Goal: Information Seeking & Learning: Learn about a topic

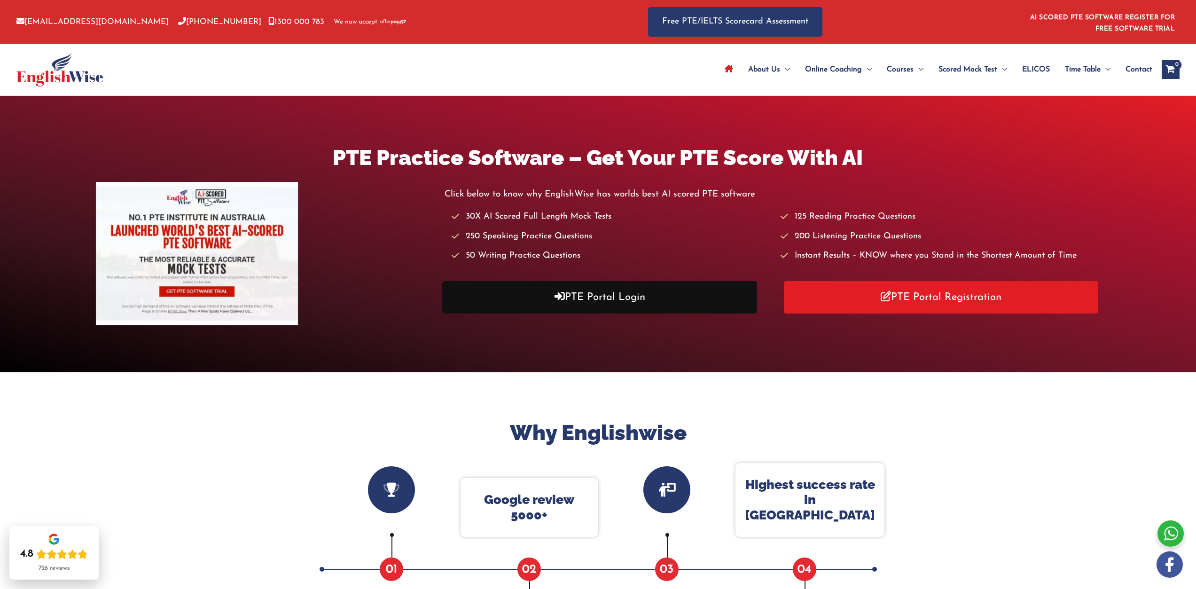
click at [627, 302] on link "PTE Portal Login" at bounding box center [599, 297] width 315 height 32
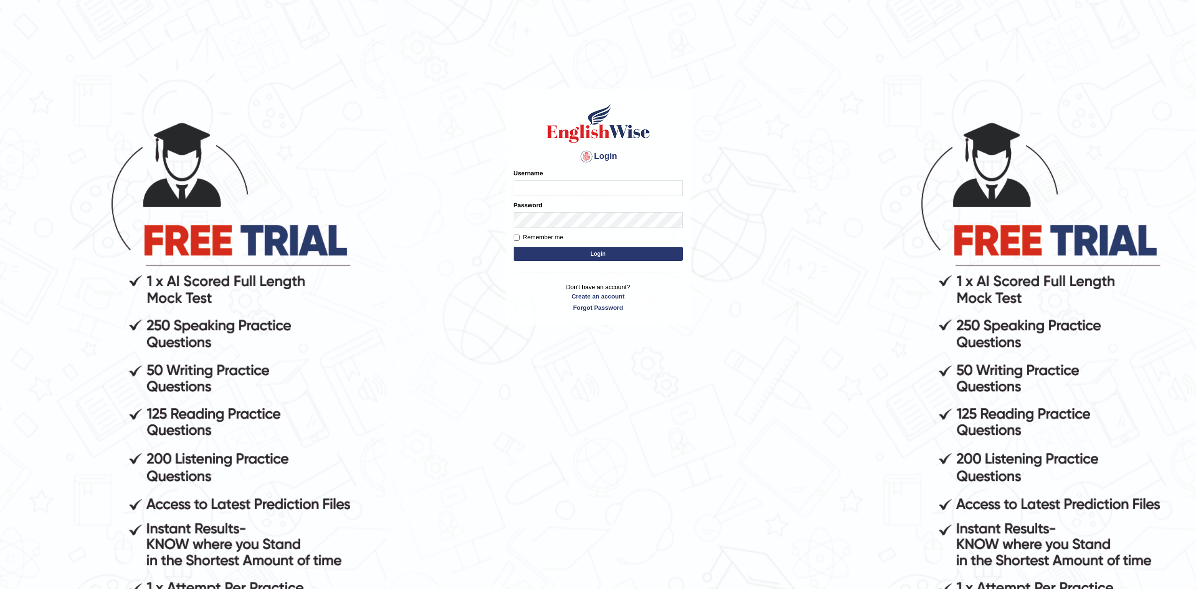
type input "Mannkang"
click at [598, 253] on button "Login" at bounding box center [597, 254] width 169 height 14
type input "Mannkang"
click at [598, 253] on button "Login" at bounding box center [597, 254] width 169 height 14
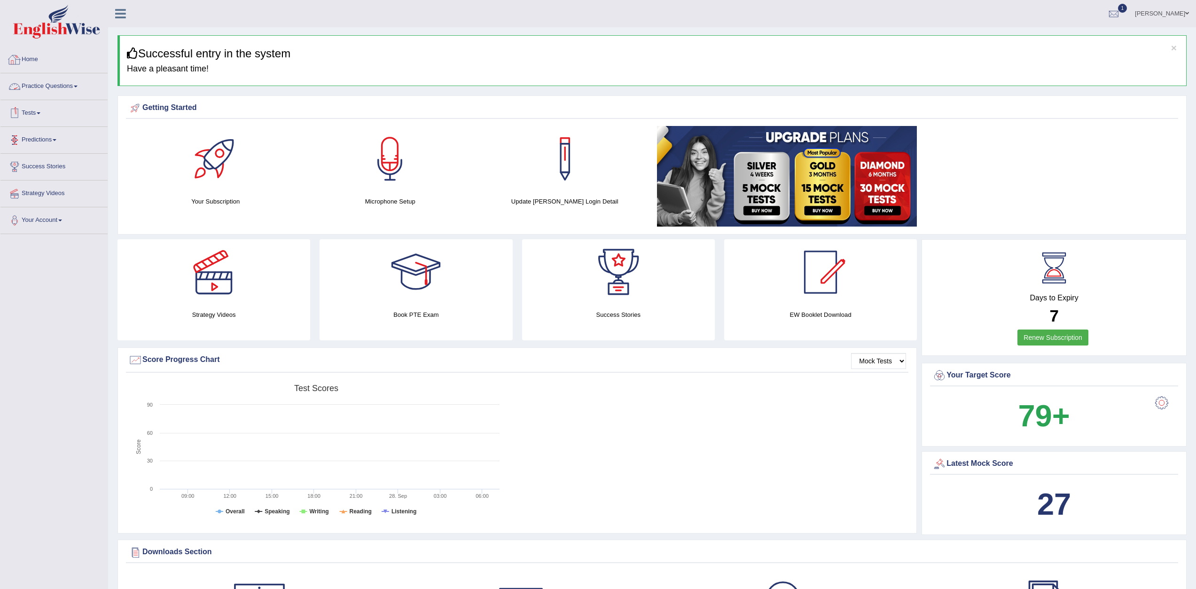
click at [48, 80] on link "Practice Questions" at bounding box center [53, 84] width 107 height 23
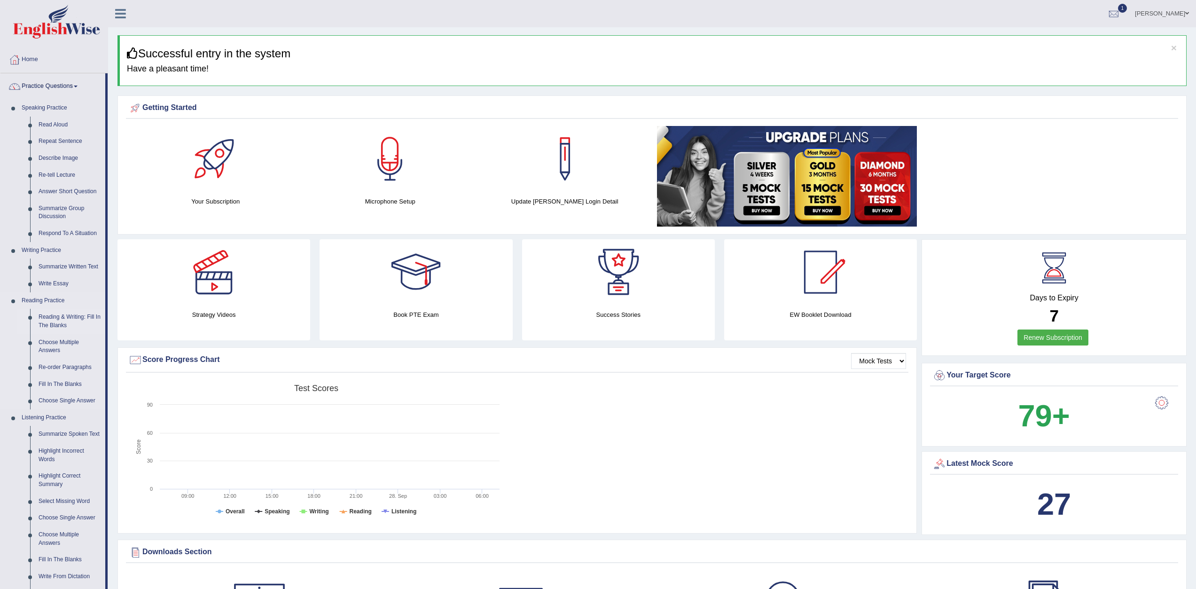
click at [81, 320] on link "Reading & Writing: Fill In The Blanks" at bounding box center [69, 321] width 71 height 25
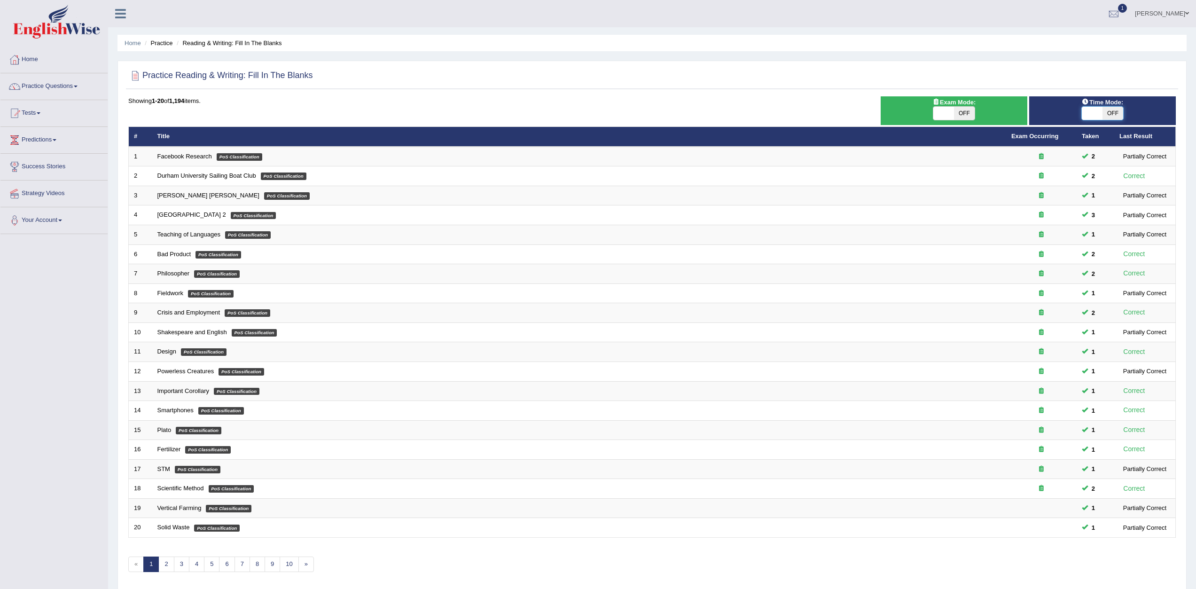
click at [1085, 108] on span at bounding box center [1091, 113] width 21 height 13
checkbox input "true"
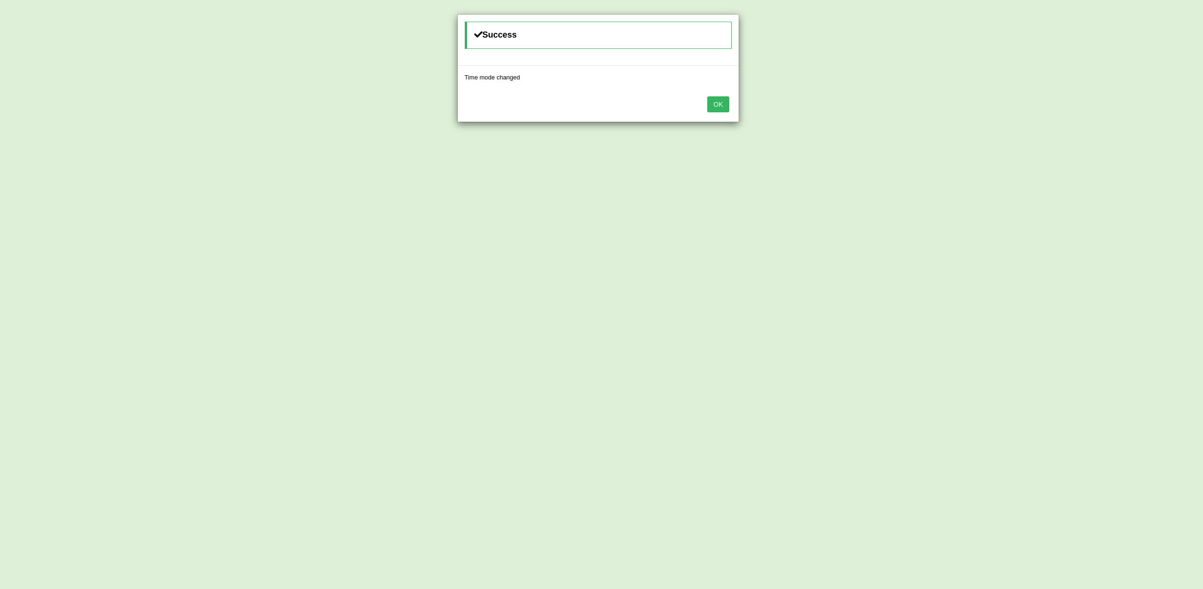
click at [711, 101] on button "OK" at bounding box center [718, 104] width 22 height 16
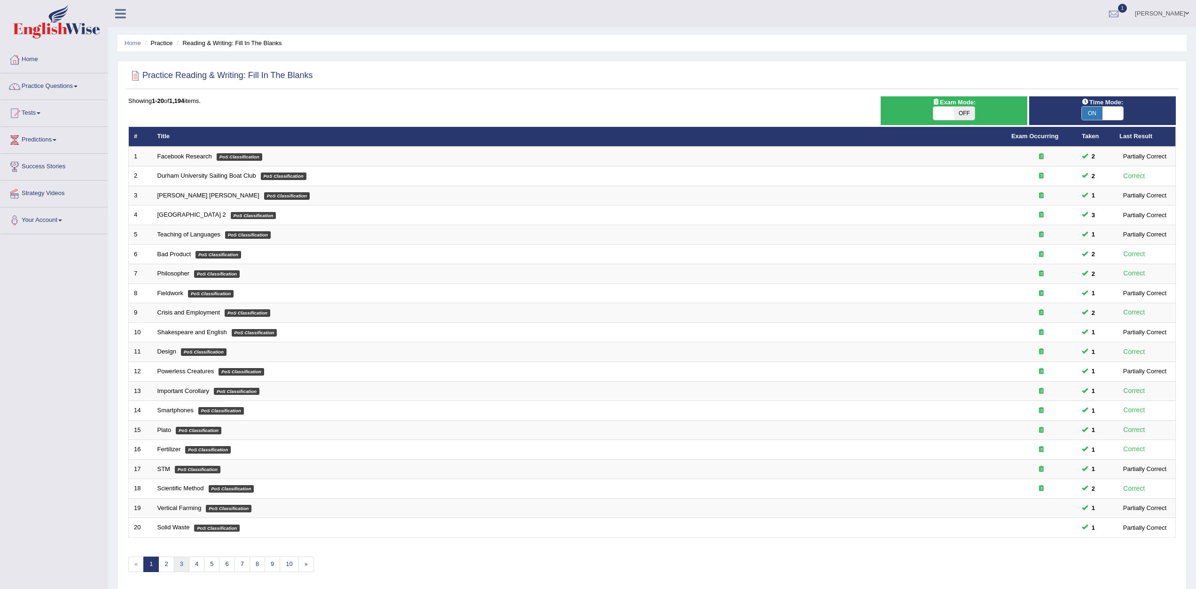
click at [180, 567] on link "3" at bounding box center [182, 564] width 16 height 16
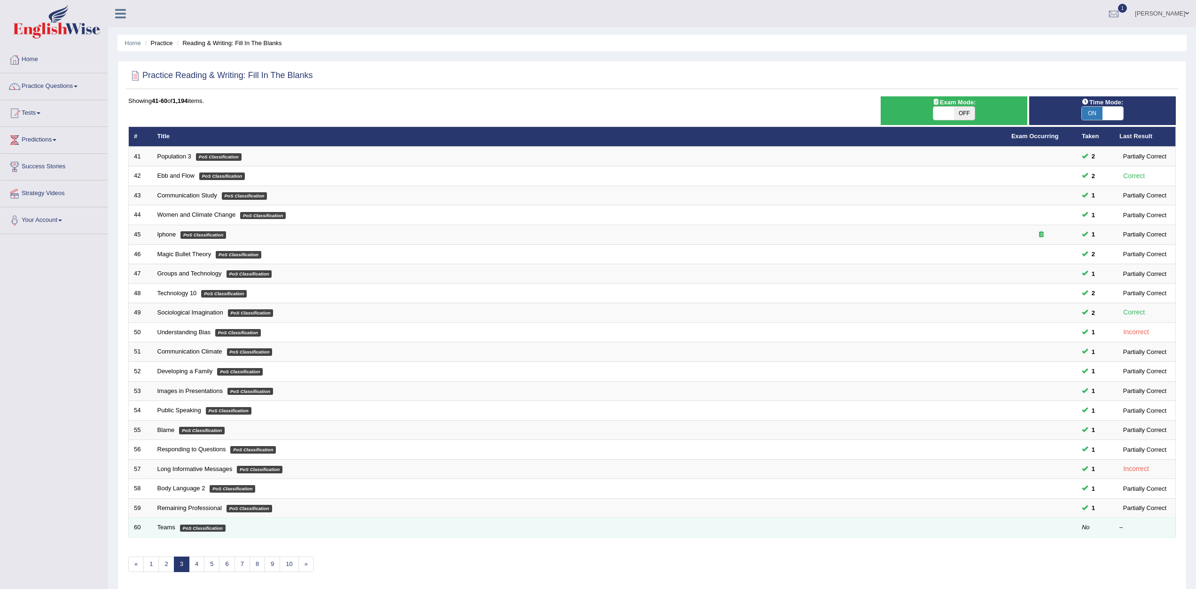
click at [186, 530] on em "PoS Classification" at bounding box center [203, 528] width 46 height 8
click at [168, 527] on link "Teams" at bounding box center [166, 526] width 18 height 7
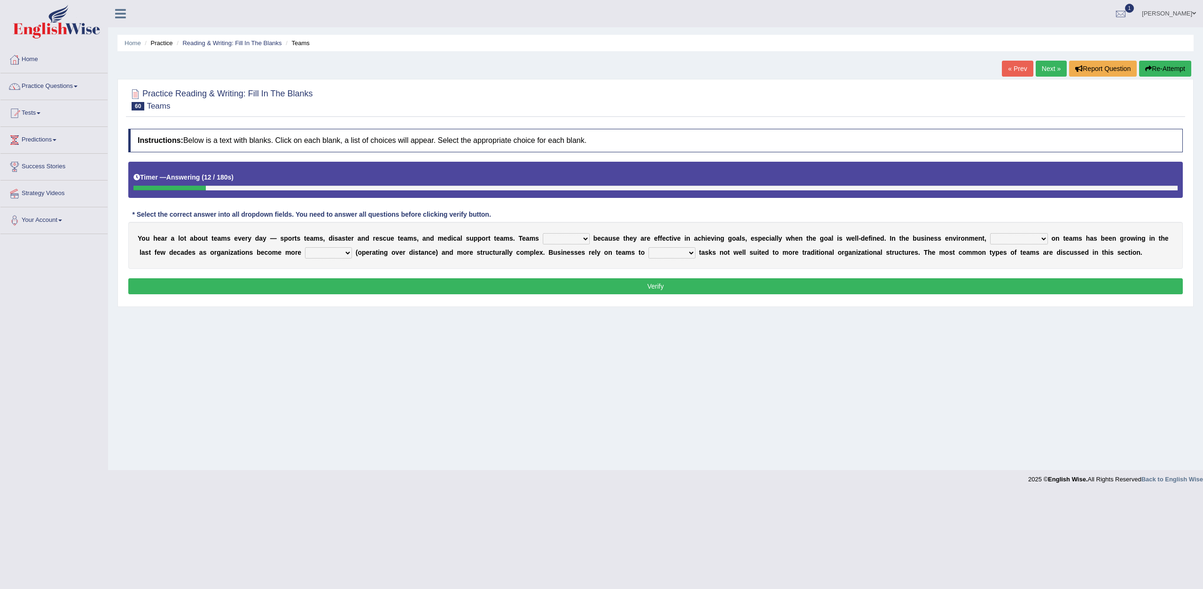
click at [587, 236] on select "exert extend express exist" at bounding box center [566, 238] width 47 height 11
select select "extend"
click at [543, 233] on select "exert extend express exist" at bounding box center [566, 238] width 47 height 11
click at [1042, 238] on select "reliability reliance realization independence" at bounding box center [1019, 238] width 58 height 11
select select "reliability"
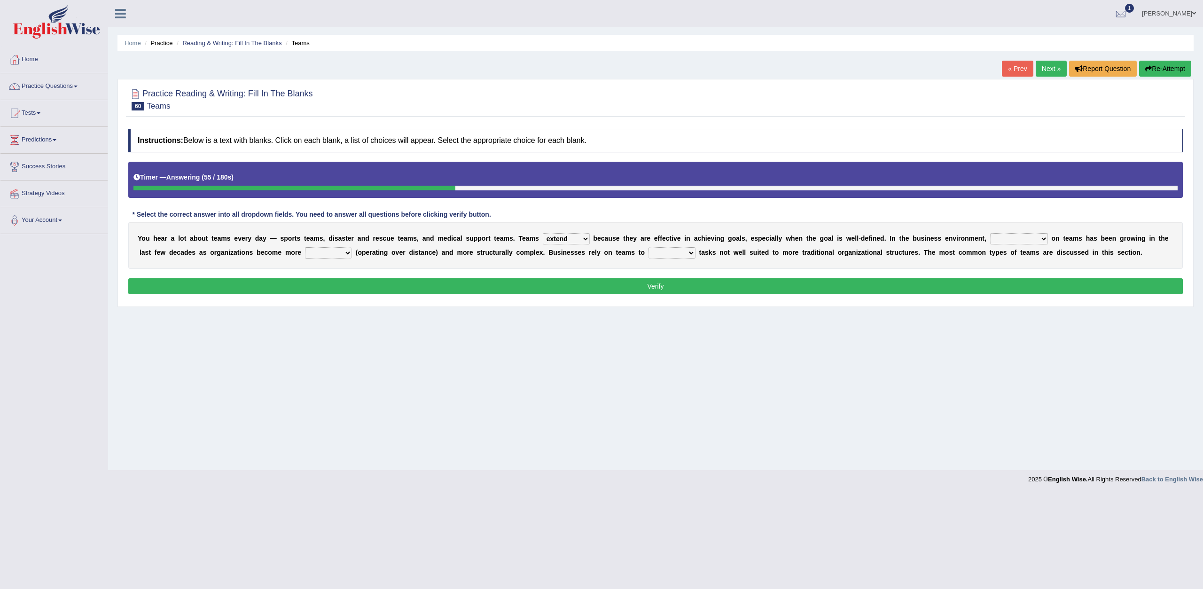
click at [990, 233] on select "reliability reliance realization independence" at bounding box center [1019, 238] width 58 height 11
click at [341, 252] on select "authentic virtual simplified veritable" at bounding box center [328, 252] width 47 height 11
click at [305, 247] on select "authentic virtual simplified veritable" at bounding box center [328, 252] width 47 height 11
click at [344, 251] on select "authentic virtual simplified veritable" at bounding box center [328, 252] width 47 height 11
select select "veritable"
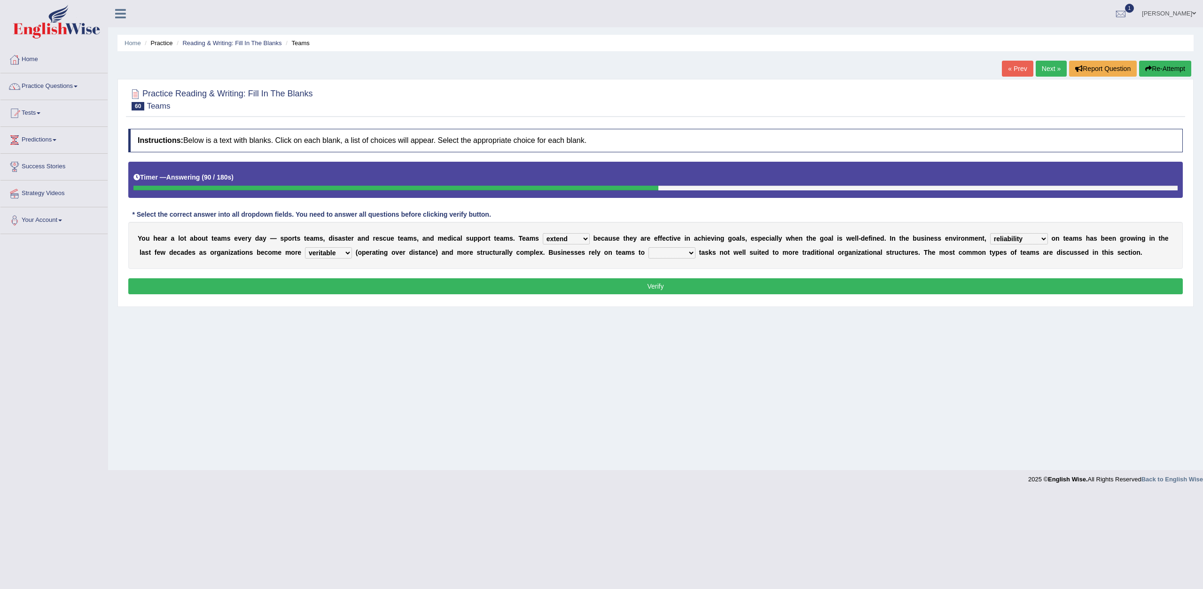
click at [305, 247] on select "authentic virtual simplified veritable" at bounding box center [328, 252] width 47 height 11
click at [332, 284] on button "Verify" at bounding box center [655, 286] width 1054 height 16
click at [686, 249] on select "perform possess compare conform" at bounding box center [671, 252] width 47 height 11
select select "perform"
click at [648, 247] on select "perform possess compare conform" at bounding box center [671, 252] width 47 height 11
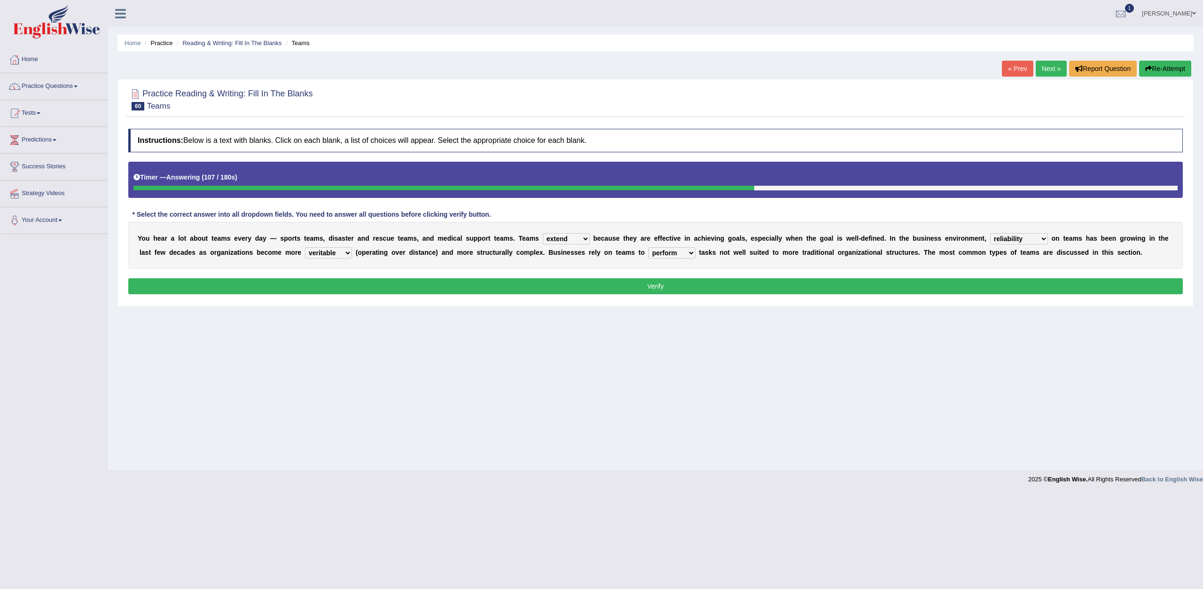
click at [676, 273] on div "Instructions: Below is a text with blanks. Click on each blank, a list of choic…" at bounding box center [655, 213] width 1059 height 178
click at [676, 282] on button "Verify" at bounding box center [655, 286] width 1054 height 16
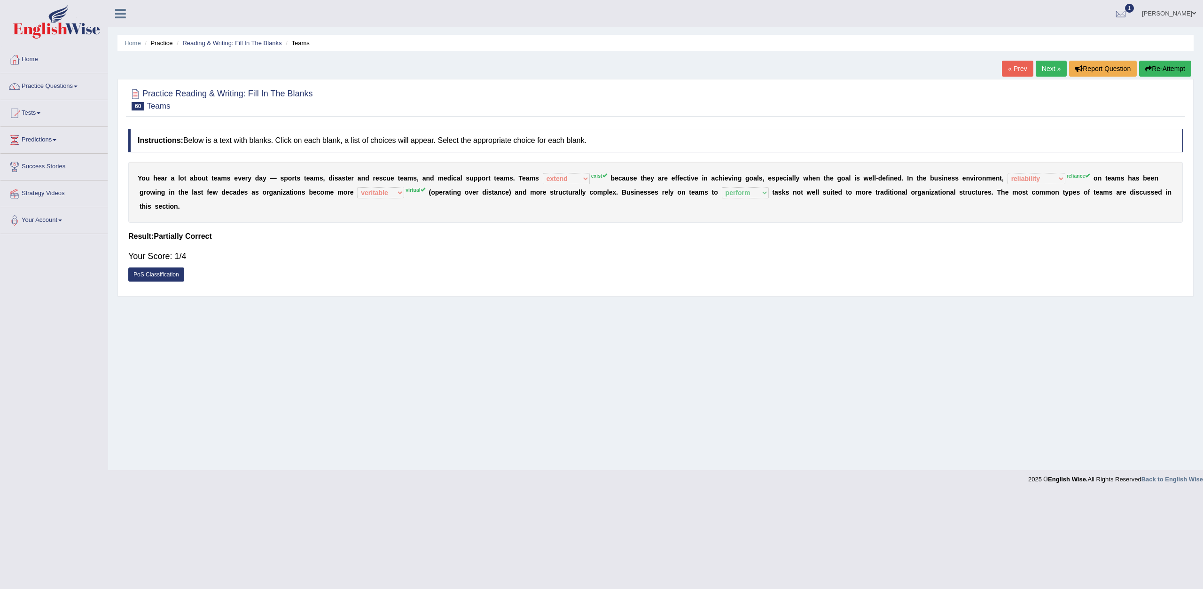
click at [1047, 66] on link "Next »" at bounding box center [1050, 69] width 31 height 16
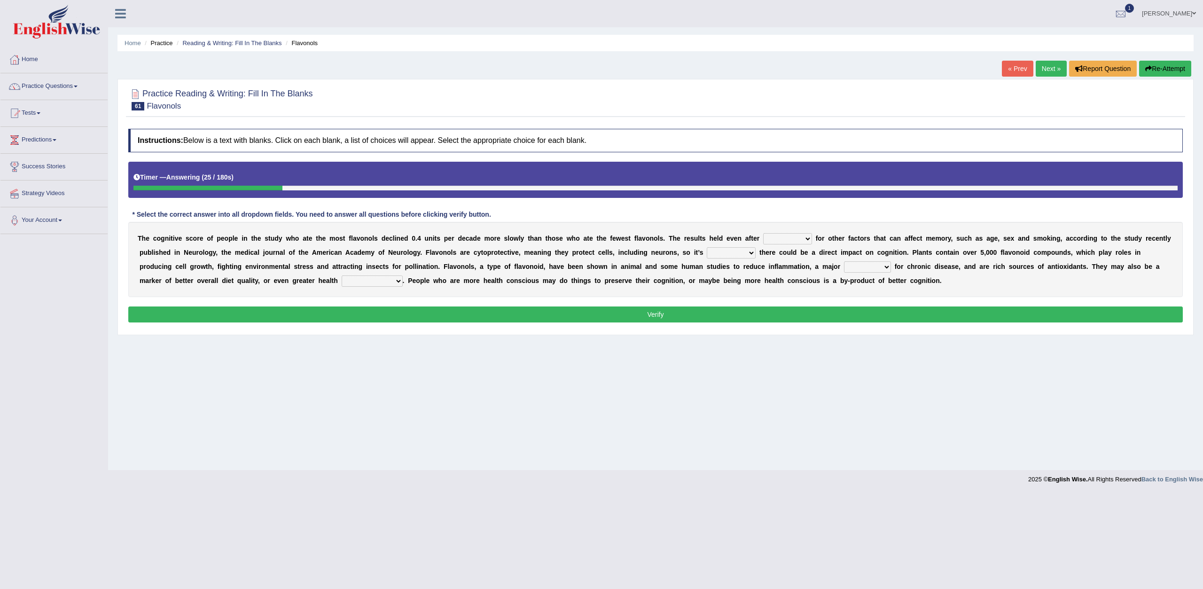
click at [812, 238] on b at bounding box center [814, 238] width 4 height 8
click at [806, 237] on select "consulting adjusting automating advertising" at bounding box center [787, 238] width 49 height 11
select select "automating"
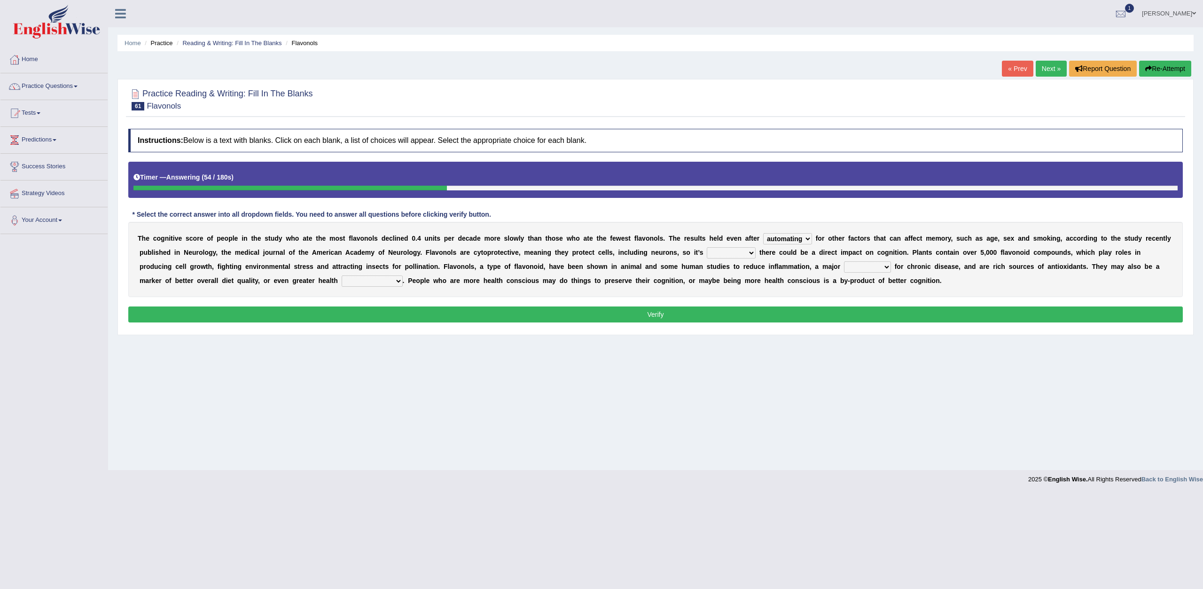
click at [763, 233] on select "consulting adjusting automating advertising" at bounding box center [787, 238] width 49 height 11
click at [755, 251] on b at bounding box center [757, 253] width 4 height 8
click at [751, 250] on select "irresistible purposeful plausible detrimental" at bounding box center [731, 252] width 49 height 11
select select "purposeful"
click at [707, 247] on select "irresistible purposeful plausible detrimental" at bounding box center [731, 252] width 49 height 11
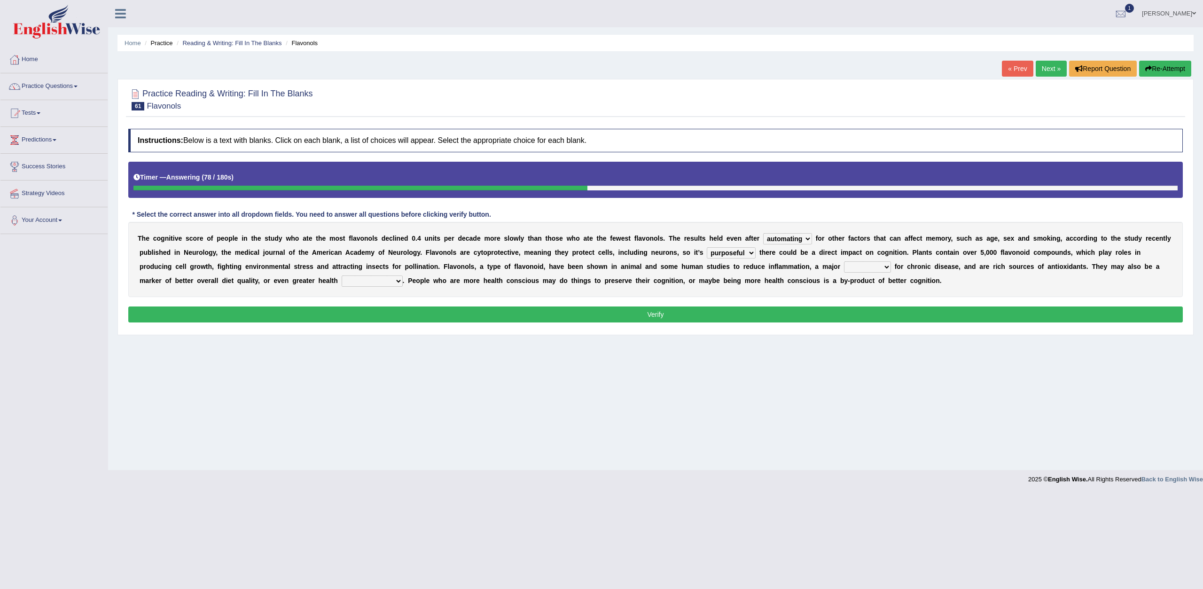
click at [883, 267] on select "nuance module fact trigger" at bounding box center [867, 266] width 47 height 11
select select "fact"
click at [844, 261] on select "nuance module fact trigger" at bounding box center [867, 266] width 47 height 11
click at [877, 264] on select "nuance module fact trigger" at bounding box center [867, 266] width 47 height 11
click at [908, 297] on div "T h e c o g n i t i v e s c o r e o f p e o p l e i n t h e s t u d y w h o a t…" at bounding box center [655, 259] width 1054 height 75
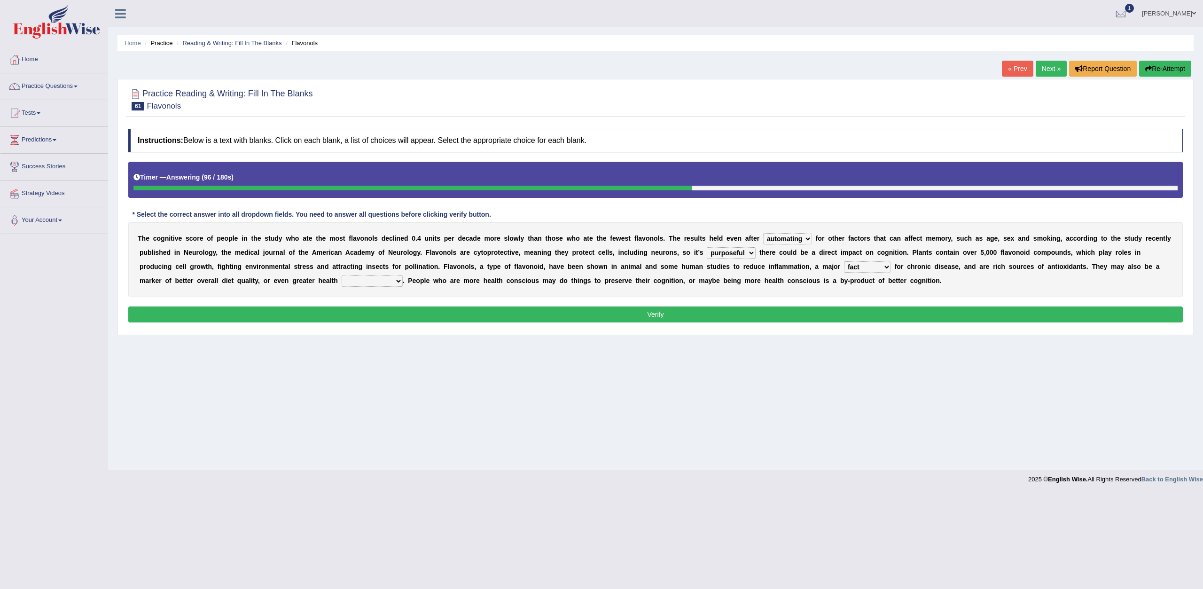
click at [400, 278] on select "intervention cognition protection consciousness" at bounding box center [372, 280] width 61 height 11
click at [342, 275] on select "intervention cognition protection consciousness" at bounding box center [372, 280] width 61 height 11
click at [399, 280] on select "intervention cognition protection consciousness" at bounding box center [372, 280] width 61 height 11
select select "consciousness"
click at [342, 275] on select "intervention cognition protection consciousness" at bounding box center [372, 280] width 61 height 11
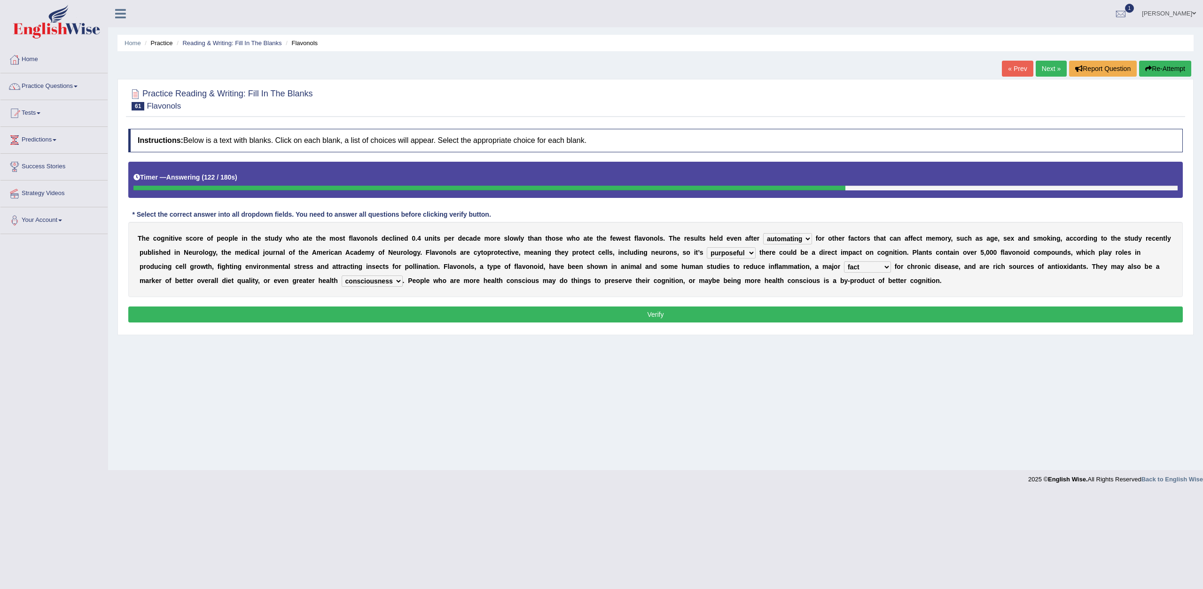
click at [441, 312] on button "Verify" at bounding box center [655, 314] width 1054 height 16
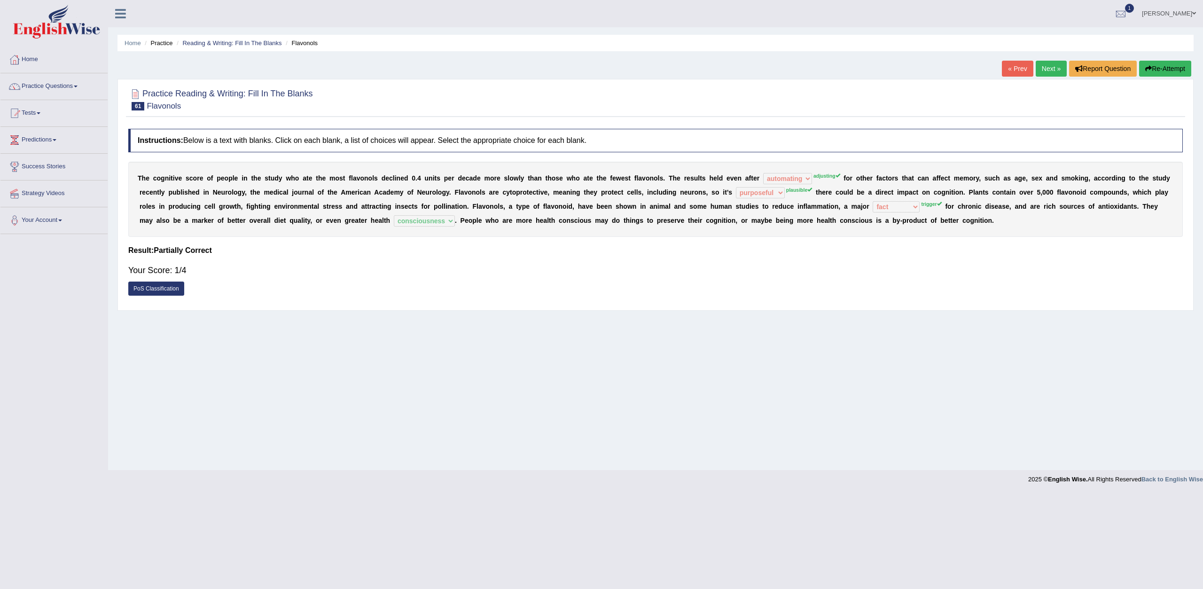
click at [1044, 73] on link "Next »" at bounding box center [1050, 69] width 31 height 16
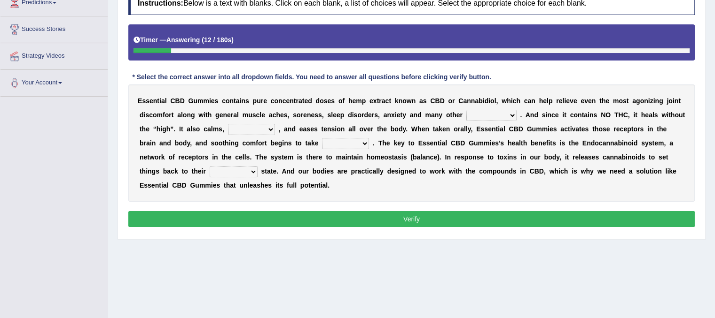
scroll to position [163, 0]
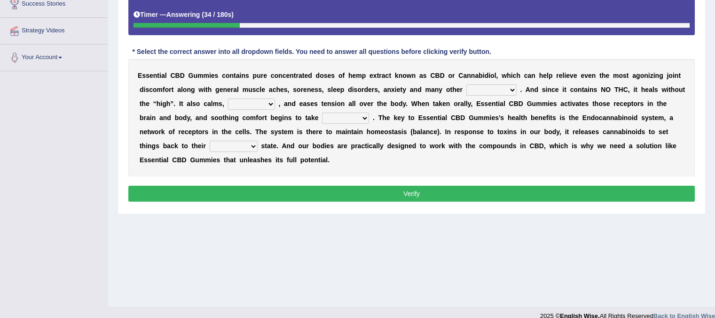
click at [513, 90] on select "pains phenomena poisons ailments" at bounding box center [491, 90] width 50 height 11
select select "pains"
click at [466, 85] on select "pains phenomena poisons ailments" at bounding box center [491, 90] width 50 height 11
click at [276, 103] on b at bounding box center [277, 104] width 4 height 8
click at [269, 106] on select "excites relaxes cures digests" at bounding box center [251, 104] width 47 height 11
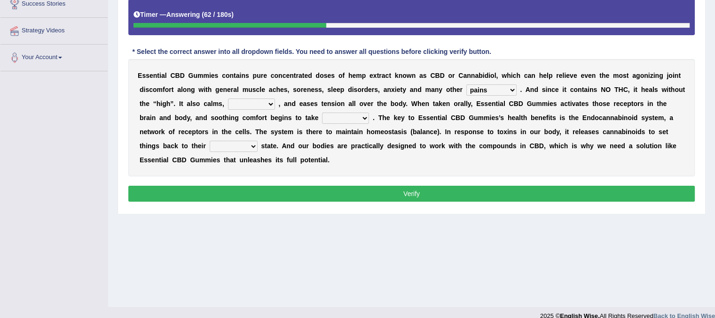
select select "cures"
click at [228, 99] on select "excites relaxes cures digests" at bounding box center [251, 104] width 47 height 11
click at [366, 119] on select "it formation in form" at bounding box center [345, 118] width 47 height 11
select select "it"
click at [322, 113] on select "it formation in form" at bounding box center [345, 118] width 47 height 11
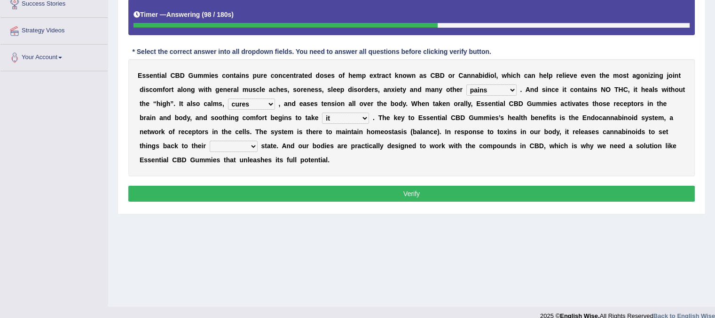
click at [255, 145] on select "new next substantial natural" at bounding box center [234, 146] width 48 height 11
select select "natural"
click at [210, 141] on select "new next substantial natural" at bounding box center [234, 146] width 48 height 11
click at [287, 195] on button "Verify" at bounding box center [411, 194] width 566 height 16
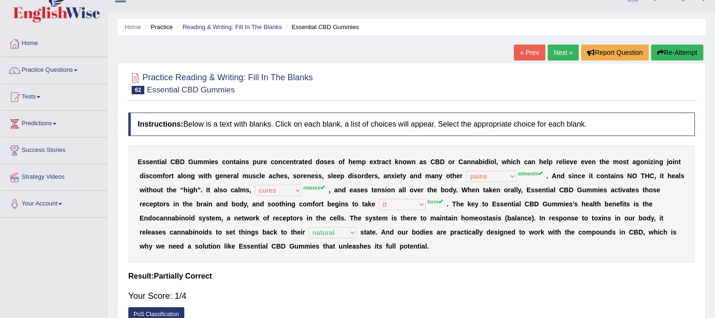
scroll to position [12, 0]
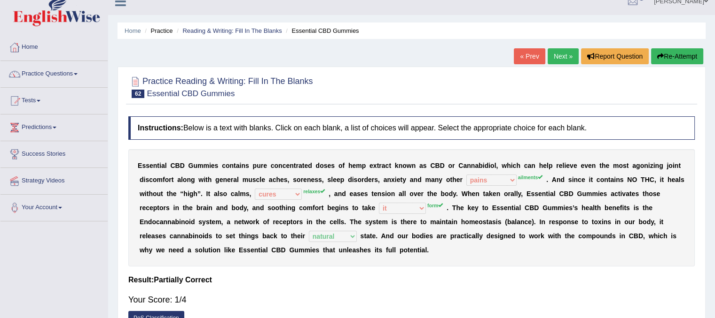
click at [550, 64] on div "« Prev Next » Report Question Re-Attempt" at bounding box center [609, 57] width 192 height 18
click at [551, 58] on link "Next »" at bounding box center [562, 56] width 31 height 16
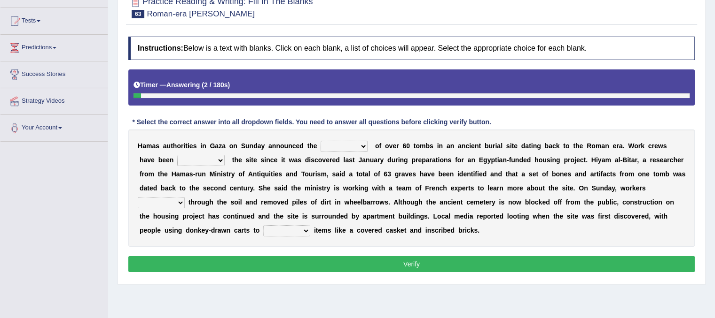
scroll to position [94, 0]
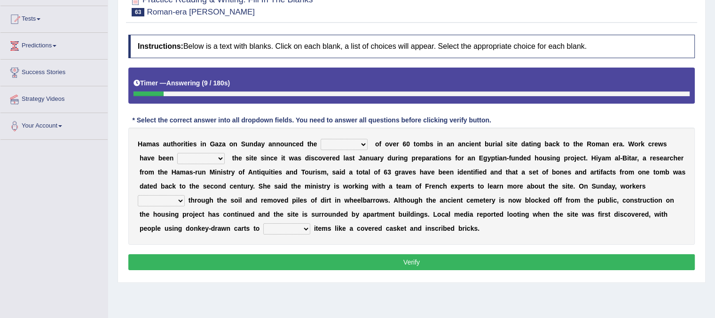
click at [367, 143] on b at bounding box center [369, 144] width 4 height 8
click at [368, 143] on b at bounding box center [369, 144] width 4 height 8
click at [362, 143] on select "downturn discovery creation disability" at bounding box center [343, 144] width 47 height 11
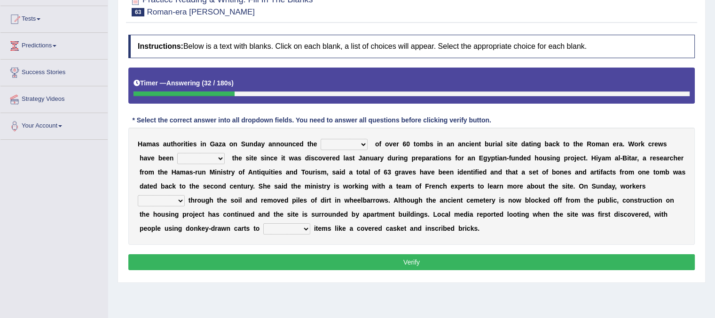
select select "discovery"
click at [320, 139] on select "downturn discovery creation disability" at bounding box center [343, 144] width 47 height 11
click at [203, 156] on select "destroying heralding excavating founding" at bounding box center [200, 158] width 47 height 11
select select "founding"
click at [177, 153] on select "destroying heralding excavating founding" at bounding box center [200, 158] width 47 height 11
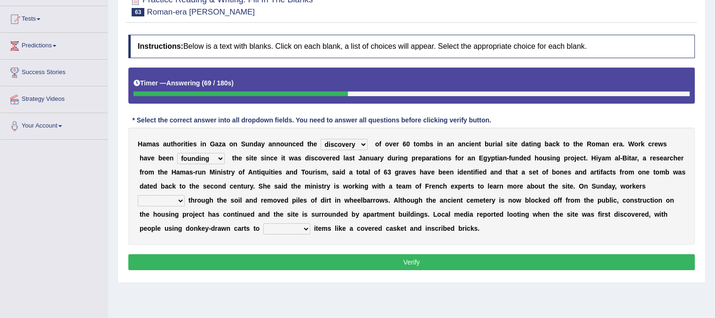
click at [179, 202] on select "irritated mimicked sifted sipped" at bounding box center [161, 200] width 47 height 11
select select "mimicked"
click at [138, 195] on select "irritated mimicked sifted sipped" at bounding box center [161, 200] width 47 height 11
click at [308, 226] on select "haul away go away pull back cheer up" at bounding box center [286, 229] width 47 height 11
select select "go away"
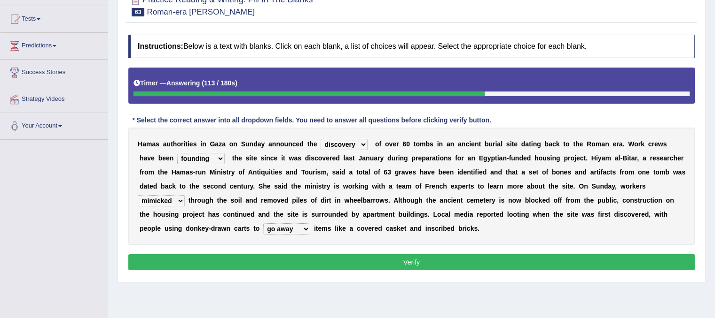
click at [263, 224] on select "haul away go away pull back cheer up" at bounding box center [286, 229] width 47 height 11
click at [286, 264] on button "Verify" at bounding box center [411, 263] width 566 height 16
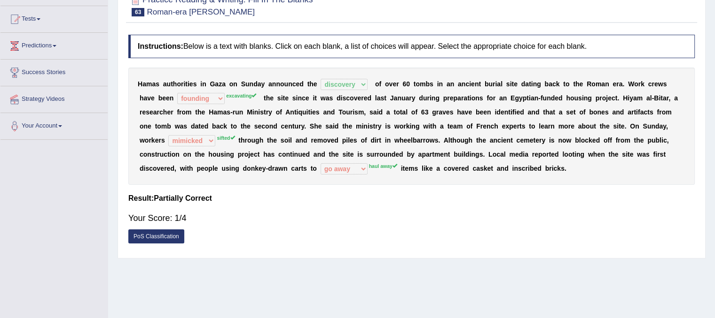
click at [714, 10] on div "Home Practice Reading & Writing: Fill In The [PERSON_NAME]-era [PERSON_NAME] « …" at bounding box center [411, 141] width 606 height 470
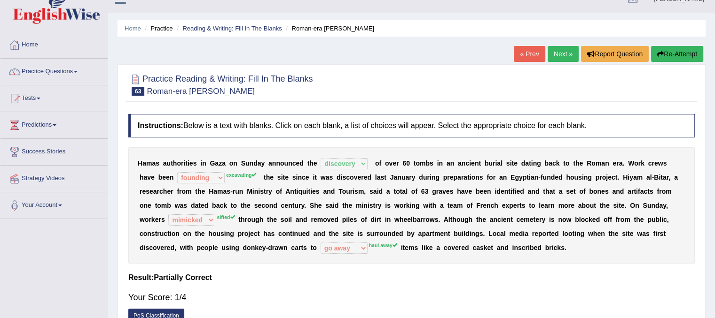
scroll to position [0, 0]
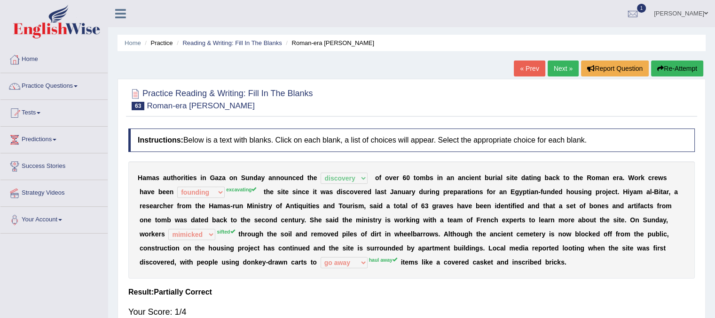
click at [556, 68] on link "Next »" at bounding box center [562, 69] width 31 height 16
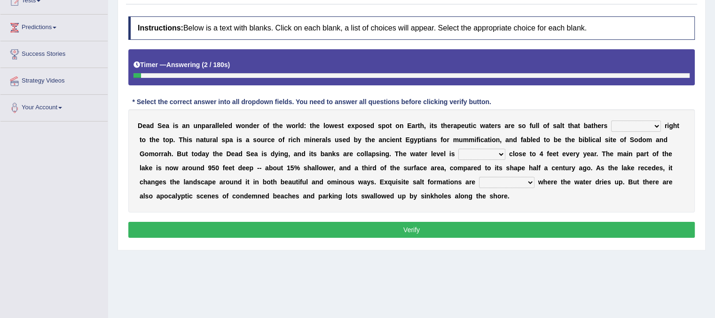
scroll to position [113, 0]
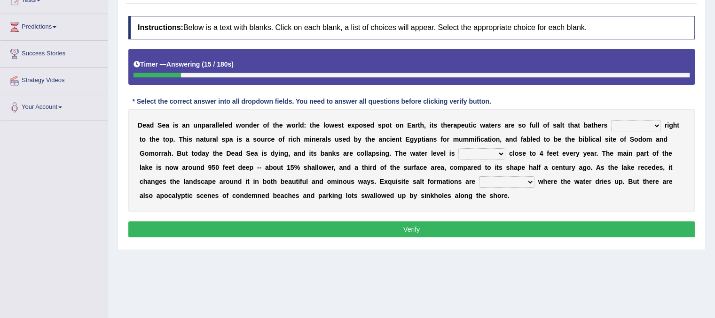
click at [654, 124] on select "float reconstruct sink assert" at bounding box center [636, 125] width 50 height 11
select select "float"
click at [611, 120] on select "float reconstruct sink assert" at bounding box center [636, 125] width 50 height 11
click at [496, 157] on select "dropping paralleling rising keeping" at bounding box center [481, 153] width 47 height 11
select select "dropping"
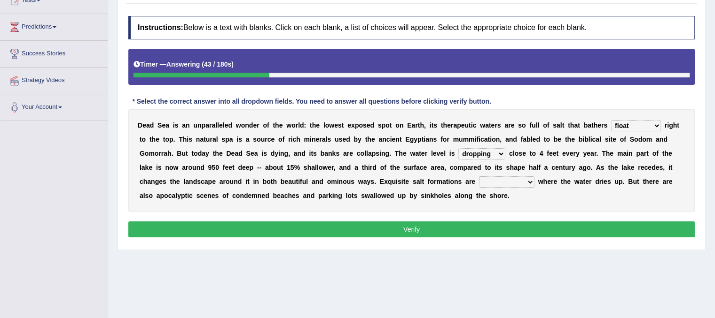
click at [458, 148] on select "dropping paralleling rising keeping" at bounding box center [481, 153] width 47 height 11
click at [523, 177] on select "overwhelmed conserved enhanced revealed" at bounding box center [506, 182] width 55 height 11
click at [479, 177] on select "overwhelmed conserved enhanced revealed" at bounding box center [506, 182] width 55 height 11
click at [524, 181] on select "overwhelmed conserved enhanced revealed" at bounding box center [506, 182] width 55 height 11
select select "enhanced"
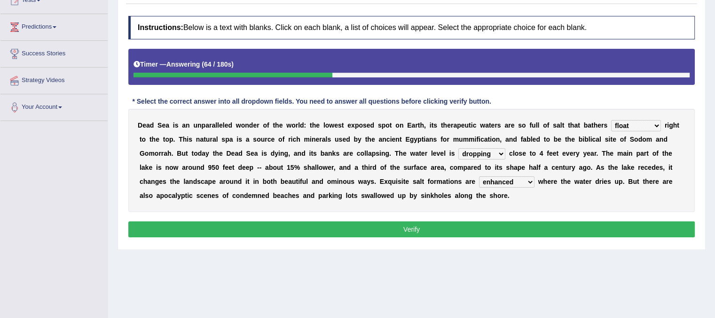
click at [479, 177] on select "overwhelmed conserved enhanced revealed" at bounding box center [506, 182] width 55 height 11
click at [528, 178] on select "overwhelmed conserved enhanced revealed" at bounding box center [506, 182] width 55 height 11
click at [547, 209] on div "D e a d S e a i s a n u n p a r a l l e l e d w o n d e r o f t h e w o r l d :…" at bounding box center [411, 160] width 566 height 103
click at [520, 222] on button "Verify" at bounding box center [411, 230] width 566 height 16
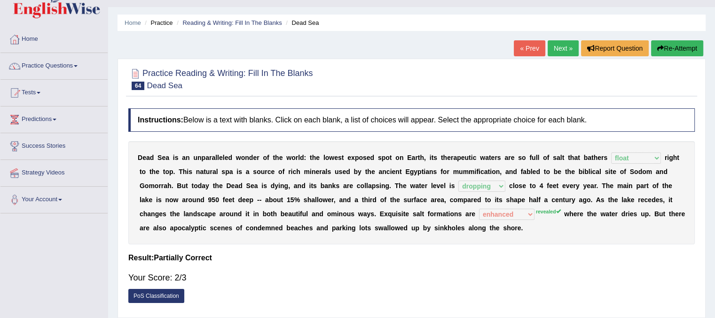
scroll to position [0, 0]
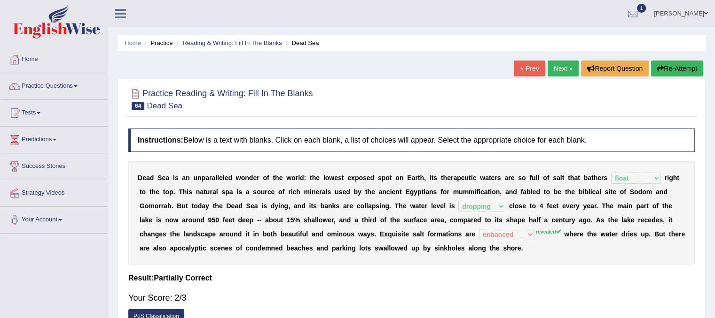
click at [563, 73] on link "Next »" at bounding box center [562, 69] width 31 height 16
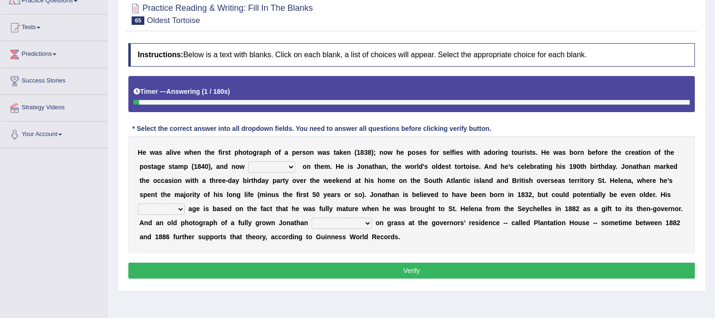
scroll to position [104, 0]
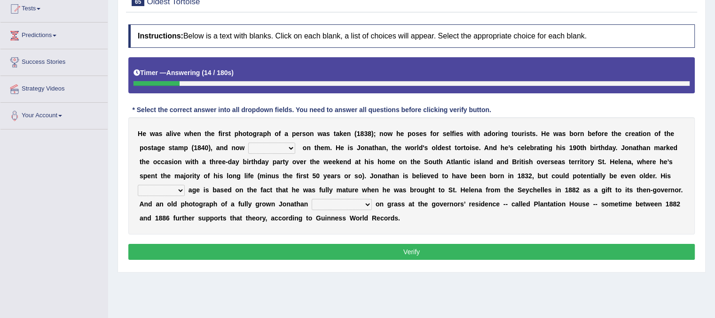
click at [291, 145] on select "appeals appears distracts associates" at bounding box center [271, 148] width 47 height 11
select select "appears"
click at [248, 143] on select "appeals appears distracts associates" at bounding box center [271, 148] width 47 height 11
click at [182, 189] on div "H e w a s a l i v e w h e n t h e f i r s t p h o t o g r a p h o f a p e r s o…" at bounding box center [411, 175] width 566 height 117
click at [182, 189] on select "accurate excellent extreme estimated" at bounding box center [161, 190] width 47 height 11
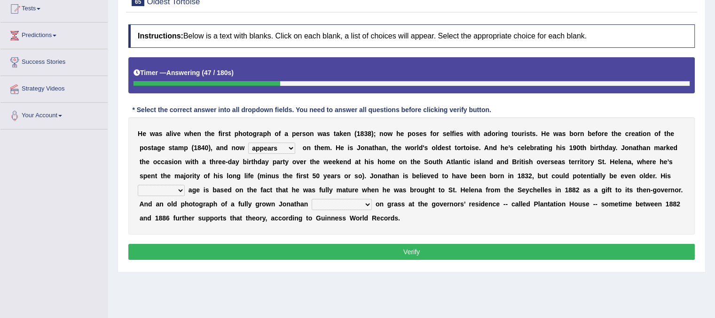
select select "estimated"
click at [138, 185] on select "accurate excellent extreme estimated" at bounding box center [161, 190] width 47 height 11
click at [372, 201] on b at bounding box center [374, 205] width 4 height 8
click at [368, 202] on select "grabbing grazing eavesdropping gradating" at bounding box center [341, 204] width 60 height 11
click at [366, 203] on select "grabbing grazing eavesdropping gradating" at bounding box center [341, 204] width 60 height 11
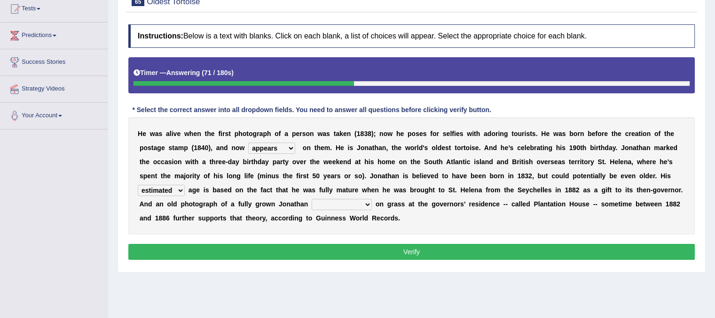
click at [366, 203] on select "grabbing grazing eavesdropping gradating" at bounding box center [341, 204] width 60 height 11
select select "grabbing"
click at [311, 199] on select "grabbing grazing eavesdropping gradating" at bounding box center [341, 204] width 60 height 11
click at [350, 245] on button "Verify" at bounding box center [411, 252] width 566 height 16
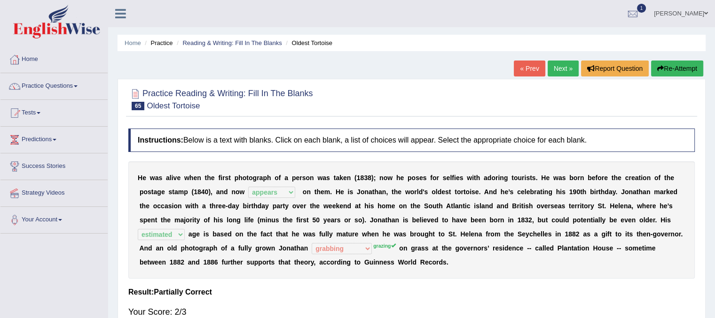
scroll to position [0, 0]
click at [569, 68] on link "Next »" at bounding box center [562, 69] width 31 height 16
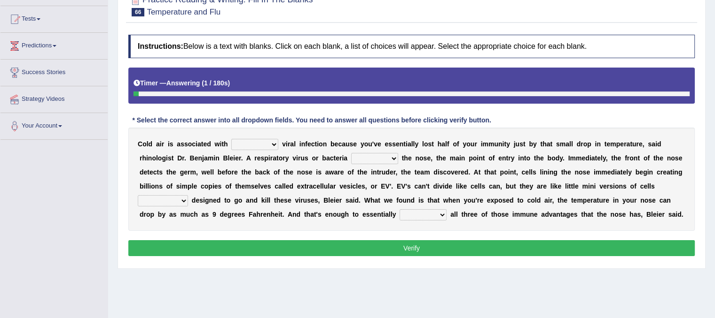
scroll to position [94, 0]
click at [276, 146] on select "increased decreased stable overrated" at bounding box center [254, 144] width 47 height 11
select select "overrated"
click at [231, 139] on select "increased decreased stable overrated" at bounding box center [254, 144] width 47 height 11
click at [396, 155] on select "invades hurts intervenes protects" at bounding box center [374, 158] width 47 height 11
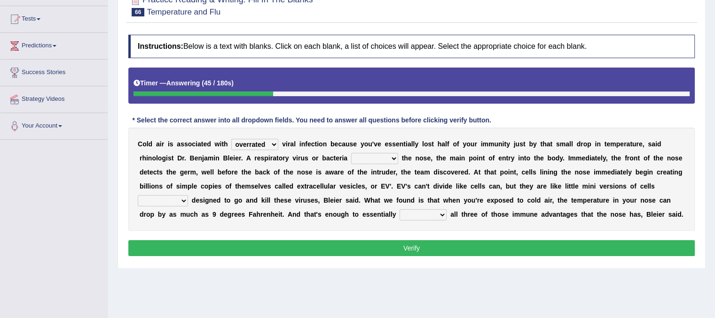
select select "intervenes"
click at [351, 153] on select "invades hurts intervenes protects" at bounding box center [374, 158] width 47 height 11
click at [183, 202] on select "suddenly responsibly specifically obtrusively" at bounding box center [163, 200] width 50 height 11
select select "specifically"
click at [138, 195] on select "suddenly responsibly specifically obtrusively" at bounding box center [163, 200] width 50 height 11
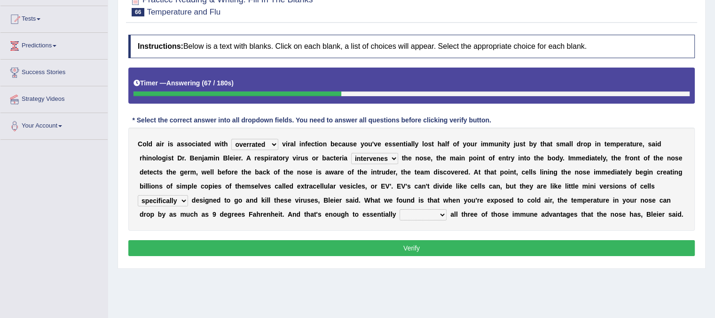
click at [443, 213] on select "work out find out knock out set out" at bounding box center [422, 215] width 47 height 11
select select "find out"
click at [399, 210] on select "work out find out knock out set out" at bounding box center [422, 215] width 47 height 11
click at [435, 251] on button "Verify" at bounding box center [411, 249] width 566 height 16
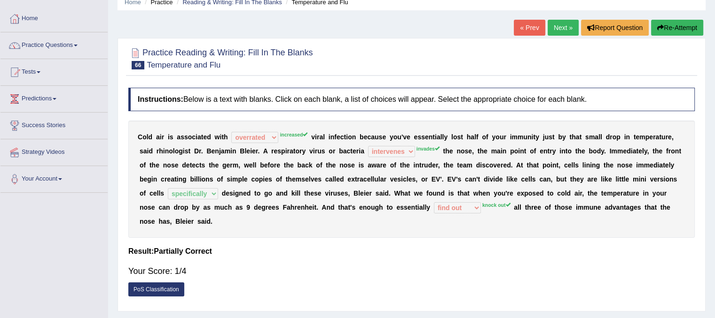
scroll to position [38, 0]
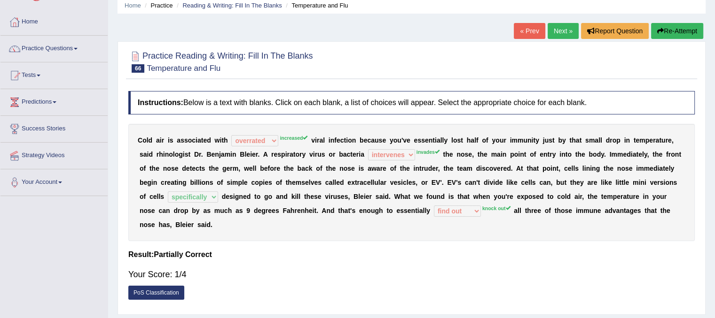
click at [679, 29] on button "Re-Attempt" at bounding box center [677, 31] width 52 height 16
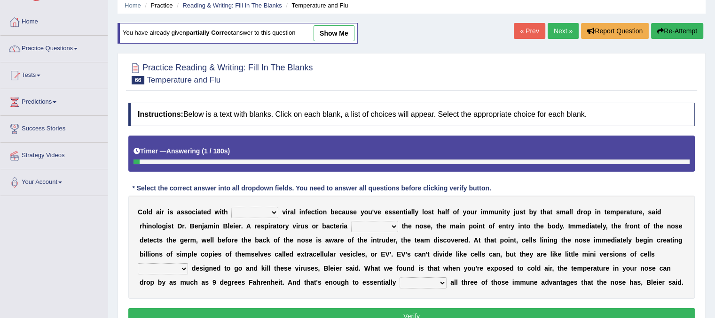
click at [272, 214] on select "increased decreased stable overrated" at bounding box center [254, 212] width 47 height 11
select select "increased"
click at [231, 207] on select "increased decreased stable overrated" at bounding box center [254, 212] width 47 height 11
click at [396, 225] on select "invades hurts intervenes protects" at bounding box center [374, 226] width 47 height 11
select select "invades"
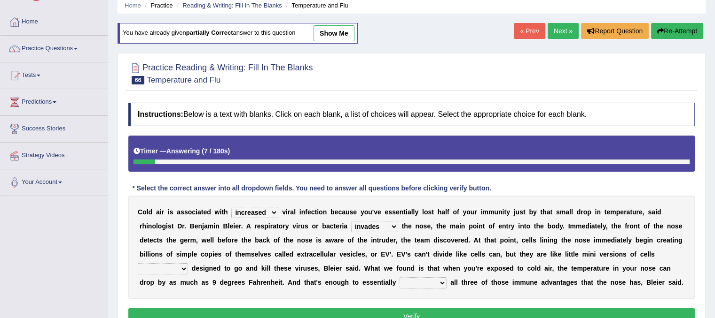
click at [351, 221] on select "invades hurts intervenes protects" at bounding box center [374, 226] width 47 height 11
click at [192, 267] on b "d" at bounding box center [194, 269] width 4 height 8
click at [186, 265] on select "suddenly responsibly specifically obtrusively" at bounding box center [163, 269] width 50 height 11
select select "specifically"
click at [138, 264] on select "suddenly responsibly specifically obtrusively" at bounding box center [163, 269] width 50 height 11
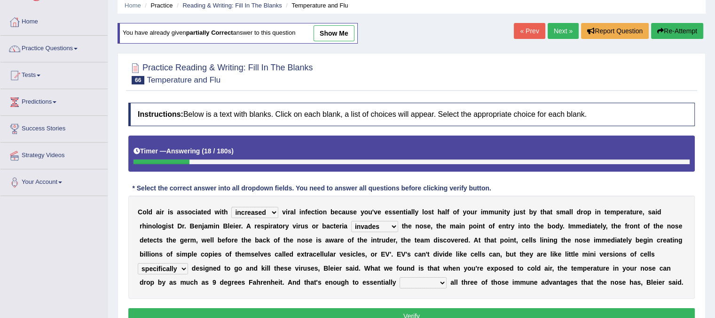
click at [447, 280] on b at bounding box center [448, 283] width 4 height 8
click at [444, 280] on select "work out find out knock out set out" at bounding box center [422, 283] width 47 height 11
select select "knock out"
click at [399, 278] on select "work out find out knock out set out" at bounding box center [422, 283] width 47 height 11
click at [417, 310] on button "Verify" at bounding box center [411, 317] width 566 height 16
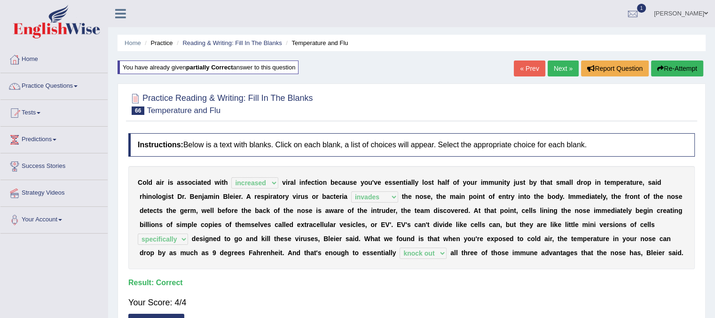
click at [562, 64] on link "Next »" at bounding box center [562, 69] width 31 height 16
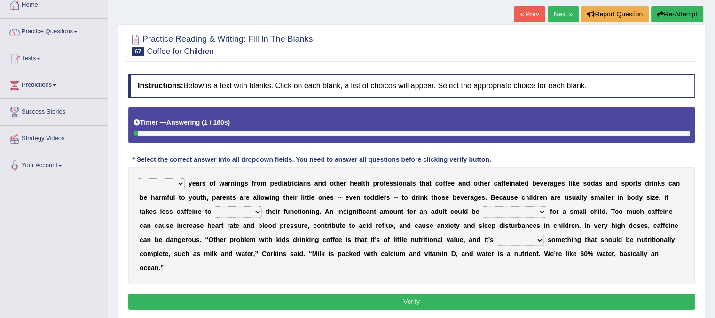
scroll to position [56, 0]
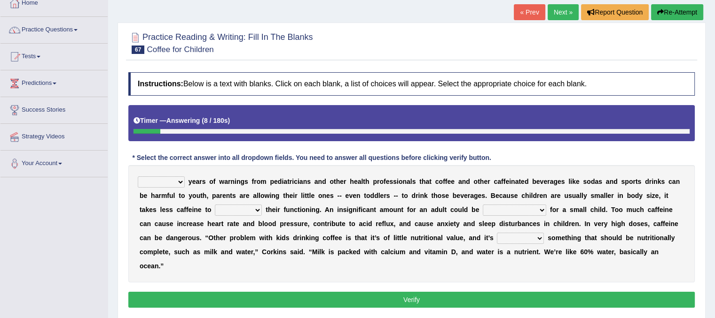
click at [178, 183] on select "Despite Instead Since Over" at bounding box center [161, 182] width 47 height 11
select select "Since"
click at [138, 177] on select "Despite Instead Since Over" at bounding box center [161, 182] width 47 height 11
click at [256, 210] on select "coexist replicate impair revert" at bounding box center [238, 210] width 47 height 11
select select "coexist"
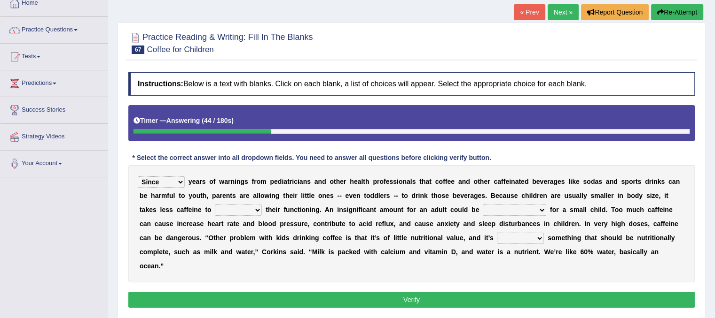
click at [215, 205] on select "coexist replicate impair revert" at bounding box center [238, 210] width 47 height 11
click at [539, 210] on select "overwhelming inconsequential groundbreaking stubborn" at bounding box center [513, 210] width 63 height 11
select select "overwhelming"
click at [482, 205] on select "overwhelming inconsequential groundbreaking stubborn" at bounding box center [513, 210] width 63 height 11
click at [537, 237] on select "changing damaging diverting replacing" at bounding box center [520, 238] width 47 height 11
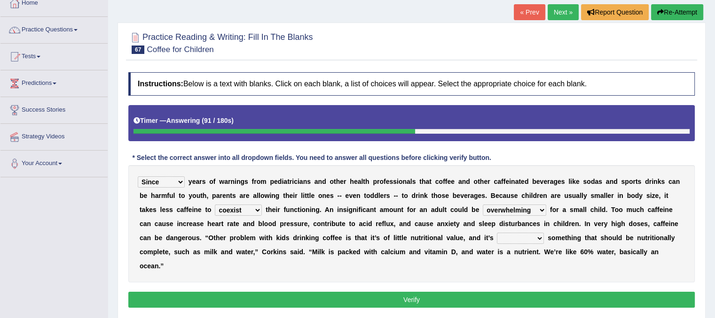
select select "diverting"
click at [497, 233] on select "changing damaging diverting replacing" at bounding box center [520, 238] width 47 height 11
click at [526, 293] on button "Verify" at bounding box center [411, 300] width 566 height 16
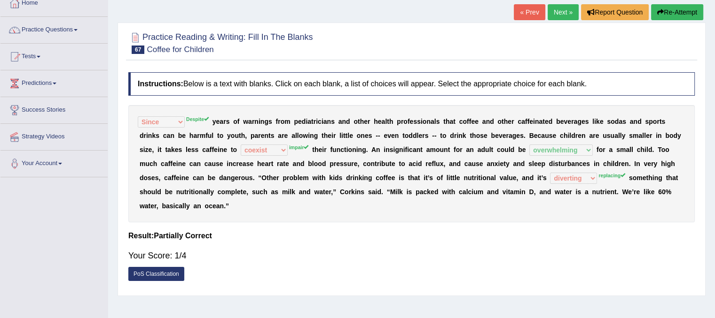
click at [553, 16] on link "Next »" at bounding box center [562, 12] width 31 height 16
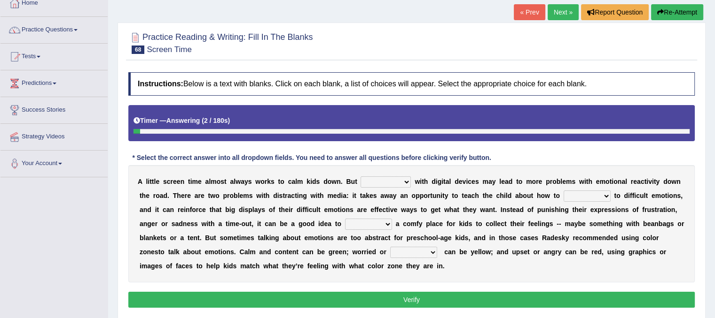
scroll to position [75, 0]
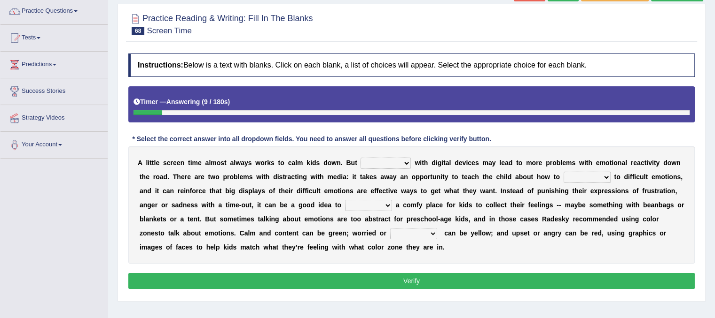
click at [406, 162] on select "consulting reminding suspending soothing" at bounding box center [385, 163] width 50 height 11
select select "consulting"
click at [360, 158] on select "consulting reminding suspending soothing" at bounding box center [385, 163] width 50 height 11
click at [402, 164] on select "consulting reminding suspending soothing" at bounding box center [385, 163] width 50 height 11
click at [500, 185] on div "A l i t t l e s c r e e n t i m e a l m o s t a l w a y s w o r k s t o c a l m…" at bounding box center [411, 205] width 566 height 117
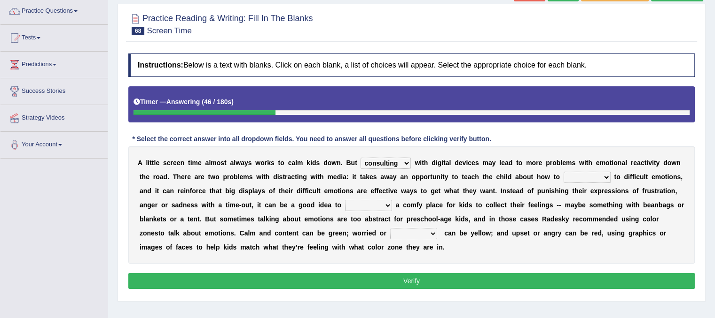
click at [604, 176] on select "comfort respond interact dominate" at bounding box center [586, 177] width 47 height 11
select select "respond"
click at [563, 172] on select "comfort respond interact dominate" at bounding box center [586, 177] width 47 height 11
click at [387, 205] on select "take for set up take into set out" at bounding box center [368, 205] width 47 height 11
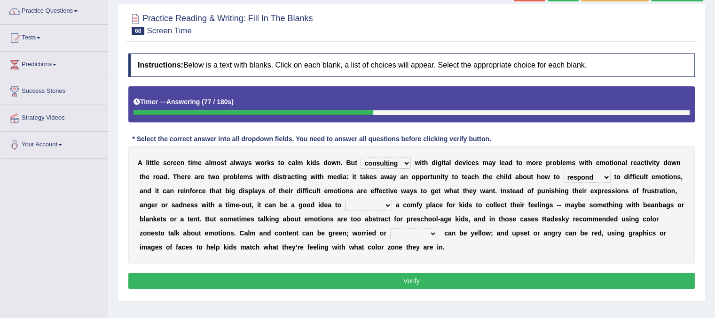
click at [387, 205] on select "take for set up take into set out" at bounding box center [368, 205] width 47 height 11
select select "take into"
click at [345, 200] on select "take for set up take into set out" at bounding box center [368, 205] width 47 height 11
click at [427, 232] on select "agitated educated agape allocated" at bounding box center [413, 233] width 47 height 11
select select "agitated"
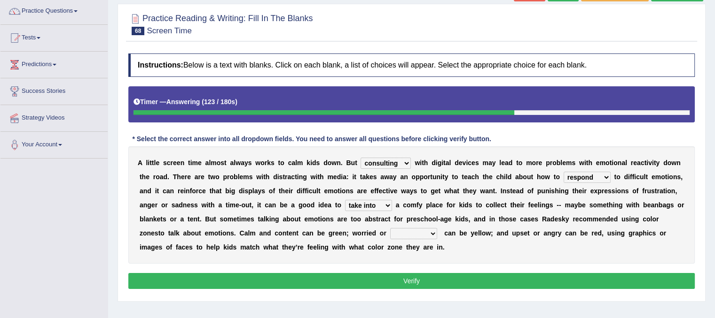
click at [390, 228] on select "agitated educated agape allocated" at bounding box center [413, 233] width 47 height 11
click at [413, 280] on button "Verify" at bounding box center [411, 281] width 566 height 16
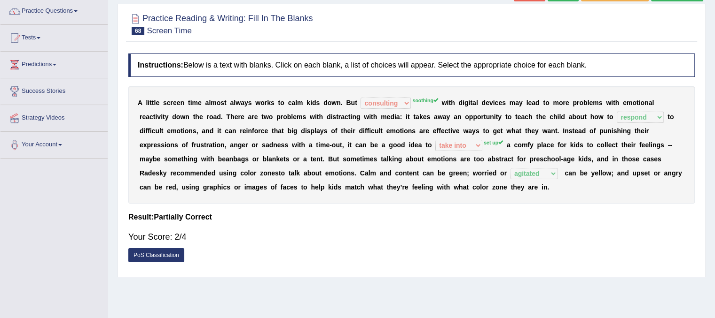
scroll to position [0, 0]
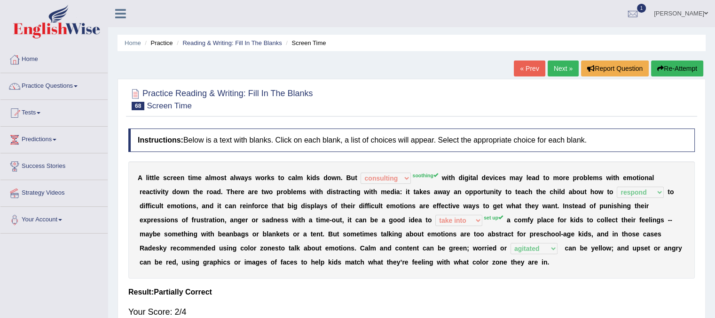
click at [572, 68] on link "Next »" at bounding box center [562, 69] width 31 height 16
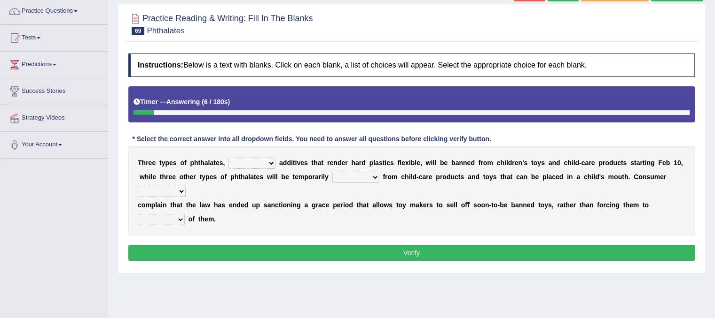
click at [271, 163] on select "nutritional legal expensive chemical" at bounding box center [251, 163] width 47 height 11
click at [268, 163] on select "nutritional legal expensive chemical" at bounding box center [251, 163] width 47 height 11
select select "expensive"
click at [228, 158] on select "nutritional legal expensive chemical" at bounding box center [251, 163] width 47 height 11
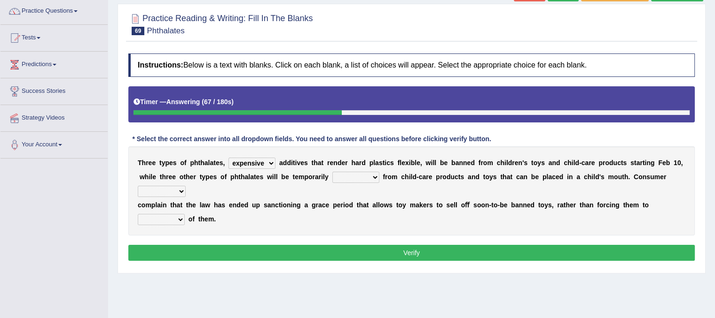
click at [375, 178] on select "originated collected prohibited examined" at bounding box center [355, 177] width 47 height 11
select select "originated"
click at [332, 172] on select "originated collected prohibited examined" at bounding box center [355, 177] width 47 height 11
click at [267, 167] on select "nutritional legal expensive chemical" at bounding box center [251, 163] width 47 height 11
click at [197, 187] on div "T h r e e t y p e s o f p h t h a l a t e s , nutritional legal expensive chemi…" at bounding box center [411, 191] width 566 height 89
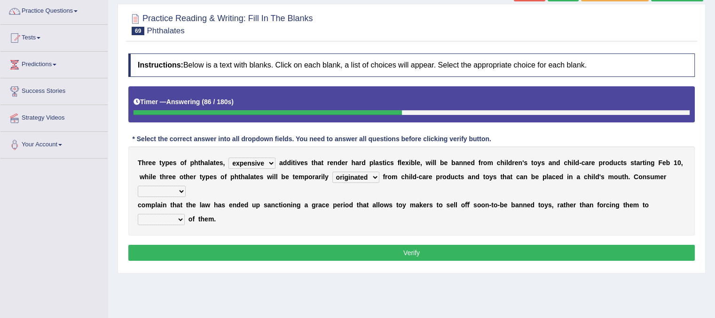
click at [179, 192] on select "fellows dictators candidates advocates" at bounding box center [162, 191] width 48 height 11
select select "dictators"
click at [138, 186] on select "fellows dictators candidates advocates" at bounding box center [162, 191] width 48 height 11
click at [177, 219] on select "deal boast deprive dispose" at bounding box center [161, 219] width 47 height 11
select select "deprive"
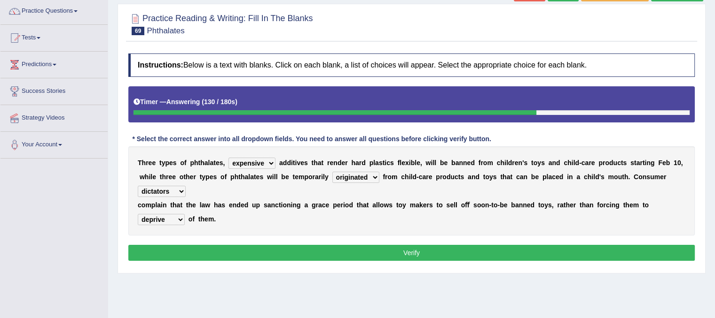
click at [138, 214] on select "deal boast deprive dispose" at bounding box center [161, 219] width 47 height 11
click at [184, 250] on button "Verify" at bounding box center [411, 253] width 566 height 16
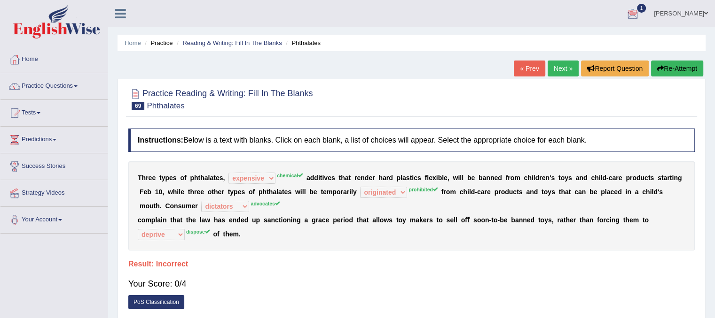
click at [669, 74] on button "Re-Attempt" at bounding box center [677, 69] width 52 height 16
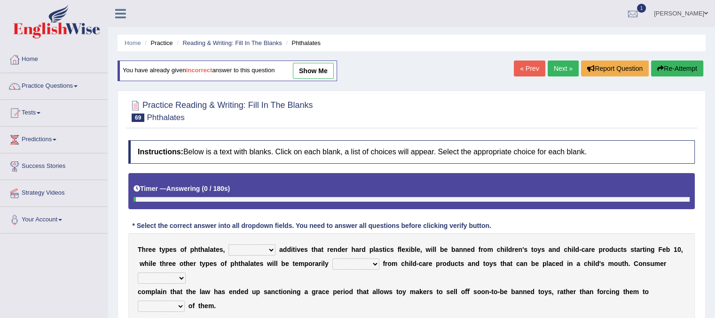
click at [269, 241] on div "T h r e e t y p e s o f p h t h a l a t e s , nutritional legal expensive chemi…" at bounding box center [411, 277] width 566 height 89
click at [270, 249] on select "nutritional legal expensive chemical" at bounding box center [251, 250] width 47 height 11
select select "chemical"
click at [228, 245] on select "nutritional legal expensive chemical" at bounding box center [251, 250] width 47 height 11
click at [365, 264] on select "originated collected prohibited examined" at bounding box center [355, 264] width 47 height 11
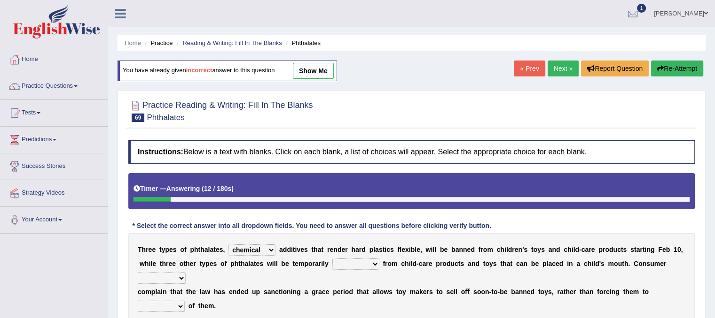
select select "collected"
click at [332, 259] on select "originated collected prohibited examined" at bounding box center [355, 264] width 47 height 11
click at [177, 278] on select "fellows dictators candidates advocates" at bounding box center [162, 278] width 48 height 11
select select "advocates"
click at [138, 273] on select "fellows dictators candidates advocates" at bounding box center [162, 278] width 48 height 11
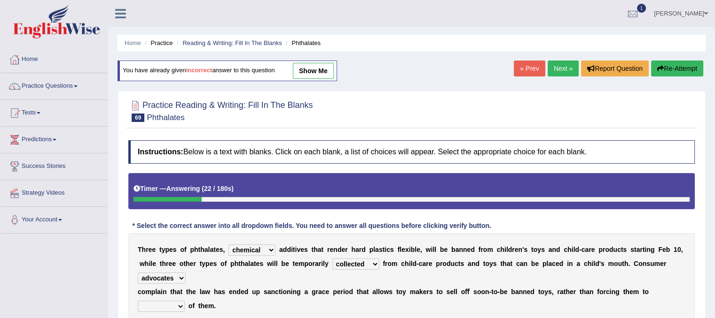
click at [179, 305] on select "deal boast deprive dispose" at bounding box center [161, 306] width 47 height 11
select select "dispose"
click at [138, 301] on select "deal boast deprive dispose" at bounding box center [161, 306] width 47 height 11
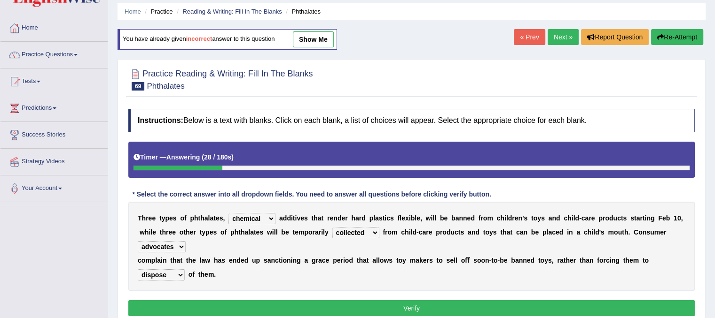
scroll to position [56, 0]
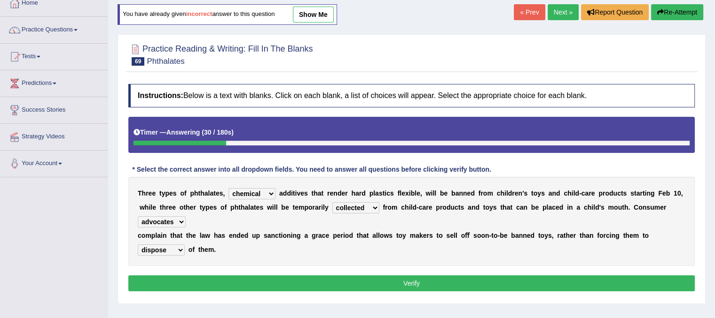
click at [533, 280] on button "Verify" at bounding box center [411, 284] width 566 height 16
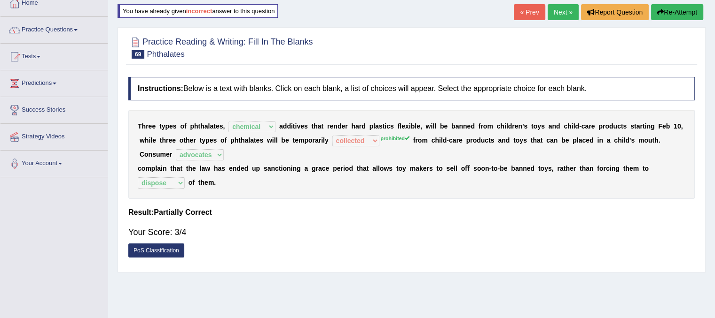
click at [565, 17] on link "Next »" at bounding box center [562, 12] width 31 height 16
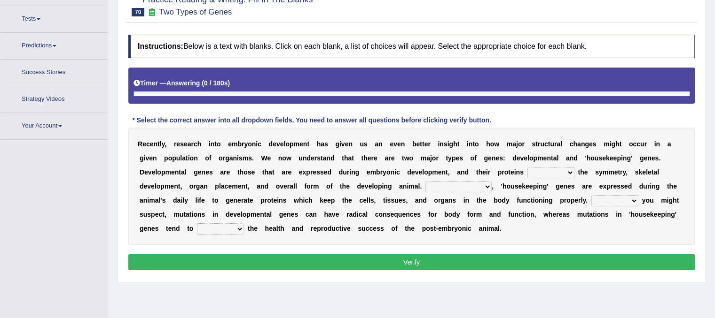
scroll to position [106, 0]
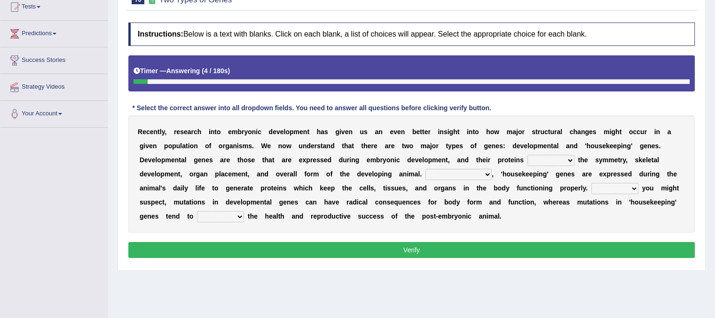
click at [548, 144] on b "n" at bounding box center [548, 146] width 4 height 8
click at [568, 158] on select "push control hold elevate" at bounding box center [550, 160] width 47 height 11
select select "elevate"
click at [527, 155] on select "push control hold elevate" at bounding box center [550, 160] width 47 height 11
click at [489, 172] on select "Correspondingly Inclusively Conversely In contrast" at bounding box center [458, 174] width 66 height 11
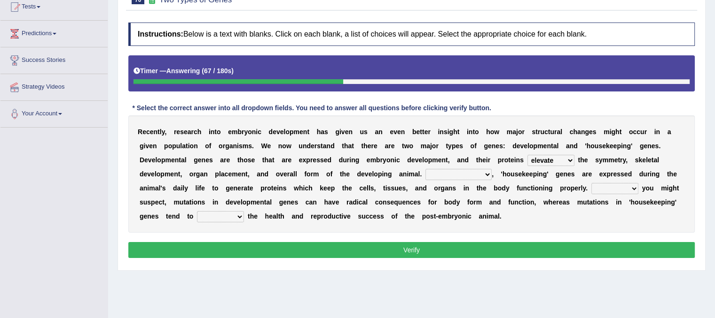
select select "In contrast"
click at [425, 169] on select "Correspondingly Inclusively Conversely In contrast" at bounding box center [458, 174] width 66 height 11
click at [558, 151] on div "R e c e n t l y , r e s e a r c h i n t o e m b r y o n i c d e v e l o p m e n…" at bounding box center [411, 174] width 566 height 117
click at [558, 158] on select "push control hold elevate" at bounding box center [550, 160] width 47 height 11
select select "push"
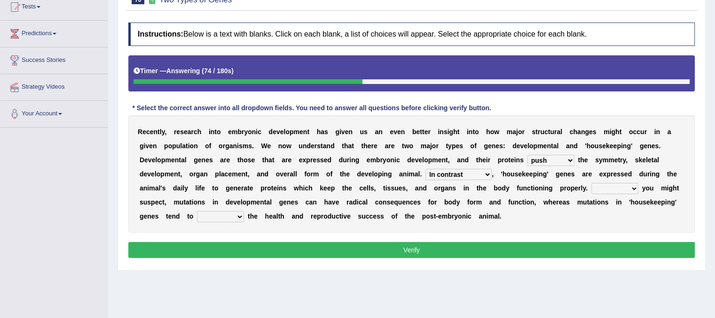
click at [527, 155] on select "push control hold elevate" at bounding box center [550, 160] width 47 height 11
click at [559, 160] on select "push control hold elevate" at bounding box center [550, 160] width 47 height 11
click at [601, 176] on b "e" at bounding box center [601, 175] width 4 height 8
click at [635, 188] on select "For As With Within" at bounding box center [614, 188] width 47 height 11
select select "For"
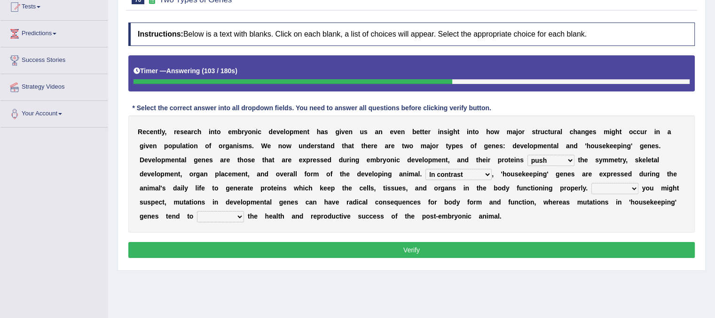
click at [591, 183] on select "For As With Within" at bounding box center [614, 188] width 47 height 11
click at [569, 155] on select "push control hold elevate" at bounding box center [550, 160] width 47 height 11
select select "elevate"
click at [527, 155] on select "push control hold elevate" at bounding box center [550, 160] width 47 height 11
click at [225, 214] on select "affect effect interrupt defect" at bounding box center [220, 216] width 47 height 11
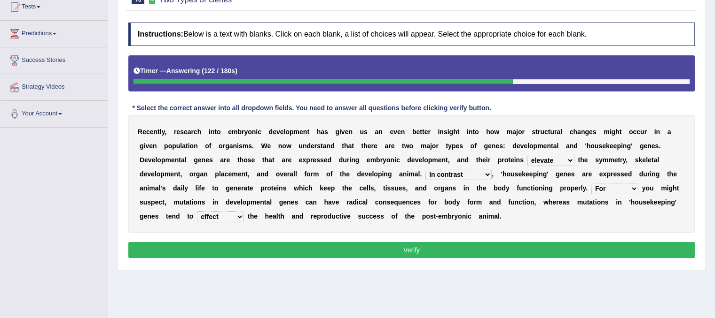
click at [197, 211] on select "affect effect interrupt defect" at bounding box center [220, 216] width 47 height 11
click at [232, 215] on select "affect effect interrupt defect" at bounding box center [220, 216] width 47 height 11
select select "affect"
click at [197, 211] on select "affect effect interrupt defect" at bounding box center [220, 216] width 47 height 11
click at [223, 247] on button "Verify" at bounding box center [411, 250] width 566 height 16
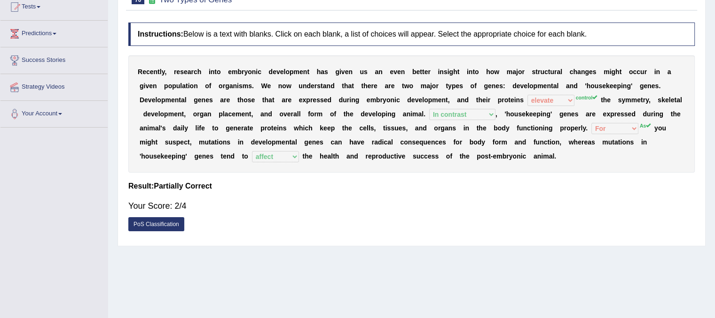
scroll to position [0, 0]
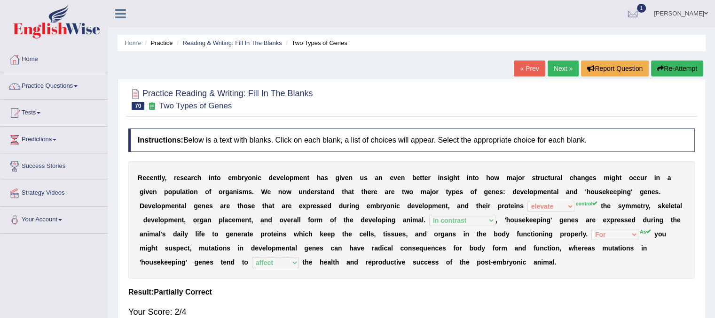
click at [569, 70] on link "Next »" at bounding box center [562, 69] width 31 height 16
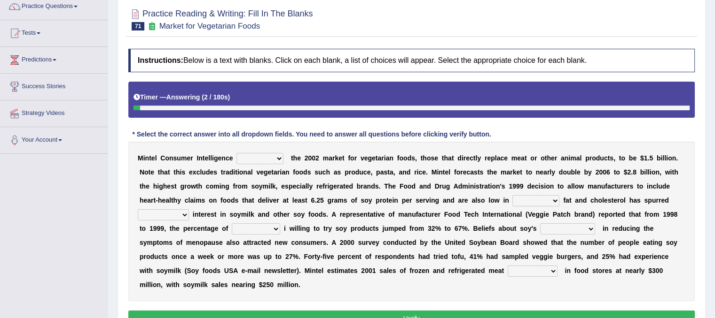
scroll to position [81, 0]
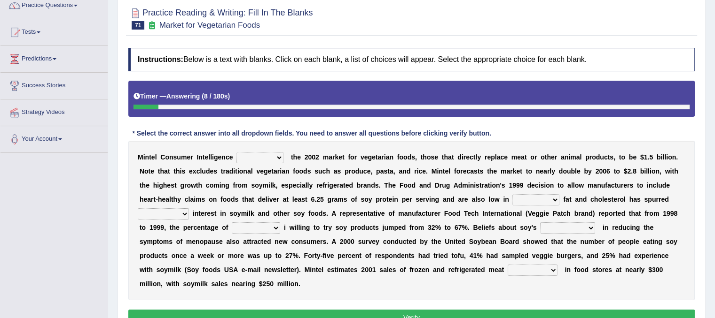
click at [279, 156] on select "deals fulfills creates estimates" at bounding box center [259, 157] width 47 height 11
select select "deals"
click at [236, 152] on select "deals fulfills creates estimates" at bounding box center [259, 157] width 47 height 11
click at [548, 198] on select "saturated solid acid liquid" at bounding box center [535, 199] width 47 height 11
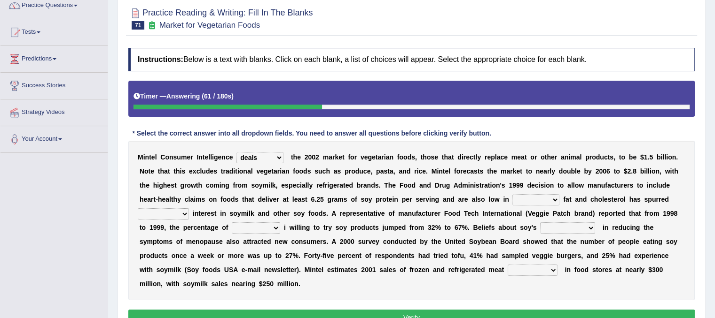
select select "saturated"
click at [512, 194] on select "saturated solid acid liquid" at bounding box center [535, 199] width 47 height 11
click at [276, 157] on select "deals fulfills creates estimates" at bounding box center [259, 157] width 47 height 11
select select "creates"
click at [236, 152] on select "deals fulfills creates estimates" at bounding box center [259, 157] width 47 height 11
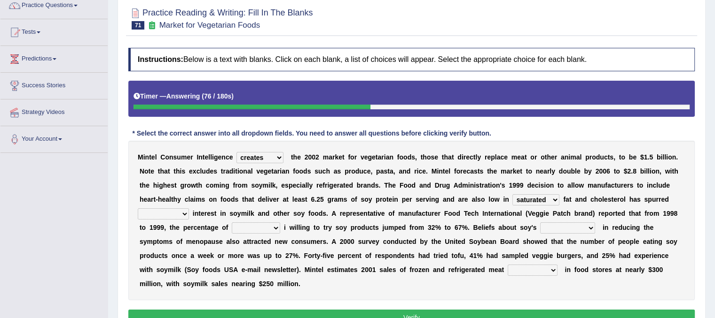
click at [184, 211] on select "good big tremendous extreme" at bounding box center [163, 214] width 51 height 11
select select "extreme"
click at [138, 209] on select "good big tremendous extreme" at bounding box center [163, 214] width 51 height 11
click at [278, 226] on select "guests consumers customers clients" at bounding box center [256, 228] width 48 height 11
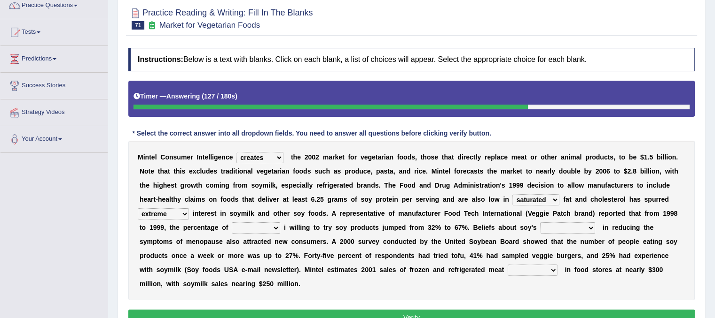
select select "consumers"
click at [232, 223] on select "guests consumers customers clients" at bounding box center [256, 228] width 48 height 11
click at [271, 223] on select "guests consumers customers clients" at bounding box center [256, 228] width 48 height 11
click at [305, 233] on div "M i n t e l C o n s u m e r I n t e l l i g e n c e deals fulfills creates esti…" at bounding box center [411, 221] width 566 height 160
click at [590, 226] on select "effectiveness timeliness efficiency goodness" at bounding box center [567, 228] width 55 height 11
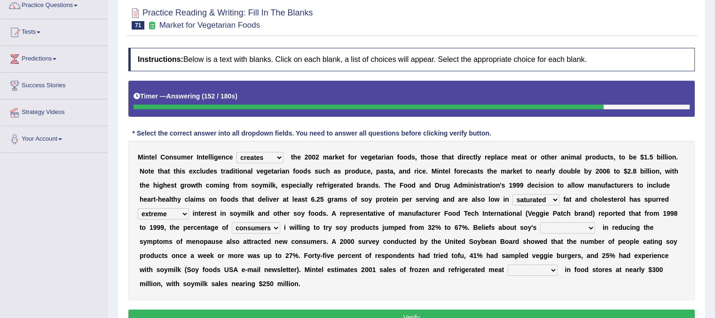
select select "efficiency"
click at [540, 223] on select "effectiveness timeliness efficiency goodness" at bounding box center [567, 228] width 55 height 11
click at [535, 267] on select "foods choices staffs alternatives" at bounding box center [532, 270] width 50 height 11
select select "alternatives"
click at [507, 265] on select "foods choices staffs alternatives" at bounding box center [532, 270] width 50 height 11
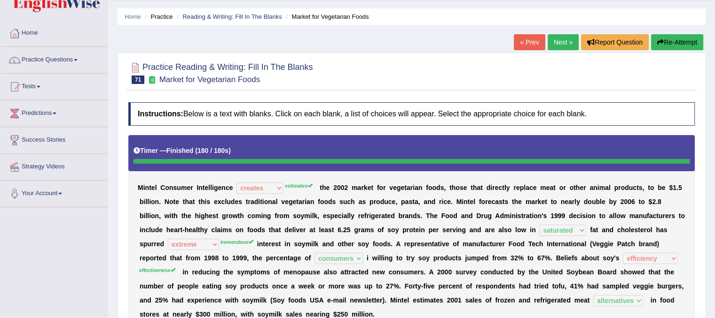
scroll to position [0, 0]
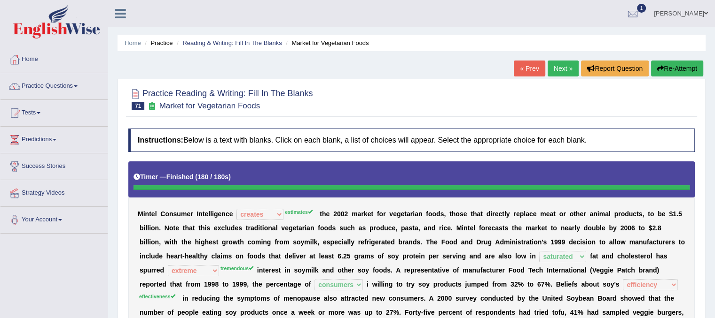
click at [567, 75] on link "Next »" at bounding box center [562, 69] width 31 height 16
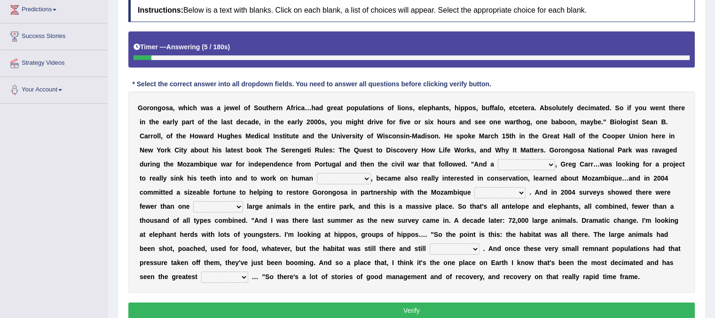
scroll to position [132, 0]
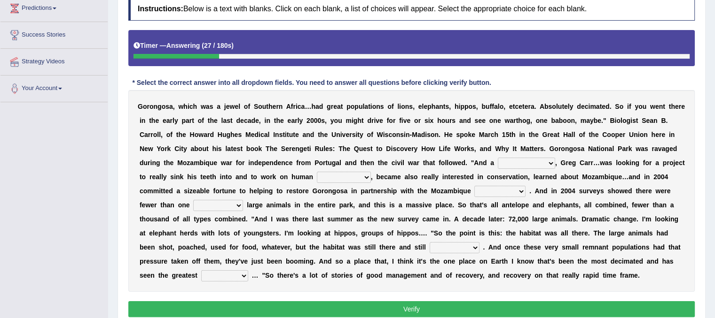
click at [546, 162] on select "passion solstice ballast philanthropist" at bounding box center [525, 163] width 57 height 11
select select "passion"
click at [497, 158] on select "passion solstice ballast philanthropist" at bounding box center [525, 163] width 57 height 11
click at [373, 177] on b at bounding box center [375, 177] width 4 height 8
click at [365, 174] on select "negligence prevalence development malevolence" at bounding box center [344, 177] width 54 height 11
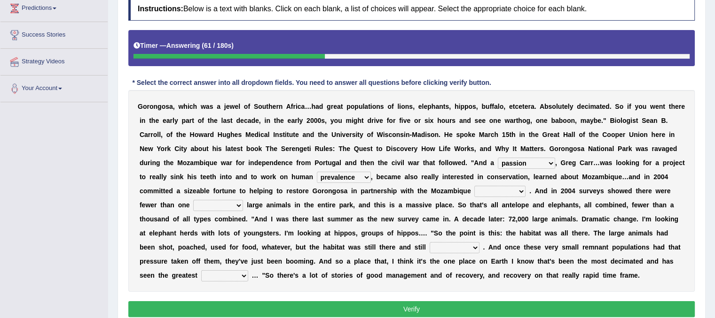
click at [317, 172] on select "negligence prevalence development malevolence" at bounding box center [344, 177] width 54 height 11
click at [359, 179] on select "negligence prevalence development malevolence" at bounding box center [344, 177] width 54 height 11
select select "development"
click at [317, 172] on select "negligence prevalence development malevolence" at bounding box center [344, 177] width 54 height 11
click at [526, 191] on b at bounding box center [527, 191] width 4 height 8
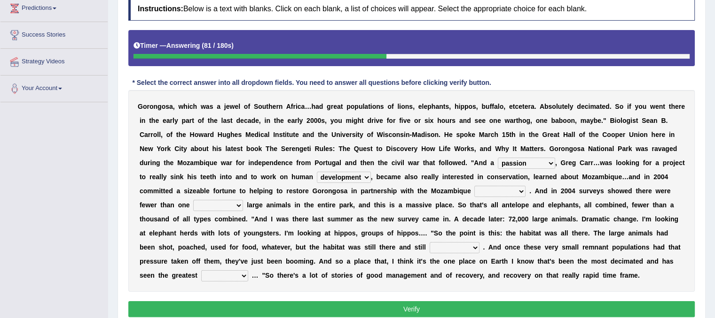
click at [520, 190] on select "parliament semanticist government journalist" at bounding box center [499, 191] width 51 height 11
select select "government"
click at [474, 186] on select "parliament semanticist government journalist" at bounding box center [499, 191] width 51 height 11
click at [239, 202] on select "deflowered embowered roundest thousand" at bounding box center [218, 205] width 50 height 11
select select "thousand"
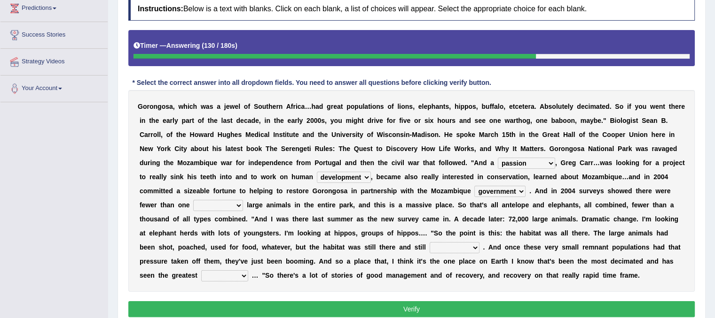
click at [193, 200] on select "deflowered embowered roundest thousand" at bounding box center [218, 205] width 50 height 11
click at [476, 247] on select "assertive incidental compulsive productive" at bounding box center [454, 247] width 50 height 11
select select "productive"
click at [429, 242] on select "assertive incidental compulsive productive" at bounding box center [454, 247] width 50 height 11
click at [243, 273] on select "recovery efficacy golly stumpy" at bounding box center [224, 276] width 47 height 11
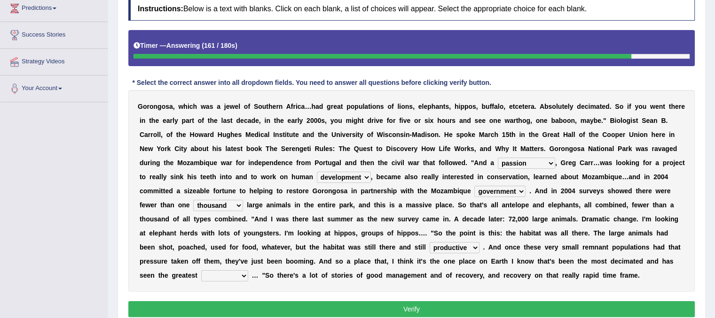
select select "recovery"
click at [201, 271] on select "recovery efficacy golly stumpy" at bounding box center [224, 276] width 47 height 11
click at [490, 311] on button "Verify" at bounding box center [411, 310] width 566 height 16
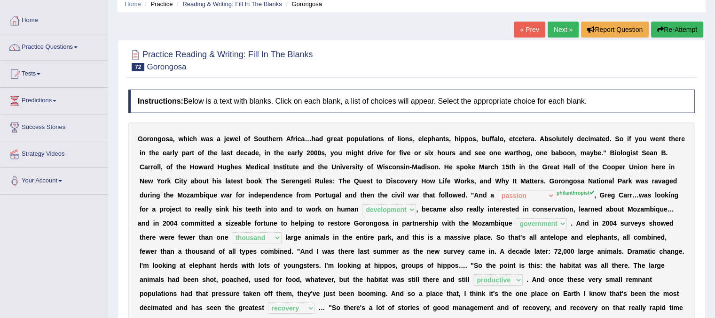
scroll to position [38, 0]
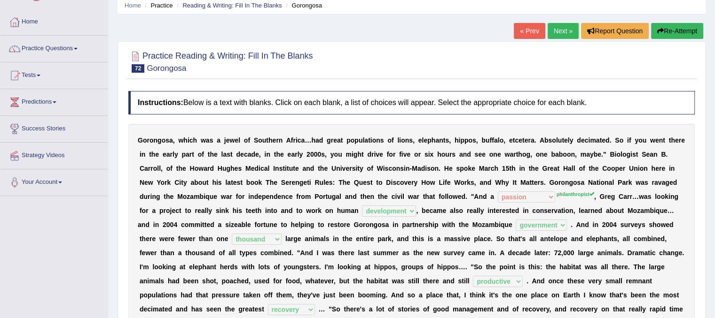
click at [556, 30] on link "Next »" at bounding box center [562, 31] width 31 height 16
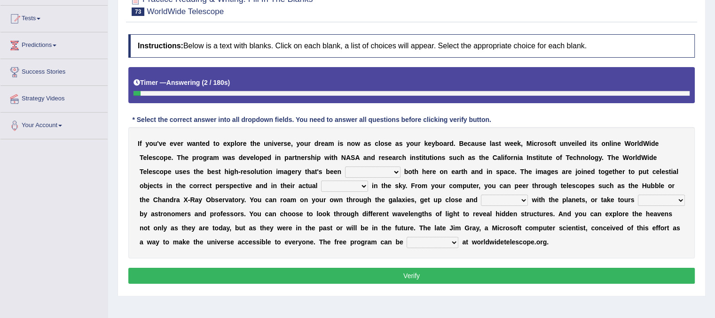
scroll to position [113, 0]
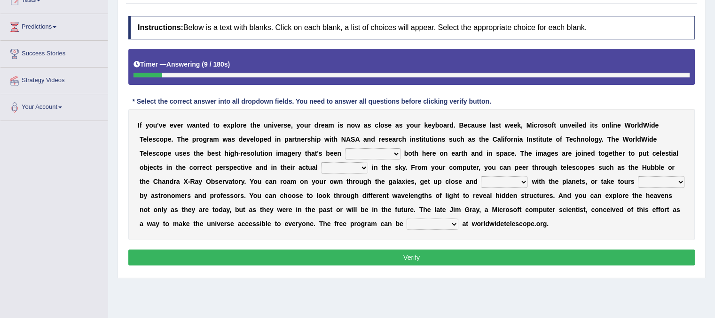
click at [396, 156] on select "degraded ascended remonstrated generated" at bounding box center [372, 153] width 55 height 11
select select "generated"
click at [345, 148] on select "degraded ascended remonstrated generated" at bounding box center [372, 153] width 55 height 11
click at [390, 153] on select "degraded ascended remonstrated generated" at bounding box center [372, 153] width 55 height 11
click at [422, 158] on div "I f y o u ' v e e v e r w a n t e d t o e x p l o r e t h e u n i v e r s e , y…" at bounding box center [411, 175] width 566 height 132
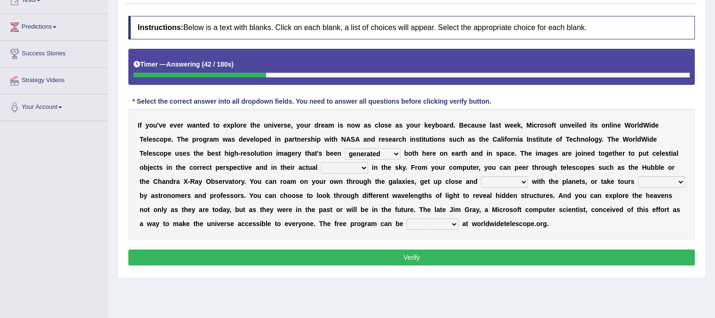
click at [365, 167] on select "aspects parts conditions positions" at bounding box center [344, 168] width 47 height 11
select select "aspects"
click at [321, 163] on select "aspects parts conditions positions" at bounding box center [344, 168] width 47 height 11
click at [378, 149] on select "degraded ascended remonstrated generated" at bounding box center [372, 153] width 55 height 11
click at [432, 169] on b "y" at bounding box center [433, 168] width 4 height 8
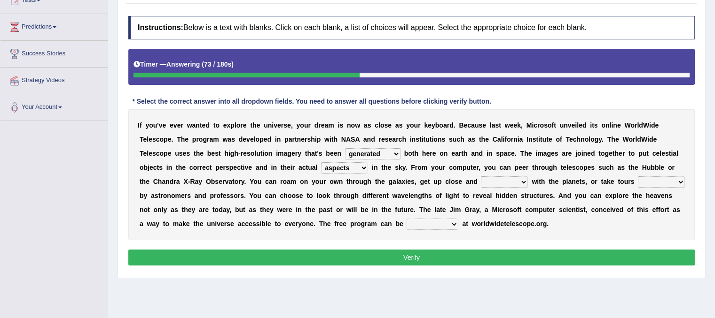
click at [523, 181] on select "personal individual apart polite" at bounding box center [504, 182] width 47 height 11
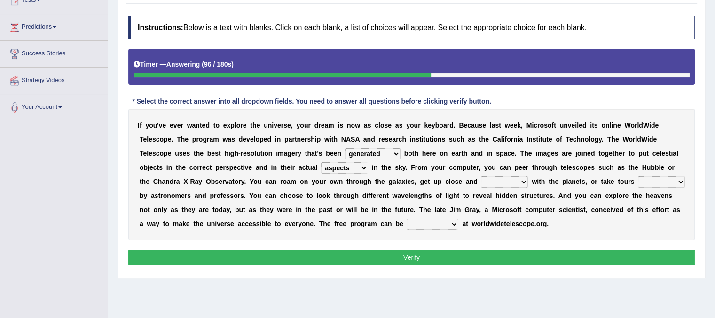
select select "polite"
click at [481, 177] on select "personal individual apart polite" at bounding box center [504, 182] width 47 height 11
click at [668, 183] on select "guide guided guiding to guide" at bounding box center [660, 182] width 47 height 11
select select "guide"
click at [637, 177] on select "guide guided guiding to guide" at bounding box center [660, 182] width 47 height 11
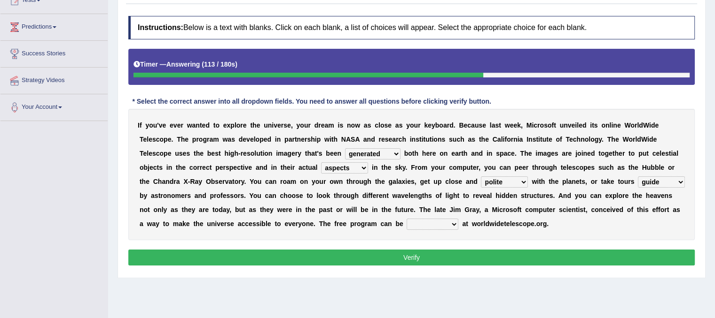
click at [450, 224] on select "upheld downloaded loaded posted" at bounding box center [432, 224] width 52 height 11
click at [673, 180] on select "guide guided guiding to guide" at bounding box center [660, 182] width 47 height 11
click at [545, 230] on div "I f y o u ' v e e v e r w a n t e d t o e x p l o r e t h e u n i v e r s e , y…" at bounding box center [411, 175] width 566 height 132
click at [452, 222] on select "upheld downloaded loaded posted" at bounding box center [432, 224] width 52 height 11
select select "posted"
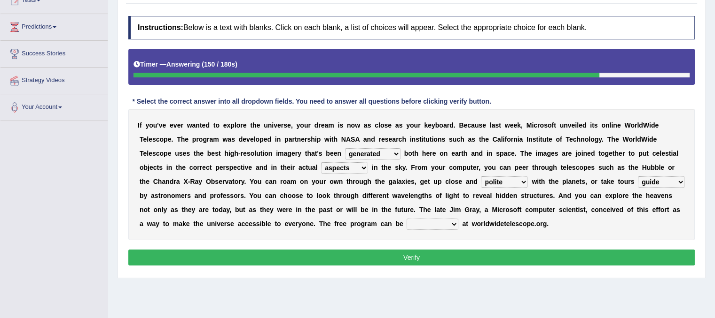
click at [406, 219] on select "upheld downloaded loaded posted" at bounding box center [432, 224] width 52 height 11
click at [437, 259] on button "Verify" at bounding box center [411, 258] width 566 height 16
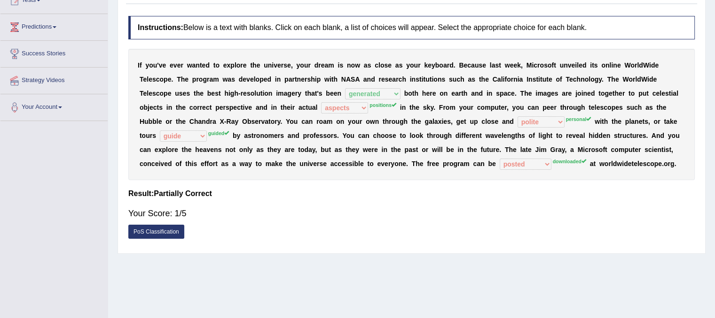
scroll to position [0, 0]
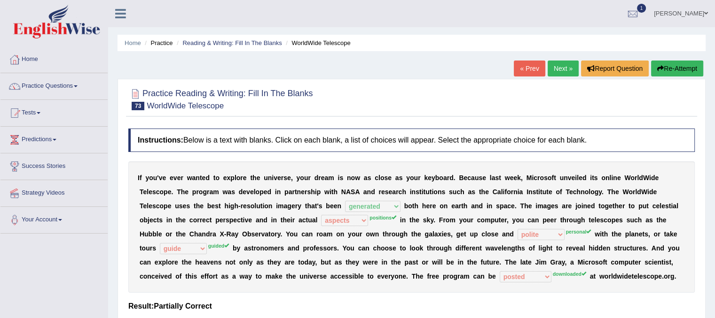
click at [558, 68] on link "Next »" at bounding box center [562, 69] width 31 height 16
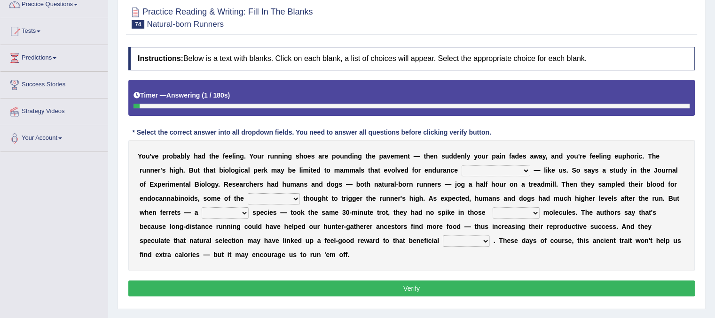
scroll to position [98, 0]
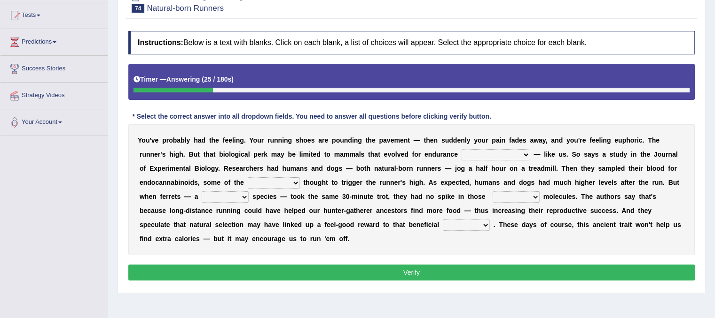
click at [504, 154] on select "[PERSON_NAME] personalize classifies exercise" at bounding box center [495, 154] width 69 height 11
select select "personalize"
click at [461, 149] on select "[PERSON_NAME] personalize classifies exercise" at bounding box center [495, 154] width 69 height 11
click at [298, 179] on select "almshouse turnarounds compounds foxhounds" at bounding box center [274, 183] width 52 height 11
select select "compounds"
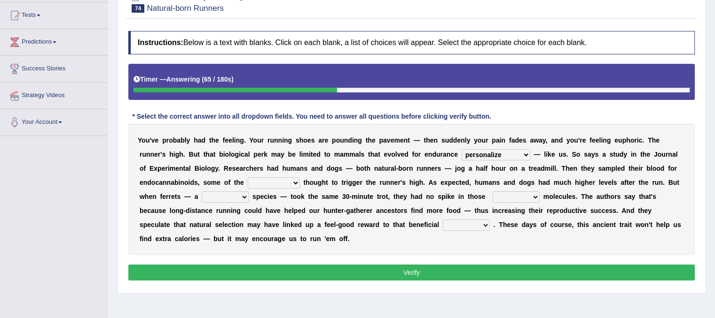
click at [248, 178] on select "almshouse turnarounds compounds foxhounds" at bounding box center [274, 183] width 52 height 11
click at [243, 193] on select "excellency merely faerie sedentary" at bounding box center [225, 197] width 47 height 11
select select "merely"
click at [202, 192] on select "excellency merely faerie sedentary" at bounding box center [225, 197] width 47 height 11
click at [535, 196] on select "groaned feel-good inchoate loaned" at bounding box center [515, 197] width 47 height 11
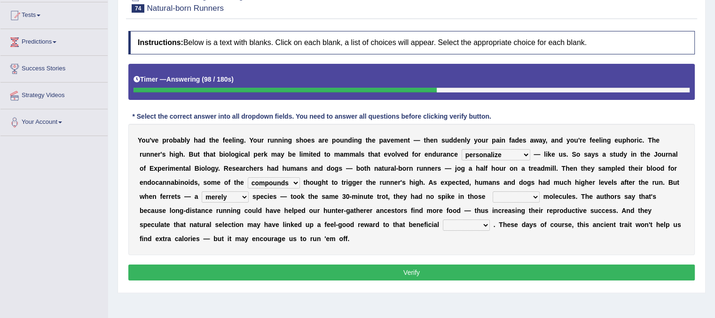
select select "feel-good"
click at [492, 192] on select "groaned feel-good inchoate loaned" at bounding box center [515, 197] width 47 height 11
click at [448, 224] on select "wager exchanger behavior regulator" at bounding box center [466, 225] width 47 height 11
click at [443, 220] on select "wager exchanger behavior regulator" at bounding box center [466, 225] width 47 height 11
click at [453, 220] on select "wager exchanger behavior regulator" at bounding box center [466, 225] width 47 height 11
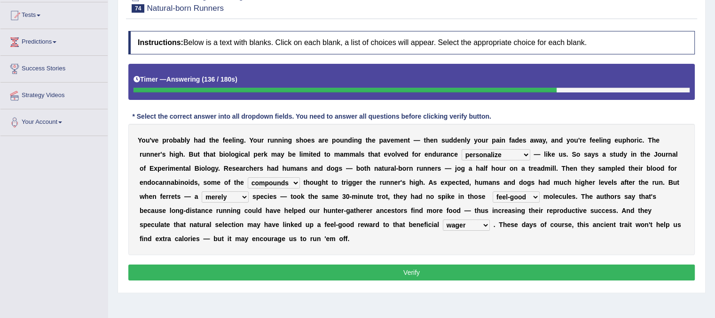
select select "behavior"
click at [443, 220] on select "wager exchanger behavior regulator" at bounding box center [466, 225] width 47 height 11
click at [444, 272] on button "Verify" at bounding box center [411, 273] width 566 height 16
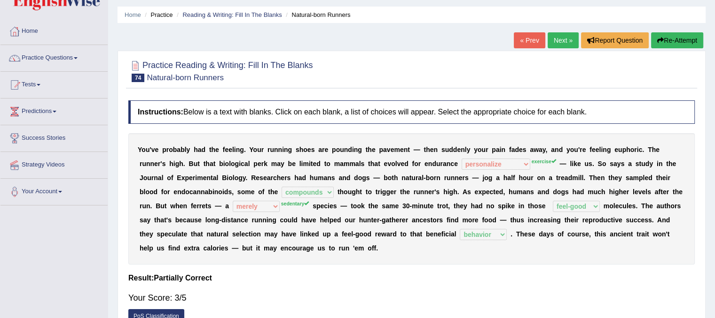
scroll to position [0, 0]
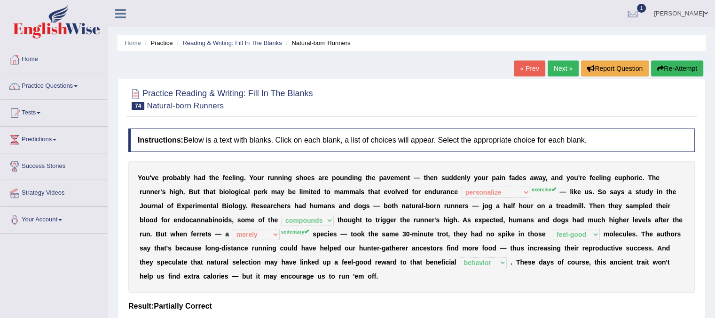
click at [564, 71] on link "Next »" at bounding box center [562, 69] width 31 height 16
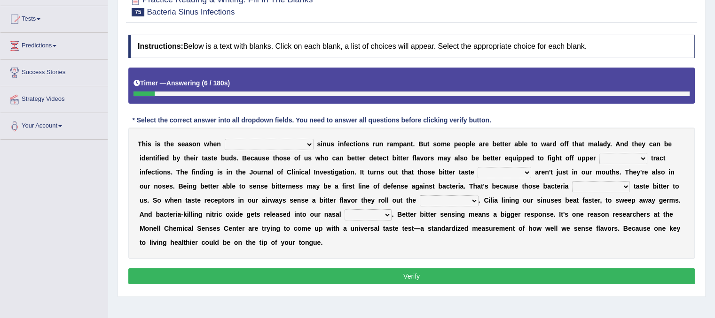
click at [269, 145] on select "conventicle [DEMOGRAPHIC_DATA] bacterial prissier" at bounding box center [269, 144] width 89 height 11
select select "bacterial"
click at [225, 139] on select "conventicle [DEMOGRAPHIC_DATA] bacterial prissier" at bounding box center [269, 144] width 89 height 11
click at [599, 157] on select "faulty respiratory togae gawky" at bounding box center [623, 158] width 48 height 11
select select "respiratory"
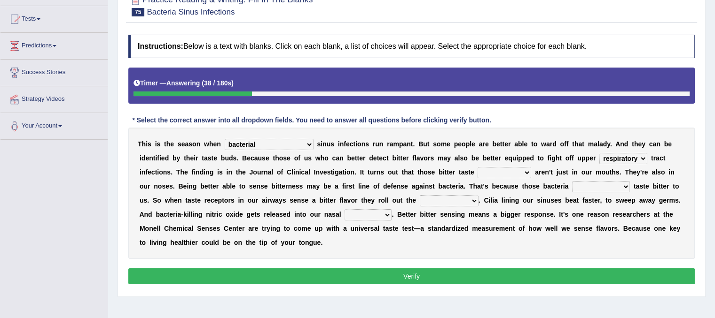
click at [599, 153] on select "faulty respiratory togae gawky" at bounding box center [623, 158] width 48 height 11
click at [531, 173] on b at bounding box center [533, 173] width 4 height 8
click at [477, 173] on select "depressions dinners submissions receptors" at bounding box center [504, 172] width 54 height 11
select select "dinners"
click at [477, 167] on select "depressions dinners submissions receptors" at bounding box center [504, 172] width 54 height 11
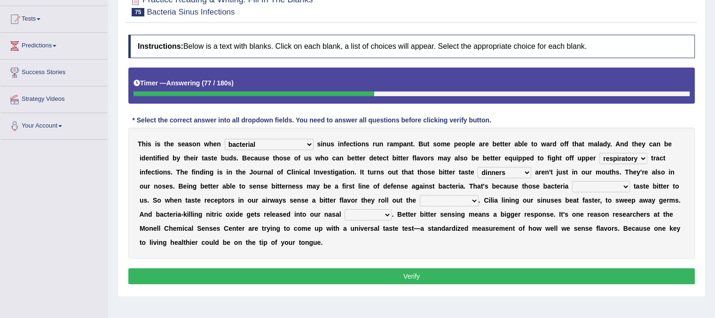
click at [572, 188] on select "purposelessly actually diagonally providently" at bounding box center [601, 186] width 58 height 11
select select "providently"
click at [572, 181] on select "purposelessly actually diagonally providently" at bounding box center [601, 186] width 58 height 11
click at [480, 199] on b at bounding box center [482, 201] width 4 height 8
click at [419, 199] on select "defenses contradictions chestnuts pelvis" at bounding box center [448, 200] width 59 height 11
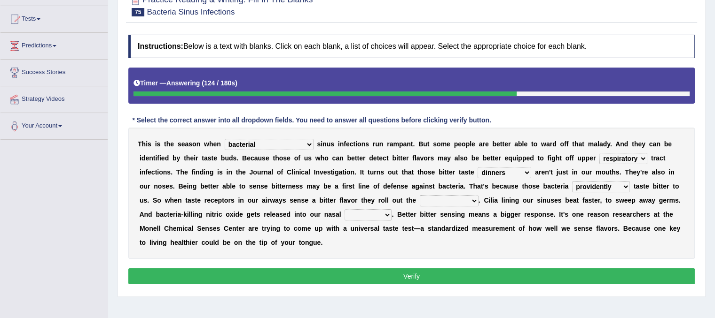
click at [572, 181] on select "purposelessly actually diagonally providently" at bounding box center [601, 186] width 58 height 11
click at [419, 202] on select "defenses contradictions chestnuts pelvis" at bounding box center [448, 200] width 59 height 11
click at [477, 174] on select "depressions dinners submissions receptors" at bounding box center [504, 172] width 54 height 11
click at [477, 167] on select "depressions dinners submissions receptors" at bounding box center [504, 172] width 54 height 11
click at [419, 200] on select "defenses contradictions chestnuts pelvis" at bounding box center [448, 200] width 59 height 11
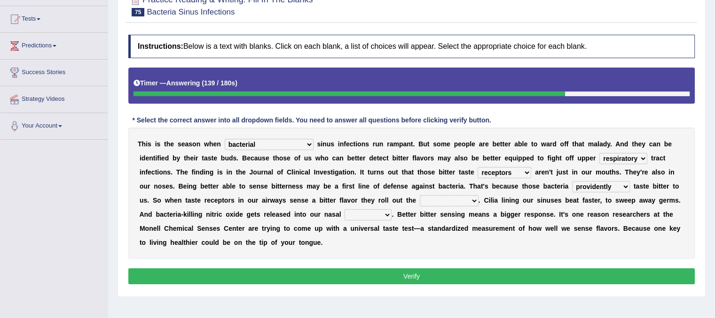
click at [477, 168] on select "depressions dinners submissions receptors" at bounding box center [504, 172] width 54 height 11
click at [477, 167] on select "depressions dinners submissions receptors" at bounding box center [504, 172] width 54 height 11
click at [477, 171] on select "depressions dinners submissions receptors" at bounding box center [504, 172] width 54 height 11
select select "dinners"
click at [477, 167] on select "depressions dinners submissions receptors" at bounding box center [504, 172] width 54 height 11
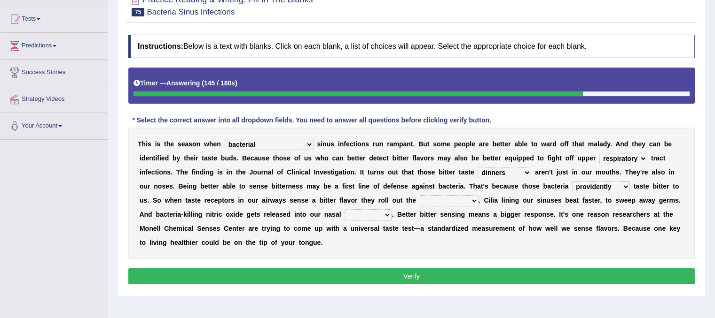
click at [599, 162] on select "faulty respiratory togae gawky" at bounding box center [623, 158] width 48 height 11
click at [496, 205] on div "T h i s i s t h e s e a s o n w h e n conventicle atheist bacterial prissier s …" at bounding box center [411, 194] width 566 height 132
click at [419, 198] on select "defenses contradictions chestnuts pelvis" at bounding box center [448, 200] width 59 height 11
select select "contradictions"
click at [419, 195] on select "defenses contradictions chestnuts pelvis" at bounding box center [448, 200] width 59 height 11
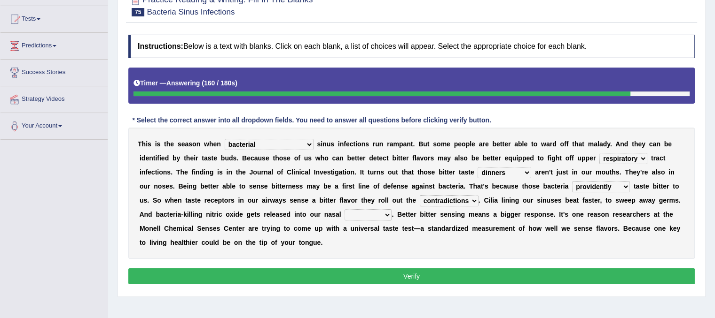
click at [400, 239] on div "T h i s i s t h e s e a s o n w h e n conventicle atheist bacterial prissier s …" at bounding box center [411, 194] width 566 height 132
click at [344, 218] on select "causalities localities infirmities cavities" at bounding box center [367, 215] width 47 height 11
select select "infirmities"
click at [344, 210] on select "causalities localities infirmities cavities" at bounding box center [367, 215] width 47 height 11
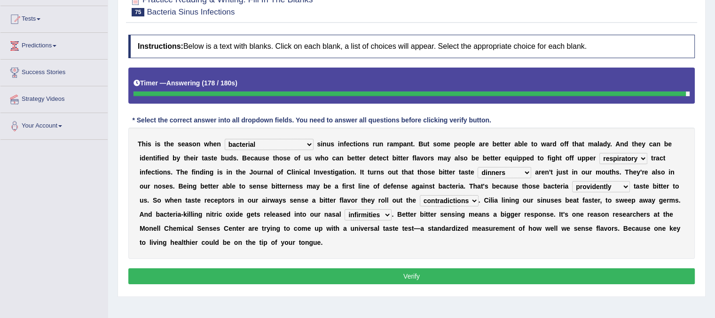
click at [344, 218] on select "causalities localities infirmities cavities" at bounding box center [367, 215] width 47 height 11
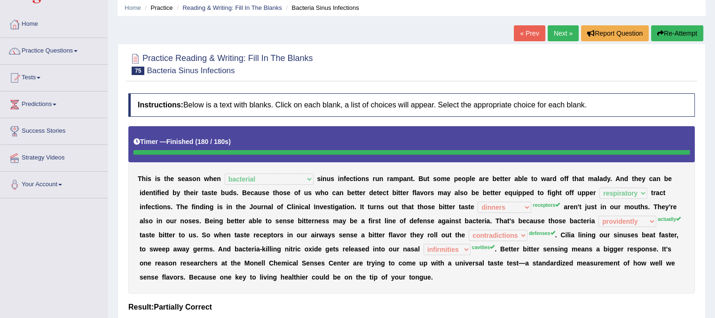
scroll to position [19, 0]
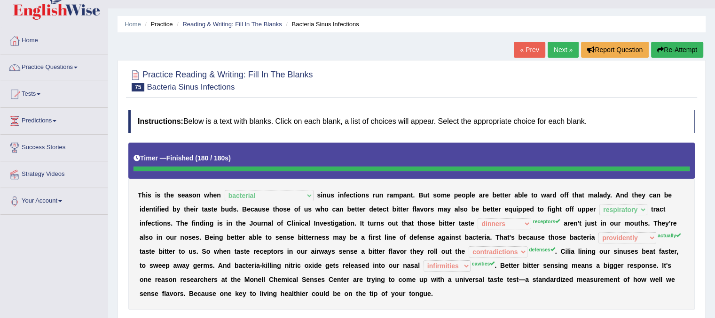
click at [554, 53] on link "Next »" at bounding box center [562, 50] width 31 height 16
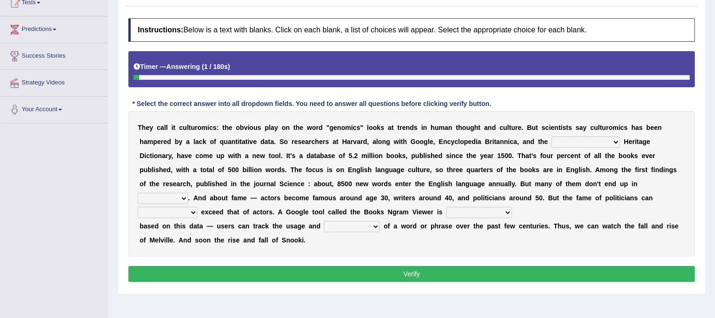
scroll to position [148, 0]
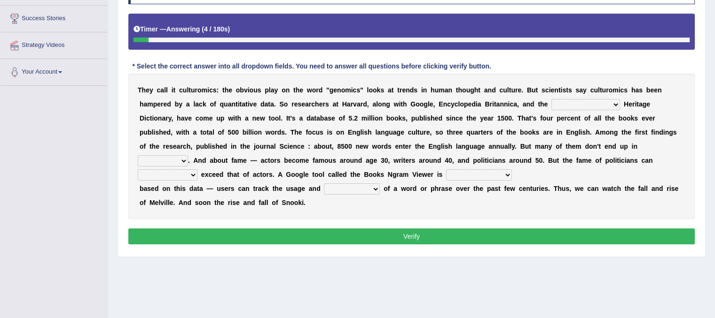
click at [607, 101] on select "Mettlesome Silicon [MEDICAL_DATA] American" at bounding box center [585, 104] width 69 height 11
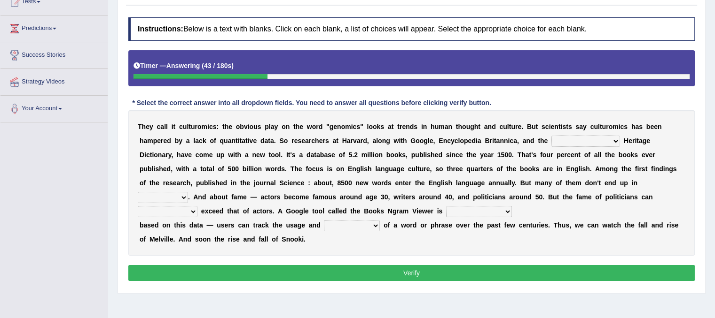
scroll to position [113, 0]
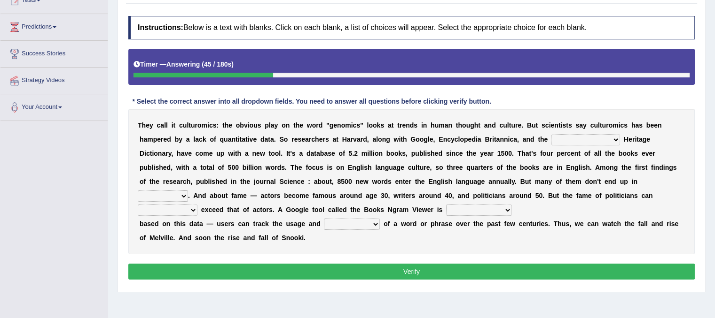
click at [606, 137] on select "Mettlesome Silicon [MEDICAL_DATA] American" at bounding box center [585, 139] width 69 height 11
select select "Silicon"
click at [551, 134] on select "Mettlesome Silicon [MEDICAL_DATA] American" at bounding box center [585, 139] width 69 height 11
click at [188, 191] on select "veterinaries fairies dictionaries smithies" at bounding box center [163, 196] width 50 height 11
select select "dictionaries"
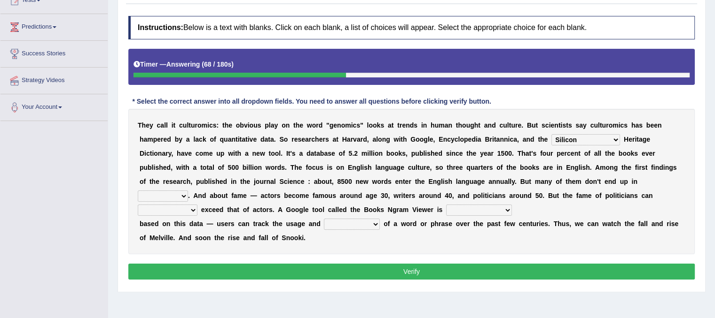
click at [188, 191] on select "veterinaries fairies dictionaries smithies" at bounding box center [163, 196] width 50 height 11
click at [197, 205] on select "intelligibly eventually venturesomely preferably" at bounding box center [168, 210] width 60 height 11
select select "eventually"
click at [197, 205] on select "intelligibly eventually venturesomely preferably" at bounding box center [168, 210] width 60 height 11
click at [446, 210] on select "nonoccupational nonbreakable trainable available" at bounding box center [479, 210] width 66 height 11
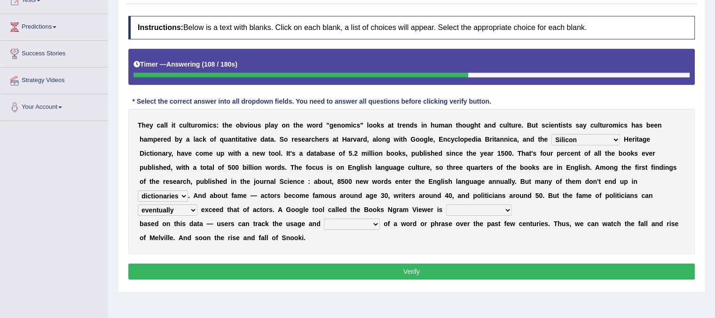
select select "available"
click at [446, 205] on select "nonoccupational nonbreakable trainable available" at bounding box center [479, 210] width 66 height 11
click at [373, 221] on select "frequency derisory drearily inappreciably" at bounding box center [352, 224] width 56 height 11
select select "frequency"
click at [324, 219] on select "frequency derisory drearily inappreciably" at bounding box center [352, 224] width 56 height 11
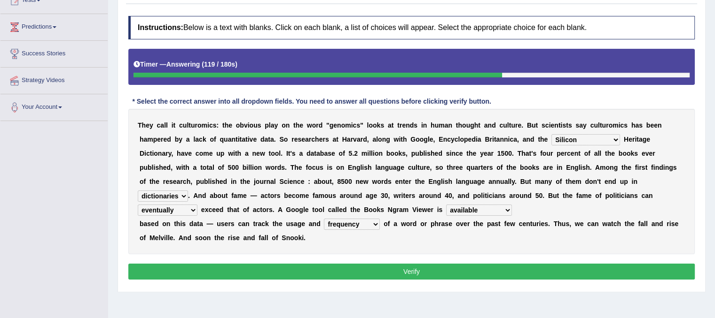
click at [596, 139] on select "Mettlesome Silicon Acetaminophen American" at bounding box center [585, 139] width 69 height 11
select select "American"
click at [551, 134] on select "Mettlesome Silicon Acetaminophen American" at bounding box center [585, 139] width 69 height 11
click at [405, 269] on button "Verify" at bounding box center [411, 272] width 566 height 16
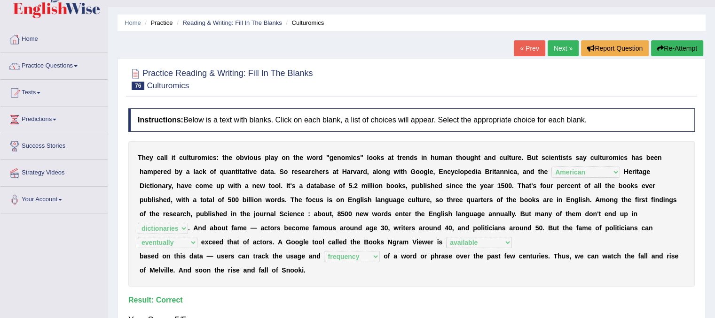
scroll to position [19, 0]
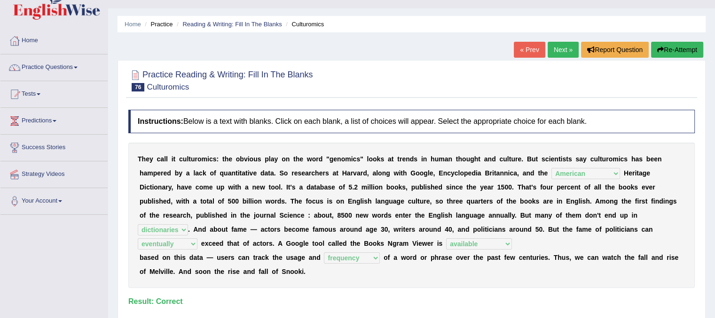
click at [560, 48] on link "Next »" at bounding box center [562, 50] width 31 height 16
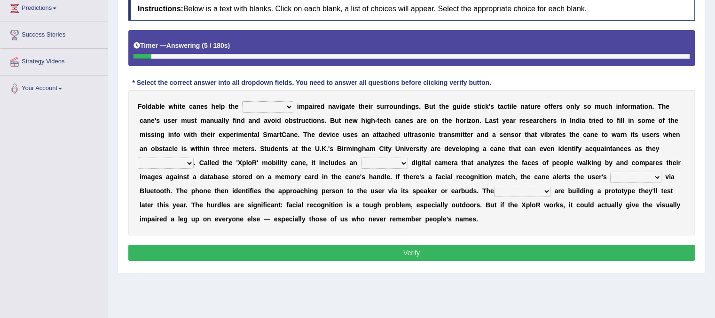
click at [287, 106] on select "felicity insensitivity visually malleability" at bounding box center [267, 106] width 51 height 11
select select "visually"
click at [242, 101] on select "felicity insensitivity visually malleability" at bounding box center [267, 106] width 51 height 11
click at [194, 165] on b "." at bounding box center [195, 163] width 2 height 8
click at [188, 164] on select "likelihood throat northernmost approach" at bounding box center [166, 163] width 56 height 11
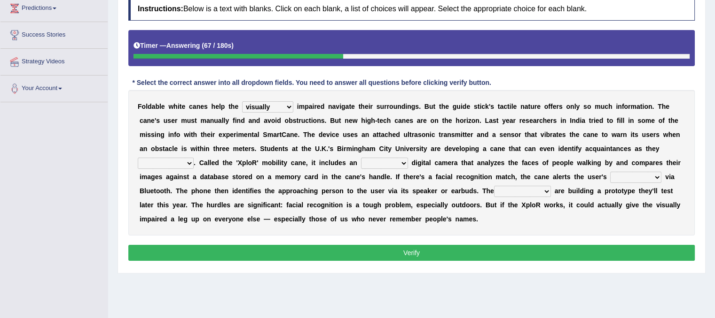
select select "approach"
click at [138, 158] on select "likelihood throat northernmost approach" at bounding box center [166, 163] width 56 height 11
click at [397, 159] on select "untested embedded deadest skinhead" at bounding box center [384, 163] width 47 height 11
select select "untested"
click at [361, 158] on select "untested embedded deadest skinhead" at bounding box center [384, 163] width 47 height 11
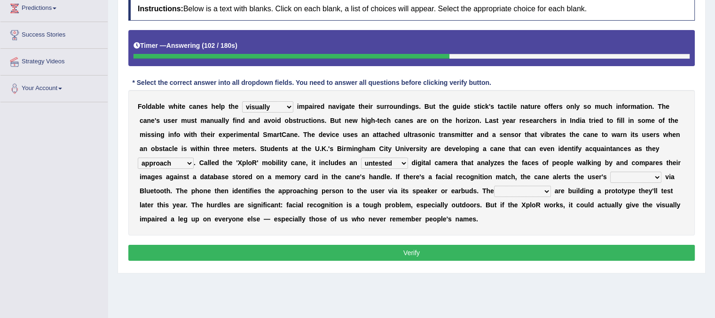
click at [654, 179] on select "waterborne alone smartphone postpone" at bounding box center [635, 177] width 51 height 11
select select "smartphone"
click at [610, 172] on select "waterborne alone smartphone postpone" at bounding box center [635, 177] width 51 height 11
click at [544, 186] on select "jurisprudence bootless students jukebox" at bounding box center [522, 191] width 57 height 11
select select "students"
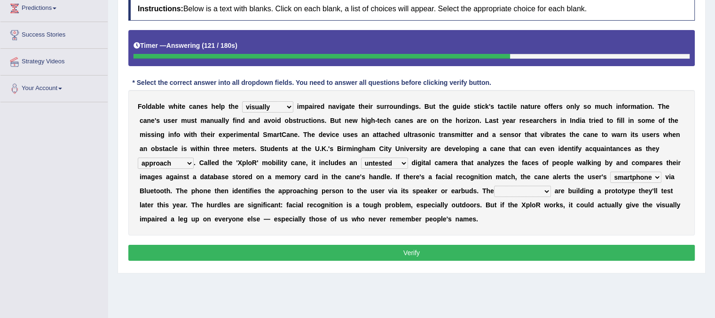
click at [494, 186] on select "jurisprudence bootless students jukebox" at bounding box center [522, 191] width 57 height 11
click at [508, 255] on button "Verify" at bounding box center [411, 253] width 566 height 16
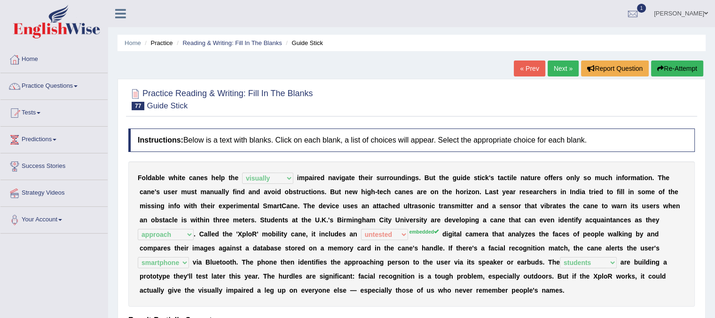
click at [562, 72] on link "Next »" at bounding box center [562, 69] width 31 height 16
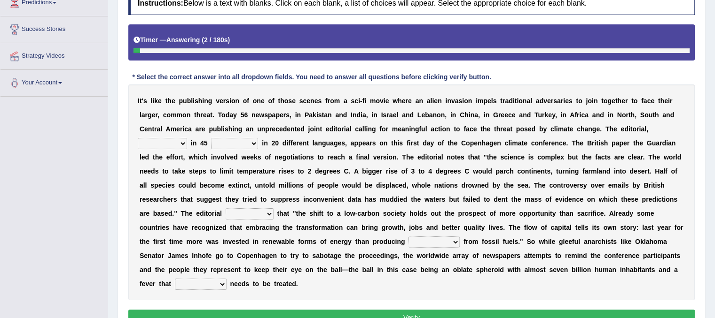
scroll to position [150, 0]
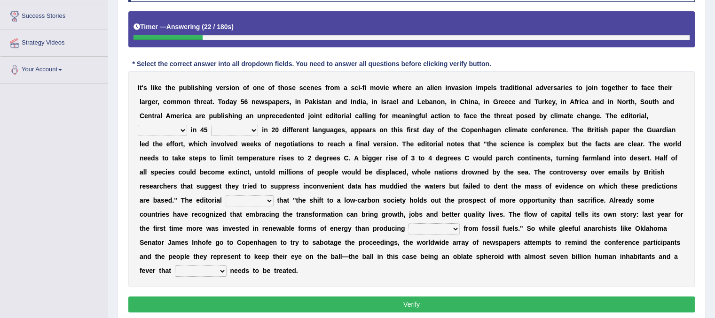
click at [179, 131] on select "published publicized burnished transmitted" at bounding box center [162, 130] width 49 height 11
click at [179, 132] on select "published publicized burnished transmitted" at bounding box center [162, 130] width 49 height 11
select select "published"
click at [138, 125] on select "published publicized burnished transmitted" at bounding box center [162, 130] width 49 height 11
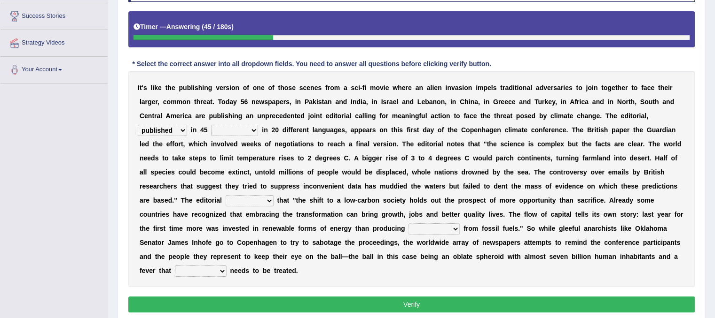
click at [256, 125] on select "clans countries continents terraces" at bounding box center [234, 130] width 47 height 11
select select "continents"
click at [211, 125] on select "clans countries continents terraces" at bounding box center [234, 130] width 47 height 11
click at [267, 198] on select "modified protested recognized declined" at bounding box center [249, 200] width 48 height 11
select select "protested"
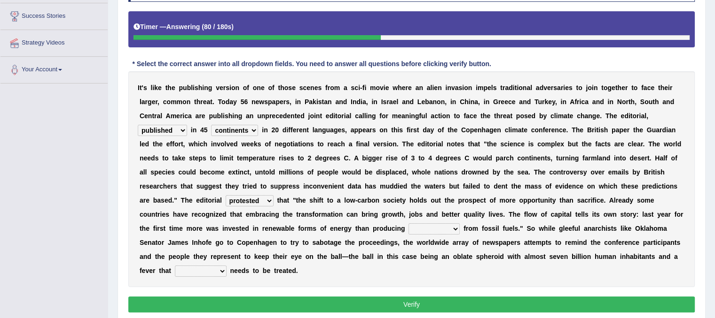
click at [225, 195] on select "modified protested recognized declined" at bounding box center [249, 200] width 48 height 11
click at [453, 231] on select "electricity indivisibility negativity significance" at bounding box center [433, 229] width 51 height 11
select select "electricity"
click at [408, 224] on select "electricity indivisibility negativity significance" at bounding box center [433, 229] width 51 height 11
click at [220, 272] on select "solicitously desperately ephemerally peripherally" at bounding box center [201, 271] width 52 height 11
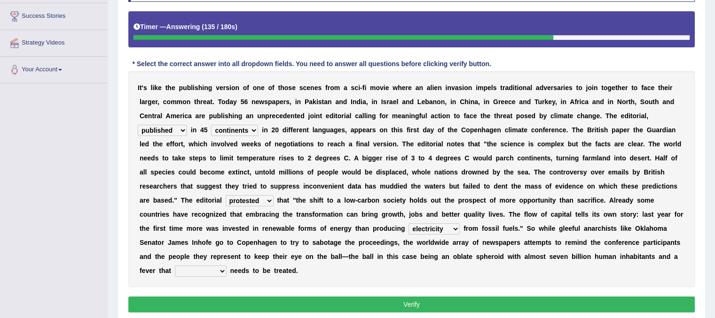
select select "desperately"
click at [175, 266] on select "solicitously desperately ephemerally peripherally" at bounding box center [201, 271] width 52 height 11
click at [226, 300] on button "Verify" at bounding box center [411, 305] width 566 height 16
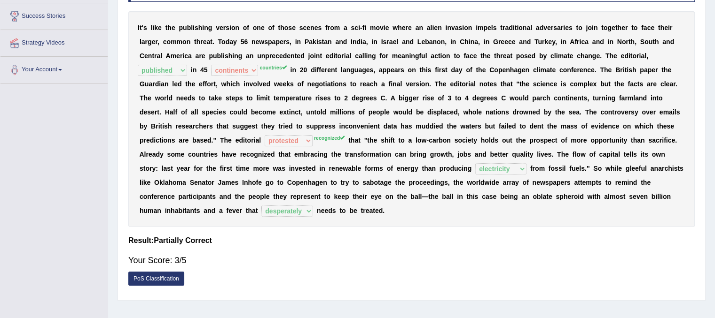
scroll to position [0, 0]
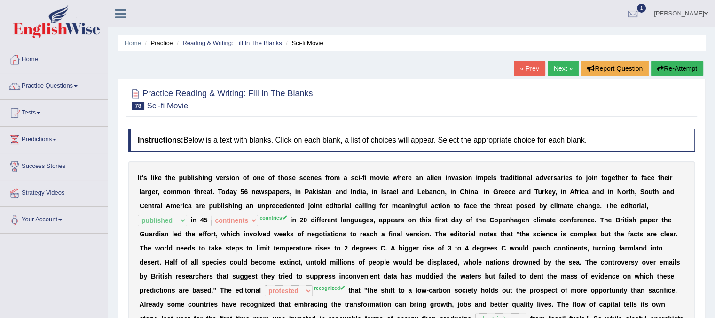
click at [556, 73] on link "Next »" at bounding box center [562, 69] width 31 height 16
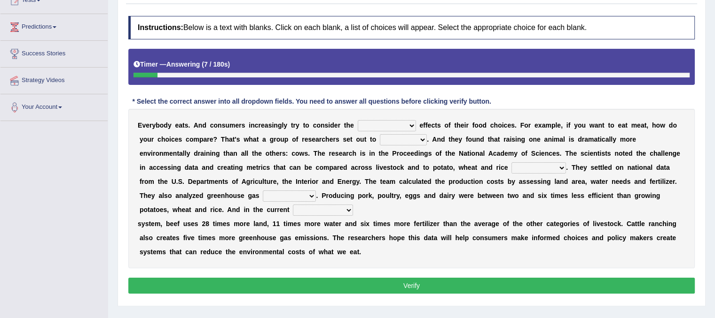
click at [410, 126] on select "spiritual economic environmental material" at bounding box center [386, 125] width 58 height 11
select select "economic"
click at [357, 120] on select "spiritual economic environmental material" at bounding box center [386, 125] width 58 height 11
click at [422, 142] on select "exemplify squander discover purchase" at bounding box center [403, 139] width 47 height 11
select select "exemplify"
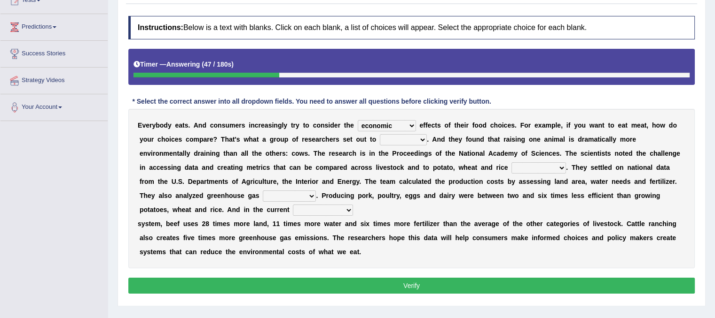
click at [380, 134] on select "exemplify squander discover purchase" at bounding box center [403, 139] width 47 height 11
click at [562, 170] on select "production corruption consumption inventory" at bounding box center [538, 168] width 54 height 11
select select "production"
click at [511, 163] on select "production corruption consumption inventory" at bounding box center [538, 168] width 54 height 11
click at [561, 167] on select "production corruption consumption inventory" at bounding box center [538, 168] width 54 height 11
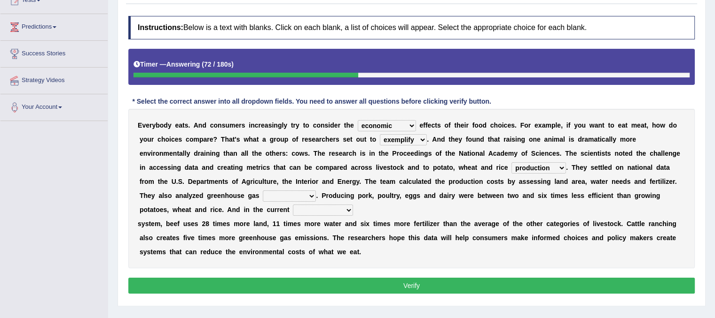
click at [588, 141] on b "m" at bounding box center [591, 140] width 6 height 8
click at [308, 196] on select "conjectures manufacture emissions purification" at bounding box center [289, 196] width 53 height 11
select select "emissions"
click at [263, 191] on select "conjectures manufacture emissions purification" at bounding box center [289, 196] width 53 height 11
click at [310, 196] on select "conjectures manufacture emissions purification" at bounding box center [289, 196] width 53 height 11
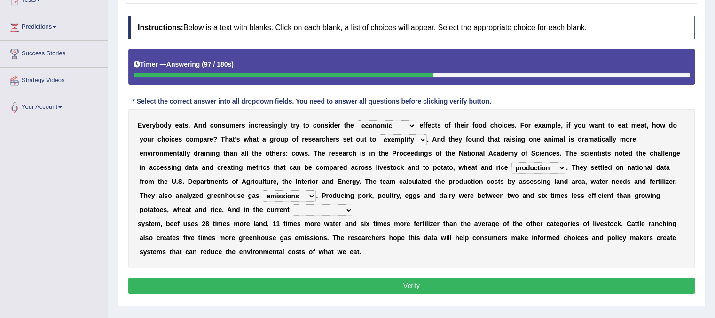
click at [327, 207] on select "agricultural impalpable ungrammatical terminal" at bounding box center [323, 210] width 60 height 11
click at [281, 206] on b "e" at bounding box center [282, 210] width 4 height 8
click at [346, 205] on select "agricultural impalpable ungrammatical terminal" at bounding box center [323, 210] width 60 height 11
select select "agricultural"
click at [293, 205] on select "agricultural impalpable ungrammatical terminal" at bounding box center [323, 210] width 60 height 11
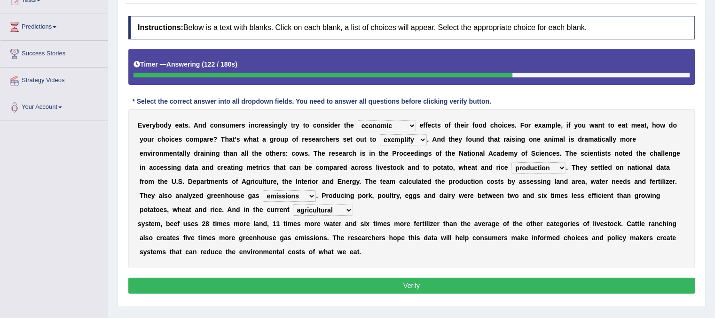
click at [558, 169] on select "production corruption consumption inventory" at bounding box center [538, 168] width 54 height 11
click at [511, 163] on select "production corruption consumption inventory" at bounding box center [538, 168] width 54 height 11
click at [553, 169] on select "production corruption consumption inventory" at bounding box center [538, 168] width 54 height 11
select select "production"
click at [511, 163] on select "production corruption consumption inventory" at bounding box center [538, 168] width 54 height 11
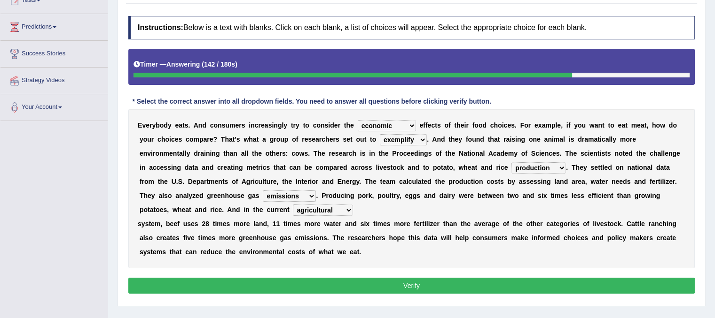
click at [467, 287] on button "Verify" at bounding box center [411, 286] width 566 height 16
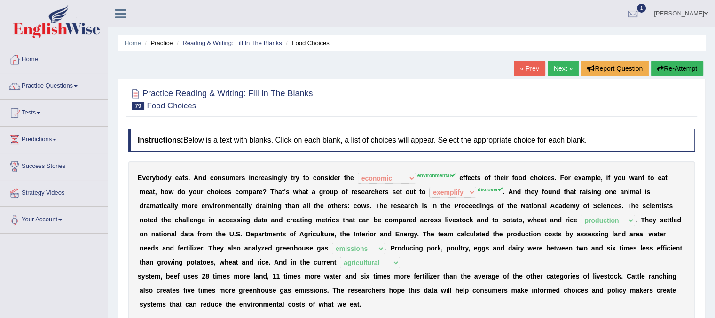
click at [560, 66] on link "Next »" at bounding box center [562, 69] width 31 height 16
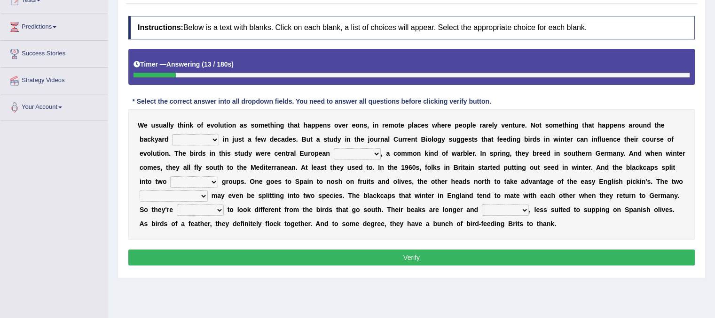
click at [213, 139] on select "beaver believer birdfeeder phonier" at bounding box center [195, 139] width 47 height 11
click at [172, 134] on select "beaver believer birdfeeder phonier" at bounding box center [195, 139] width 47 height 11
click at [216, 137] on select "beaver believer birdfeeder phonier" at bounding box center [195, 139] width 47 height 11
select select "birdfeeder"
click at [172, 134] on select "beaver believer birdfeeder phonier" at bounding box center [195, 139] width 47 height 11
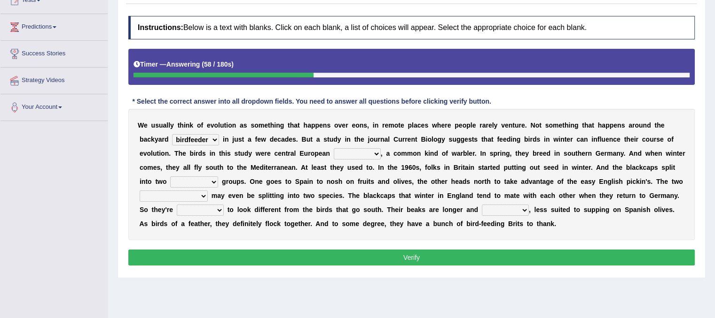
click at [376, 150] on select "blackcaps pox flaps chats" at bounding box center [357, 153] width 47 height 11
select select "chats"
click at [334, 148] on select "blackcaps pox flaps chats" at bounding box center [357, 153] width 47 height 11
click at [216, 184] on select "distinct bit disconnect split" at bounding box center [194, 182] width 48 height 11
select select "split"
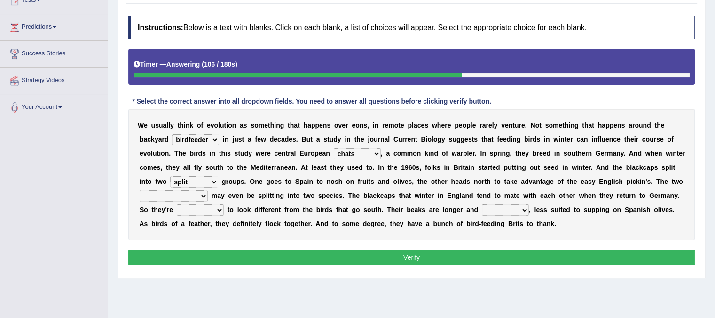
click at [170, 177] on select "distinct bit disconnect split" at bounding box center [194, 182] width 48 height 11
click at [205, 200] on select "elevators populations breakers contraindications" at bounding box center [174, 196] width 68 height 11
select select "breakers"
click at [140, 191] on select "elevators populations breakers contraindications" at bounding box center [174, 196] width 68 height 11
click at [221, 213] on select "starting blotting wanting padding" at bounding box center [200, 210] width 47 height 11
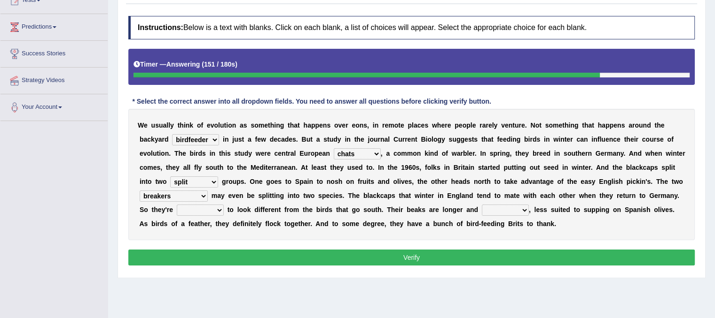
select select "padding"
click at [177, 205] on select "starting blotting wanting padding" at bounding box center [200, 210] width 47 height 11
click at [520, 210] on select "freshwater spillover scheduler narrower" at bounding box center [505, 210] width 47 height 11
select select "spillover"
click at [482, 205] on select "freshwater spillover scheduler narrower" at bounding box center [505, 210] width 47 height 11
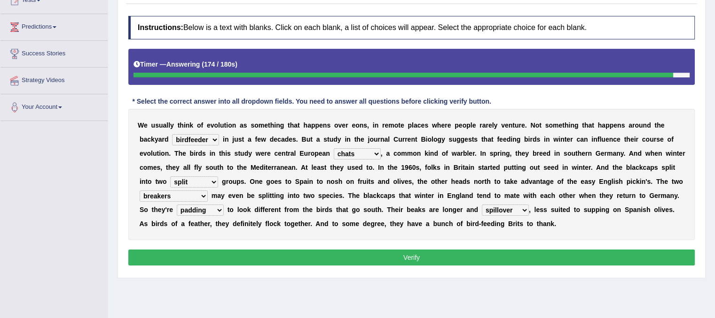
click at [522, 210] on select "freshwater spillover scheduler narrower" at bounding box center [505, 210] width 47 height 11
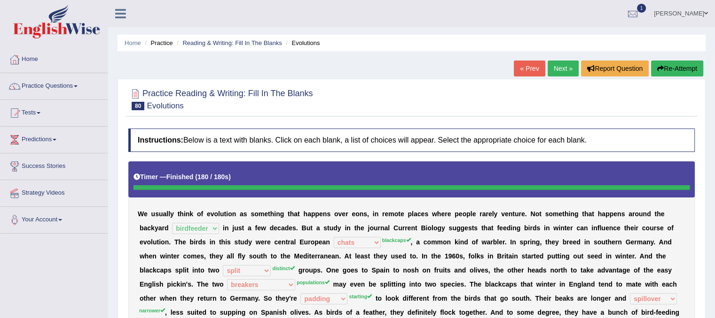
click at [666, 69] on button "Re-Attempt" at bounding box center [677, 69] width 52 height 16
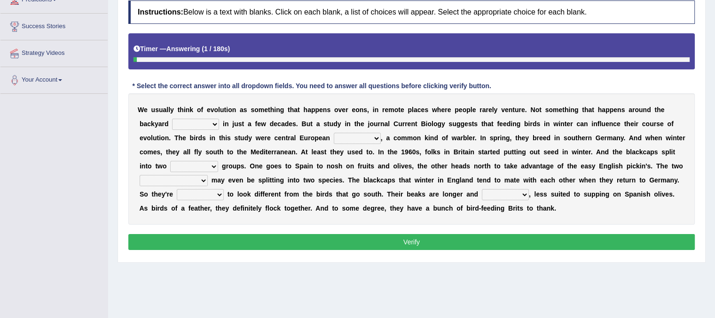
scroll to position [175, 0]
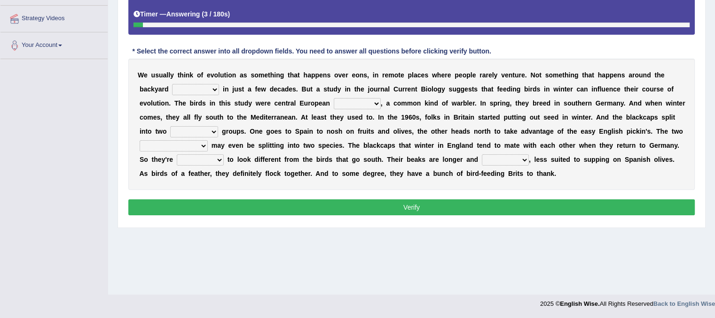
click at [208, 90] on select "beaver believer birdfeeder phonier" at bounding box center [195, 89] width 47 height 11
click at [172, 84] on select "beaver believer birdfeeder phonier" at bounding box center [195, 89] width 47 height 11
click at [202, 84] on select "beaver believer birdfeeder phonier" at bounding box center [195, 89] width 47 height 11
select select "beaver"
click at [172, 84] on select "beaver believer birdfeeder phonier" at bounding box center [195, 89] width 47 height 11
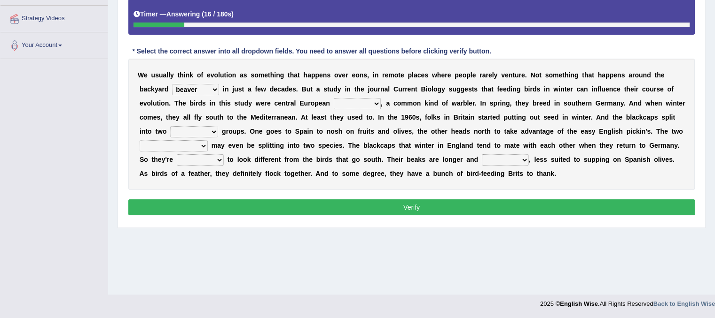
click at [371, 106] on select "blackcaps pox flaps chats" at bounding box center [357, 103] width 47 height 11
select select "blackcaps"
click at [334, 98] on select "blackcaps pox flaps chats" at bounding box center [357, 103] width 47 height 11
click at [210, 89] on select "beaver believer birdfeeder phonier" at bounding box center [195, 89] width 47 height 11
select select "believer"
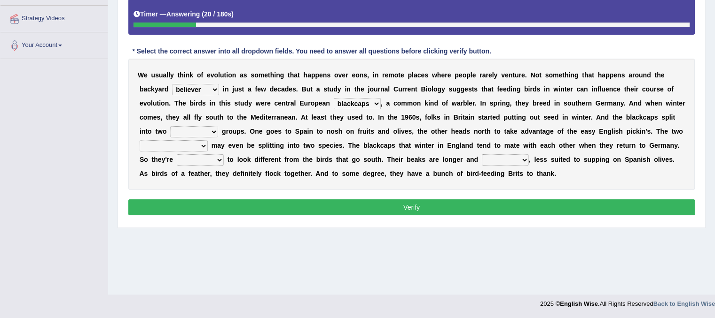
click at [172, 84] on select "beaver believer birdfeeder phonier" at bounding box center [195, 89] width 47 height 11
click at [215, 132] on select "distinct bit disconnect split" at bounding box center [194, 131] width 48 height 11
click at [197, 197] on div "Instructions: Below is a text with blanks. Click on each blank, a list of choic…" at bounding box center [411, 92] width 571 height 262
click at [197, 134] on select "distinct bit disconnect split" at bounding box center [194, 131] width 48 height 11
select select "split"
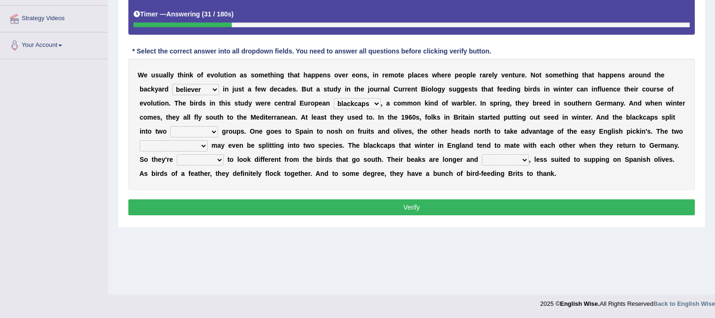
click at [170, 126] on select "distinct bit disconnect split" at bounding box center [194, 131] width 48 height 11
click at [204, 140] on select "elevators populations breakers contraindications" at bounding box center [174, 145] width 68 height 11
select select "populations"
click at [140, 140] on select "elevators populations breakers contraindications" at bounding box center [174, 145] width 68 height 11
click at [219, 155] on select "starting blotting wanting padding" at bounding box center [200, 160] width 47 height 11
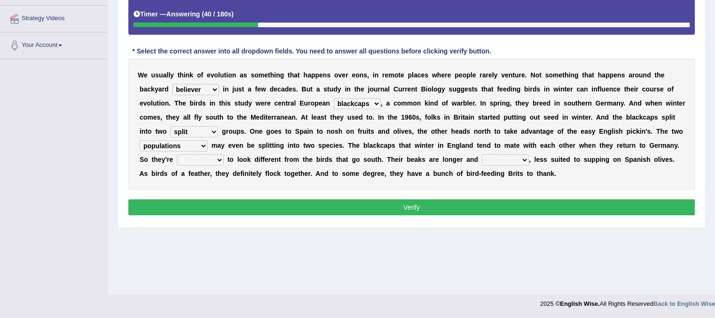
select select "starting"
click at [177, 155] on select "starting blotting wanting padding" at bounding box center [200, 160] width 47 height 11
click at [525, 162] on select "freshwater spillover scheduler narrower" at bounding box center [505, 160] width 47 height 11
select select "narrower"
click at [482, 155] on select "freshwater spillover scheduler narrower" at bounding box center [505, 160] width 47 height 11
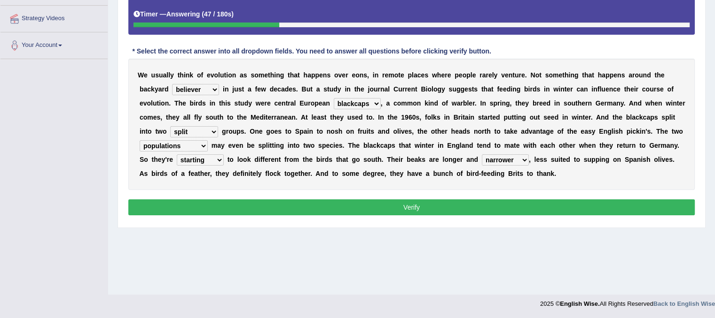
click at [511, 205] on button "Verify" at bounding box center [411, 208] width 566 height 16
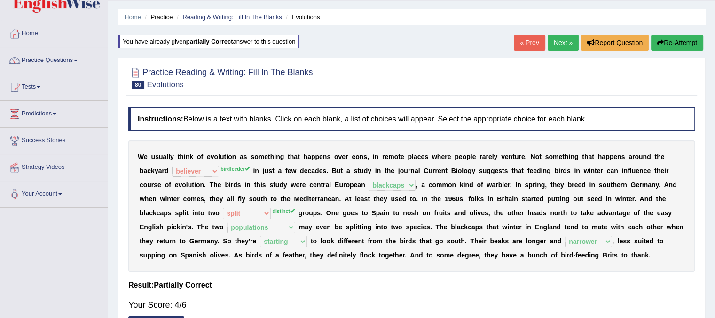
scroll to position [24, 0]
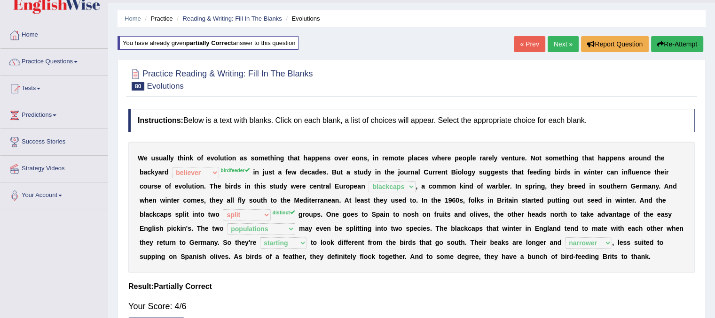
click at [556, 50] on link "Next »" at bounding box center [562, 44] width 31 height 16
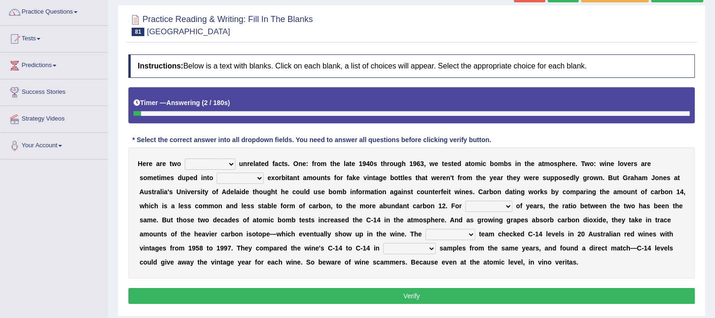
scroll to position [75, 0]
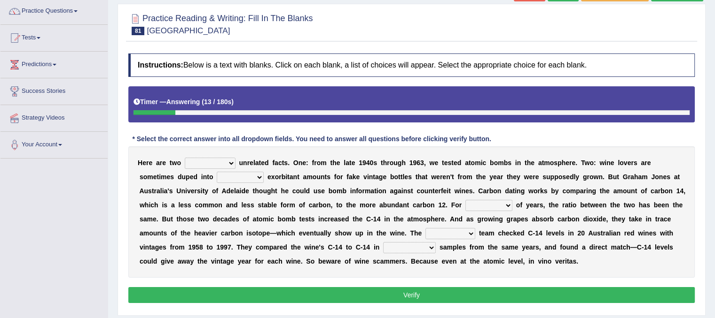
click at [228, 163] on select "seemingly feelingly endearingly entreatingly" at bounding box center [210, 163] width 51 height 11
select select "seemingly"
click at [185, 158] on select "seemingly feelingly endearingly entreatingly" at bounding box center [210, 163] width 51 height 11
click at [250, 179] on select "dipping trekking spending swinging" at bounding box center [240, 177] width 47 height 11
select select "dipping"
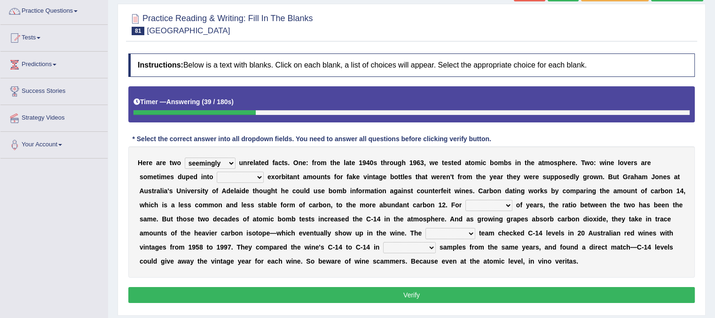
click at [217, 172] on select "dipping trekking spending swinging" at bounding box center [240, 177] width 47 height 11
click at [223, 164] on select "seemingly feelingly endearingly entreatingly" at bounding box center [210, 163] width 51 height 11
select select "feelingly"
click at [185, 158] on select "seemingly feelingly endearingly entreatingly" at bounding box center [210, 163] width 51 height 11
click at [509, 204] on select "couples much thousands numerous" at bounding box center [488, 205] width 47 height 11
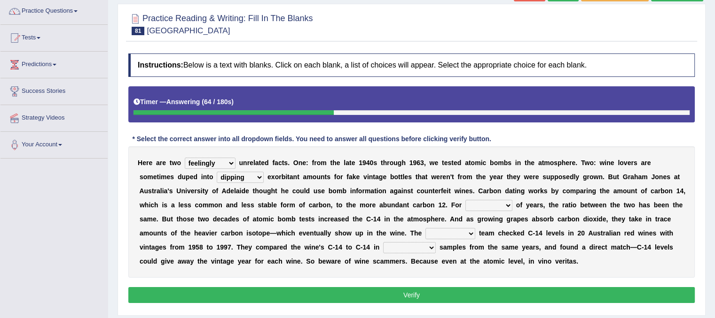
select select "thousands"
click at [465, 200] on select "couples much thousands numerous" at bounding box center [488, 205] width 47 height 11
click at [228, 161] on select "seemingly feelingly endearingly entreatingly" at bounding box center [210, 163] width 51 height 11
select select "entreatingly"
click at [185, 158] on select "seemingly feelingly endearingly entreatingly" at bounding box center [210, 163] width 51 height 11
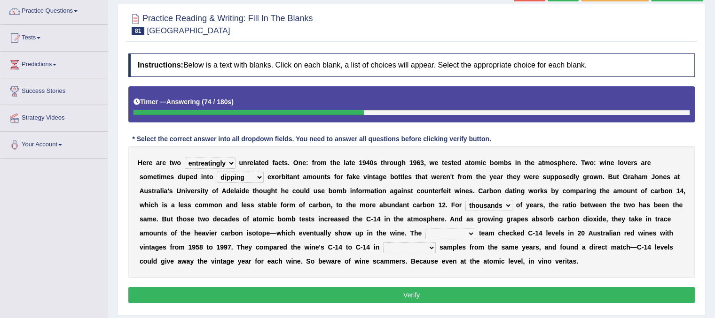
click at [468, 233] on select "research individual preparation strange" at bounding box center [450, 233] width 50 height 11
select select "preparation"
click at [425, 228] on select "research individual preparation strange" at bounding box center [450, 233] width 50 height 11
click at [425, 245] on select "physical atmospheric fluid solid" at bounding box center [409, 247] width 53 height 11
select select "atmospheric"
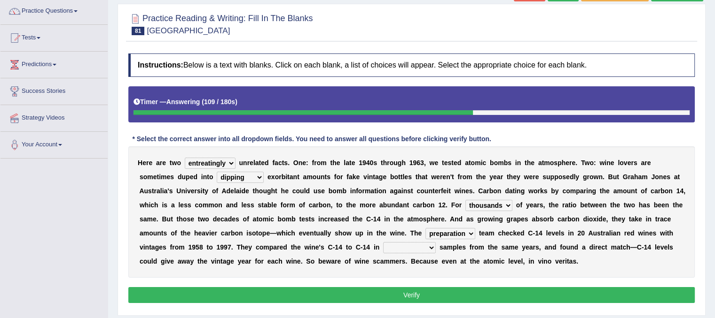
click at [383, 242] on select "physical atmospheric fluid solid" at bounding box center [409, 247] width 53 height 11
click at [402, 292] on button "Verify" at bounding box center [411, 295] width 566 height 16
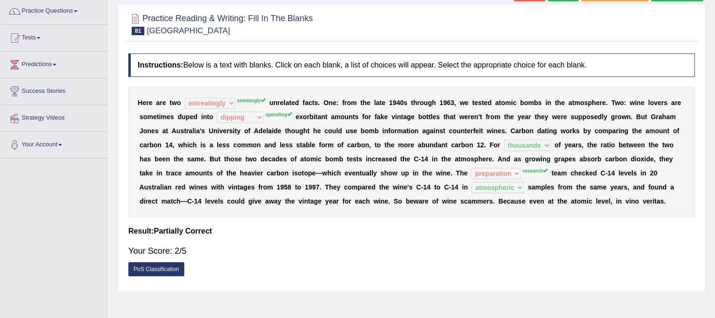
scroll to position [0, 0]
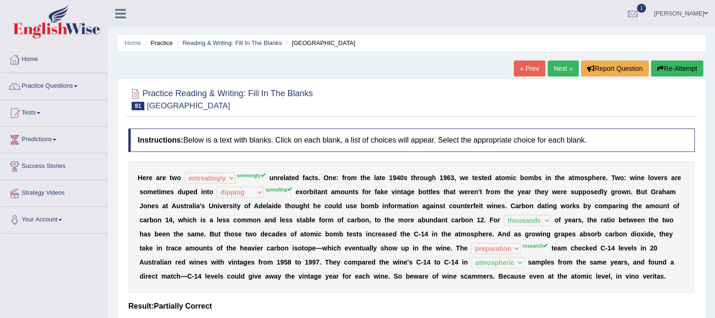
click at [550, 62] on link "Next »" at bounding box center [562, 69] width 31 height 16
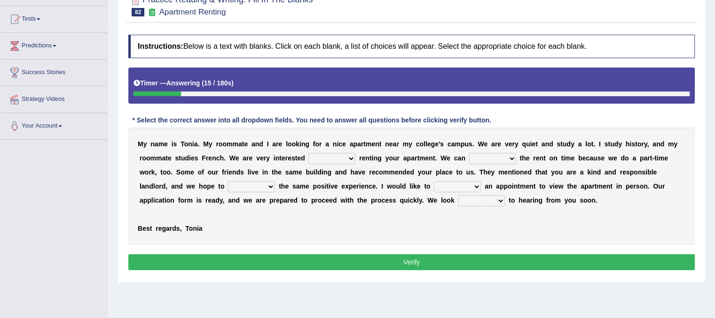
click at [355, 158] on b at bounding box center [357, 159] width 4 height 8
click at [353, 158] on select "for about at in" at bounding box center [331, 158] width 47 height 11
select select "at"
click at [308, 153] on select "for about at in" at bounding box center [331, 158] width 47 height 11
click at [513, 156] on select "afford get pay bring" at bounding box center [492, 158] width 47 height 11
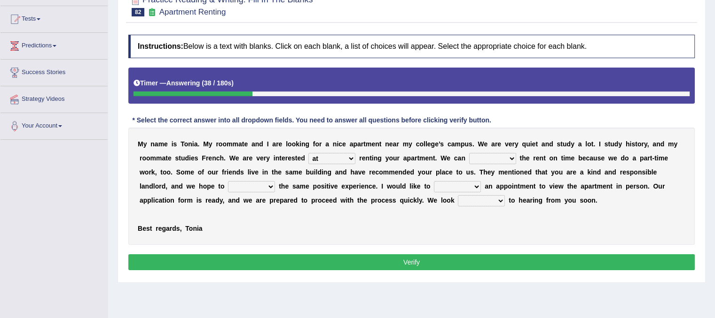
select select "pay"
click at [469, 153] on select "afford get pay bring" at bounding box center [492, 158] width 47 height 11
drag, startPoint x: 359, startPoint y: 156, endPoint x: 354, endPoint y: 155, distance: 5.5
click at [354, 155] on div "M y n a m e i s T o n i a . M y r o o m m a t e a n d I a r e l o o k i n g f o…" at bounding box center [411, 186] width 566 height 117
click at [354, 155] on select "for about at in" at bounding box center [331, 158] width 47 height 11
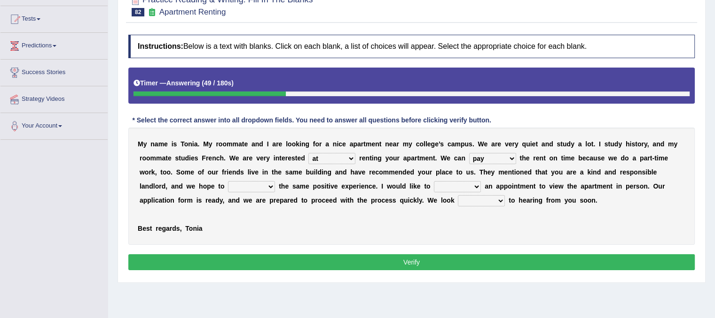
select select "about"
click at [308, 153] on select "for about at in" at bounding box center [331, 158] width 47 height 11
click at [272, 189] on select "form meet have decide" at bounding box center [251, 186] width 47 height 11
select select "have"
click at [228, 181] on select "form meet have decide" at bounding box center [251, 186] width 47 height 11
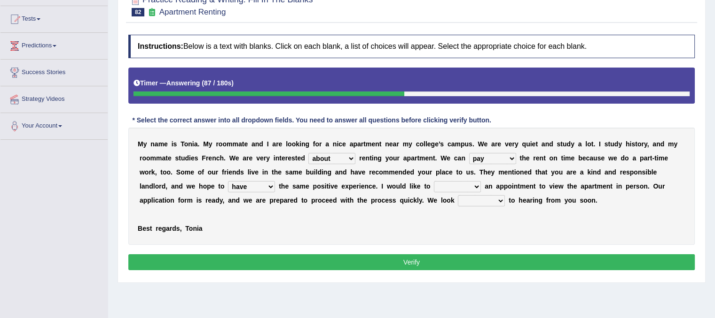
click at [474, 189] on select "own recall revise make" at bounding box center [457, 186] width 47 height 11
select select "make"
click at [434, 181] on select "own recall revise make" at bounding box center [457, 186] width 47 height 11
click at [503, 199] on select "around out in forward" at bounding box center [481, 200] width 47 height 11
select select "forward"
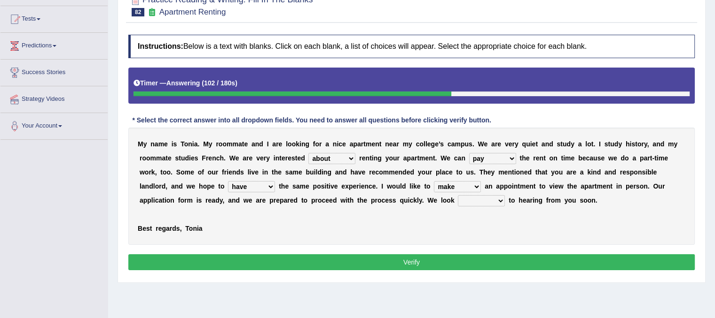
click at [458, 195] on select "around out in forward" at bounding box center [481, 200] width 47 height 11
click at [495, 257] on button "Verify" at bounding box center [411, 263] width 566 height 16
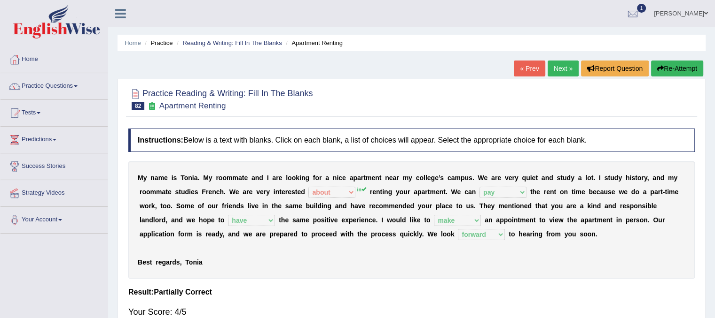
click at [564, 74] on link "Next »" at bounding box center [562, 69] width 31 height 16
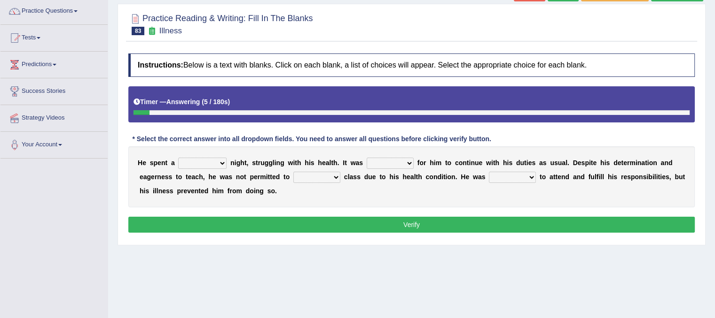
click at [218, 163] on select "cheerful restful meaningful painful" at bounding box center [202, 163] width 48 height 11
select select "painful"
click at [178, 158] on select "cheerful restful meaningful painful" at bounding box center [202, 163] width 48 height 11
click at [407, 164] on select "enjoyable simple difficult natural" at bounding box center [389, 163] width 47 height 11
click at [366, 158] on select "enjoyable simple difficult natural" at bounding box center [389, 163] width 47 height 11
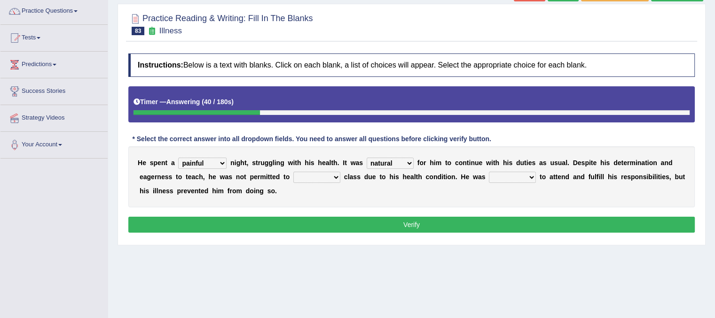
click at [404, 160] on select "enjoyable simple difficult natural" at bounding box center [389, 163] width 47 height 11
select select "difficult"
click at [366, 158] on select "enjoyable simple difficult natural" at bounding box center [389, 163] width 47 height 11
click at [333, 176] on select "teach leave cancel attend" at bounding box center [316, 177] width 47 height 11
select select "cancel"
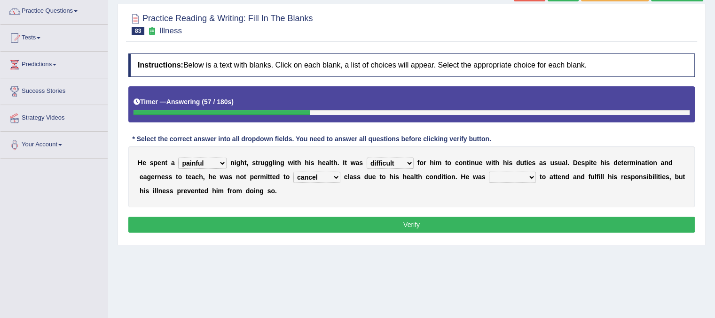
click at [293, 172] on select "teach leave cancel attend" at bounding box center [316, 177] width 47 height 11
click at [532, 177] on select "anxious forced lazy happy" at bounding box center [512, 177] width 47 height 11
click at [489, 172] on select "anxious forced lazy happy" at bounding box center [512, 177] width 47 height 11
click at [502, 214] on div "Instructions: Below is a text with blanks. Click on each blank, a list of choic…" at bounding box center [411, 145] width 571 height 192
click at [524, 175] on select "anxious forced lazy happy" at bounding box center [512, 177] width 47 height 11
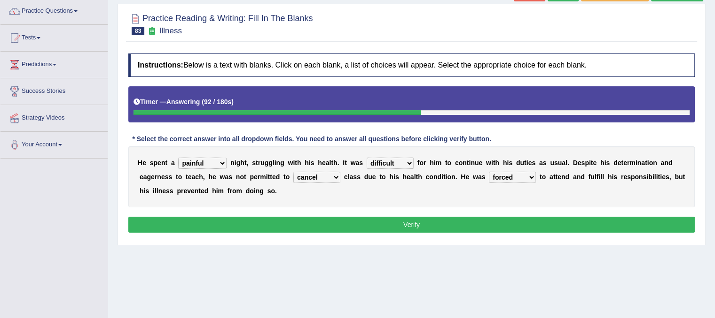
select select "lazy"
click at [489, 172] on select "anxious forced lazy happy" at bounding box center [512, 177] width 47 height 11
click at [511, 223] on button "Verify" at bounding box center [411, 225] width 566 height 16
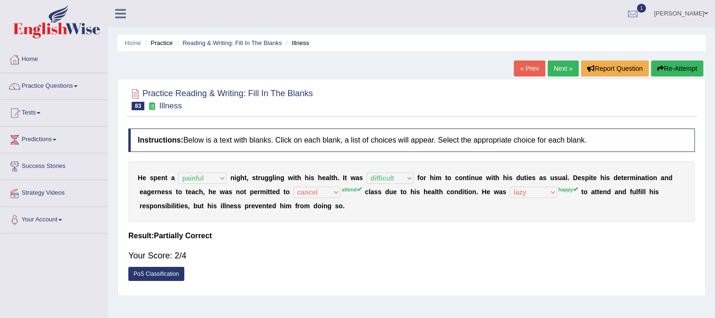
click at [558, 70] on link "Next »" at bounding box center [562, 69] width 31 height 16
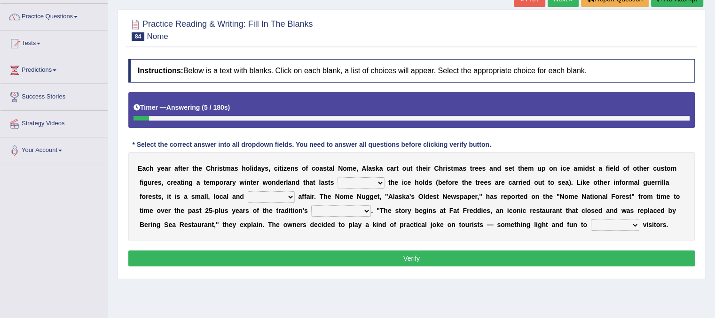
scroll to position [75, 0]
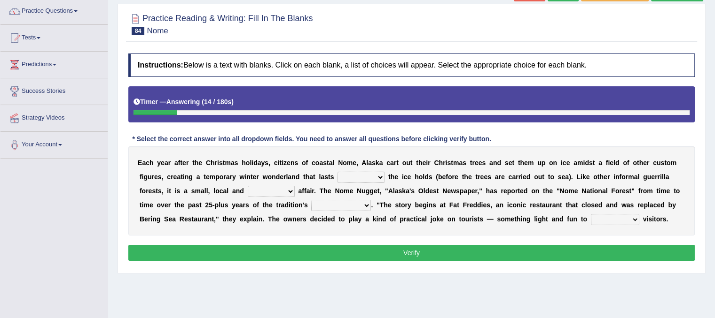
click at [566, 174] on b "a" at bounding box center [567, 177] width 4 height 8
click at [387, 173] on b at bounding box center [386, 177] width 4 height 8
click at [381, 178] on select "as long as before after although" at bounding box center [360, 177] width 47 height 11
select select "as long as"
click at [337, 172] on select "as long as before after although" at bounding box center [360, 177] width 47 height 11
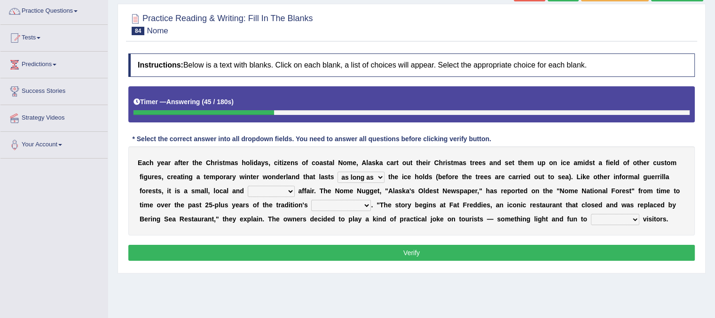
click at [287, 192] on select "nasty fuzzy cozy greasy" at bounding box center [271, 191] width 47 height 11
select select "fuzzy"
click at [248, 186] on select "nasty fuzzy cozy greasy" at bounding box center [271, 191] width 47 height 11
click at [364, 206] on select "life existence disappearance emotions" at bounding box center [341, 205] width 60 height 11
select select "existence"
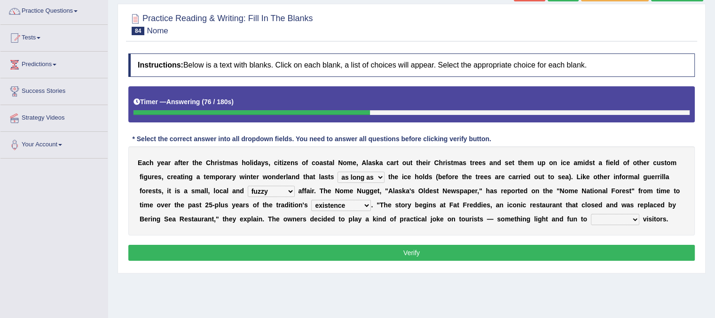
click at [311, 200] on select "life existence disappearance emotions" at bounding box center [341, 205] width 60 height 11
click at [628, 214] on select "purchase confound distinguish repel" at bounding box center [614, 219] width 48 height 11
click at [630, 219] on select "purchase confound distinguish repel" at bounding box center [614, 219] width 48 height 11
select select "repel"
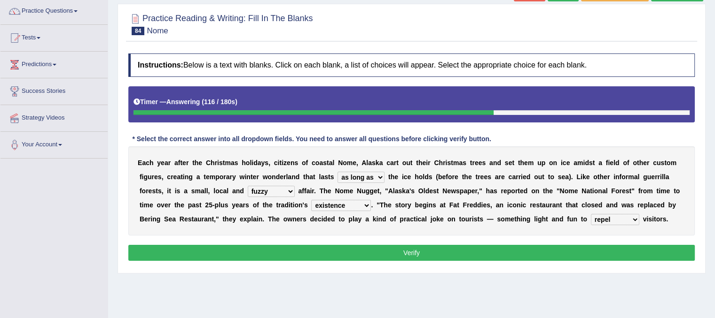
click at [590, 214] on select "purchase confound distinguish repel" at bounding box center [614, 219] width 48 height 11
click at [608, 253] on button "Verify" at bounding box center [411, 253] width 566 height 16
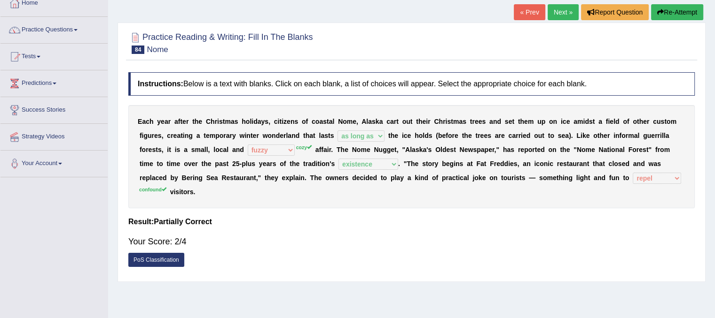
scroll to position [38, 0]
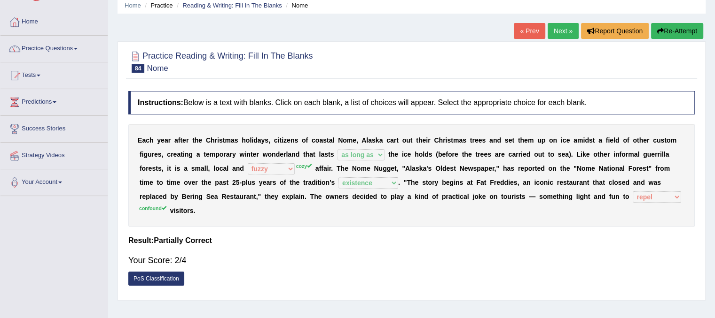
click at [552, 34] on link "Next »" at bounding box center [562, 31] width 31 height 16
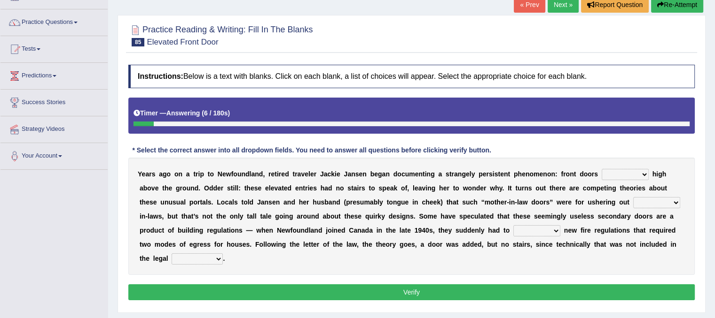
scroll to position [75, 0]
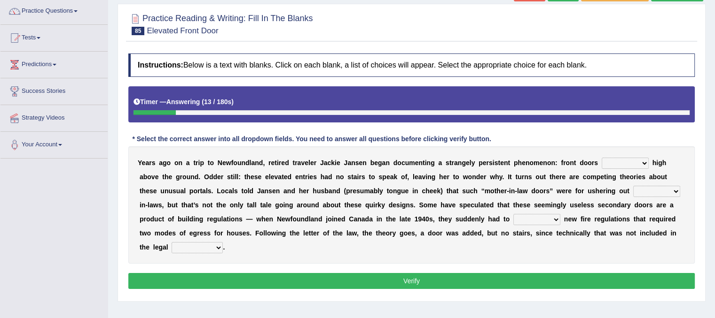
click at [645, 164] on select "raised visited painted lowered" at bounding box center [624, 163] width 47 height 11
select select "visited"
click at [601, 158] on select "raised visited painted lowered" at bounding box center [624, 163] width 47 height 11
click at [678, 192] on select "unbiased underlined unwanted united" at bounding box center [656, 191] width 47 height 11
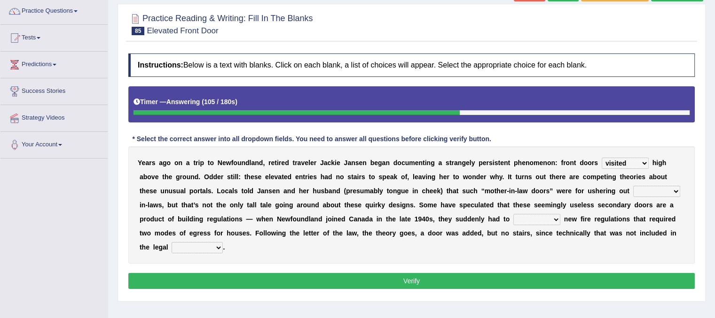
select select "unwanted"
click at [633, 186] on select "unbiased underlined unwanted united" at bounding box center [656, 191] width 47 height 11
click at [554, 219] on select "illuminate appreciate match disobey" at bounding box center [536, 219] width 47 height 11
select select "match"
click at [513, 214] on select "illuminate appreciate match disobey" at bounding box center [536, 219] width 47 height 11
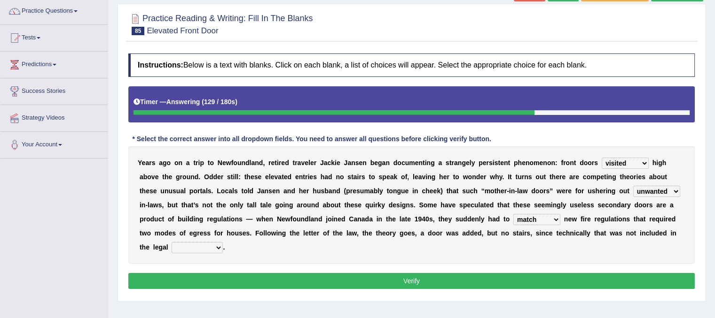
click at [217, 245] on select "religion paces manager requirement" at bounding box center [196, 247] width 51 height 11
select select "requirement"
click at [171, 242] on select "religion paces manager requirement" at bounding box center [196, 247] width 51 height 11
click at [229, 273] on button "Verify" at bounding box center [411, 281] width 566 height 16
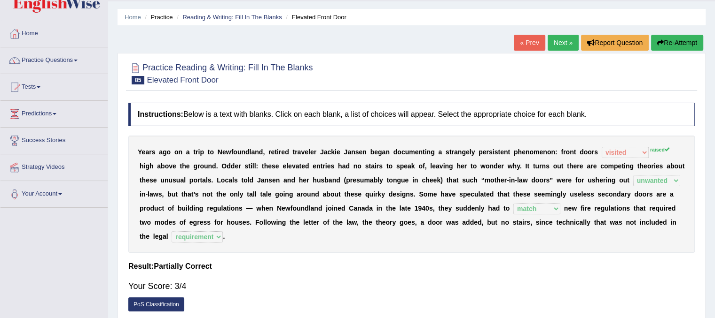
scroll to position [0, 0]
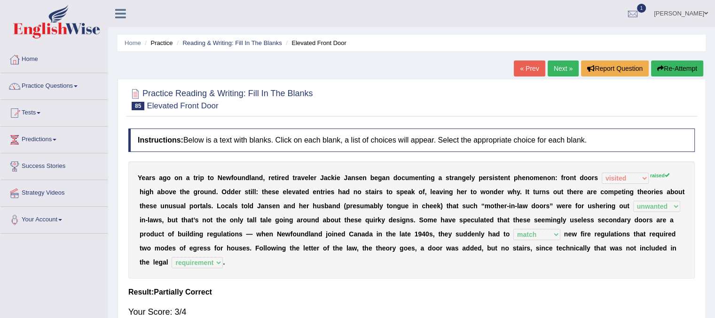
click at [561, 70] on link "Next »" at bounding box center [562, 69] width 31 height 16
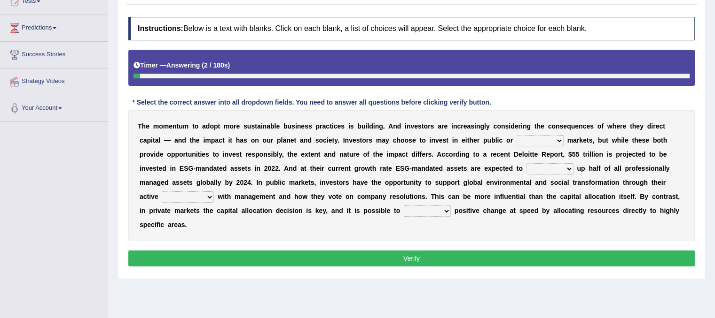
scroll to position [113, 0]
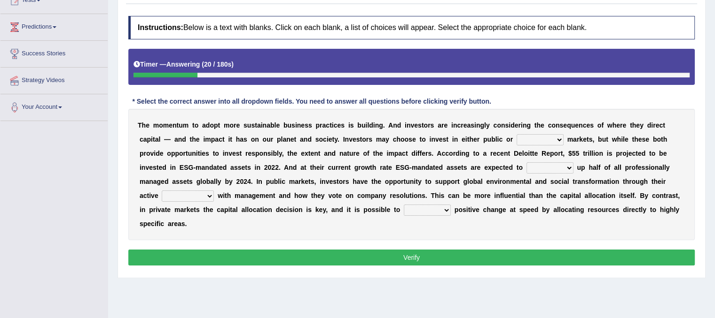
click at [556, 139] on select "financial material written private" at bounding box center [539, 139] width 47 height 11
select select "financial"
click at [516, 134] on select "financial material written private" at bounding box center [539, 139] width 47 height 11
click at [568, 166] on select "build use make add" at bounding box center [549, 168] width 47 height 11
select select "make"
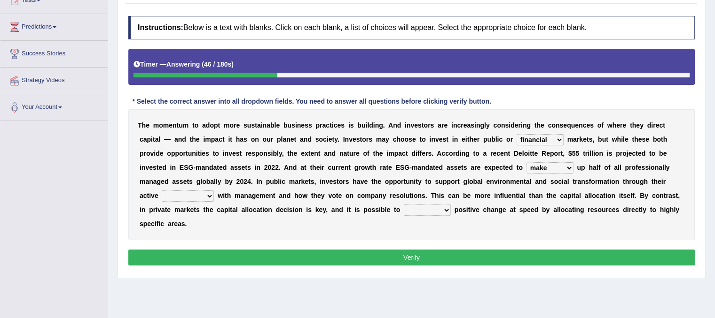
click at [526, 163] on select "build use make add" at bounding box center [549, 168] width 47 height 11
click at [214, 194] on b at bounding box center [216, 196] width 4 height 8
click at [210, 194] on select "engagement service squabble investment" at bounding box center [188, 196] width 52 height 11
click at [162, 191] on select "engagement service squabble investment" at bounding box center [188, 196] width 52 height 11
click at [210, 192] on select "engagement service squabble investment" at bounding box center [188, 196] width 52 height 11
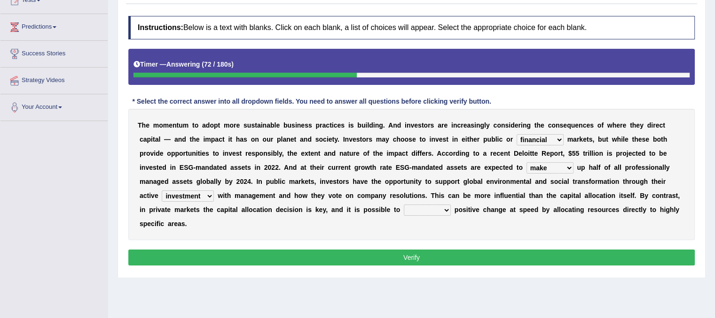
select select "service"
click at [162, 191] on select "engagement service squabble investment" at bounding box center [188, 196] width 52 height 11
click at [445, 206] on select "prove collapse drive restore" at bounding box center [427, 210] width 47 height 11
select select "drive"
click at [404, 205] on select "prove collapse drive restore" at bounding box center [427, 210] width 47 height 11
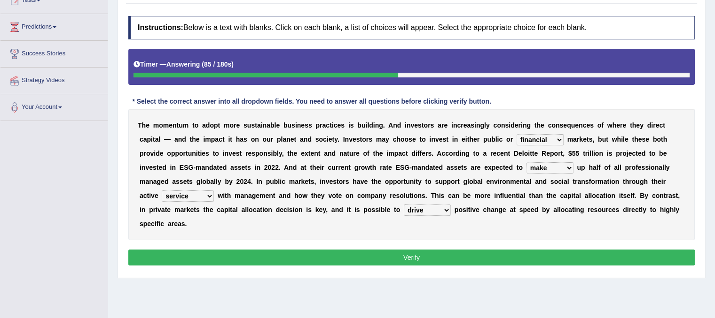
click at [435, 256] on button "Verify" at bounding box center [411, 258] width 566 height 16
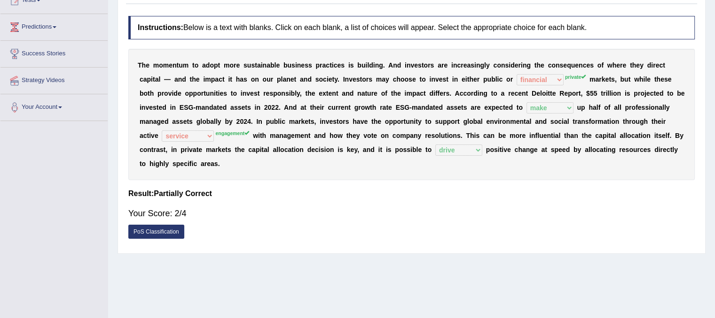
scroll to position [0, 0]
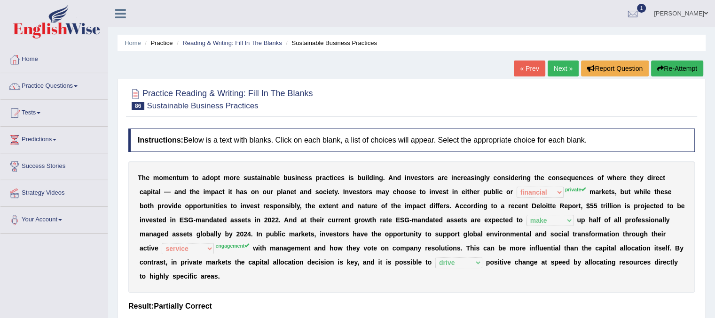
click at [568, 64] on link "Next »" at bounding box center [562, 69] width 31 height 16
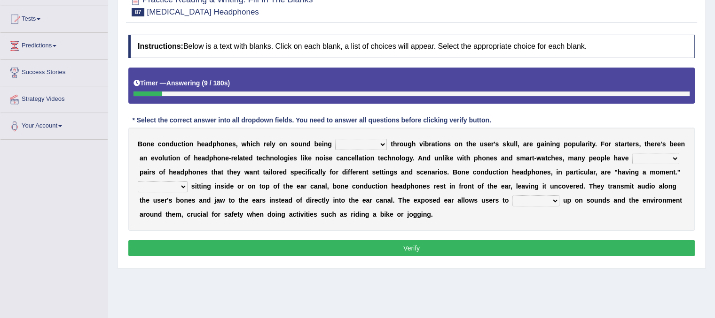
click at [380, 139] on select "formed counted transformed transmitted" at bounding box center [361, 144] width 52 height 11
select select "transformed"
click at [335, 139] on select "formed counted transformed transmitted" at bounding box center [361, 144] width 52 height 11
click at [667, 162] on select "composite multiple imperfect integral" at bounding box center [655, 158] width 47 height 11
select select "multiple"
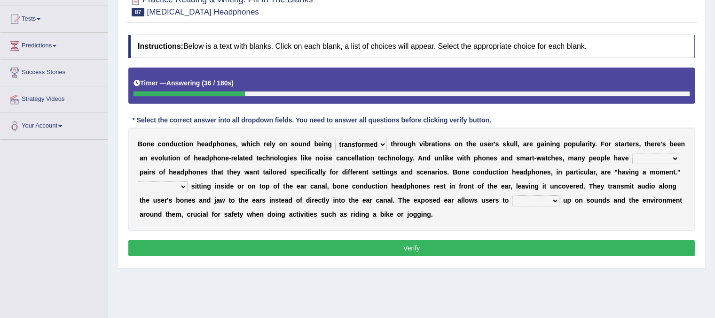
click at [632, 153] on select "composite multiple imperfect integral" at bounding box center [655, 158] width 47 height 11
click at [181, 185] on select "More than Despite of Less than Rather than" at bounding box center [163, 186] width 50 height 11
click at [138, 181] on select "More than Despite of Less than Rather than" at bounding box center [163, 186] width 50 height 11
click at [177, 185] on select "More than Despite of Less than Rather than" at bounding box center [163, 186] width 50 height 11
select select "Rather than"
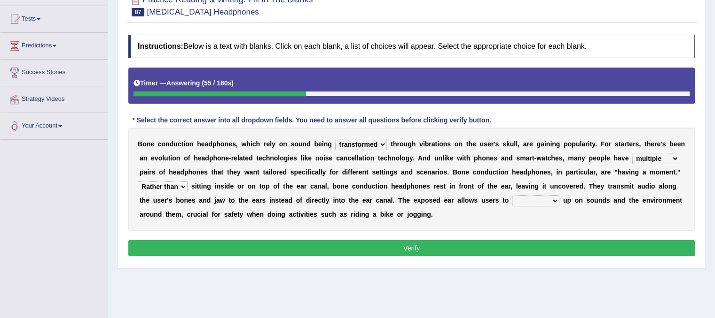
click at [138, 181] on select "More than Despite of Less than Rather than" at bounding box center [163, 186] width 50 height 11
click at [548, 201] on select "level take make pick" at bounding box center [535, 200] width 47 height 11
select select "level"
click at [512, 195] on select "level take make pick" at bounding box center [535, 200] width 47 height 11
click at [525, 243] on button "Verify" at bounding box center [411, 249] width 566 height 16
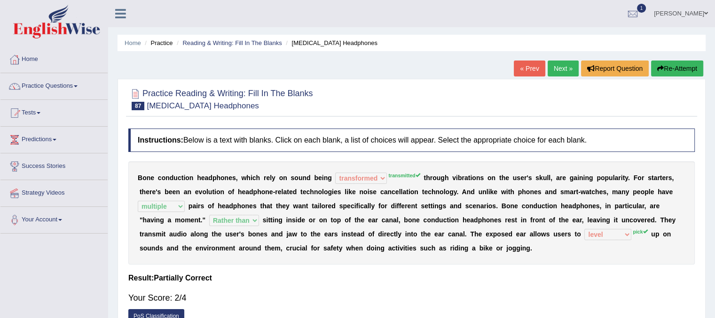
click at [564, 70] on link "Next »" at bounding box center [562, 69] width 31 height 16
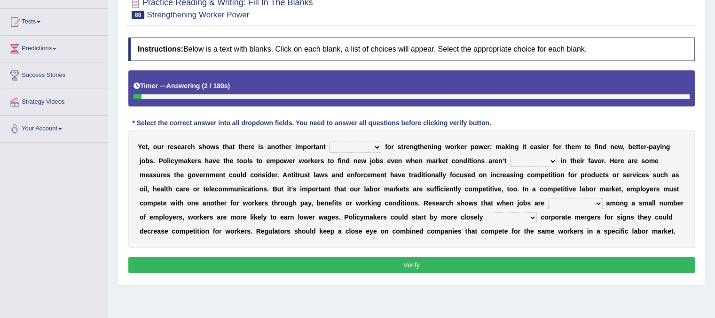
scroll to position [94, 0]
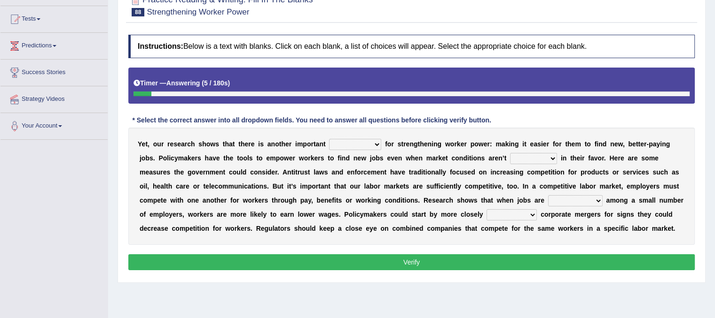
drag, startPoint x: 0, startPoint y: 0, endPoint x: 451, endPoint y: 188, distance: 488.6
click at [451, 188] on div "Instructions: Below is a text with blanks. Click on each blank, a list of choic…" at bounding box center [411, 154] width 571 height 248
click at [374, 147] on select "avail engagement avenue annual" at bounding box center [355, 144] width 52 height 11
select select "avenue"
click at [329, 139] on select "avail engagement avenue annual" at bounding box center [355, 144] width 52 height 11
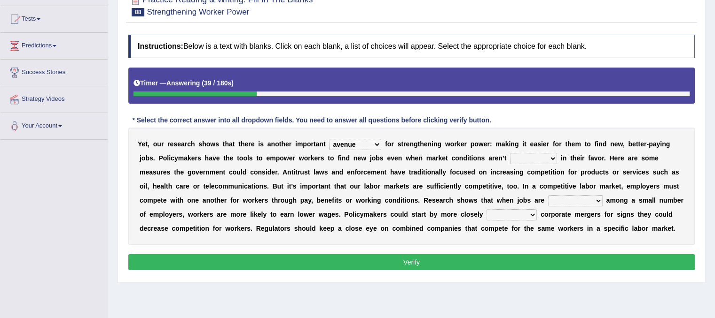
click at [544, 154] on select "profitable titchy temperate tilted" at bounding box center [533, 158] width 47 height 11
select select "profitable"
click at [510, 153] on select "profitable titchy temperate tilted" at bounding box center [533, 158] width 47 height 11
click at [547, 153] on select "profitable titchy temperate tilted" at bounding box center [533, 158] width 47 height 11
click at [570, 187] on b "v" at bounding box center [570, 187] width 4 height 8
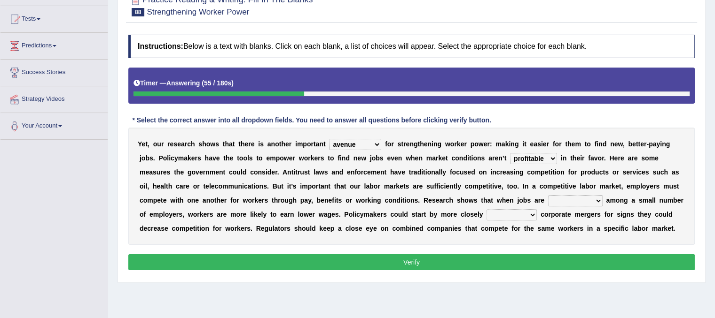
click at [592, 199] on select "constrained tremendous concentric concentrated" at bounding box center [575, 200] width 54 height 11
select select "constrained"
click at [548, 195] on select "constrained tremendous concentric concentrated" at bounding box center [575, 200] width 54 height 11
click at [537, 214] on b at bounding box center [538, 215] width 4 height 8
click at [524, 214] on select "scrutinizing originating scripting emulating" at bounding box center [511, 215] width 50 height 11
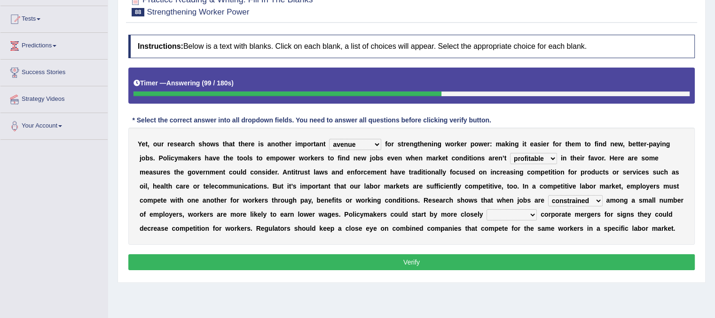
select select "originating"
click at [486, 210] on select "scrutinizing originating scripting emulating" at bounding box center [511, 215] width 50 height 11
click at [377, 144] on select "avail engagement avenue annual" at bounding box center [355, 144] width 52 height 11
drag, startPoint x: 377, startPoint y: 144, endPoint x: 378, endPoint y: 259, distance: 115.1
click at [378, 259] on div "Instructions: Below is a text with blanks. Click on each blank, a list of choic…" at bounding box center [411, 154] width 571 height 248
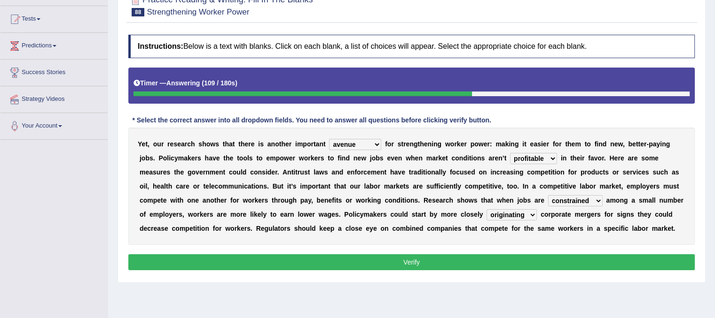
click at [378, 259] on button "Verify" at bounding box center [411, 263] width 566 height 16
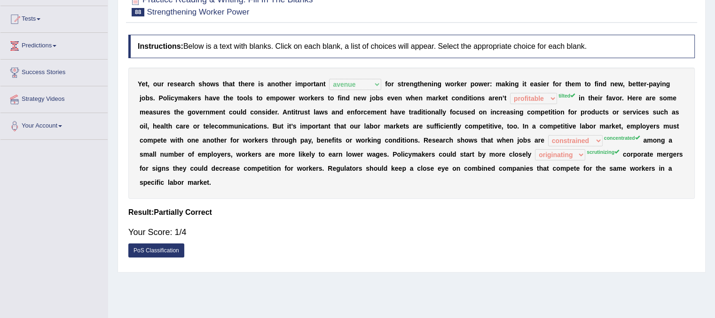
click at [663, 56] on h4 "Instructions: Below is a text with blanks. Click on each blank, a list of choic…" at bounding box center [411, 46] width 566 height 23
click at [361, 138] on b "o" at bounding box center [363, 141] width 4 height 8
click at [444, 115] on div "Y e t , o u r r e s e a r c h s h o w s t h a t t h e r e i s a n o t h e r i m…" at bounding box center [411, 134] width 566 height 132
click at [683, 29] on div "Practice Reading & Writing: Fill In The Blanks 88 Strengthening Worker Power In…" at bounding box center [411, 129] width 588 height 288
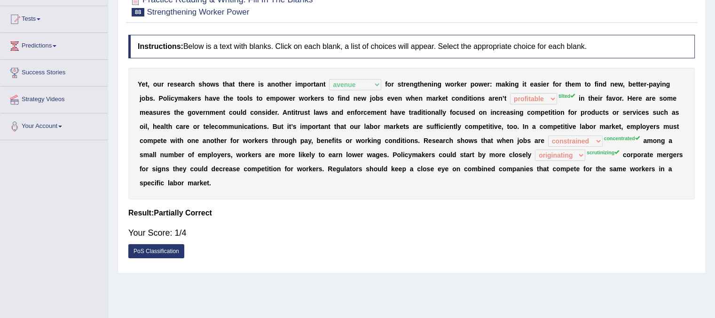
click at [683, 29] on div "Practice Reading & Writing: Fill In The Blanks 88 Strengthening Worker Power In…" at bounding box center [411, 129] width 588 height 288
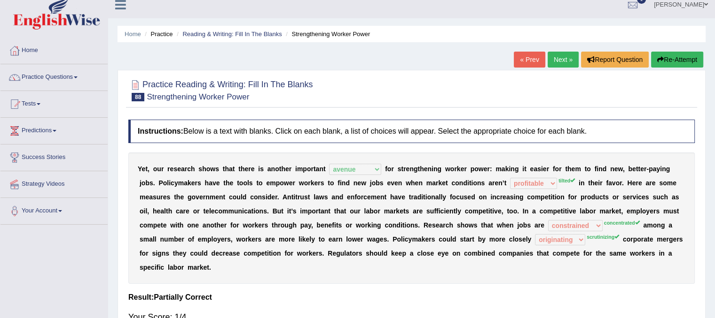
scroll to position [0, 0]
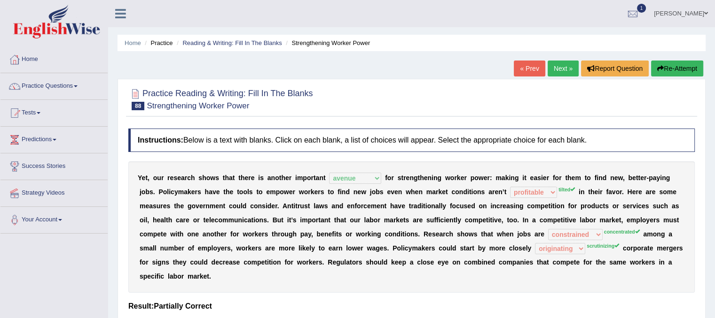
click at [552, 74] on link "Next »" at bounding box center [562, 69] width 31 height 16
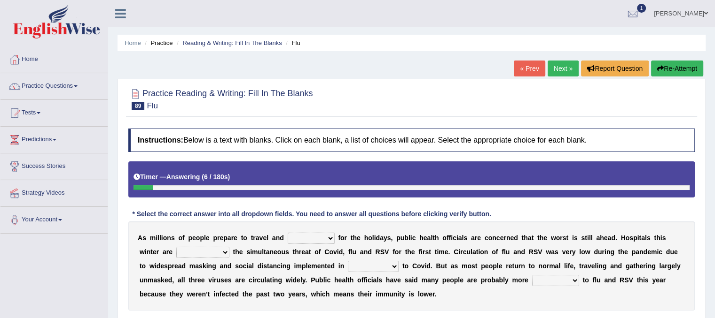
scroll to position [175, 0]
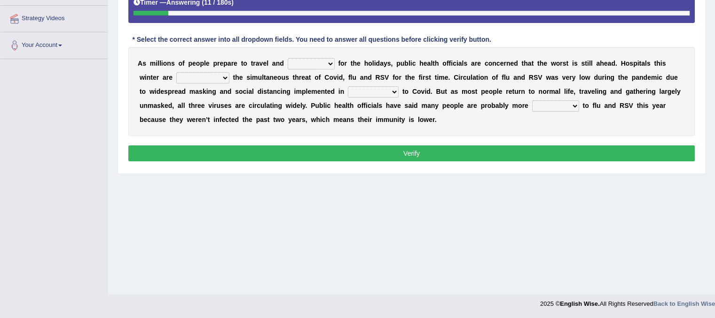
click at [326, 64] on select "gather hide slumber migrate" at bounding box center [310, 63] width 47 height 11
select select "migrate"
click at [287, 58] on select "gather hide slumber migrate" at bounding box center [310, 63] width 47 height 11
click at [227, 77] on select "facing accounting challenging constructing" at bounding box center [202, 77] width 53 height 11
click at [176, 72] on select "facing accounting challenging constructing" at bounding box center [202, 77] width 53 height 11
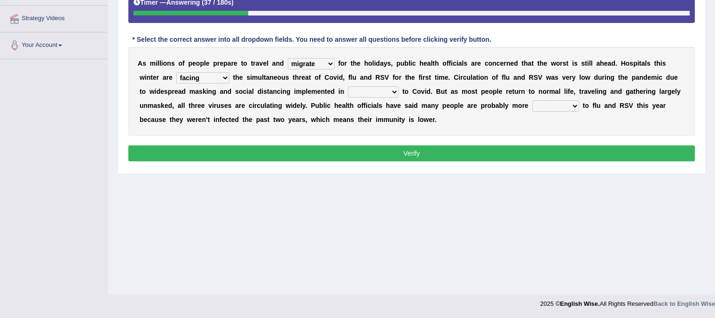
click at [225, 81] on select "facing accounting challenging constructing" at bounding box center [202, 77] width 53 height 11
select select "challenging"
click at [176, 72] on select "facing accounting challenging constructing" at bounding box center [202, 77] width 53 height 11
click at [391, 92] on select "comparison response place order" at bounding box center [373, 91] width 51 height 11
select select "order"
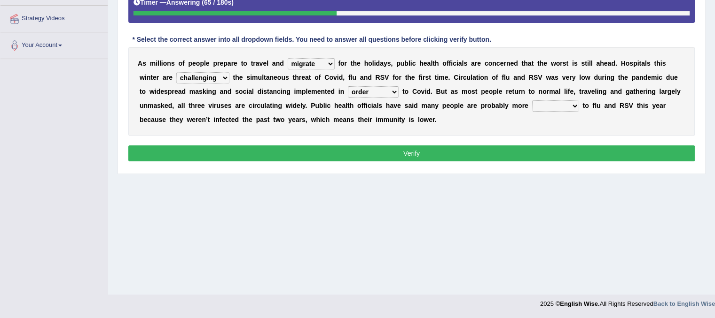
click at [348, 86] on select "comparison response place order" at bounding box center [373, 91] width 51 height 11
click at [583, 98] on div "A s m i l l i o n s o f p e o p l e p r e p a r e t o t r a v e l a n d gather …" at bounding box center [411, 91] width 566 height 89
click at [577, 102] on select "attainable sensible vulnerable accessible" at bounding box center [555, 106] width 47 height 11
select select "sensible"
click at [532, 101] on select "attainable sensible vulnerable accessible" at bounding box center [555, 106] width 47 height 11
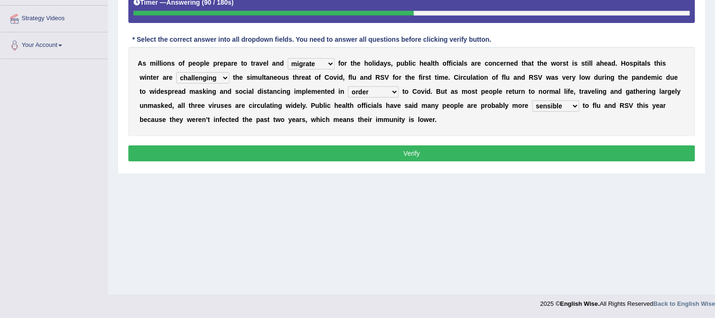
click at [564, 150] on button "Verify" at bounding box center [411, 154] width 566 height 16
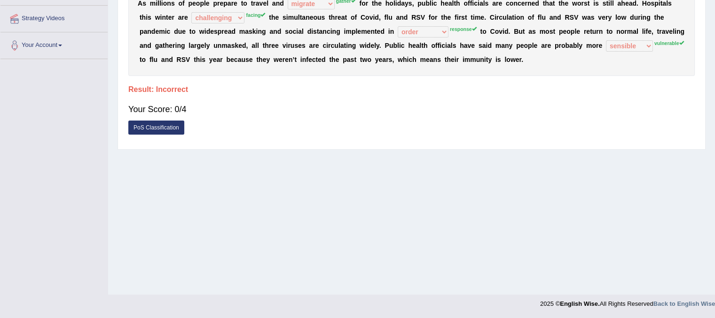
click at [676, 46] on div "A s m i l l i o n s o f p e o p l e p r e p a r e t o t r a v e l a n d gather …" at bounding box center [411, 31] width 566 height 89
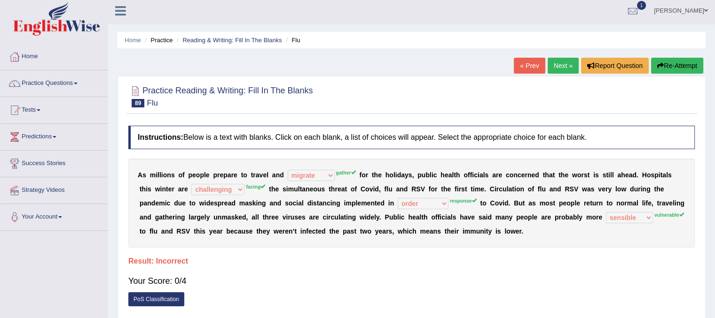
scroll to position [0, 0]
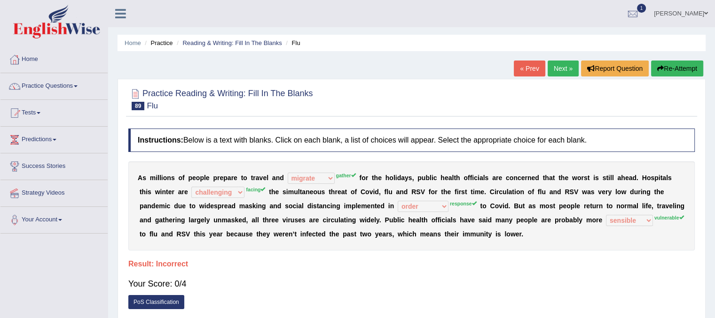
click at [570, 70] on link "Next »" at bounding box center [562, 69] width 31 height 16
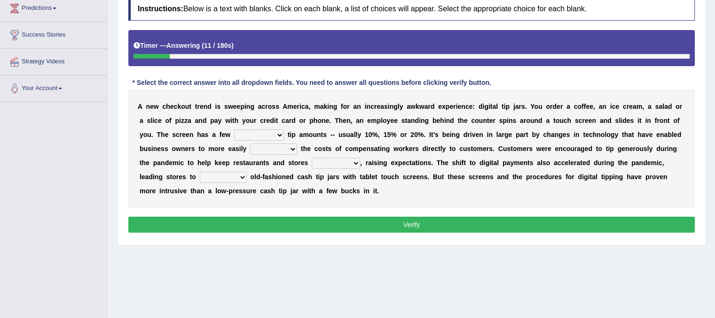
click at [274, 132] on select "suggested combined exceptional rigorous" at bounding box center [259, 135] width 50 height 11
select select "combined"
click at [234, 130] on select "suggested combined exceptional rigorous" at bounding box center [259, 135] width 50 height 11
click at [292, 150] on select "abide covet diverge shift" at bounding box center [273, 149] width 47 height 11
select select "shift"
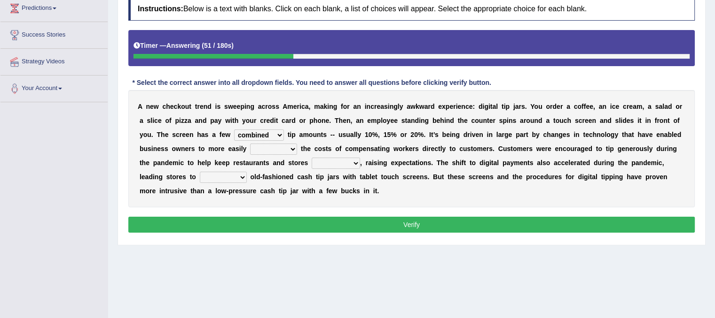
click at [250, 144] on select "abide covet diverge shift" at bounding box center [273, 149] width 47 height 11
click at [351, 164] on select "afloat overlapped affable concise" at bounding box center [335, 163] width 48 height 11
select select "overlapped"
click at [311, 158] on select "afloat overlapped affable concise" at bounding box center [335, 163] width 48 height 11
click at [242, 177] on select "replace exchange occupy retrieve" at bounding box center [223, 177] width 47 height 11
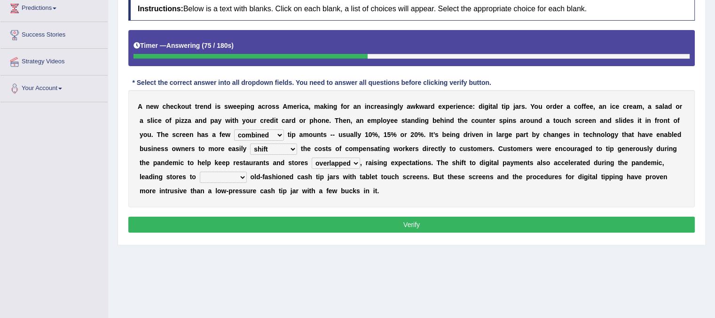
select select "replace"
click at [200, 172] on select "replace exchange occupy retrieve" at bounding box center [223, 177] width 47 height 11
click at [235, 222] on button "Verify" at bounding box center [411, 225] width 566 height 16
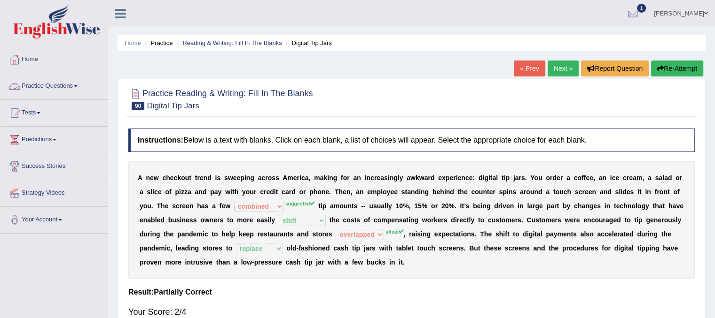
click at [46, 94] on link "Practice Questions" at bounding box center [53, 84] width 107 height 23
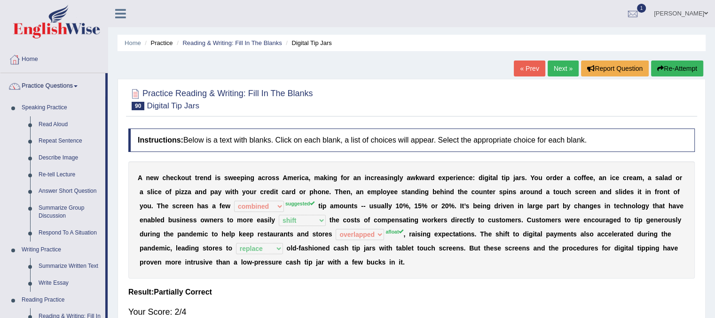
scroll to position [278, 0]
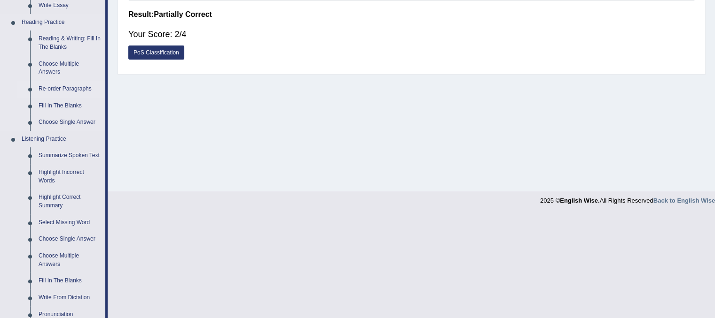
click at [54, 89] on link "Re-order Paragraphs" at bounding box center [69, 89] width 71 height 17
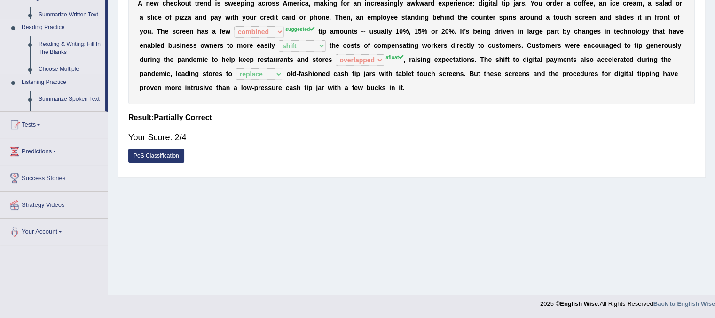
scroll to position [133, 0]
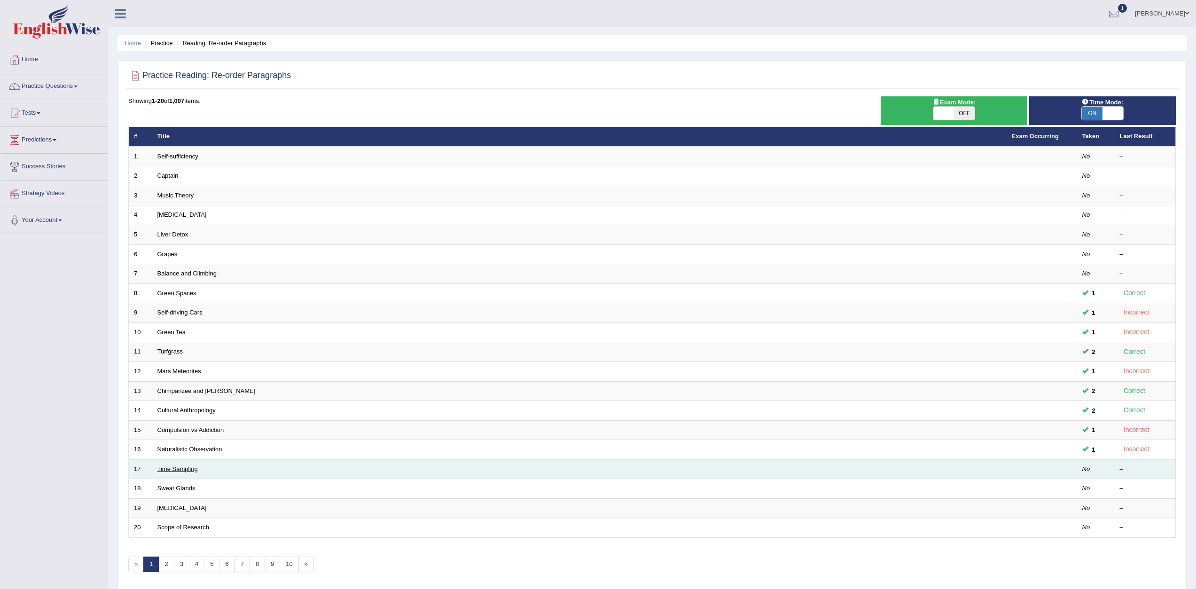
click at [192, 318] on link "Time Sampling" at bounding box center [177, 468] width 40 height 7
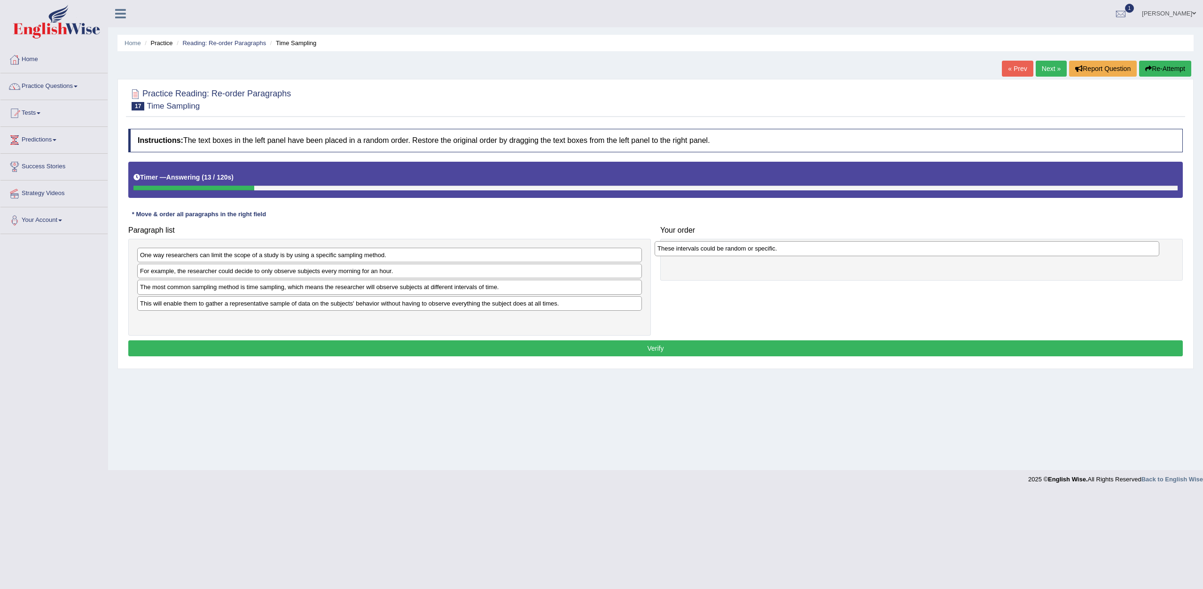
drag, startPoint x: 238, startPoint y: 289, endPoint x: 755, endPoint y: 250, distance: 518.6
click at [755, 250] on div "These intervals could be random or specific." at bounding box center [906, 248] width 505 height 15
drag, startPoint x: 755, startPoint y: 250, endPoint x: 543, endPoint y: 239, distance: 212.7
drag, startPoint x: 270, startPoint y: 293, endPoint x: 428, endPoint y: 291, distance: 158.8
click at [428, 289] on div "The most common sampling method is time sampling, which means the researcher wi…" at bounding box center [531, 282] width 505 height 15
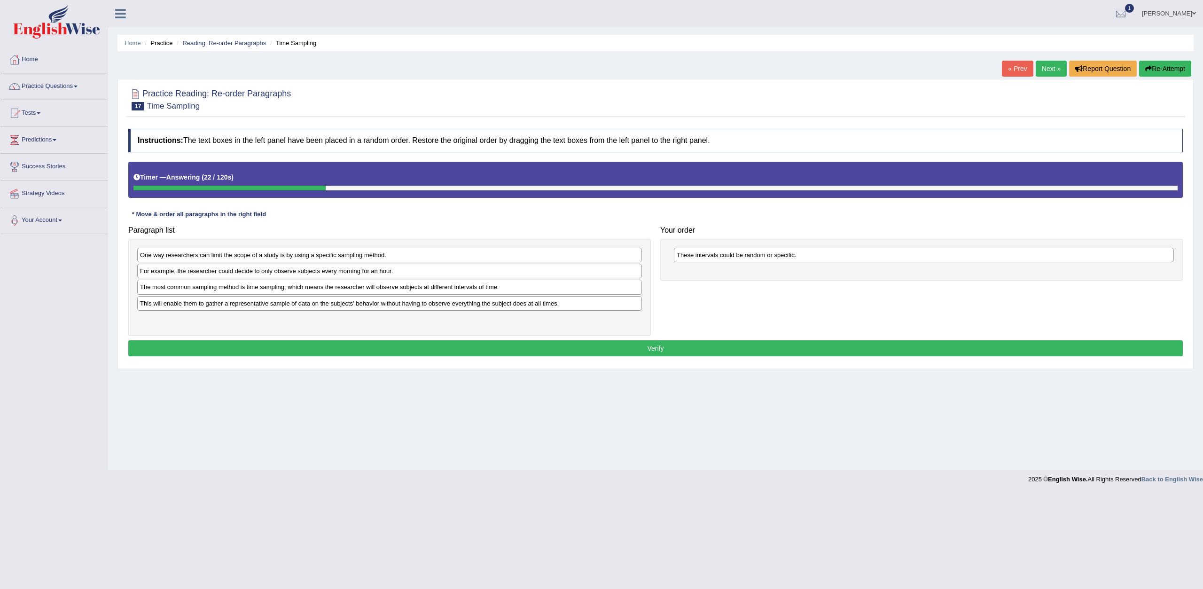
drag, startPoint x: 428, startPoint y: 291, endPoint x: 655, endPoint y: 264, distance: 228.1
drag, startPoint x: 366, startPoint y: 255, endPoint x: 593, endPoint y: 288, distance: 228.8
click at [593, 276] on div "One way researchers can limit the scope of a study is by using a specific sampl…" at bounding box center [452, 268] width 505 height 15
drag, startPoint x: 593, startPoint y: 288, endPoint x: 831, endPoint y: 273, distance: 238.6
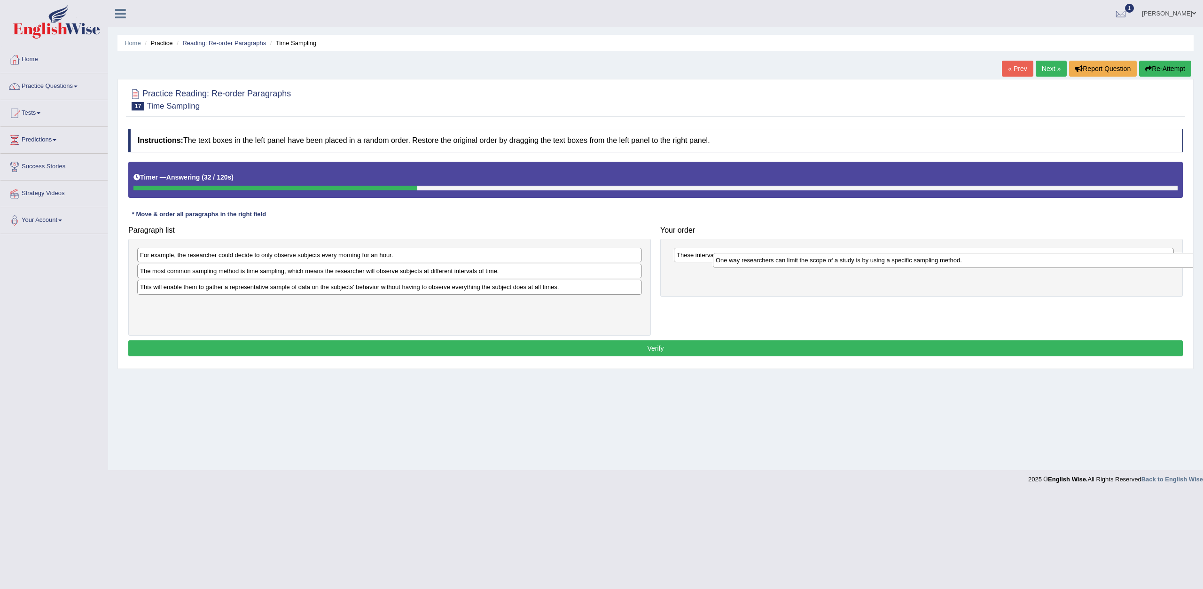
drag, startPoint x: 281, startPoint y: 289, endPoint x: 844, endPoint y: 262, distance: 563.4
click at [844, 262] on div "One way researchers can limit the scope of a study is by using a specific sampl…" at bounding box center [965, 260] width 505 height 15
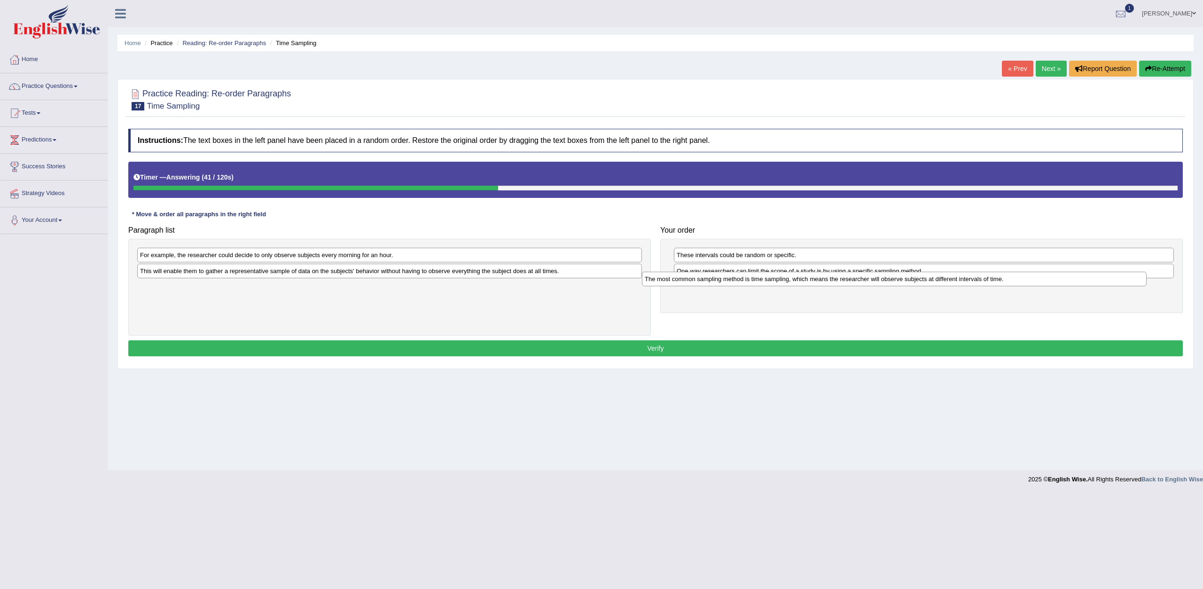
drag, startPoint x: 307, startPoint y: 273, endPoint x: 812, endPoint y: 281, distance: 504.6
click at [812, 281] on div "The most common sampling method is time sampling, which means the researcher wi…" at bounding box center [894, 279] width 505 height 15
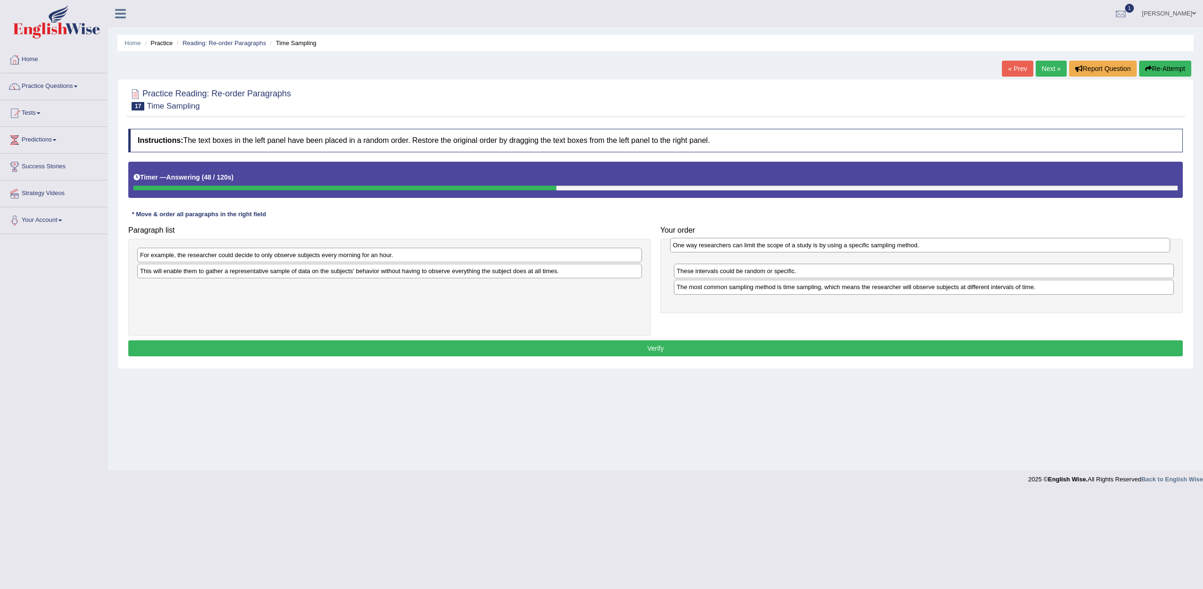
drag, startPoint x: 715, startPoint y: 275, endPoint x: 711, endPoint y: 249, distance: 26.1
click at [711, 249] on div "One way researchers can limit the scope of a study is by using a specific sampl…" at bounding box center [920, 245] width 500 height 15
drag, startPoint x: 469, startPoint y: 256, endPoint x: 615, endPoint y: 317, distance: 158.3
click at [615, 306] on div "For example, the researcher could decide to only observe subjects every morning…" at bounding box center [463, 298] width 505 height 15
drag, startPoint x: 615, startPoint y: 317, endPoint x: 865, endPoint y: 319, distance: 250.4
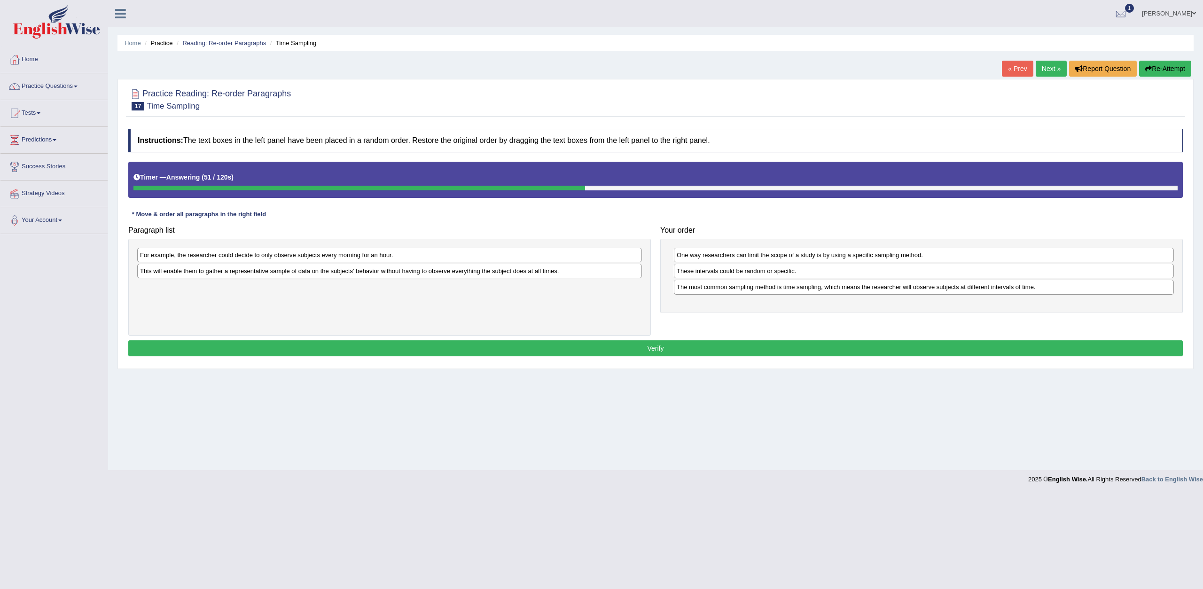
click at [865, 319] on div "Paragraph list For example, the researcher could decide to only observe subject…" at bounding box center [656, 278] width 1064 height 114
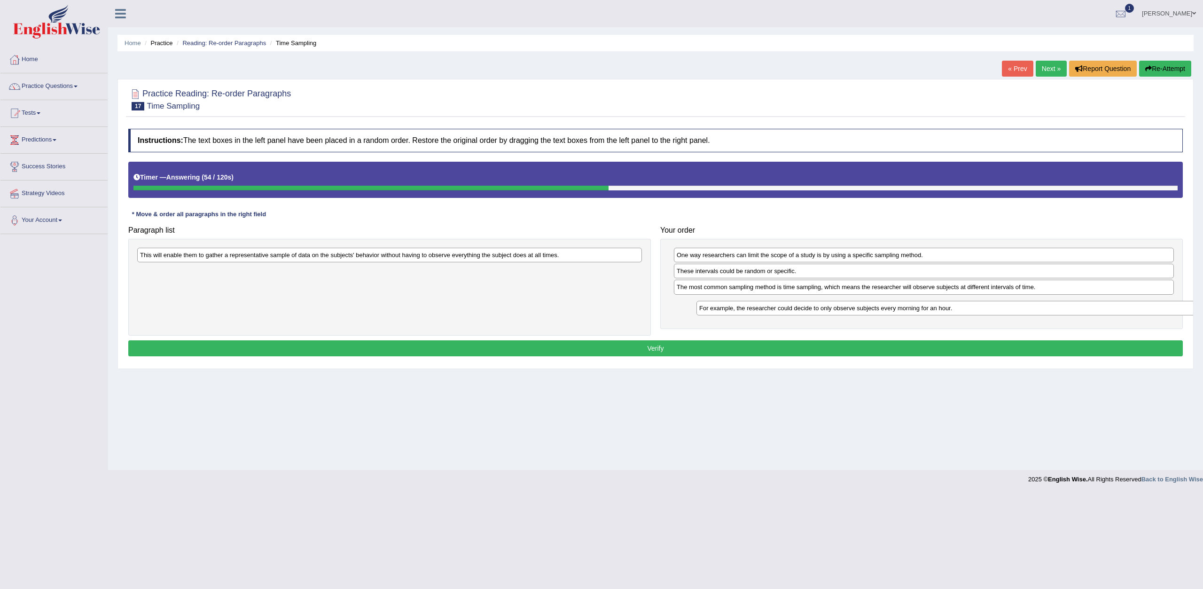
drag, startPoint x: 503, startPoint y: 253, endPoint x: 1063, endPoint y: 307, distance: 562.0
click at [1063, 307] on div "For example, the researcher could decide to only observe subjects every morning…" at bounding box center [948, 308] width 505 height 15
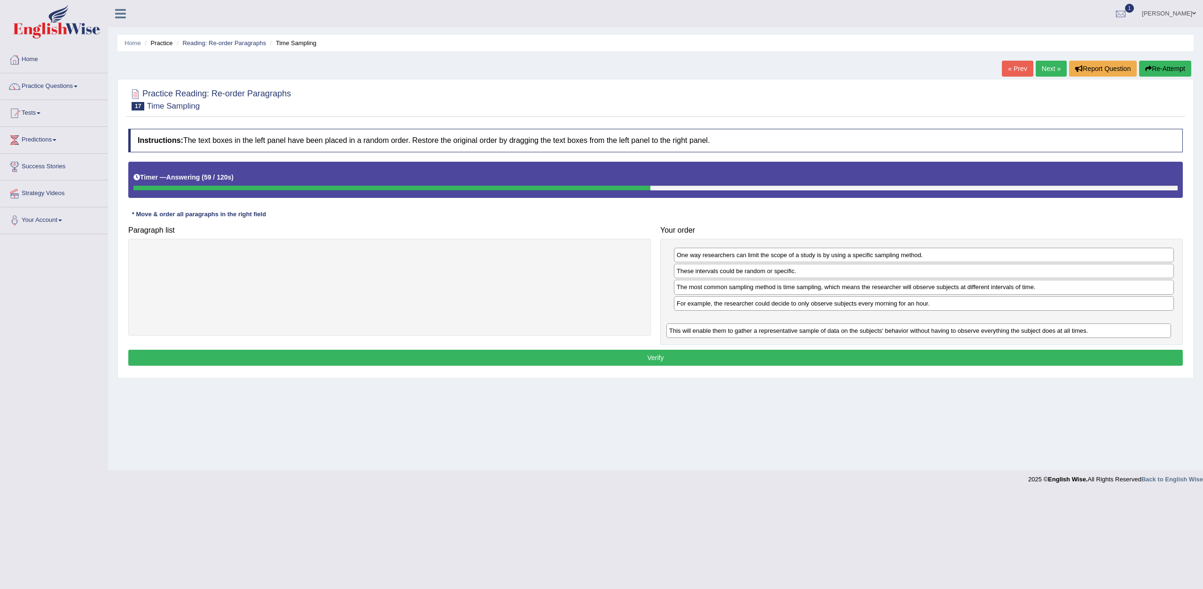
drag, startPoint x: 581, startPoint y: 257, endPoint x: 1111, endPoint y: 331, distance: 535.5
click at [1111, 331] on div "This will enable them to gather a representative sample of data on the subjects…" at bounding box center [918, 330] width 505 height 15
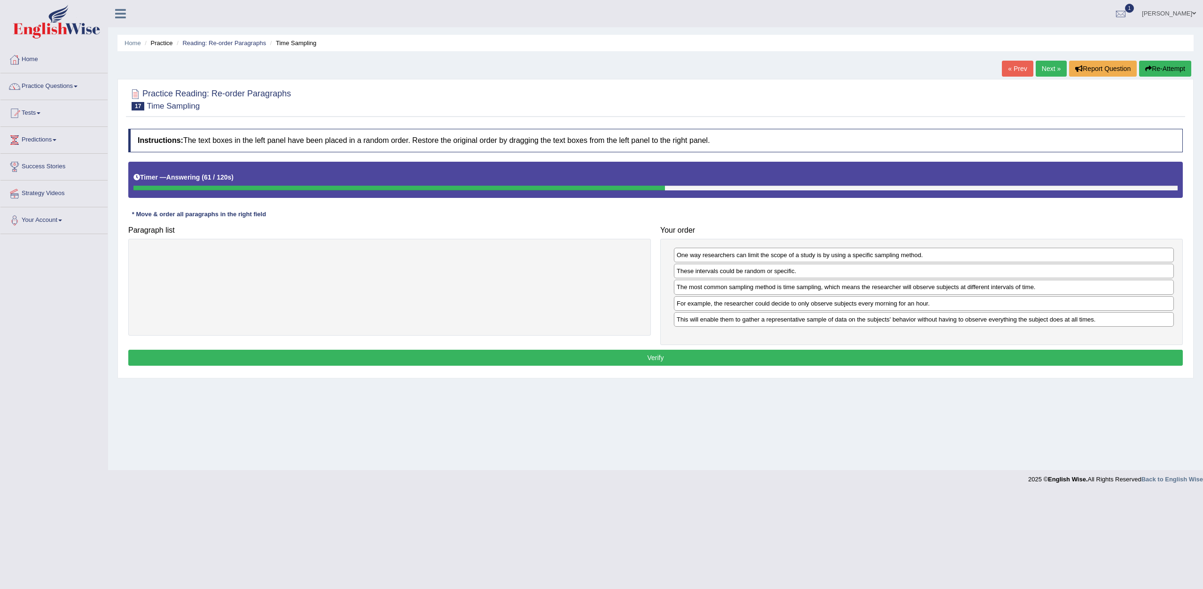
click at [972, 357] on button "Verify" at bounding box center [655, 358] width 1054 height 16
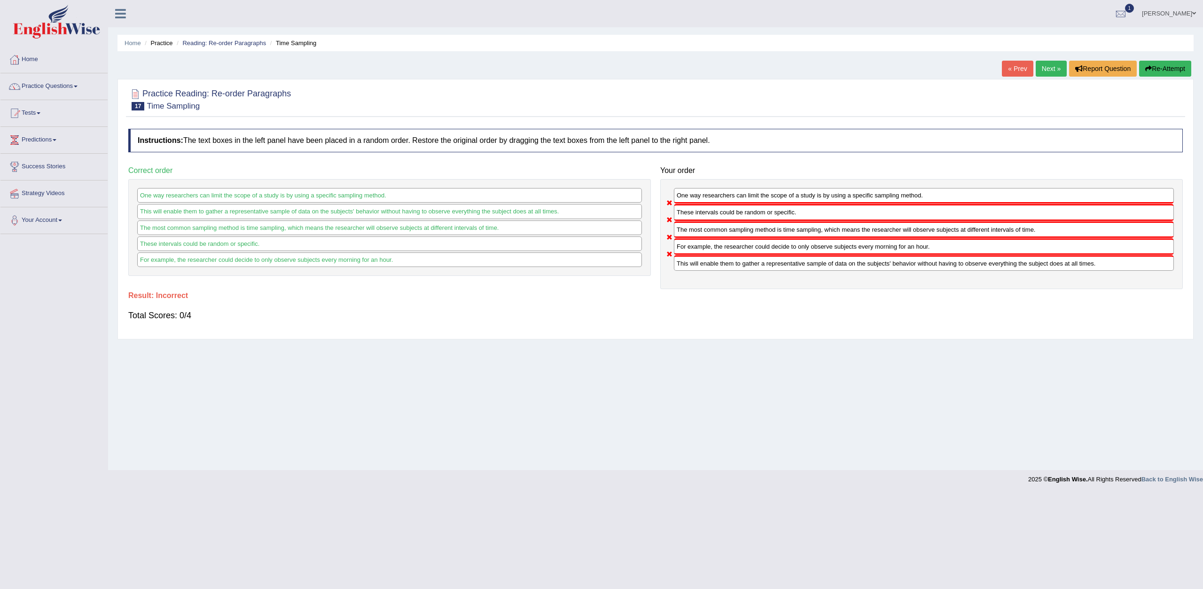
click at [1046, 75] on link "Next »" at bounding box center [1050, 69] width 31 height 16
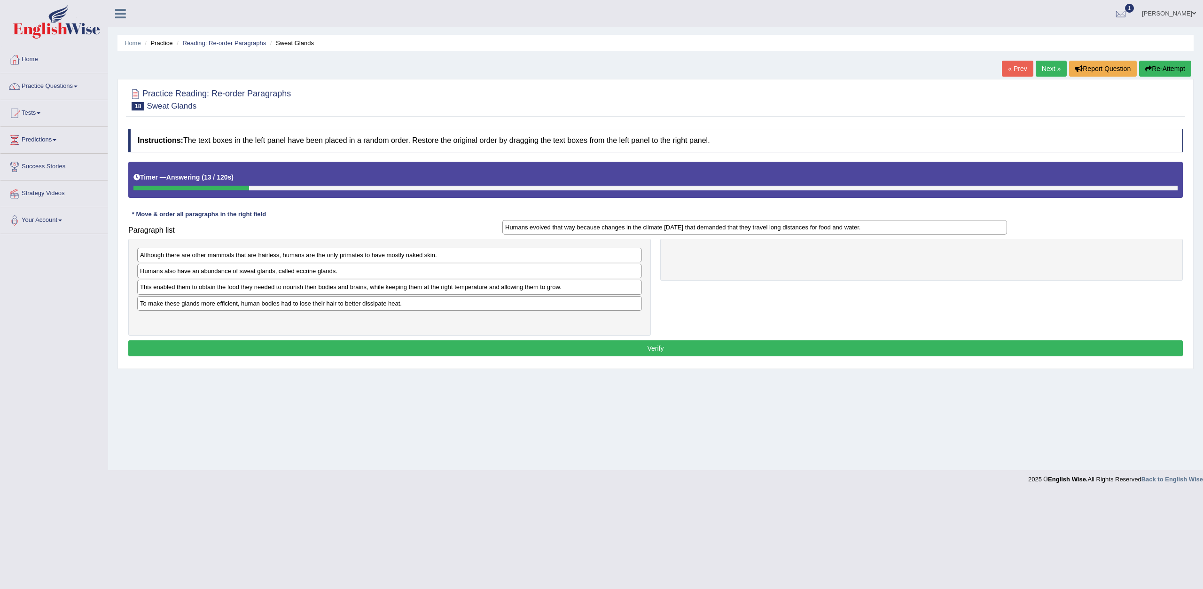
drag, startPoint x: 458, startPoint y: 255, endPoint x: 833, endPoint y: 231, distance: 375.6
click at [833, 231] on div "Humans evolved that way because changes in the climate [DATE] that demanded tha…" at bounding box center [754, 227] width 505 height 15
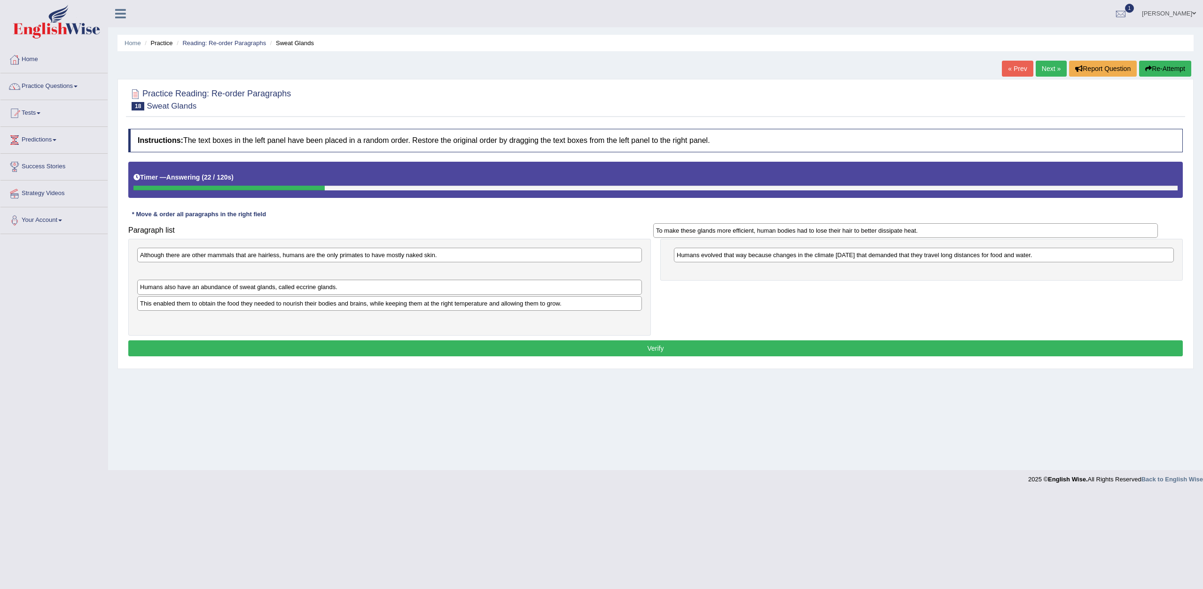
drag, startPoint x: 392, startPoint y: 303, endPoint x: 925, endPoint y: 234, distance: 537.6
click at [925, 234] on div "To make these glands more efficient, human bodies had to lose their hair to bet…" at bounding box center [905, 230] width 505 height 15
click at [925, 234] on h4 "Your order" at bounding box center [921, 230] width 522 height 8
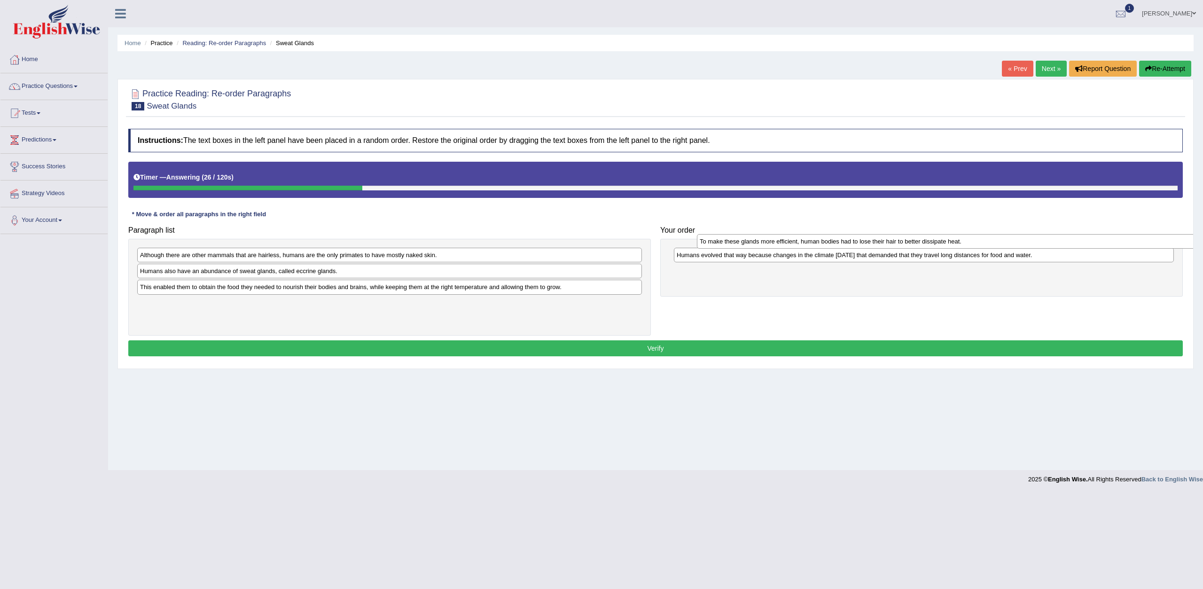
drag, startPoint x: 566, startPoint y: 274, endPoint x: 1122, endPoint y: 243, distance: 557.0
click at [1122, 243] on div "To make these glands more efficient, human bodies had to lose their hair to bet…" at bounding box center [949, 241] width 505 height 15
drag, startPoint x: 1106, startPoint y: 265, endPoint x: 1102, endPoint y: 235, distance: 30.0
click at [1102, 235] on div "To make these glands more efficient, human bodies had to lose their hair to bet…" at bounding box center [918, 239] width 500 height 15
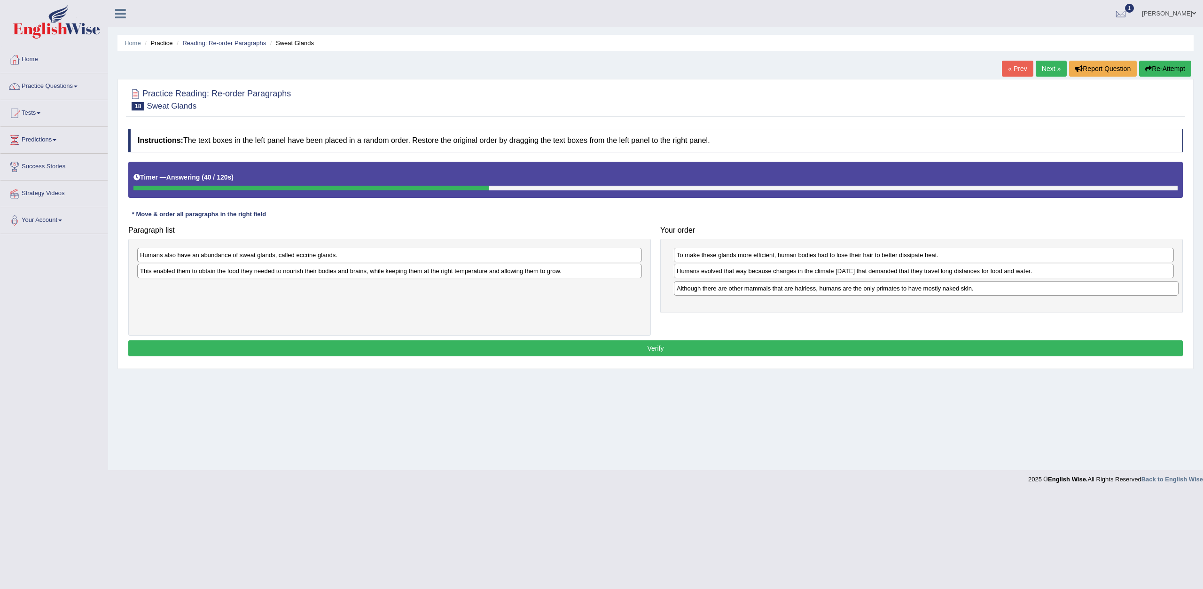
drag, startPoint x: 311, startPoint y: 257, endPoint x: 847, endPoint y: 291, distance: 537.5
click at [847, 291] on div "Although there are other mammals that are hairless, humans are the only primate…" at bounding box center [926, 288] width 505 height 15
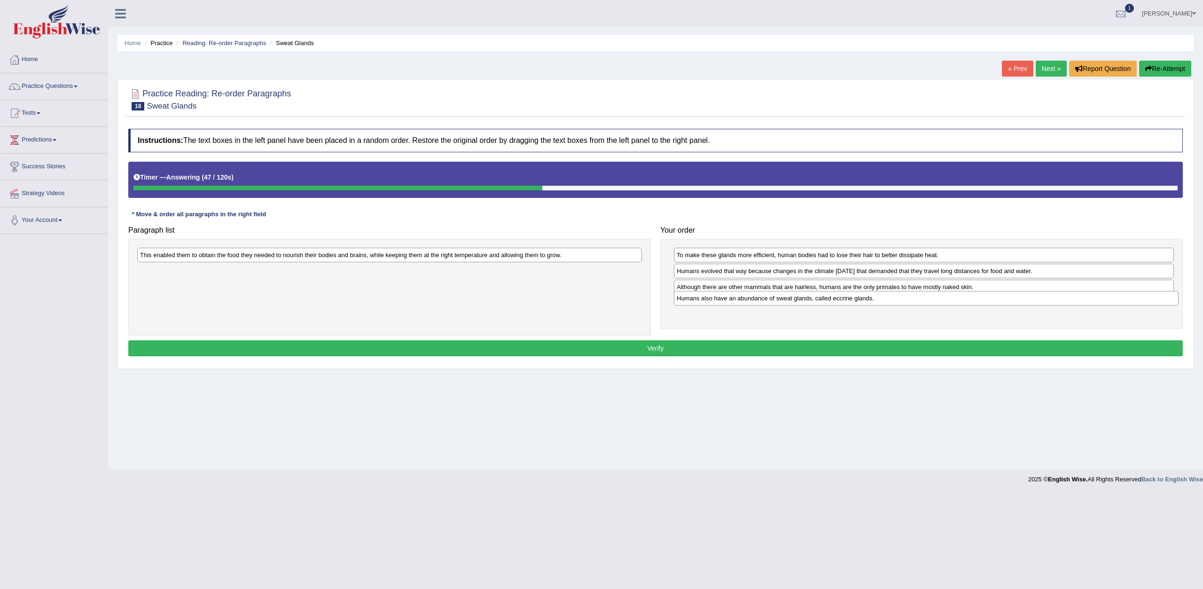
drag, startPoint x: 311, startPoint y: 256, endPoint x: 847, endPoint y: 299, distance: 537.7
click at [847, 299] on div "Humans also have an abundance of sweat glands, called eccrine glands." at bounding box center [926, 298] width 505 height 15
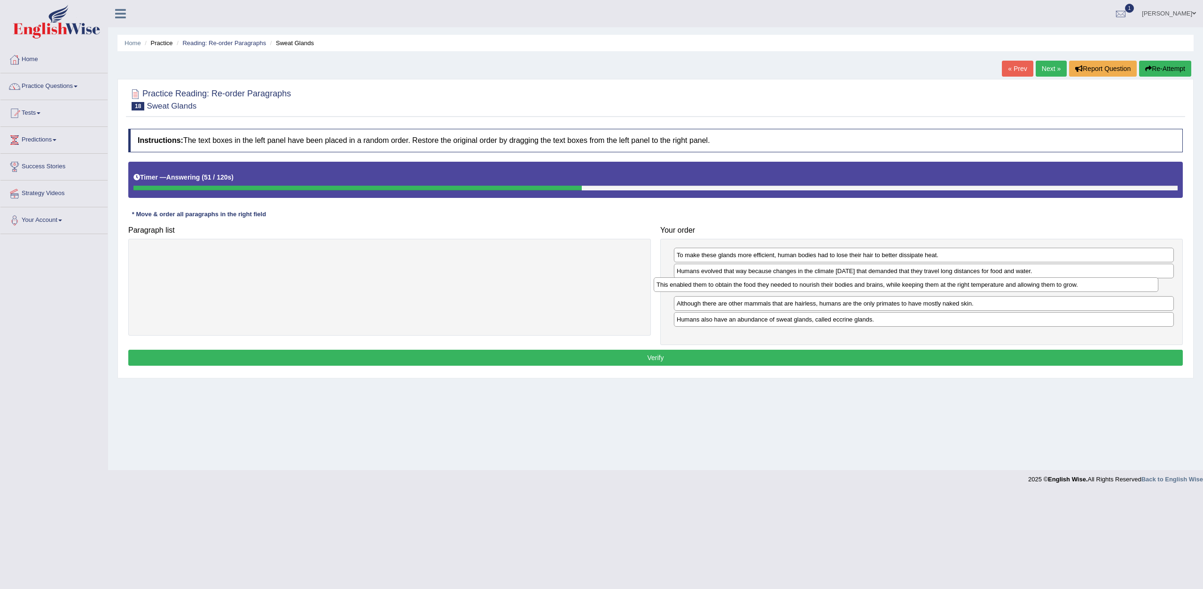
drag, startPoint x: 575, startPoint y: 261, endPoint x: 1103, endPoint y: 292, distance: 529.0
click at [1103, 292] on div "This enabled them to obtain the food they needed to nourish their bodies and br…" at bounding box center [905, 284] width 505 height 15
click at [971, 349] on div "Instructions: The text boxes in the left panel have been placed in a random ord…" at bounding box center [655, 248] width 1059 height 249
click at [968, 356] on button "Verify" at bounding box center [655, 358] width 1054 height 16
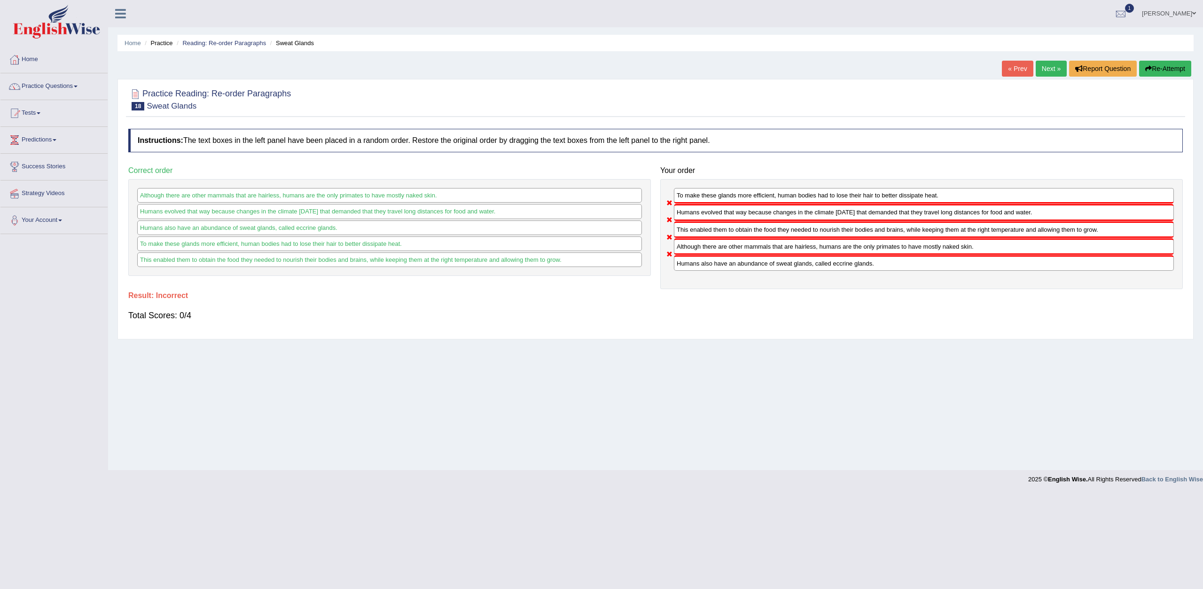
drag, startPoint x: 1039, startPoint y: 78, endPoint x: 1043, endPoint y: 69, distance: 9.5
click at [1043, 69] on div "« Prev Next » Report Question Re-Attempt" at bounding box center [1098, 70] width 192 height 18
click at [1043, 69] on link "Next »" at bounding box center [1050, 69] width 31 height 16
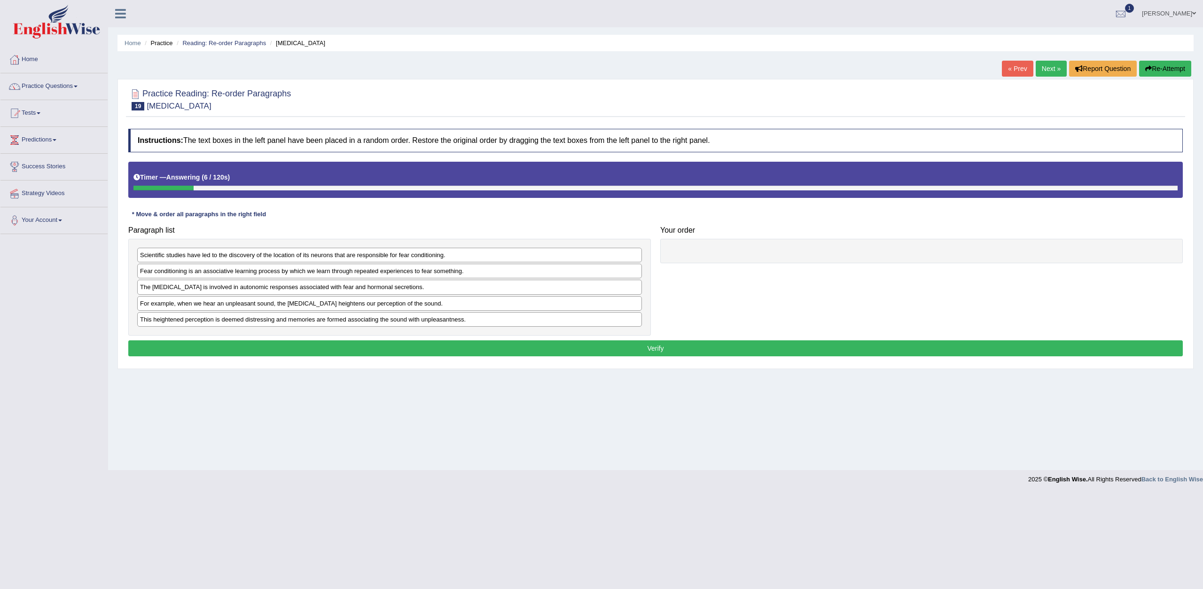
drag, startPoint x: 566, startPoint y: 21, endPoint x: 571, endPoint y: 194, distance: 173.9
click at [571, 194] on div "Toggle navigation Home Practice Questions Speaking Practice Read Aloud Repeat S…" at bounding box center [601, 244] width 1203 height 489
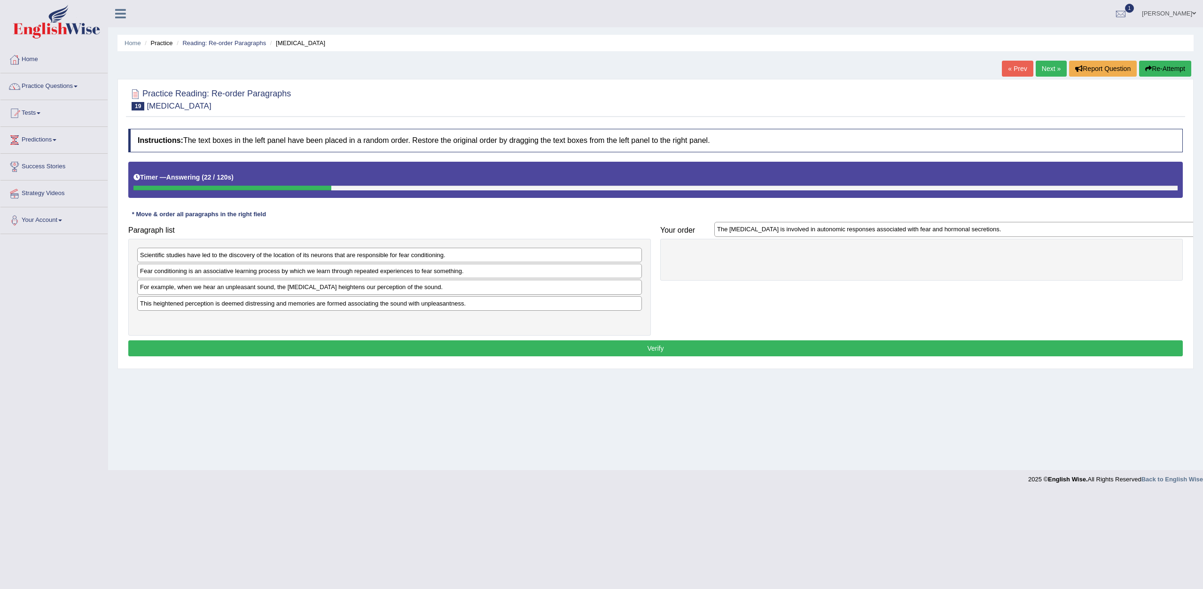
drag, startPoint x: 235, startPoint y: 286, endPoint x: 813, endPoint y: 228, distance: 580.2
click at [813, 228] on div "The amygdala is involved in autonomic responses associated with fear and hormon…" at bounding box center [966, 229] width 505 height 15
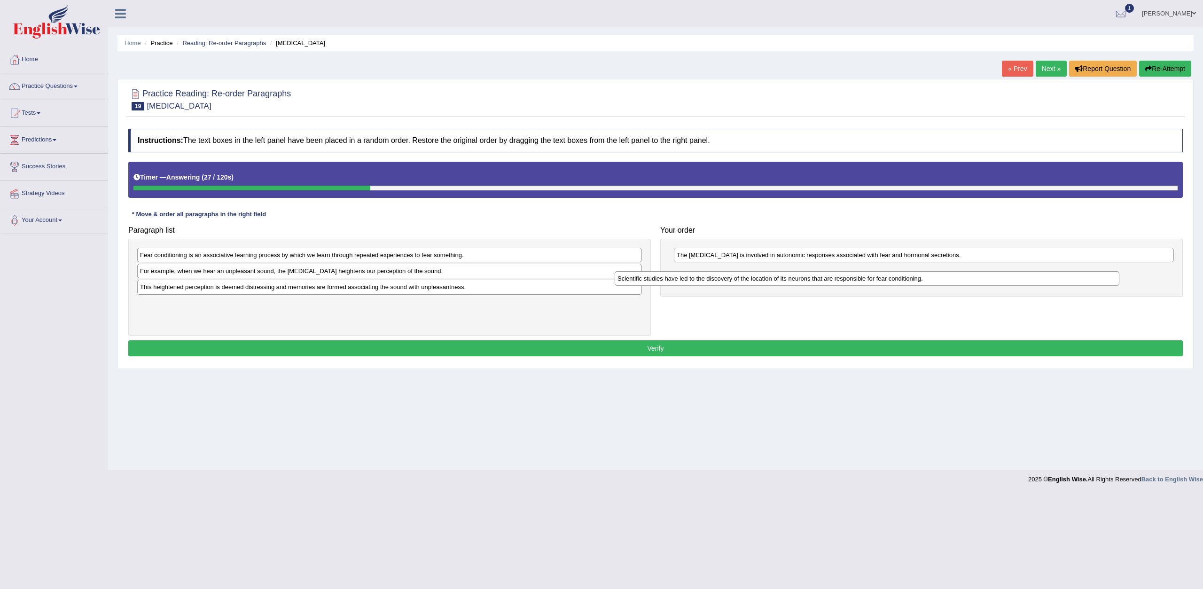
drag, startPoint x: 327, startPoint y: 254, endPoint x: 819, endPoint y: 271, distance: 491.7
click at [819, 271] on div "Scientific studies have led to the discovery of the location of its neurons tha…" at bounding box center [866, 278] width 505 height 15
click at [368, 293] on div "Fear conditioning is an associative learning process by which we learn through …" at bounding box center [389, 287] width 522 height 97
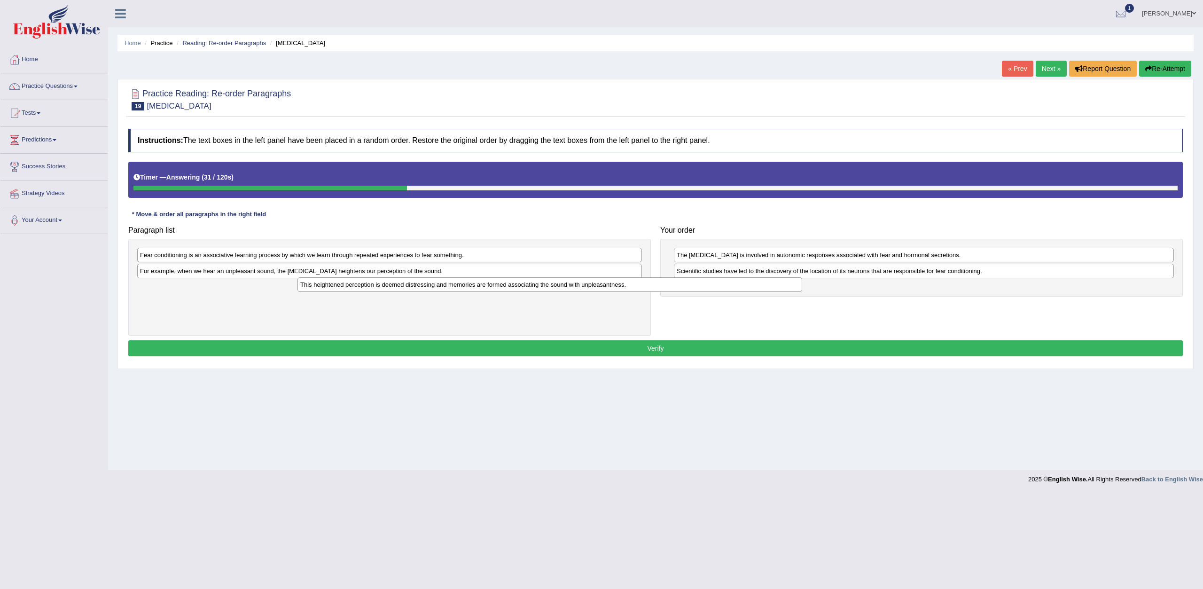
drag, startPoint x: 364, startPoint y: 290, endPoint x: 659, endPoint y: 281, distance: 295.1
click at [659, 281] on div "This heightened perception is deemed distressing and memories are formed associ…" at bounding box center [549, 284] width 505 height 15
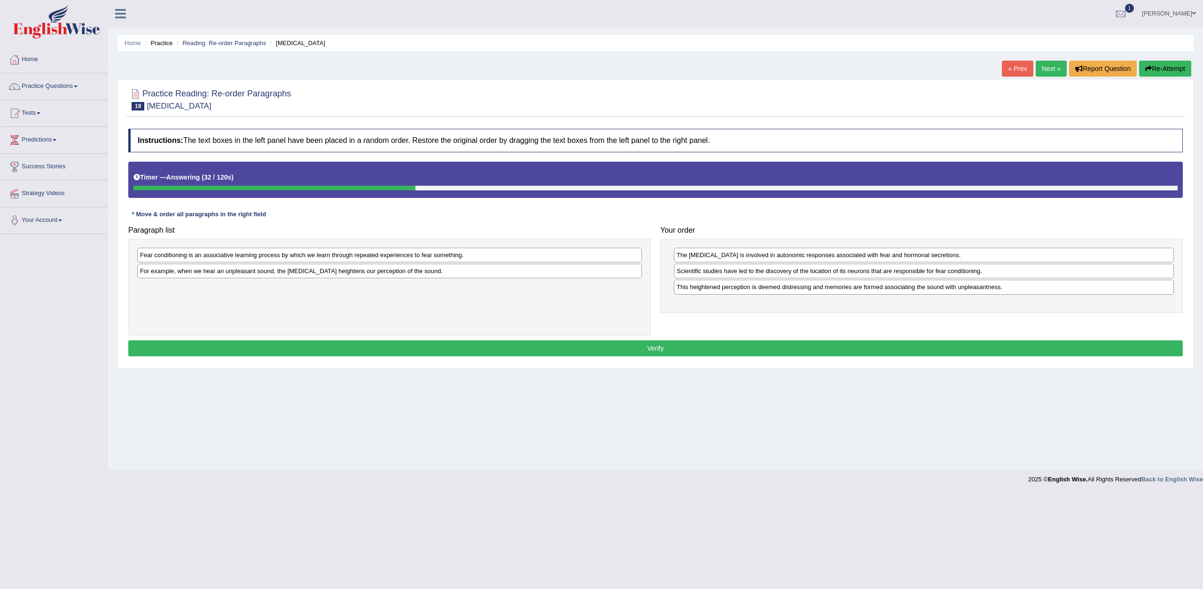
drag, startPoint x: 659, startPoint y: 281, endPoint x: 594, endPoint y: 241, distance: 76.5
click at [594, 241] on div "Paragraph list Fear conditioning is an associative learning process by which we…" at bounding box center [656, 278] width 1064 height 114
drag, startPoint x: 594, startPoint y: 241, endPoint x: 614, endPoint y: 259, distance: 26.3
click at [614, 259] on div "Fear conditioning is an associative learning process by which we learn through …" at bounding box center [389, 287] width 522 height 97
drag, startPoint x: 614, startPoint y: 259, endPoint x: 1136, endPoint y: 289, distance: 523.2
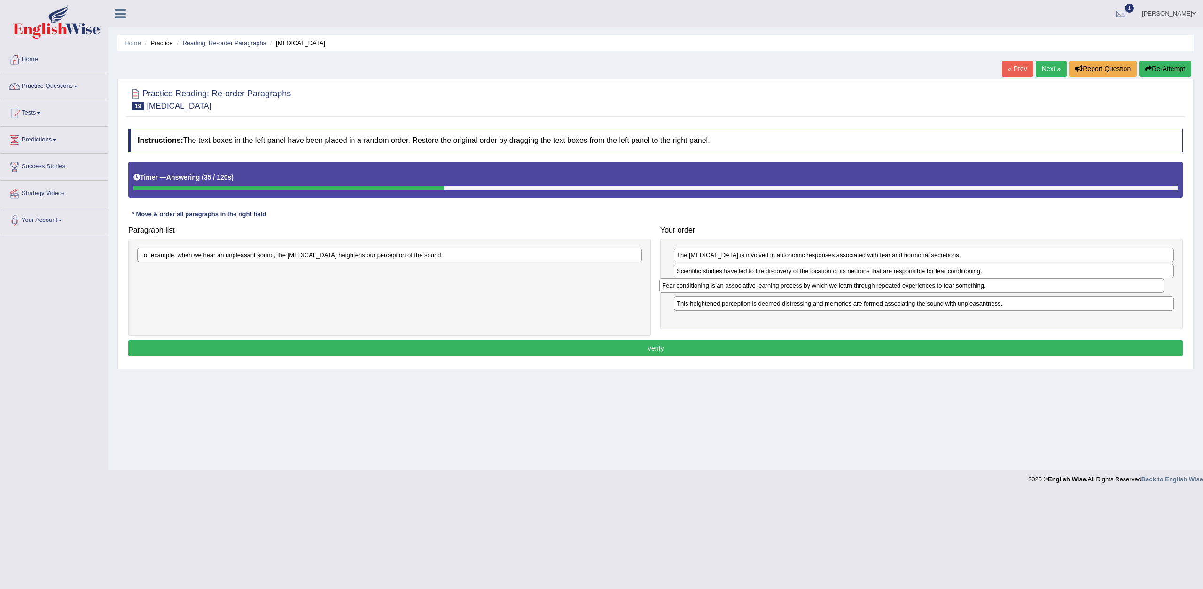
click at [1136, 289] on div "Fear conditioning is an associative learning process by which we learn through …" at bounding box center [911, 285] width 505 height 15
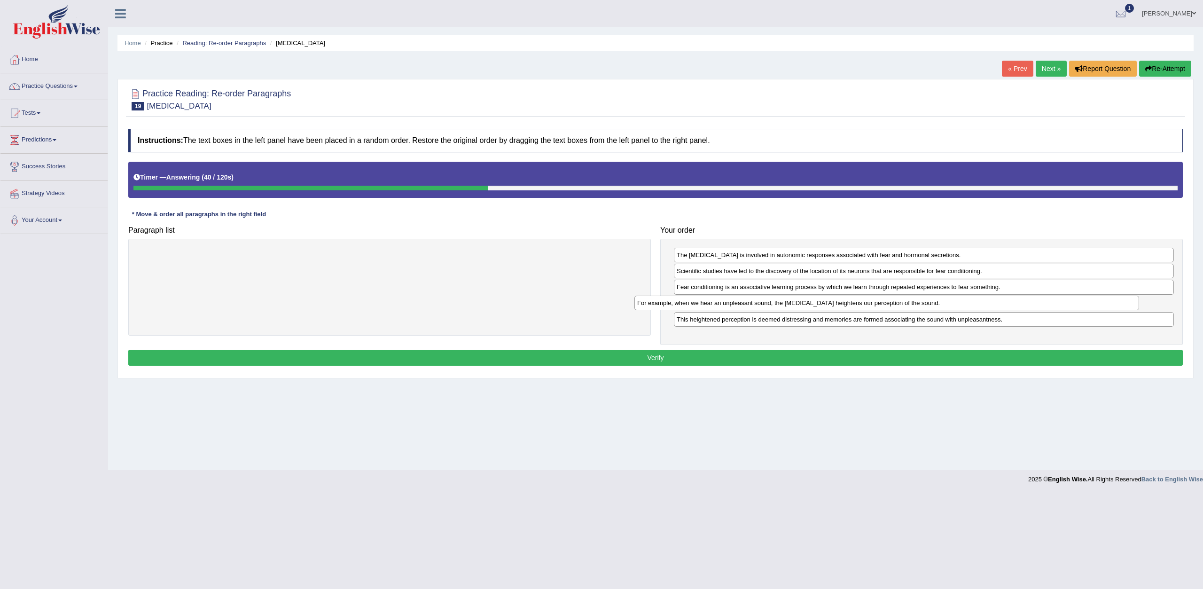
drag, startPoint x: 491, startPoint y: 251, endPoint x: 990, endPoint y: 299, distance: 500.7
click at [990, 299] on div "For example, when we hear an unpleasant sound, the amygdala heightens our perce…" at bounding box center [886, 302] width 505 height 15
click at [863, 351] on button "Verify" at bounding box center [655, 358] width 1054 height 16
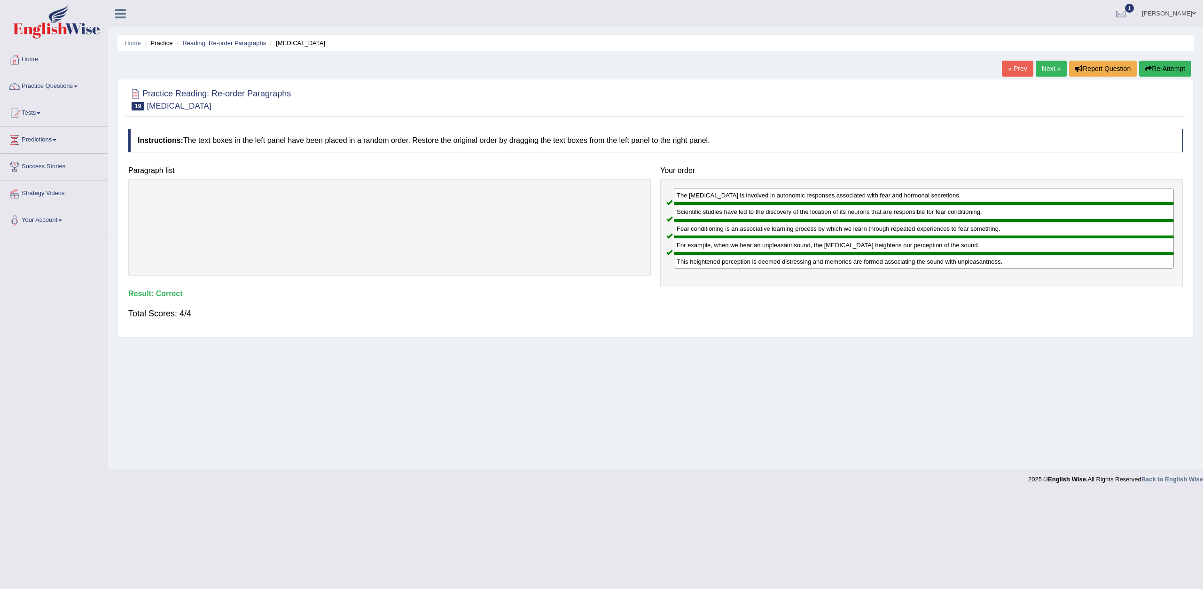
click at [1039, 70] on link "Next »" at bounding box center [1050, 69] width 31 height 16
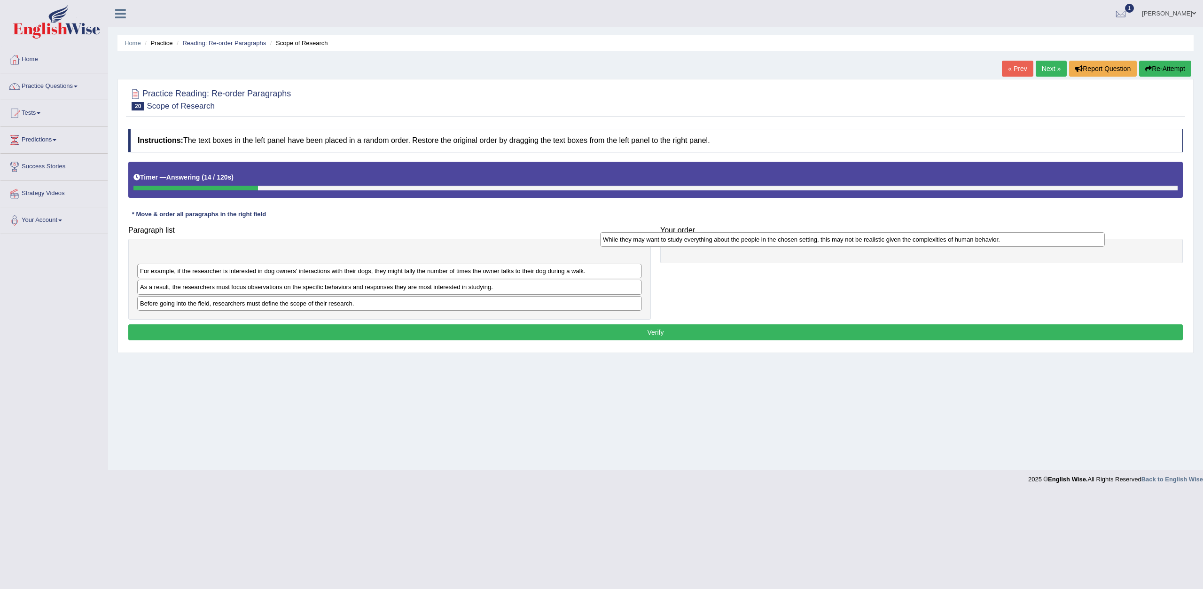
drag, startPoint x: 391, startPoint y: 272, endPoint x: 860, endPoint y: 241, distance: 469.8
click at [860, 241] on div "While they may want to study everything about the people in the chosen setting,…" at bounding box center [852, 239] width 505 height 15
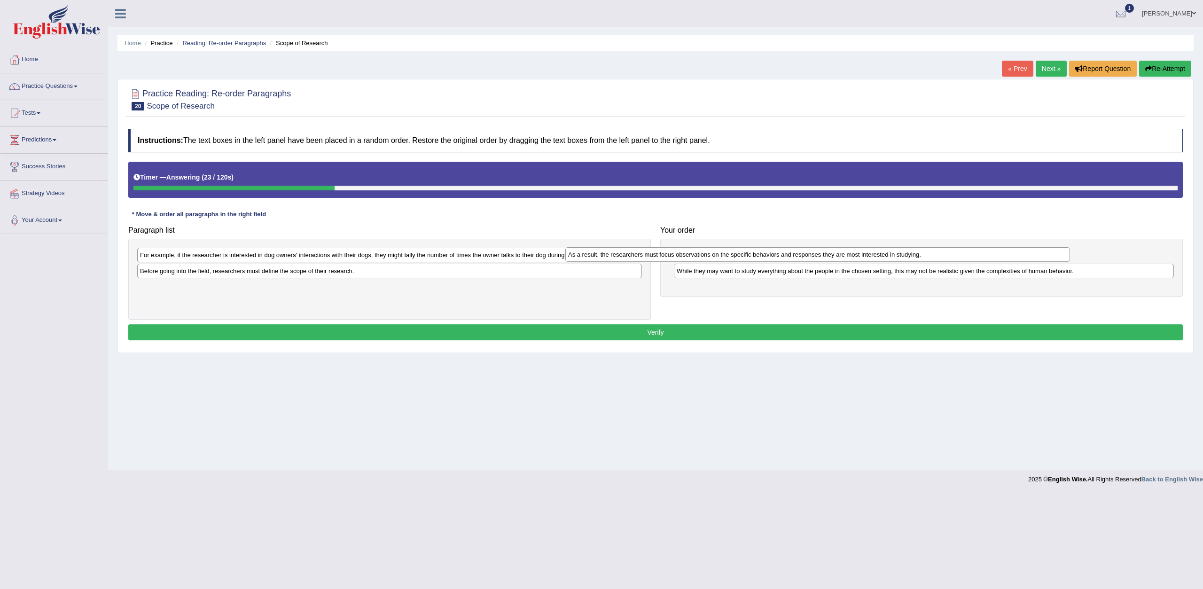
drag, startPoint x: 397, startPoint y: 277, endPoint x: 825, endPoint y: 261, distance: 428.3
click at [825, 261] on div "As a result, the researchers must focus observations on the specific behaviors …" at bounding box center [817, 254] width 505 height 15
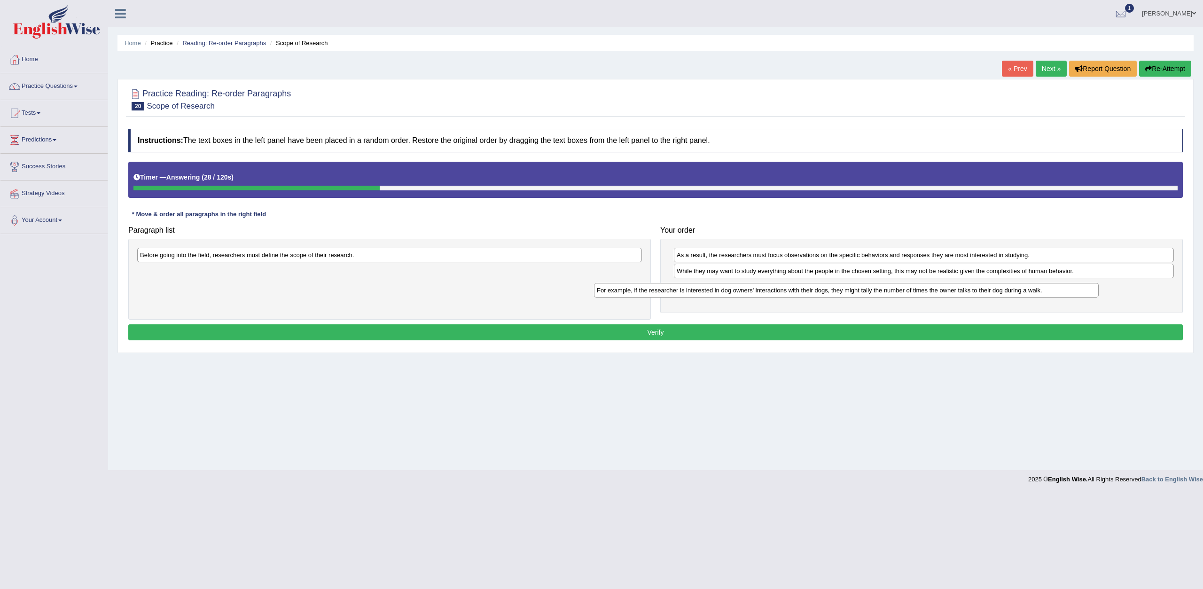
drag, startPoint x: 522, startPoint y: 262, endPoint x: 980, endPoint y: 298, distance: 459.9
click at [980, 297] on div "For example, if the researcher is interested in dog owners' interactions with t…" at bounding box center [846, 290] width 505 height 15
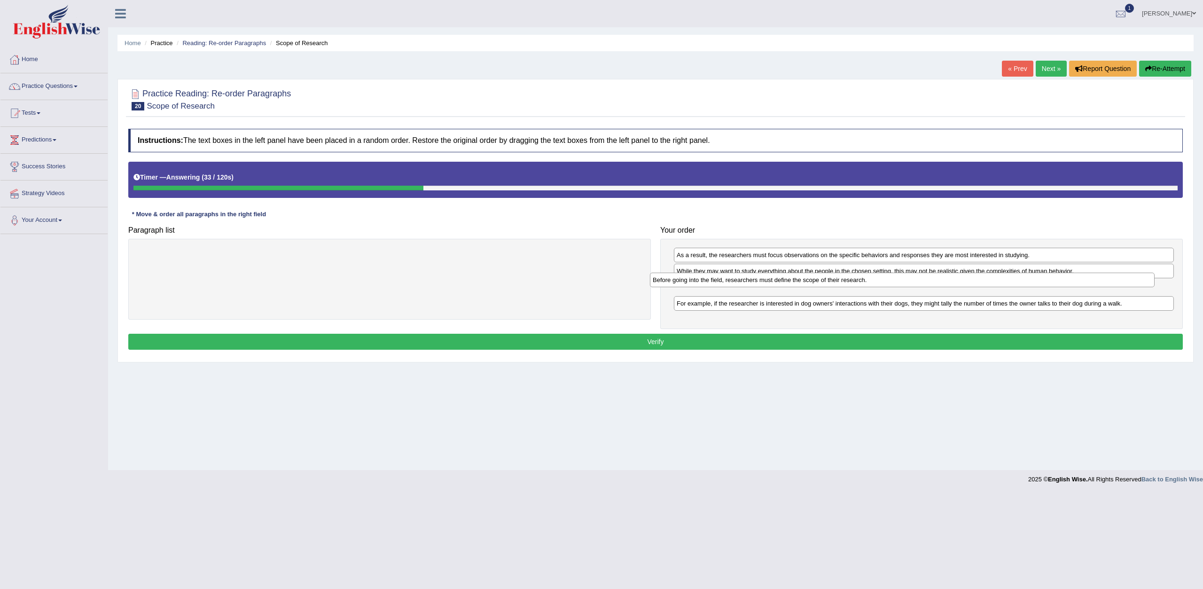
drag, startPoint x: 581, startPoint y: 255, endPoint x: 1099, endPoint y: 275, distance: 519.0
click at [1099, 275] on div "Before going into the field, researchers must define the scope of their researc…" at bounding box center [902, 279] width 505 height 15
click at [968, 345] on button "Verify" at bounding box center [655, 342] width 1054 height 16
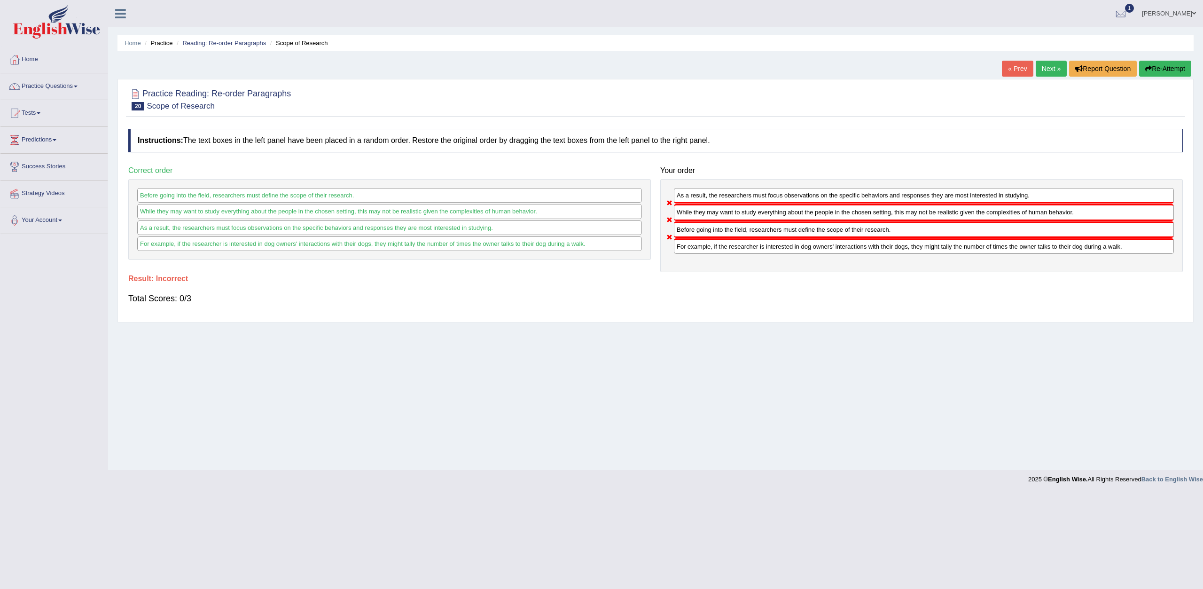
click at [1050, 73] on link "Next »" at bounding box center [1050, 69] width 31 height 16
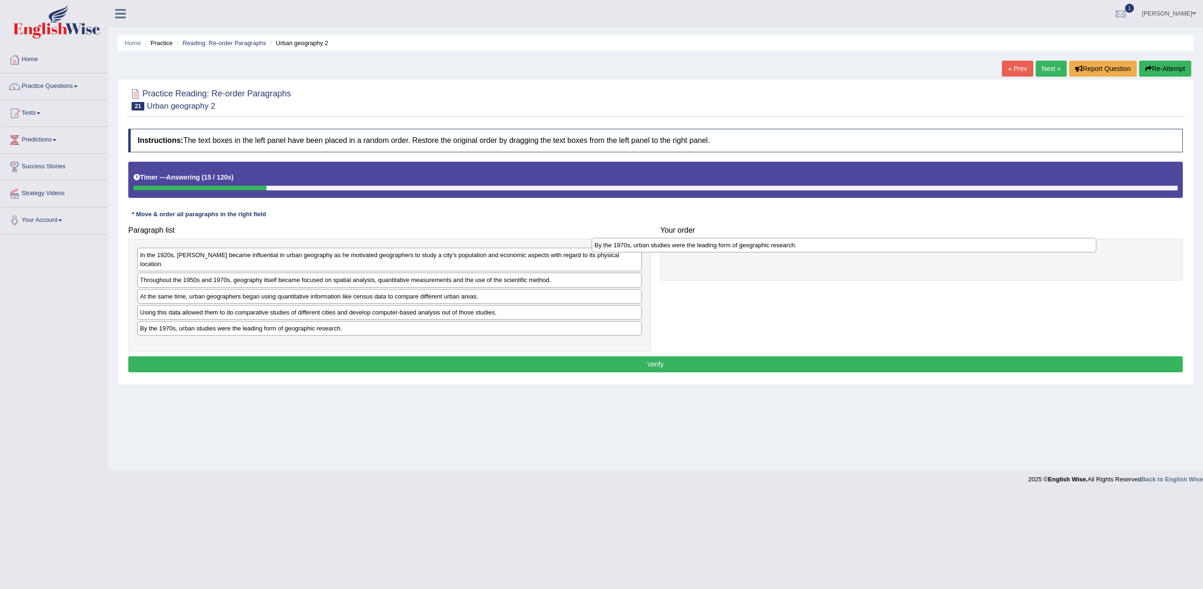
drag, startPoint x: 379, startPoint y: 320, endPoint x: 835, endPoint y: 244, distance: 462.4
click at [835, 244] on div "By the 1970s, urban studies were the leading form of geographic research." at bounding box center [843, 245] width 505 height 15
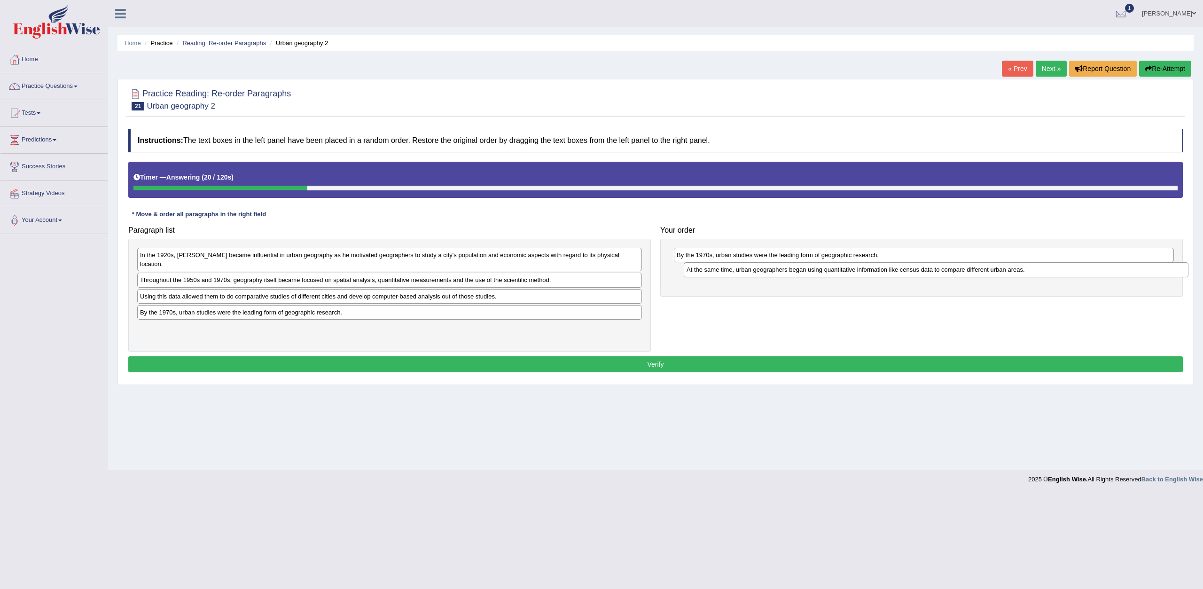
drag, startPoint x: 401, startPoint y: 286, endPoint x: 949, endPoint y: 268, distance: 548.5
click at [949, 268] on div "At the same time, urban geographers began using quantitative information like c…" at bounding box center [936, 269] width 505 height 15
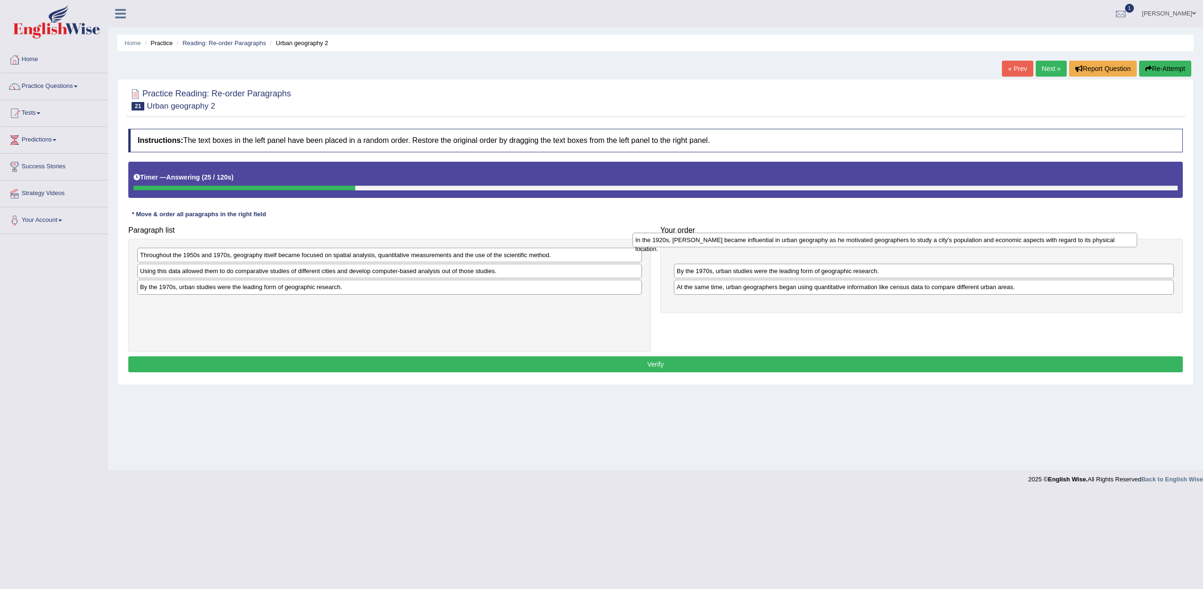
drag, startPoint x: 528, startPoint y: 254, endPoint x: 1023, endPoint y: 239, distance: 495.4
click at [1023, 239] on div "In the 1920s, [PERSON_NAME] became influential in urban geography as he motivat…" at bounding box center [884, 240] width 505 height 15
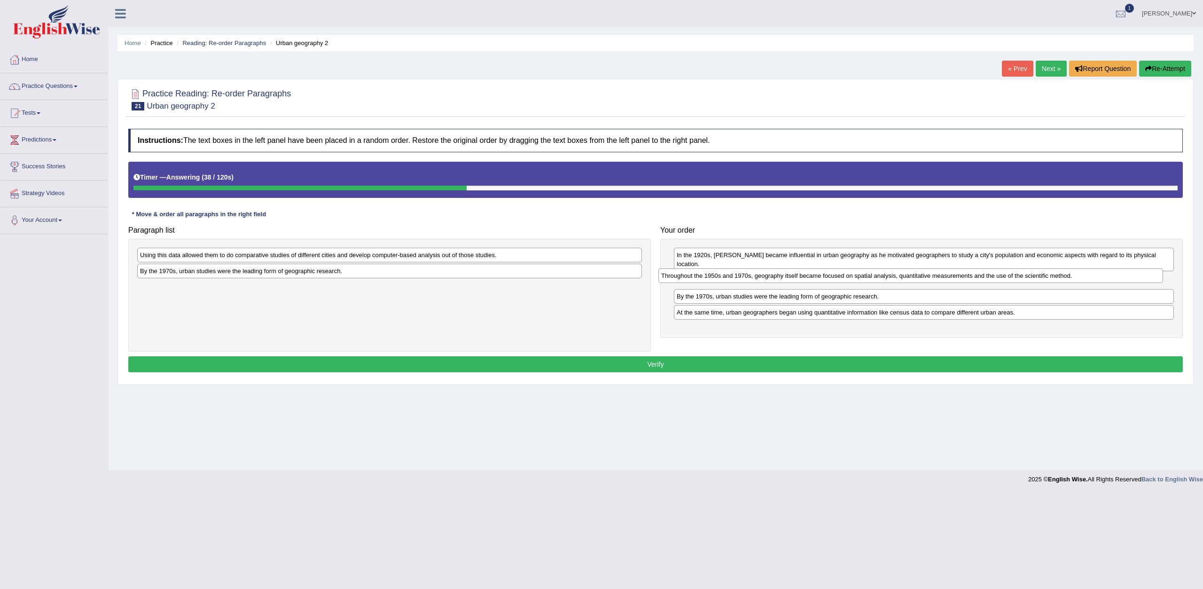
drag, startPoint x: 581, startPoint y: 253, endPoint x: 1102, endPoint y: 274, distance: 521.4
click at [1102, 274] on div "Throughout the 1950s and 1970s, geography itself became focused on spatial anal…" at bounding box center [910, 275] width 505 height 15
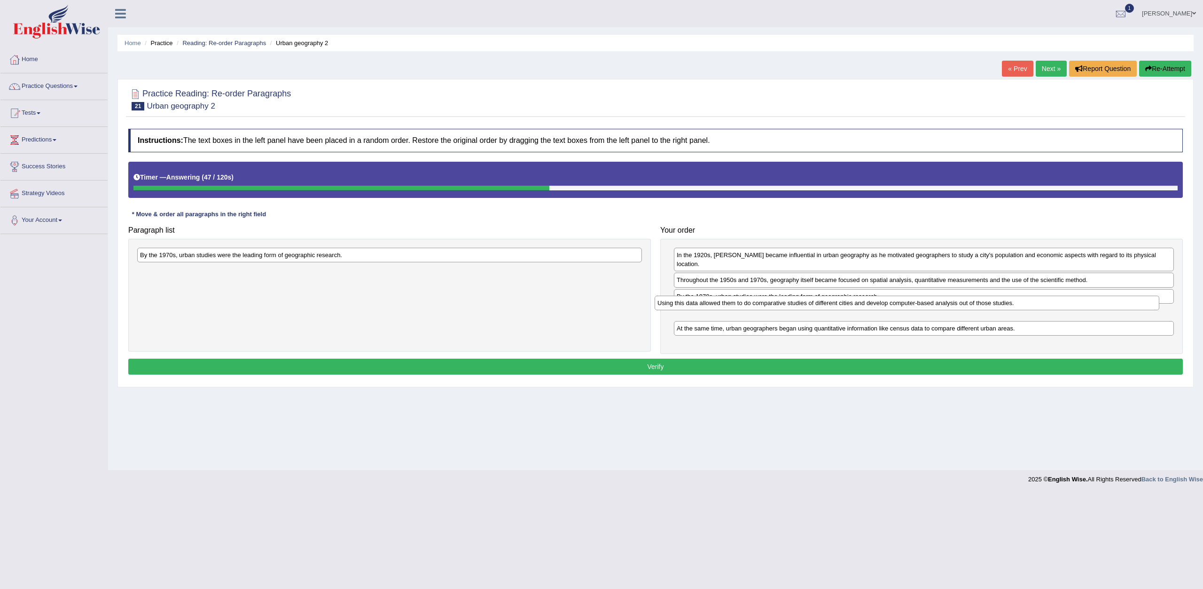
drag, startPoint x: 518, startPoint y: 258, endPoint x: 1054, endPoint y: 302, distance: 537.8
click at [1054, 302] on div "Using this data allowed them to do comparative studies of different cities and …" at bounding box center [906, 302] width 505 height 15
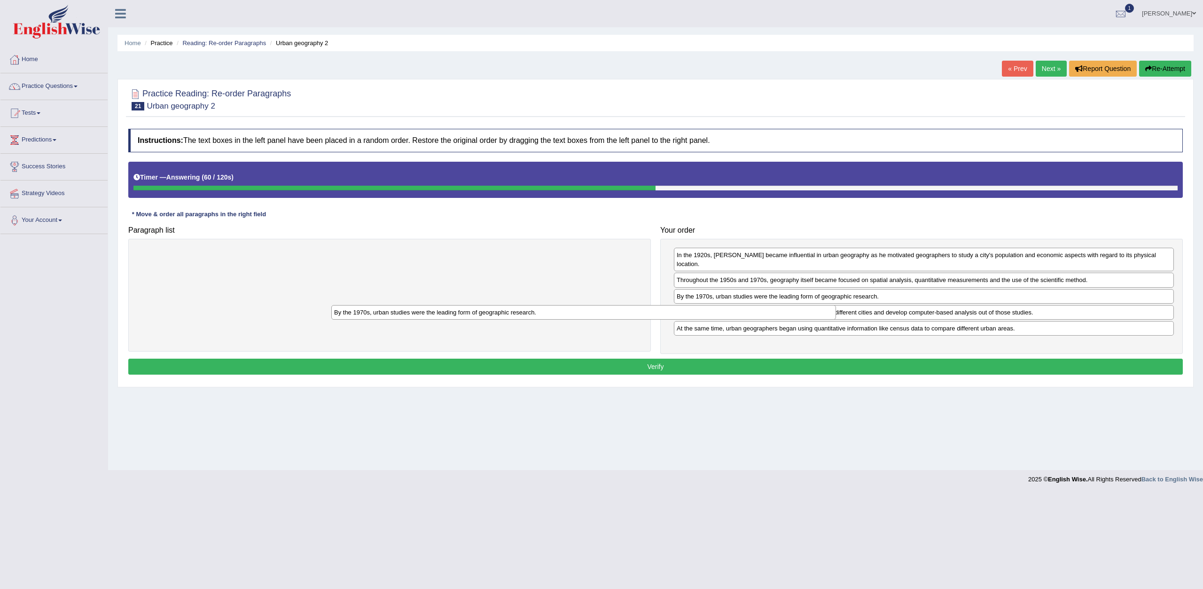
drag, startPoint x: 520, startPoint y: 258, endPoint x: 805, endPoint y: 329, distance: 293.3
click at [793, 319] on div "By the 1970s, urban studies were the leading form of geographic research." at bounding box center [583, 312] width 505 height 15
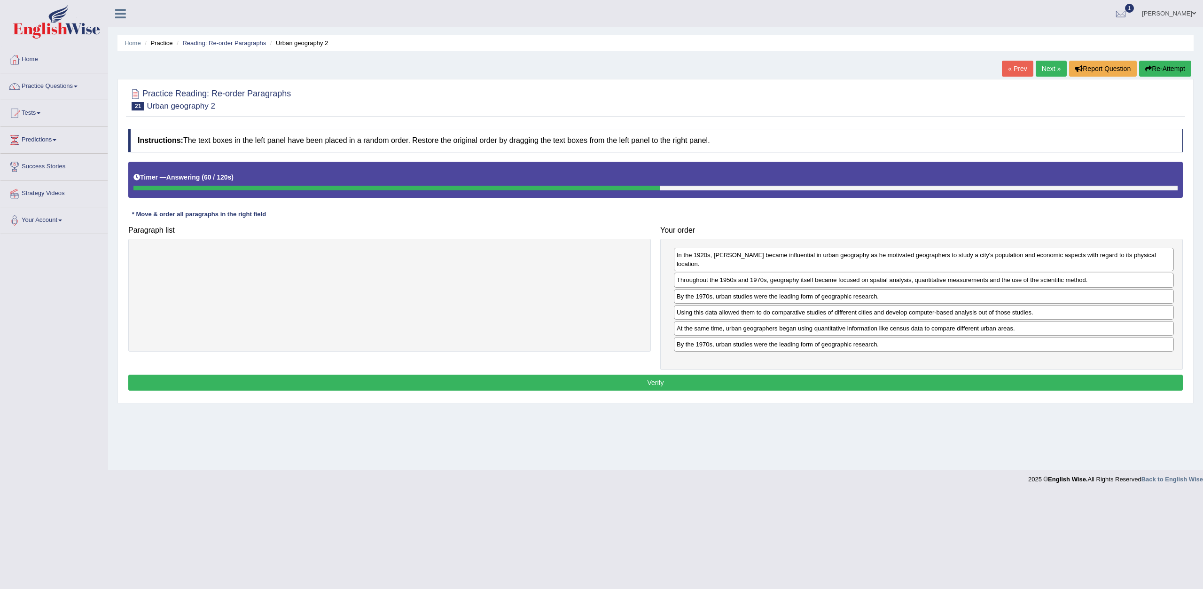
click at [805, 337] on div "By the 1970s, urban studies were the leading form of geographic research." at bounding box center [924, 344] width 500 height 15
click at [757, 374] on button "Verify" at bounding box center [655, 382] width 1054 height 16
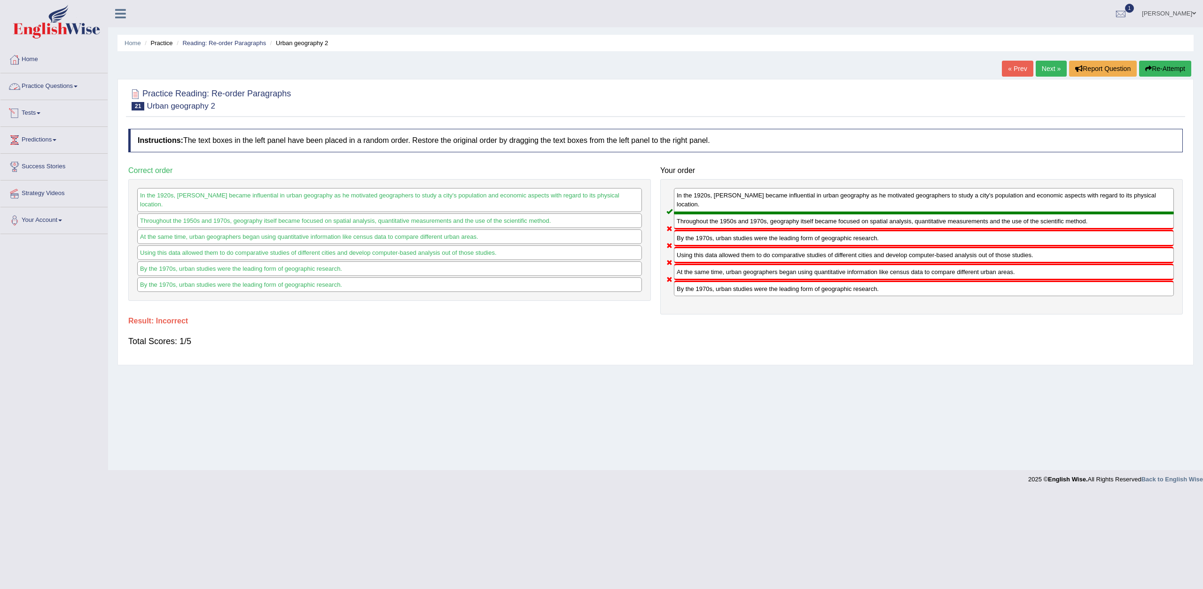
click at [73, 87] on link "Practice Questions" at bounding box center [53, 84] width 107 height 23
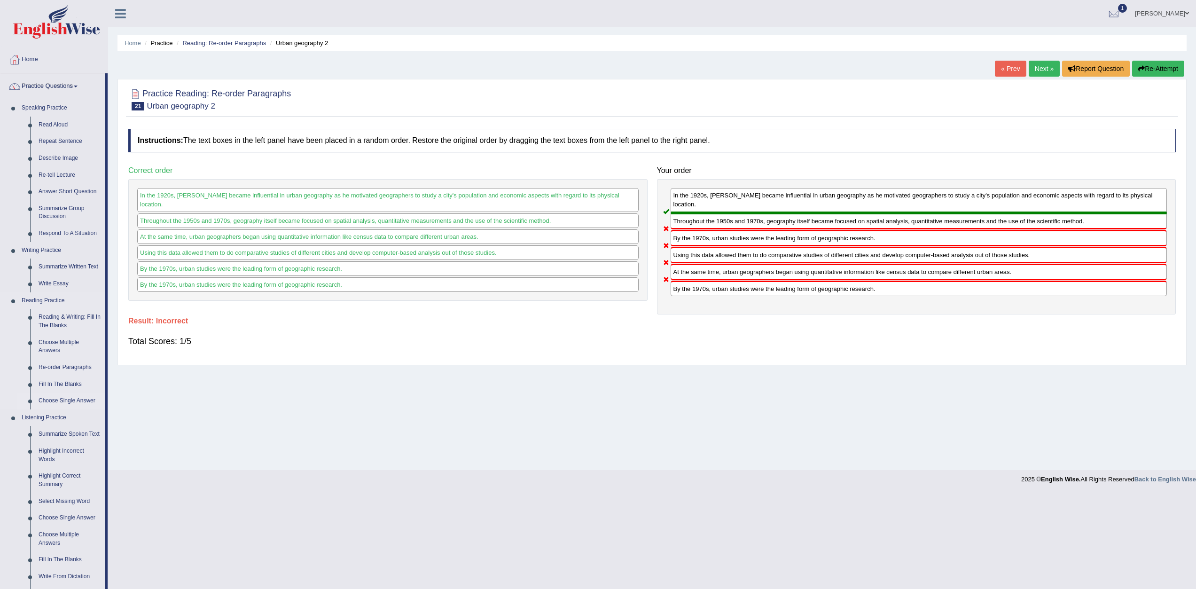
click at [63, 399] on link "Choose Single Answer" at bounding box center [69, 400] width 71 height 17
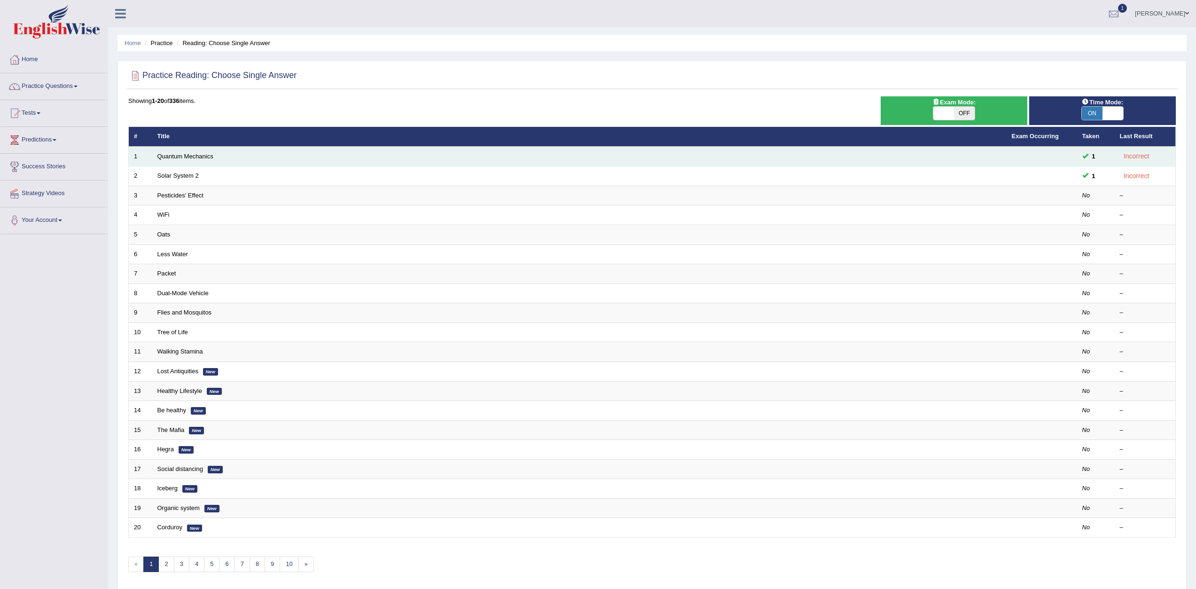
click at [148, 155] on td "1" at bounding box center [140, 157] width 23 height 20
click at [159, 155] on link "Quantum Mechanics" at bounding box center [185, 156] width 56 height 7
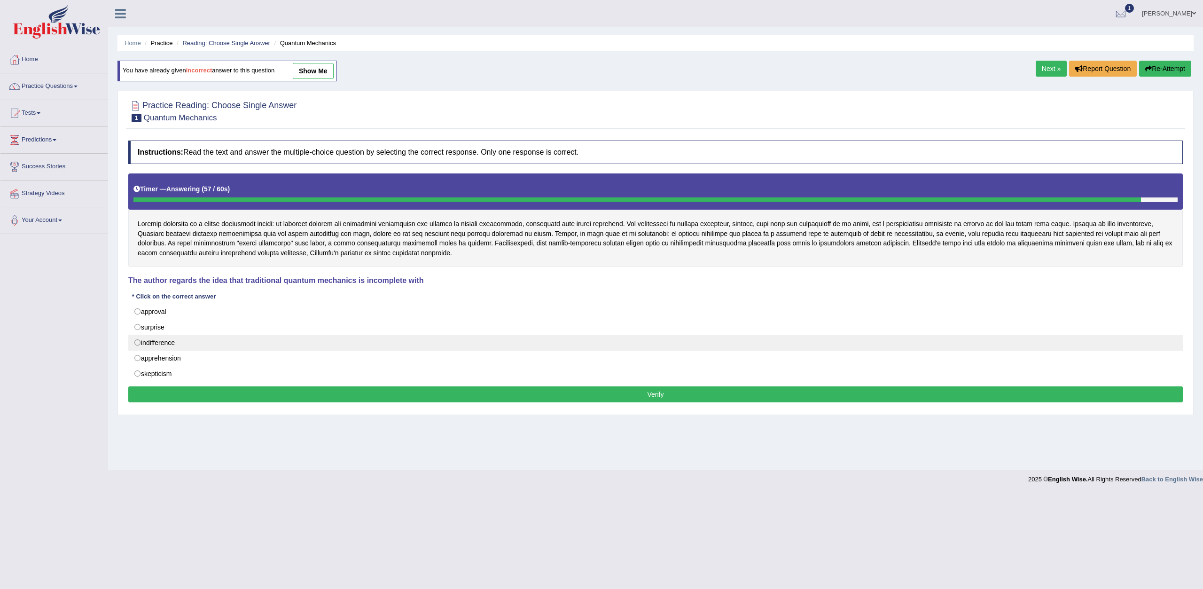
click at [134, 346] on label "indifference" at bounding box center [655, 342] width 1054 height 16
radio input "true"
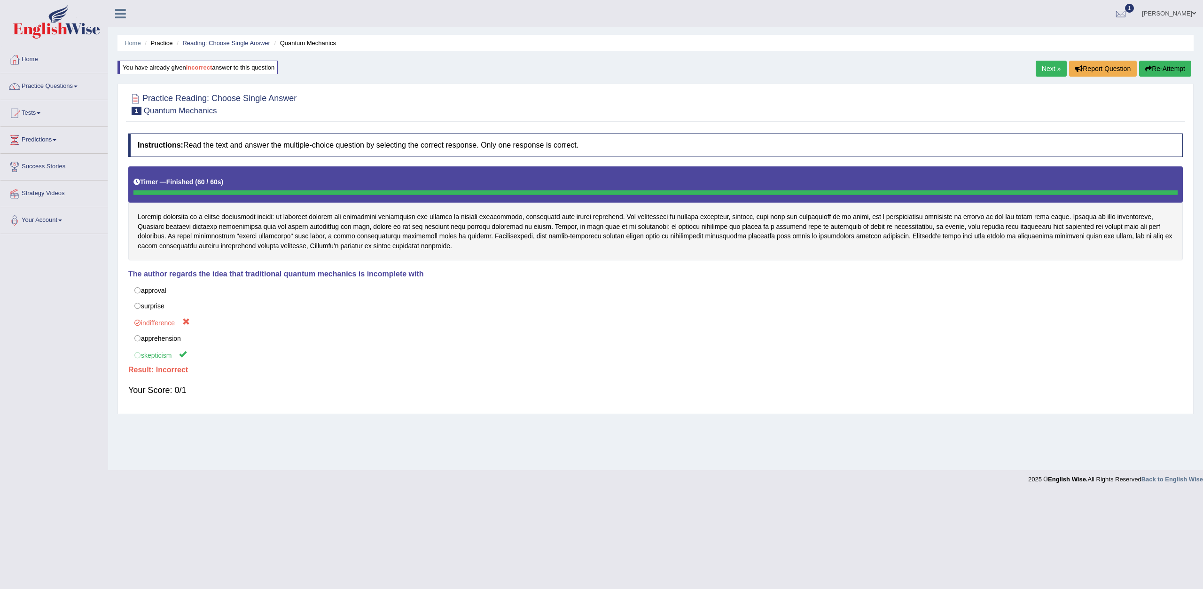
click at [1047, 67] on link "Next »" at bounding box center [1050, 69] width 31 height 16
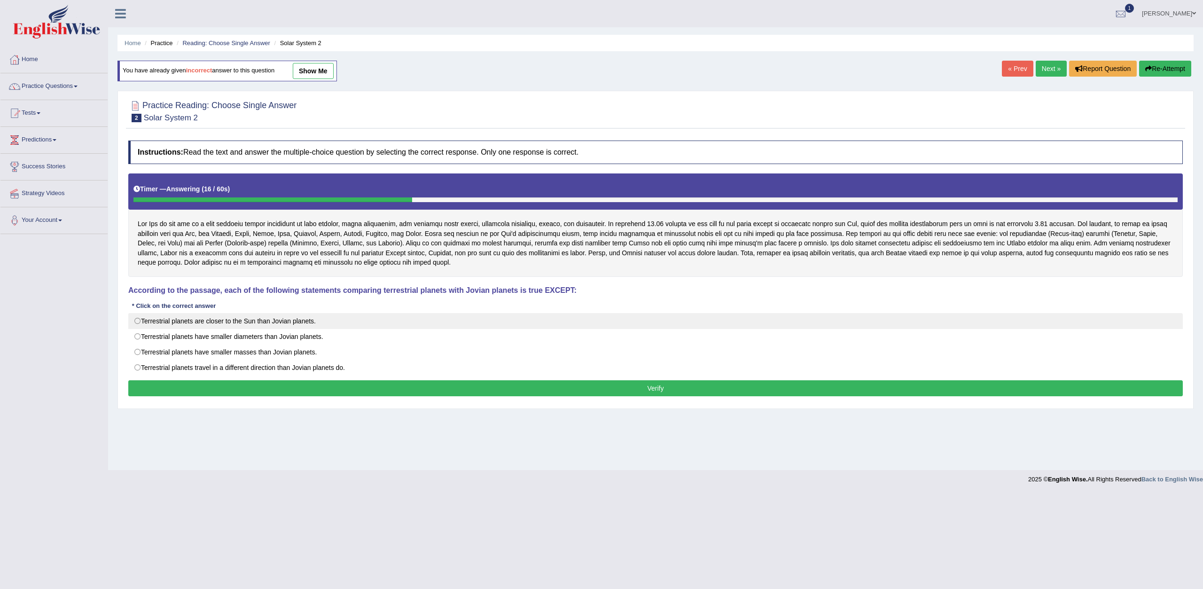
click at [140, 326] on label "Terrestrial planets are closer to the Sun than Jovian planets." at bounding box center [655, 321] width 1054 height 16
radio input "true"
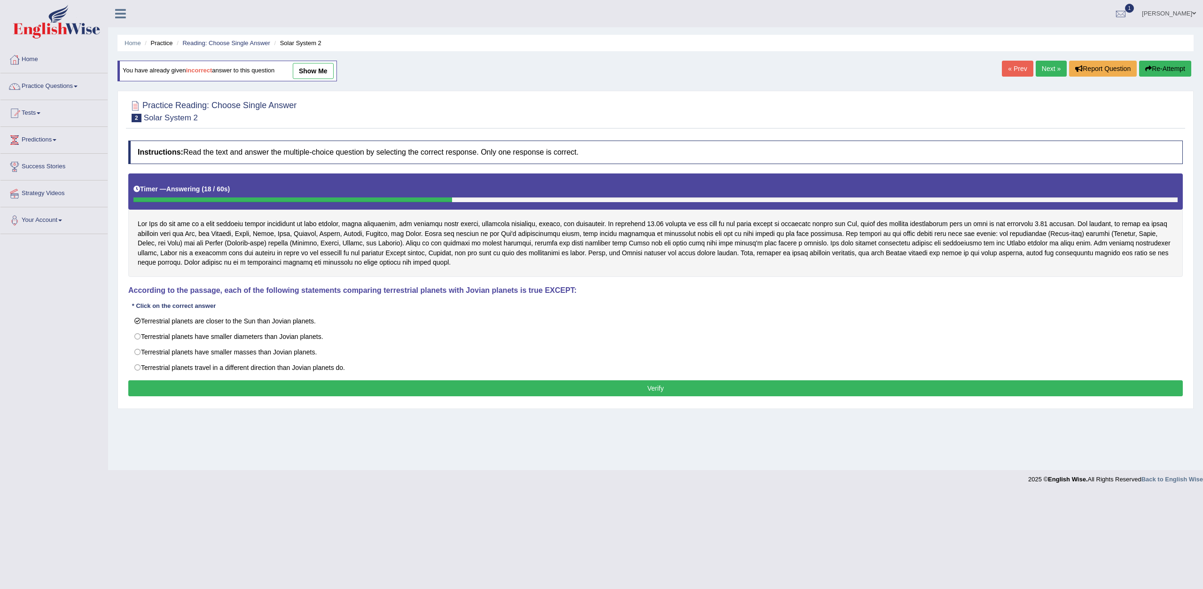
click at [229, 392] on button "Verify" at bounding box center [655, 388] width 1054 height 16
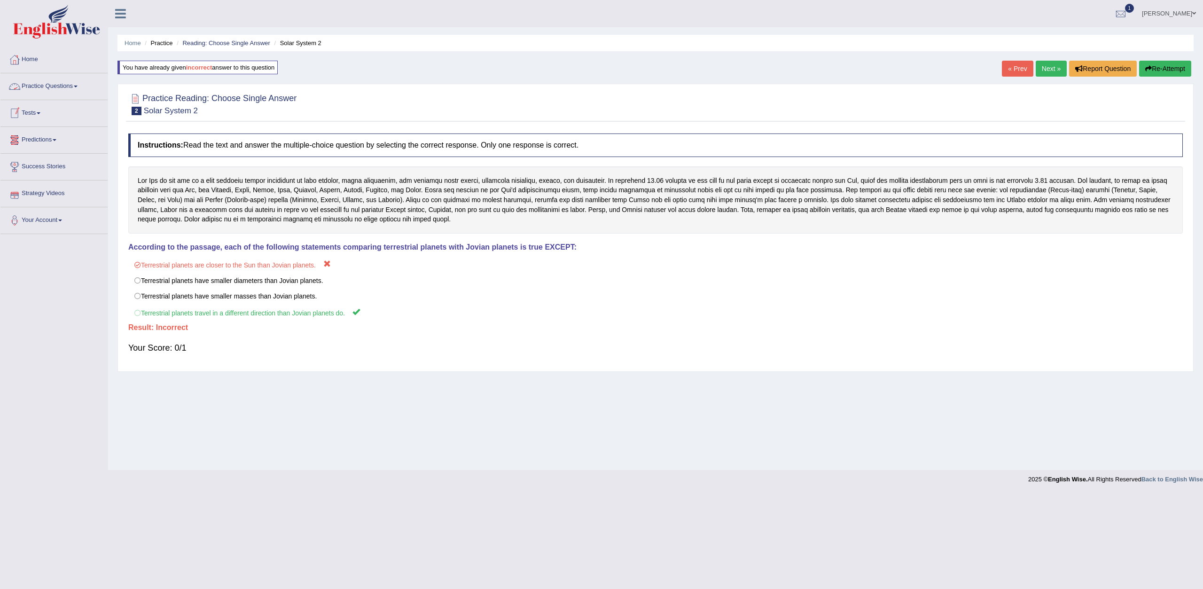
click at [64, 85] on link "Practice Questions" at bounding box center [53, 84] width 107 height 23
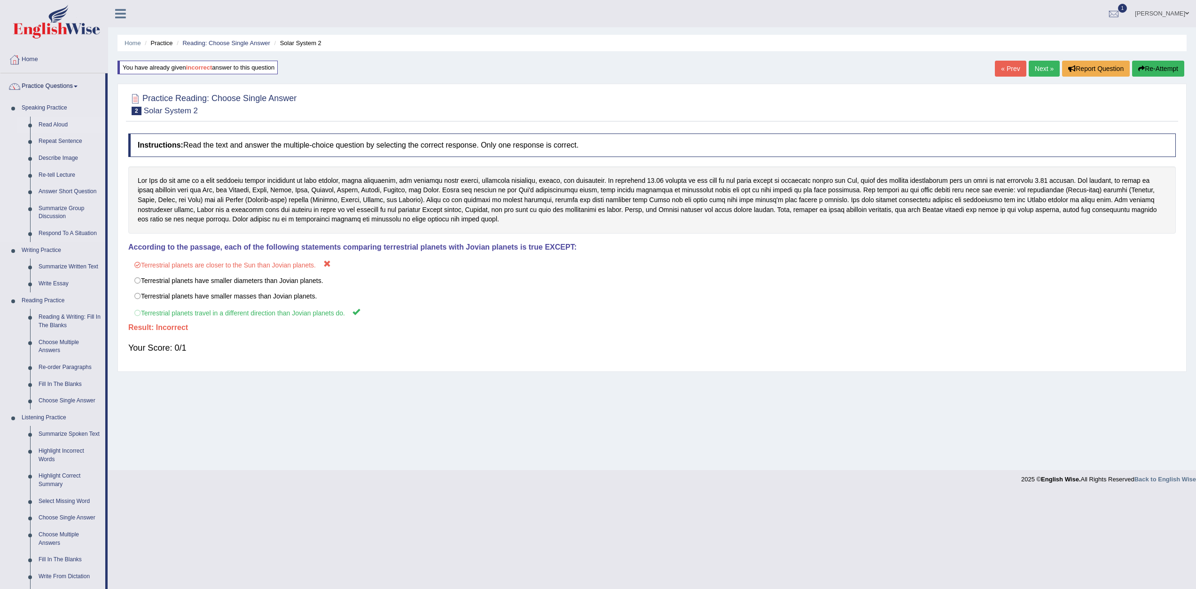
click at [60, 127] on link "Read Aloud" at bounding box center [69, 125] width 71 height 17
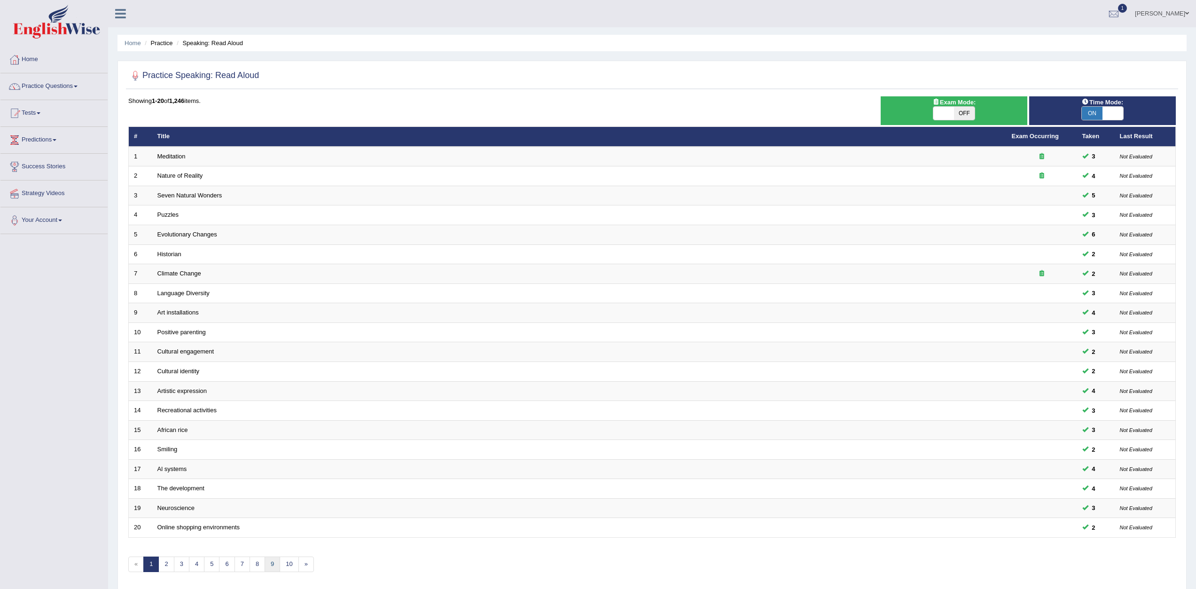
click at [276, 562] on link "9" at bounding box center [272, 564] width 16 height 16
click at [276, 562] on link "12" at bounding box center [281, 564] width 19 height 16
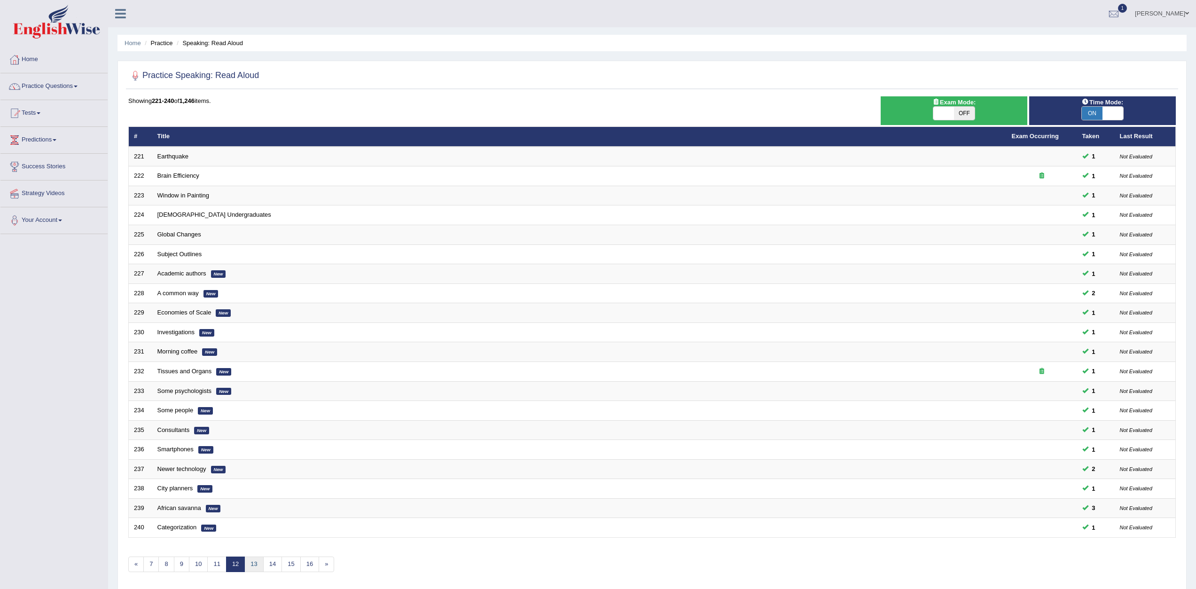
click at [253, 565] on link "13" at bounding box center [253, 564] width 19 height 16
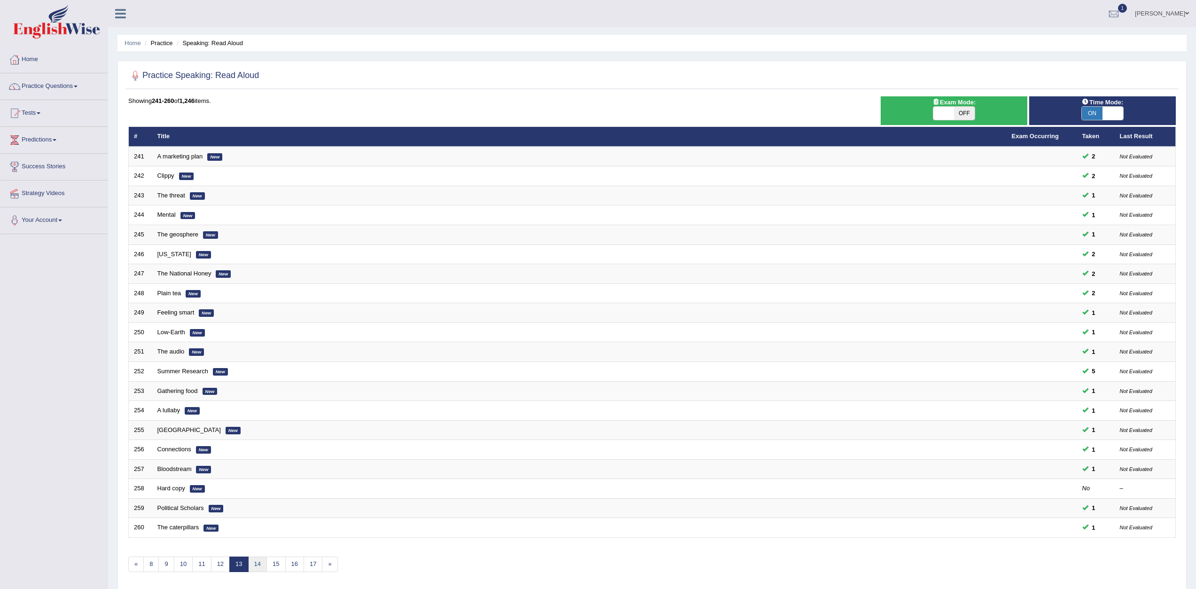
click at [255, 564] on link "14" at bounding box center [257, 564] width 19 height 16
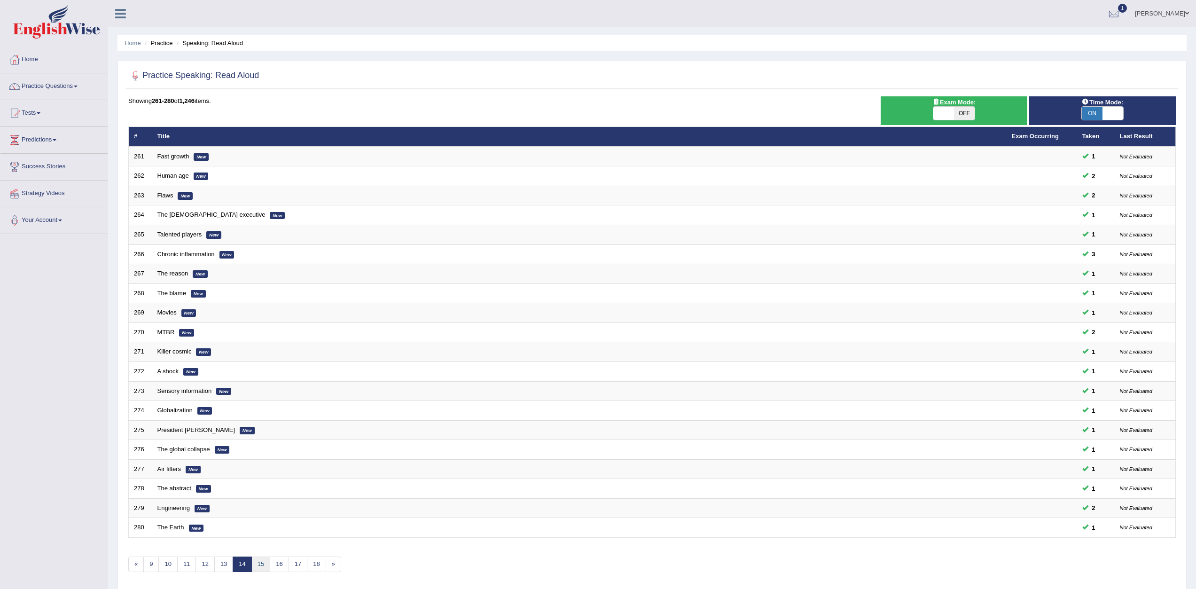
click at [261, 564] on link "15" at bounding box center [260, 564] width 19 height 16
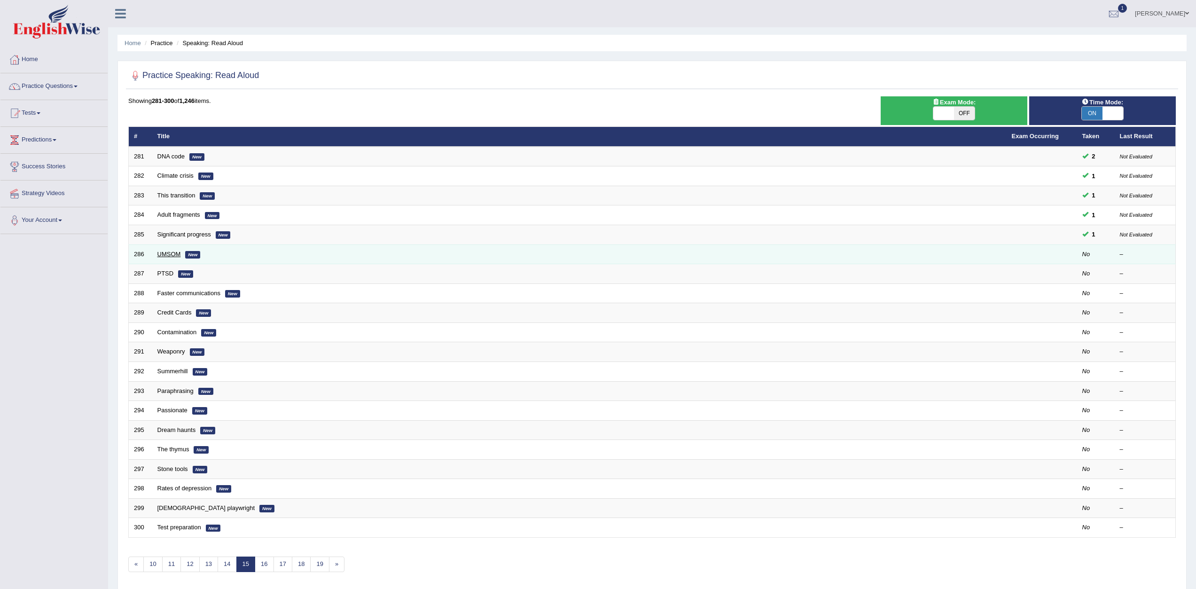
click at [176, 253] on link "UMSOM" at bounding box center [168, 253] width 23 height 7
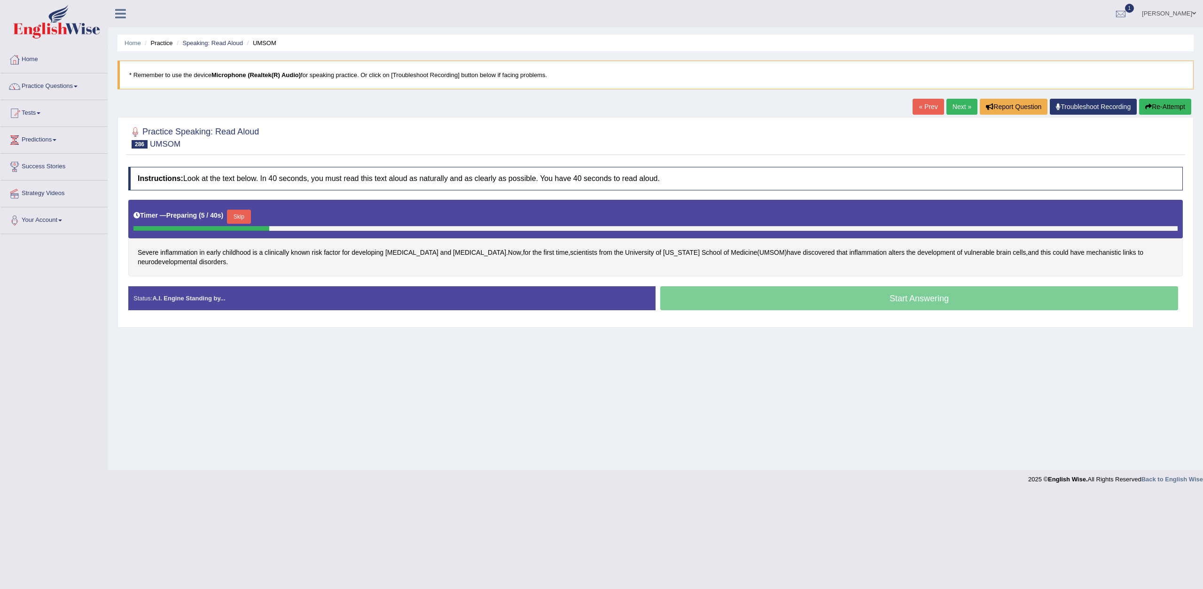
click at [244, 341] on div "Home Practice Speaking: Read Aloud UMSOM * Remember to use the device Microphon…" at bounding box center [655, 235] width 1095 height 470
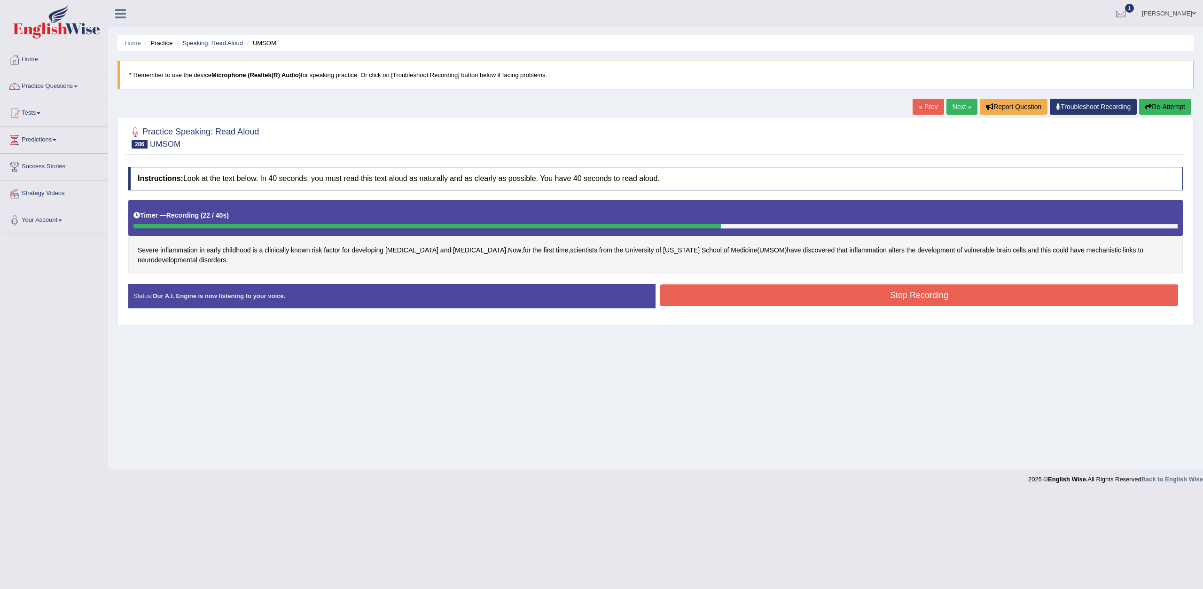
click at [747, 302] on button "Stop Recording" at bounding box center [919, 295] width 518 height 22
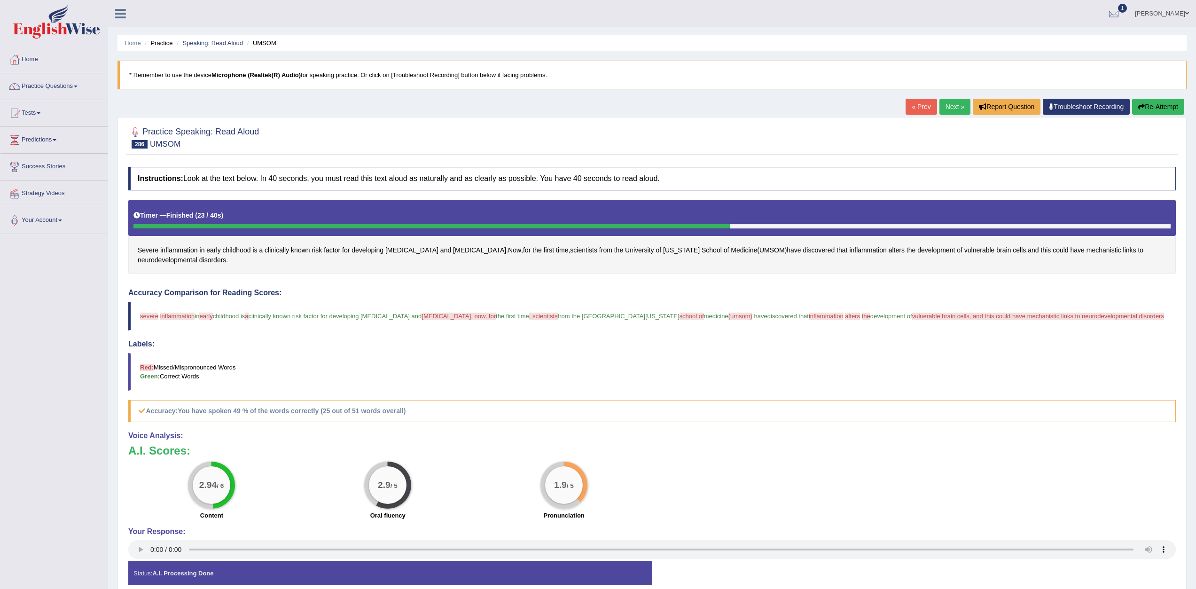
click at [943, 106] on link "Next »" at bounding box center [954, 107] width 31 height 16
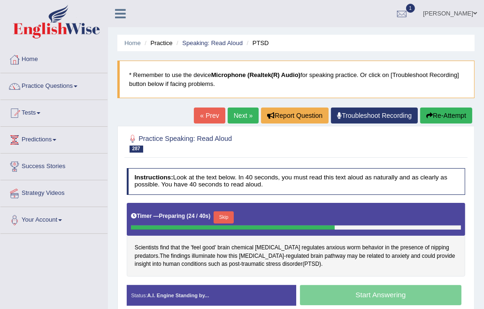
click at [287, 82] on blockquote "* Remember to use the device Microphone (Realtek(R) Audio) for speaking practic…" at bounding box center [295, 80] width 357 height 38
drag, startPoint x: 287, startPoint y: 82, endPoint x: 124, endPoint y: 243, distance: 228.9
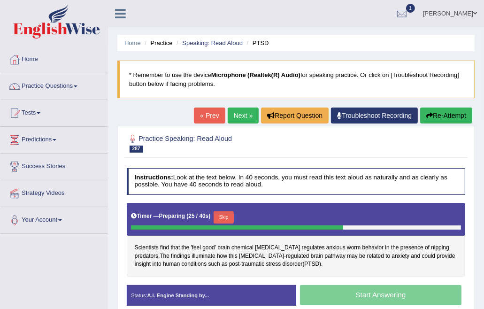
click at [124, 243] on div "Home Practice Speaking: Read Aloud PTSD * Remember to use the device Microphone…" at bounding box center [296, 235] width 376 height 470
click at [68, 287] on div "Toggle navigation Home Practice Questions Speaking Practice Read Aloud Repeat S…" at bounding box center [242, 244] width 484 height 489
drag, startPoint x: 68, startPoint y: 287, endPoint x: 39, endPoint y: 342, distance: 62.0
click at [39, 309] on html "Toggle navigation Home Practice Questions Speaking Practice Read Aloud Repeat S…" at bounding box center [242, 154] width 484 height 309
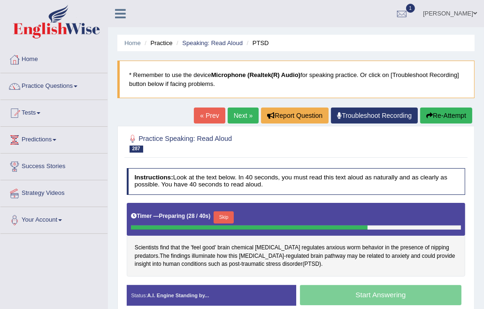
click at [57, 304] on div "Toggle navigation Home Practice Questions Speaking Practice Read Aloud Repeat S…" at bounding box center [242, 244] width 484 height 489
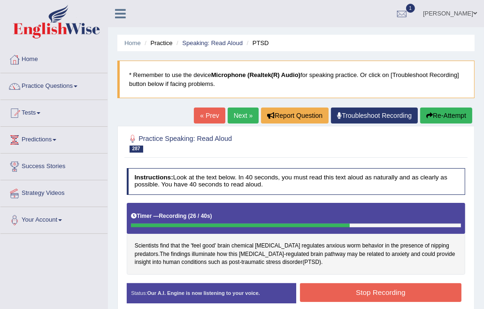
click at [341, 292] on button "Stop Recording" at bounding box center [381, 292] width 162 height 18
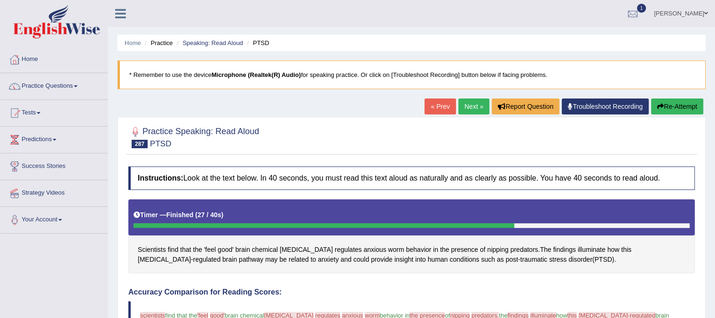
scroll to position [278, 0]
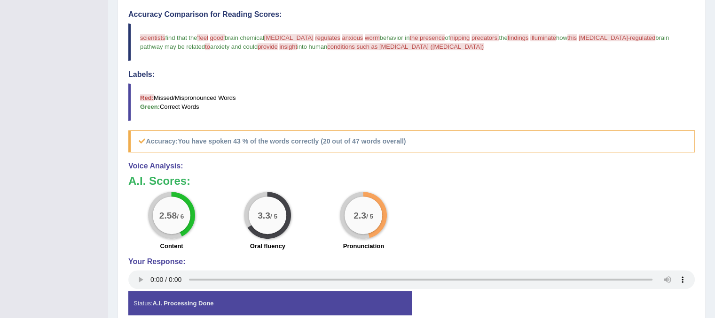
click at [361, 138] on b "You have spoken 43 % of the words correctly (20 out of 47 words overall)" at bounding box center [292, 142] width 228 height 8
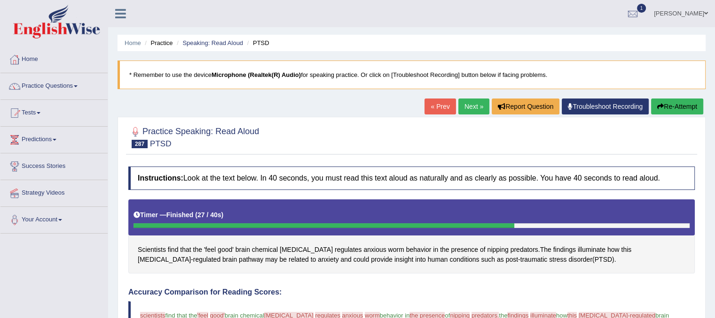
click at [471, 104] on link "Next »" at bounding box center [473, 107] width 31 height 16
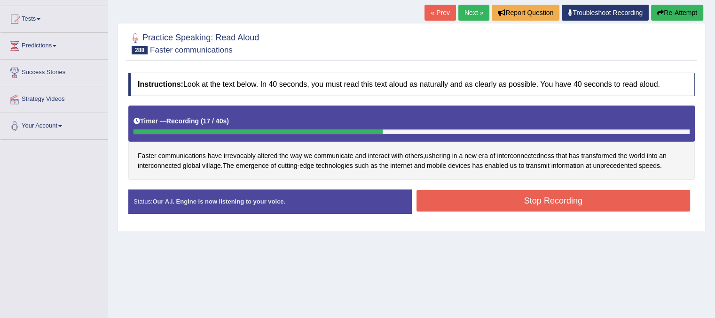
click at [455, 203] on button "Stop Recording" at bounding box center [553, 201] width 274 height 22
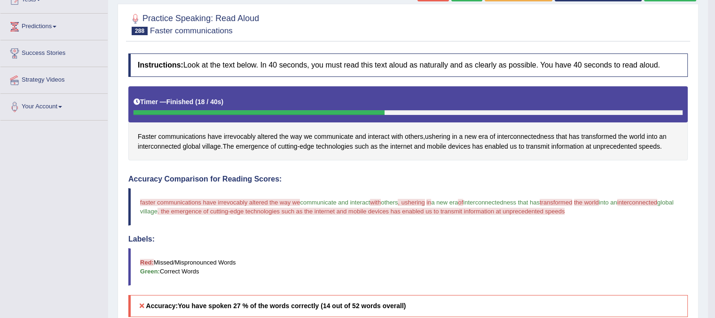
scroll to position [38, 0]
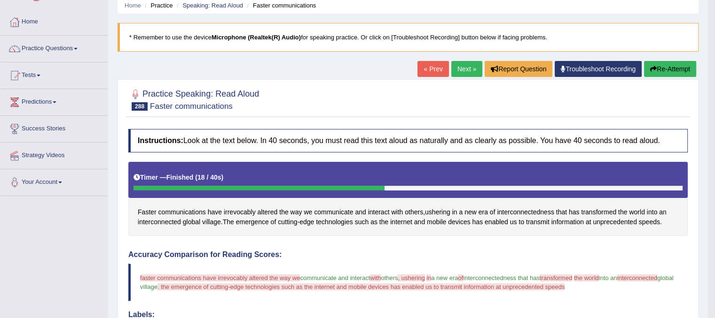
click at [457, 66] on link "Next »" at bounding box center [466, 69] width 31 height 16
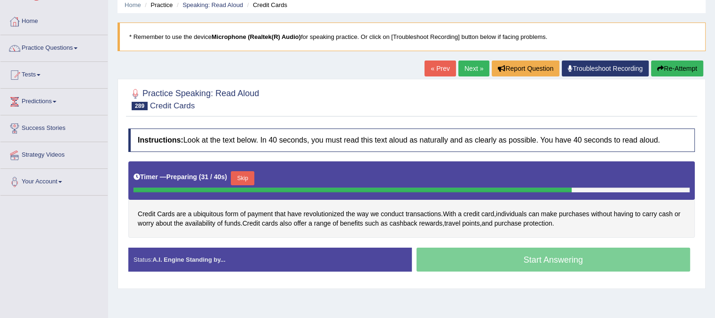
click at [247, 178] on button "Skip" at bounding box center [242, 178] width 23 height 14
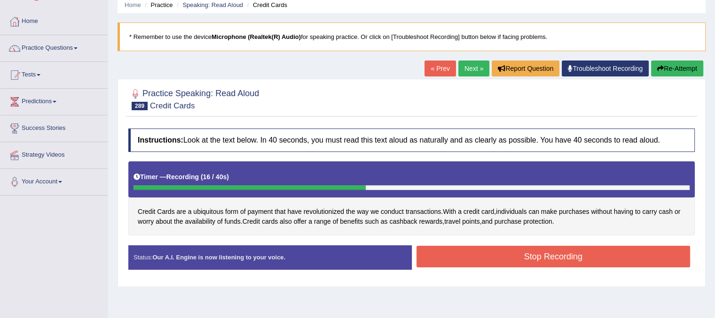
click at [456, 255] on button "Stop Recording" at bounding box center [553, 257] width 274 height 22
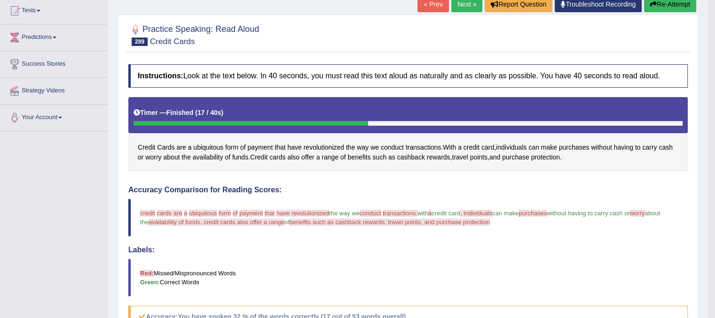
scroll to position [76, 0]
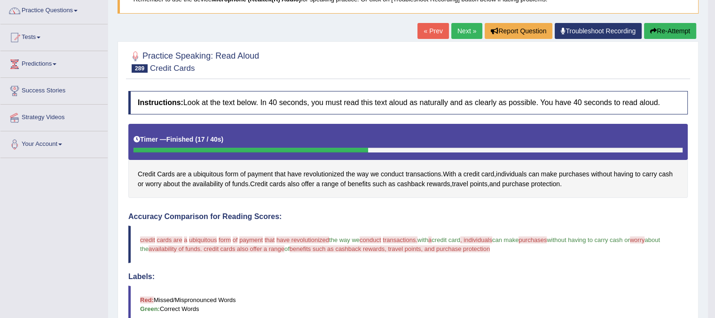
click at [452, 35] on link "Next »" at bounding box center [466, 31] width 31 height 16
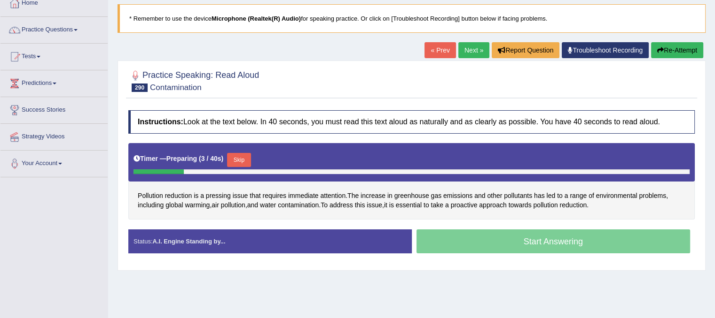
scroll to position [75, 0]
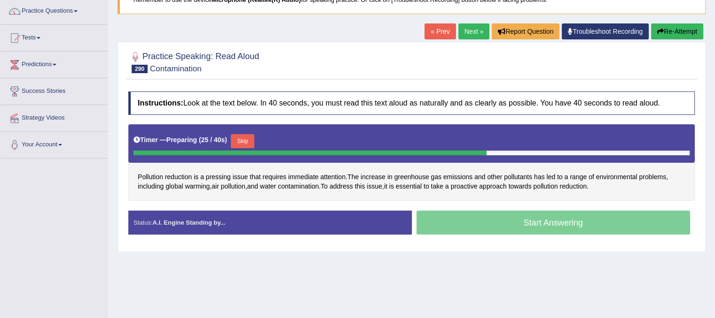
click at [249, 140] on button "Skip" at bounding box center [242, 141] width 23 height 14
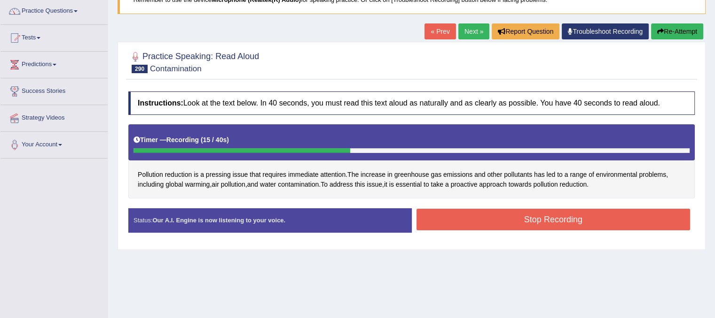
click at [456, 222] on button "Stop Recording" at bounding box center [553, 220] width 274 height 22
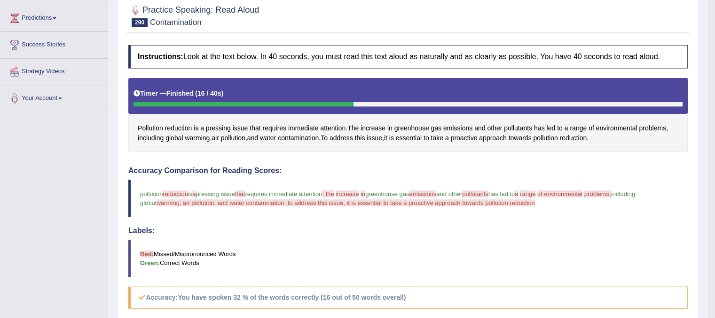
scroll to position [115, 0]
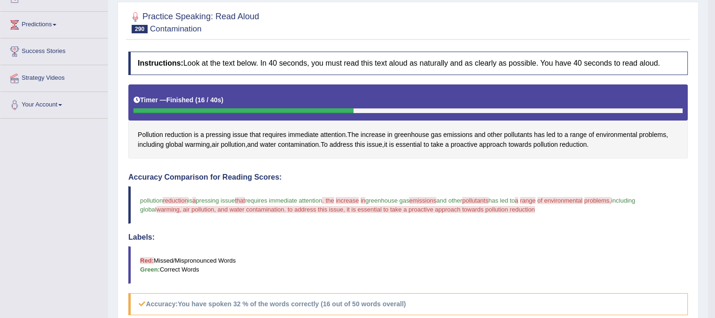
click at [456, 222] on blockquote "pollution reduction reducing is a the pressing issue that to act requires immed…" at bounding box center [407, 205] width 559 height 38
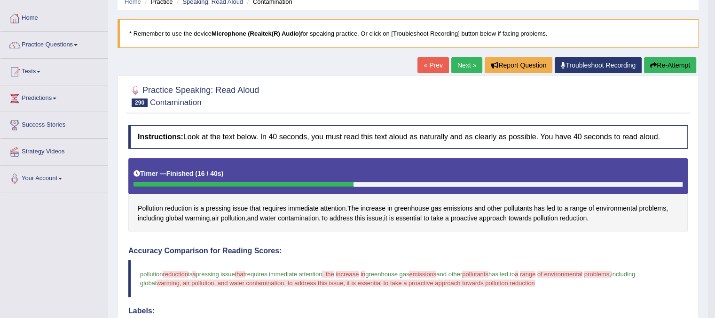
scroll to position [40, 0]
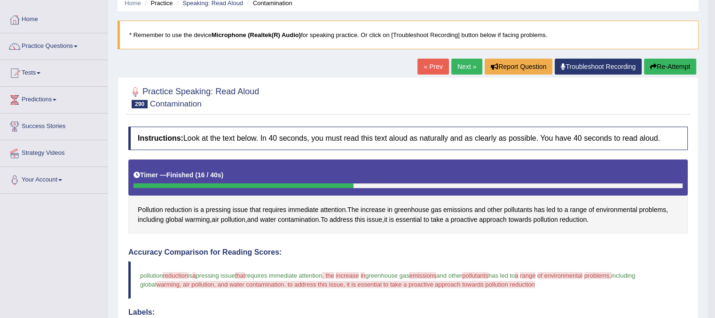
click at [465, 59] on link "Next »" at bounding box center [466, 67] width 31 height 16
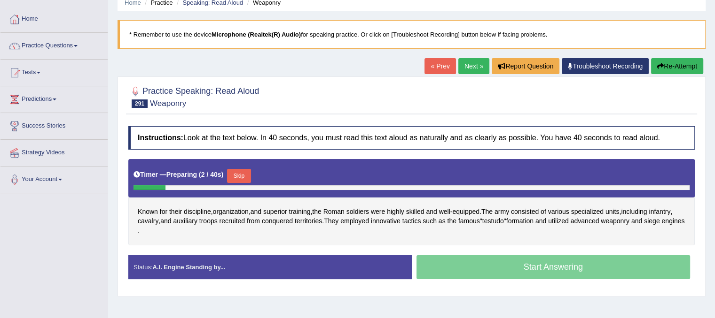
scroll to position [56, 0]
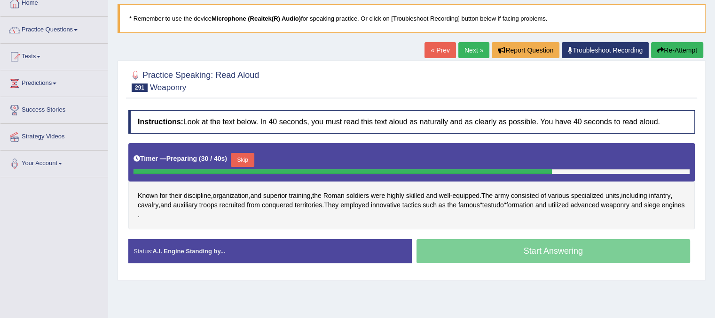
click at [250, 159] on button "Skip" at bounding box center [242, 160] width 23 height 14
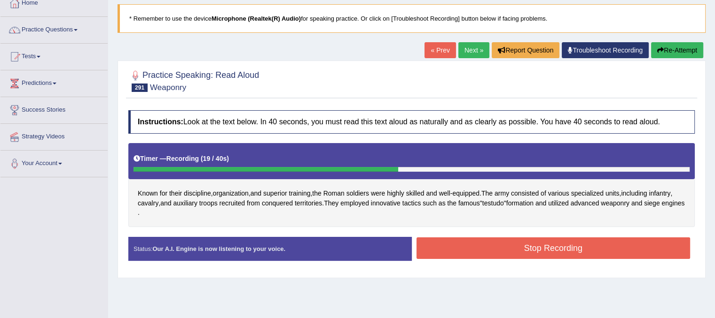
click at [473, 244] on button "Stop Recording" at bounding box center [553, 249] width 274 height 22
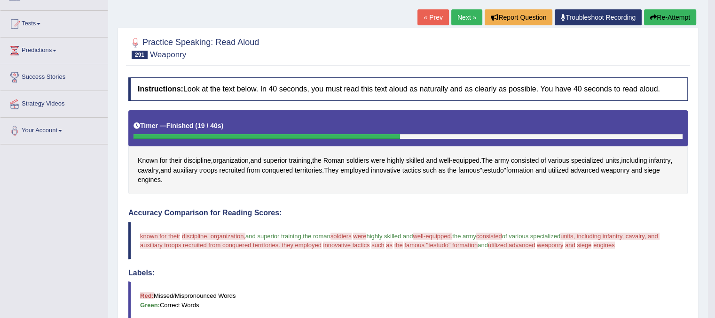
scroll to position [87, 0]
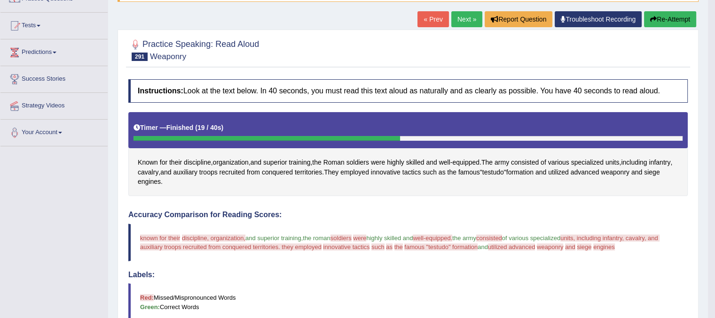
click at [463, 18] on link "Next »" at bounding box center [466, 19] width 31 height 16
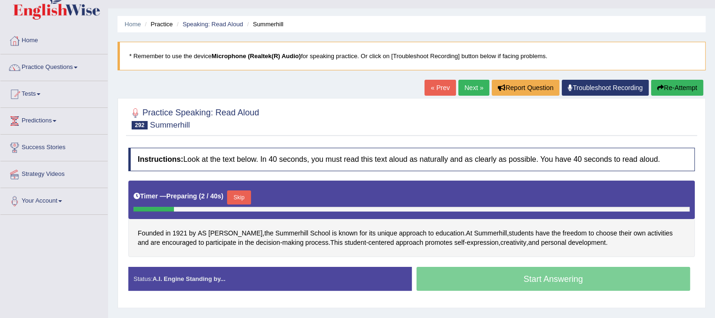
scroll to position [38, 0]
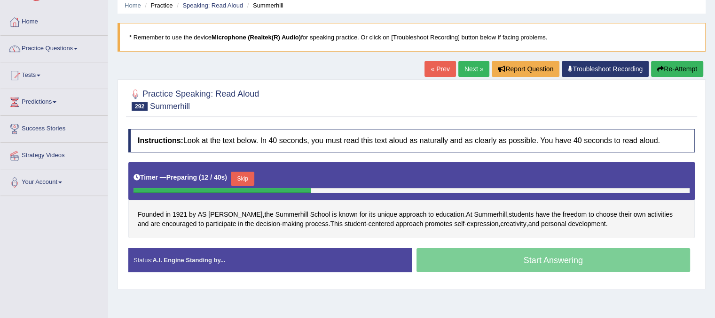
click at [253, 173] on button "Skip" at bounding box center [242, 179] width 23 height 14
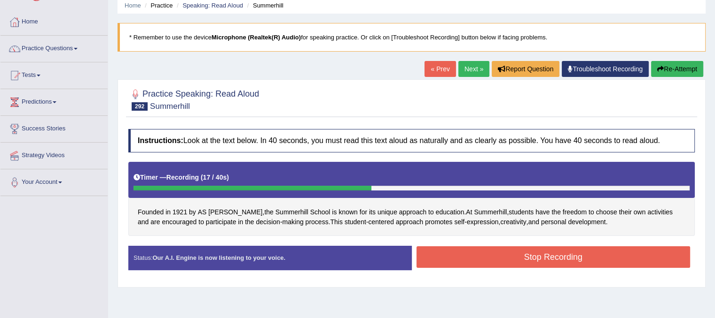
click at [472, 256] on button "Stop Recording" at bounding box center [553, 258] width 274 height 22
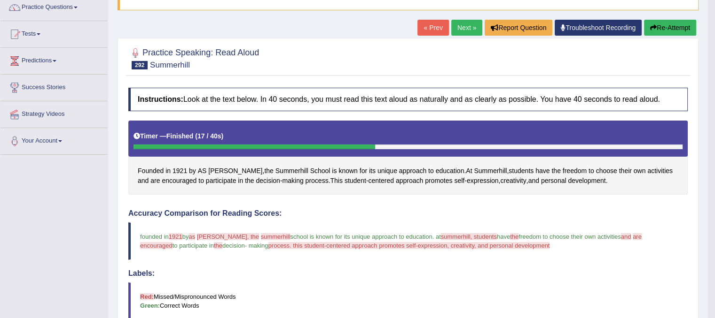
scroll to position [78, 0]
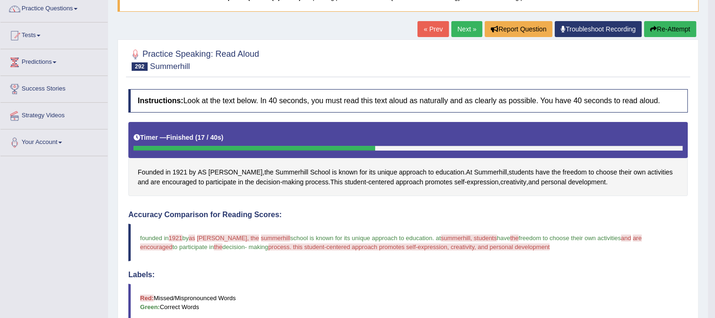
click at [465, 25] on link "Next »" at bounding box center [466, 29] width 31 height 16
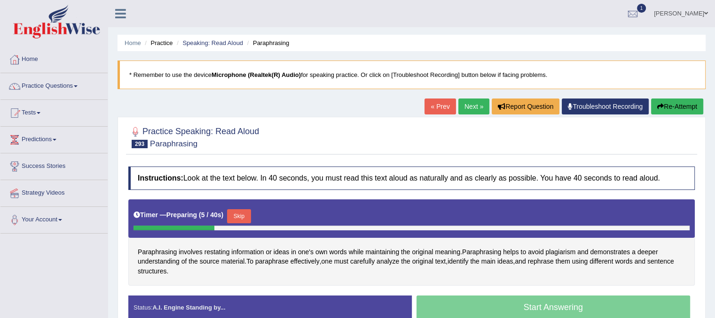
click at [250, 216] on button "Skip" at bounding box center [238, 217] width 23 height 14
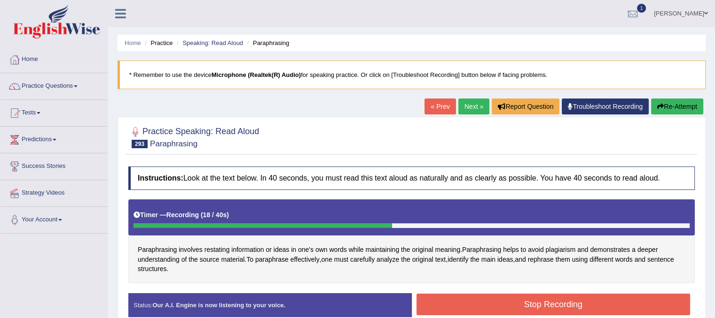
click at [449, 311] on button "Stop Recording" at bounding box center [553, 305] width 274 height 22
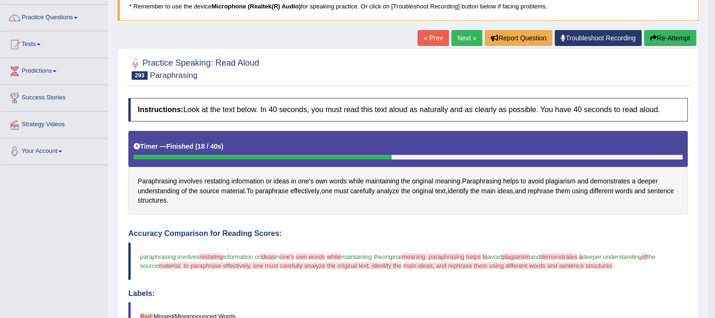
scroll to position [50, 0]
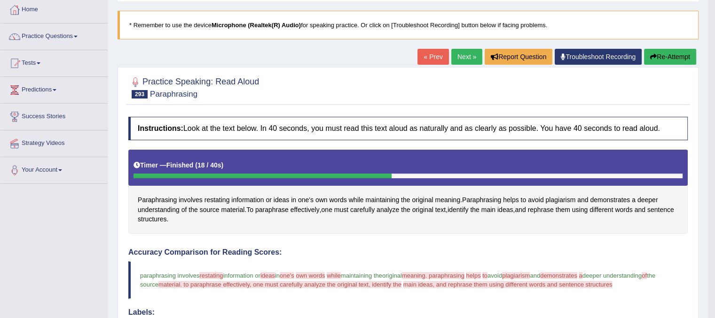
click at [463, 62] on link "Next »" at bounding box center [466, 57] width 31 height 16
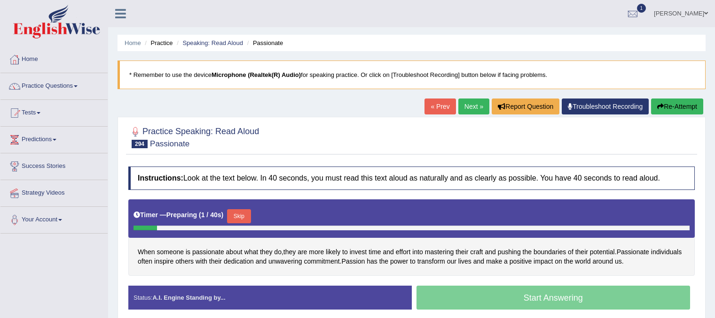
click at [430, 104] on link "« Prev" at bounding box center [439, 107] width 31 height 16
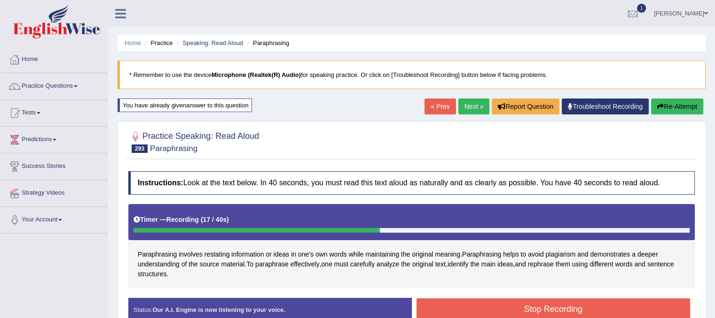
click at [450, 316] on button "Stop Recording" at bounding box center [553, 310] width 274 height 22
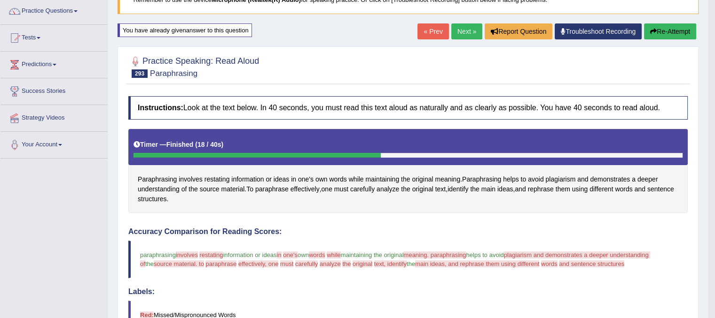
scroll to position [56, 0]
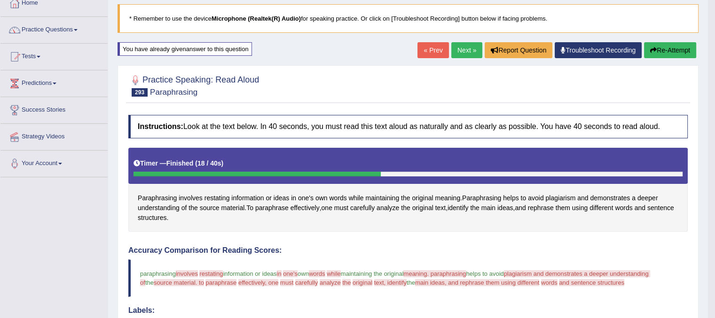
click at [460, 47] on link "Next »" at bounding box center [466, 50] width 31 height 16
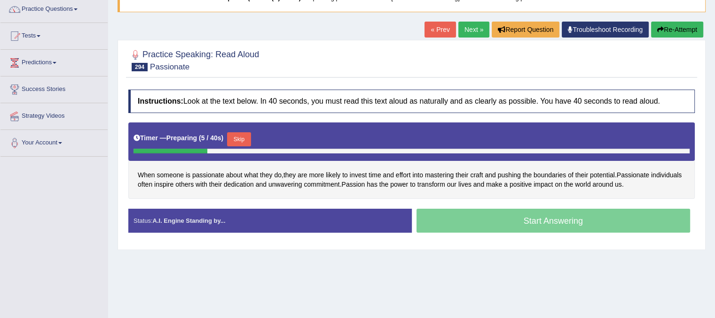
click at [460, 219] on div "Start Answering" at bounding box center [553, 222] width 283 height 26
click at [239, 135] on button "Skip" at bounding box center [238, 139] width 23 height 14
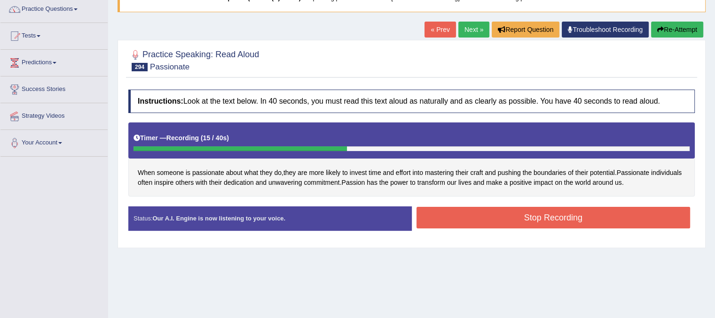
click at [468, 220] on button "Stop Recording" at bounding box center [553, 218] width 274 height 22
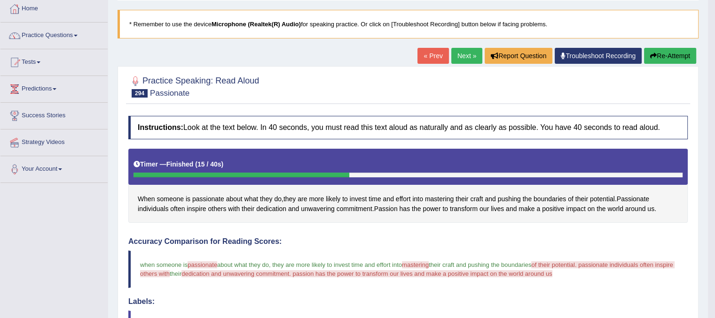
scroll to position [39, 0]
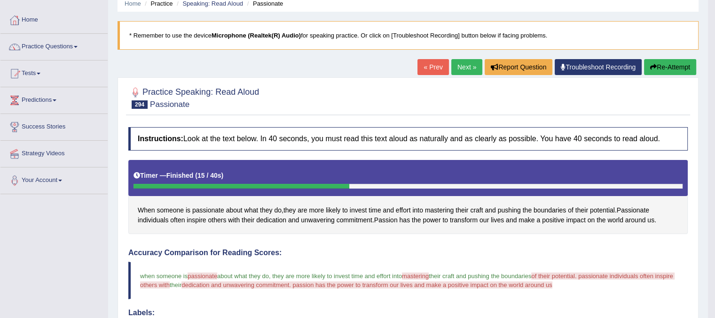
click at [457, 64] on link "Next »" at bounding box center [466, 67] width 31 height 16
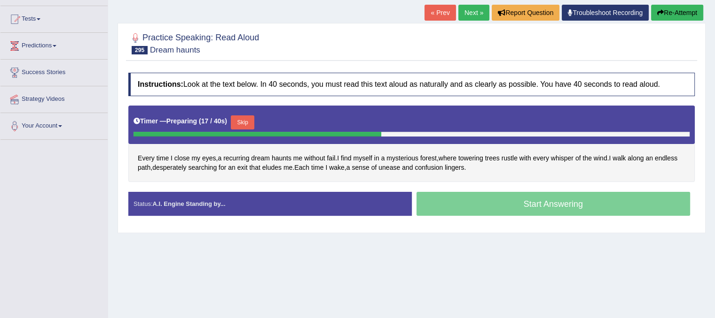
click at [244, 123] on button "Skip" at bounding box center [242, 123] width 23 height 14
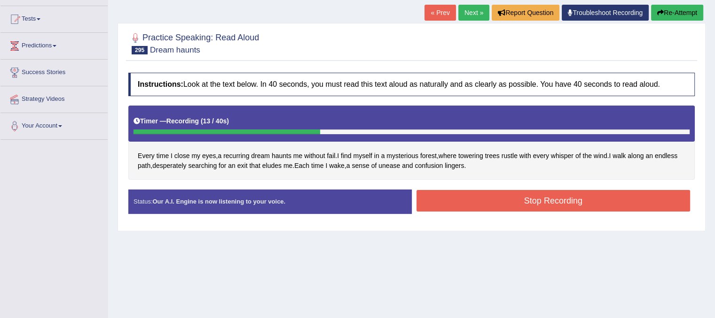
click at [453, 202] on button "Stop Recording" at bounding box center [553, 201] width 274 height 22
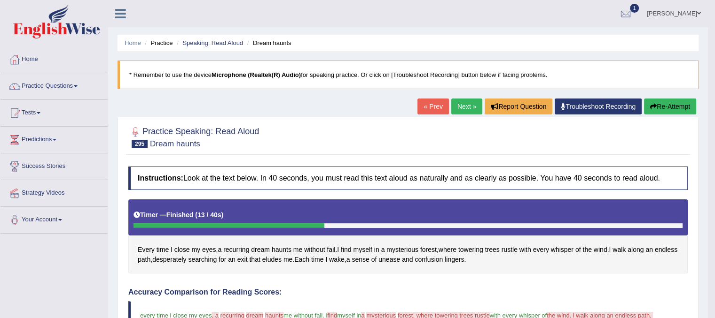
click at [458, 109] on link "Next »" at bounding box center [466, 107] width 31 height 16
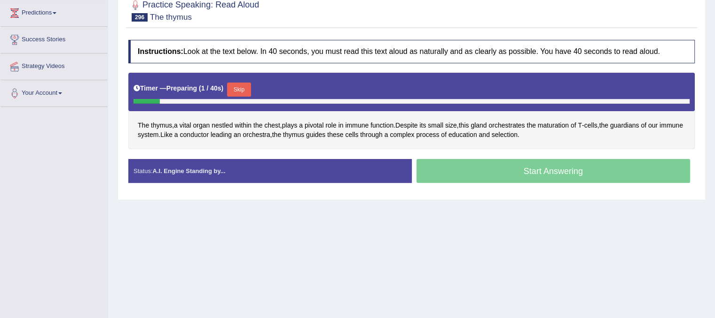
scroll to position [132, 0]
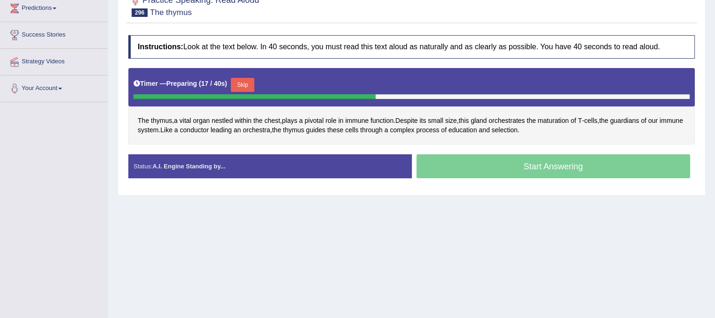
click at [488, 177] on div "Start Answering" at bounding box center [553, 168] width 283 height 26
click at [485, 166] on div "Start Answering" at bounding box center [553, 168] width 283 height 26
click at [254, 86] on button "Skip" at bounding box center [242, 85] width 23 height 14
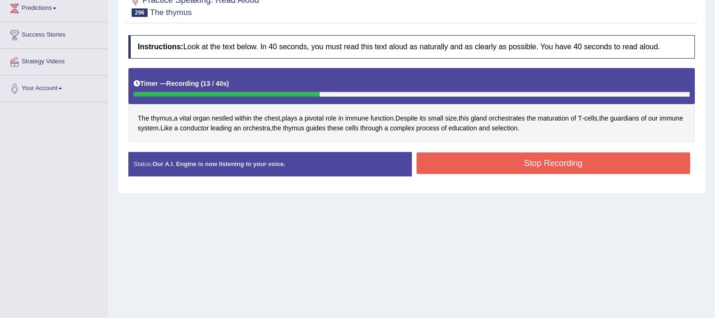
click at [441, 158] on button "Stop Recording" at bounding box center [553, 164] width 274 height 22
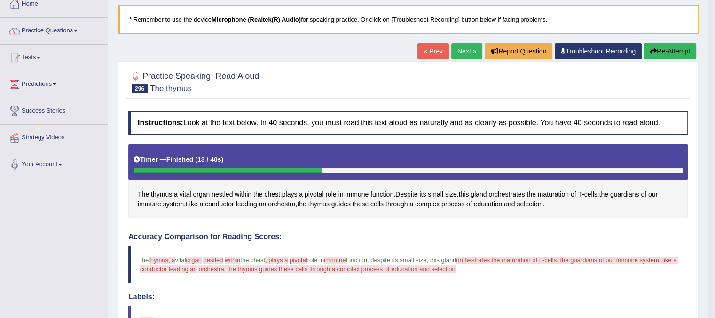
scroll to position [0, 0]
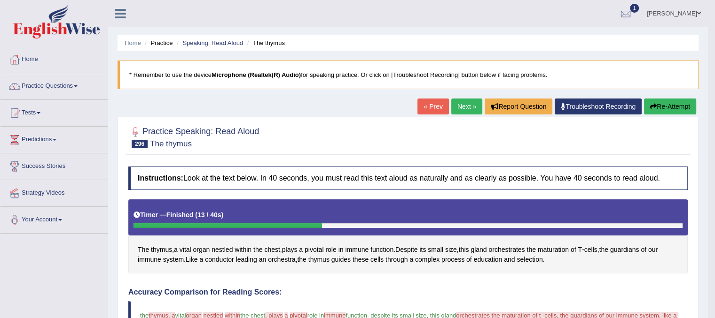
click at [462, 105] on link "Next »" at bounding box center [466, 107] width 31 height 16
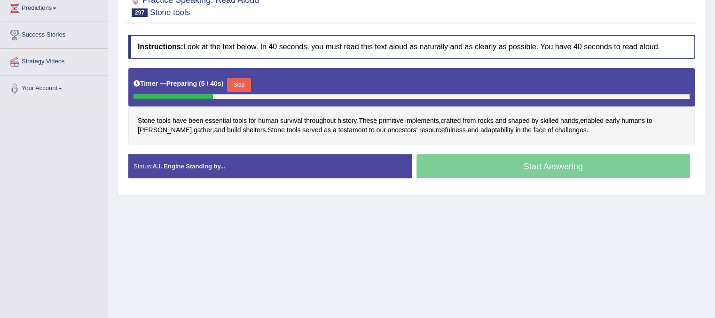
click at [246, 84] on button "Skip" at bounding box center [238, 85] width 23 height 14
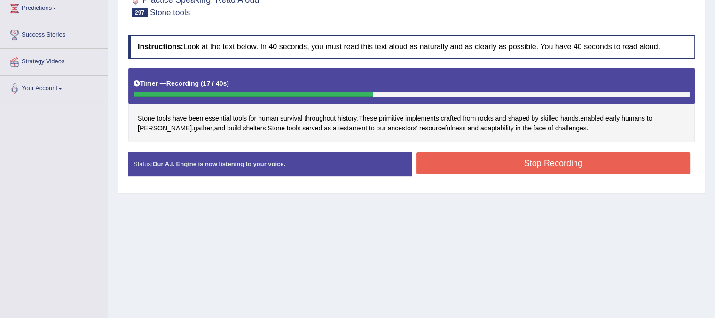
click at [457, 159] on button "Stop Recording" at bounding box center [553, 164] width 274 height 22
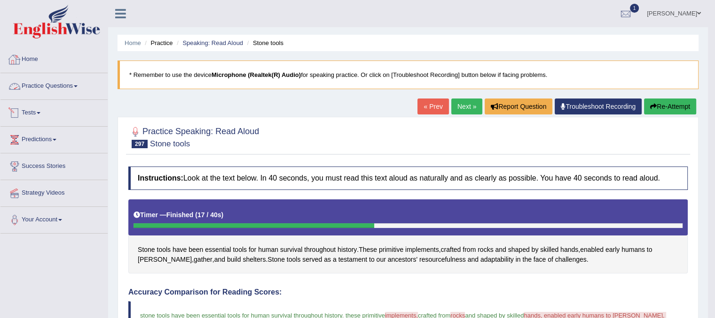
click at [31, 113] on link "Tests" at bounding box center [53, 111] width 107 height 23
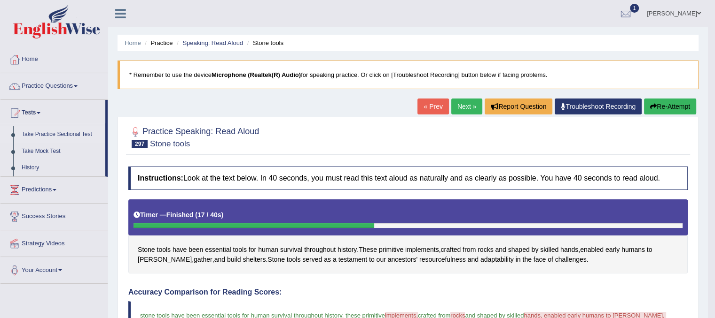
click at [42, 134] on link "Take Practice Sectional Test" at bounding box center [61, 134] width 88 height 17
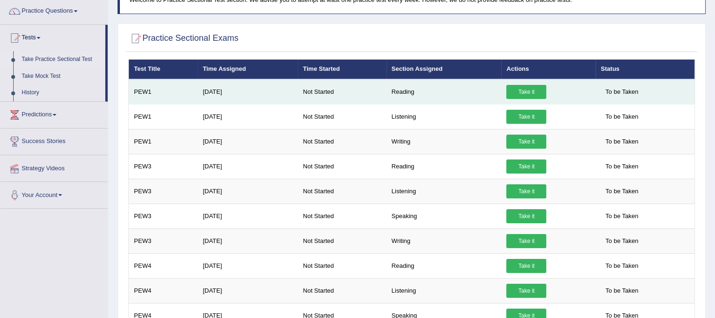
scroll to position [75, 0]
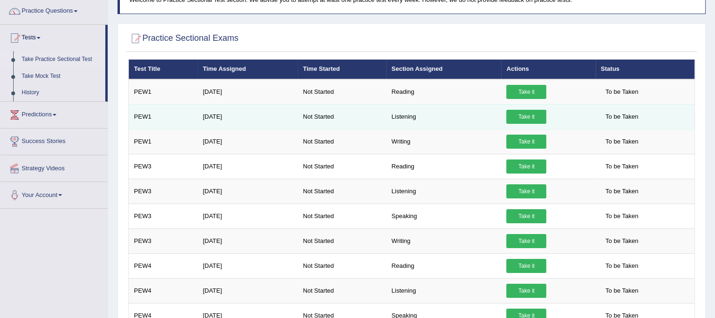
click at [530, 117] on link "Take it" at bounding box center [526, 117] width 40 height 14
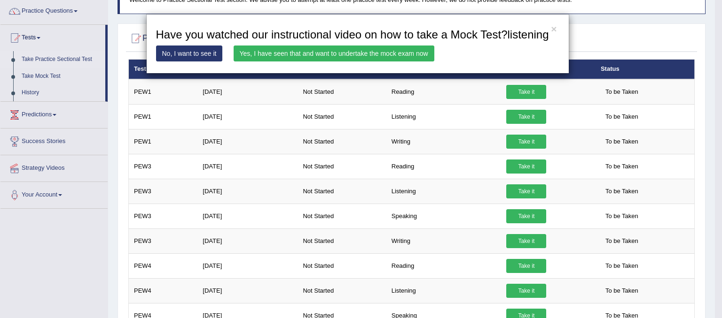
click at [378, 55] on link "Yes, I have seen that and want to undertake the mock exam now" at bounding box center [333, 54] width 201 height 16
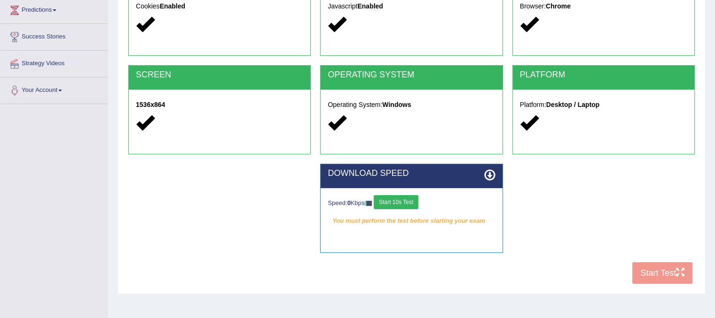
scroll to position [132, 0]
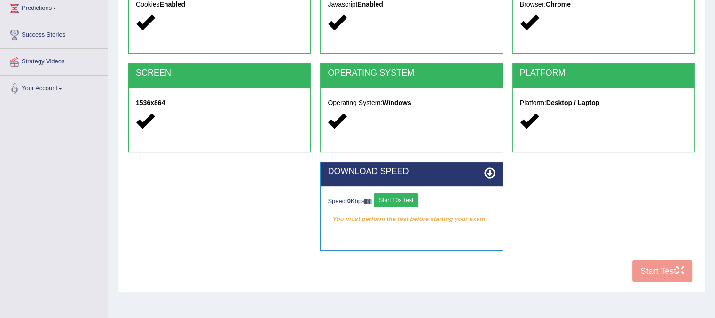
click at [406, 202] on button "Start 10s Test" at bounding box center [395, 201] width 45 height 14
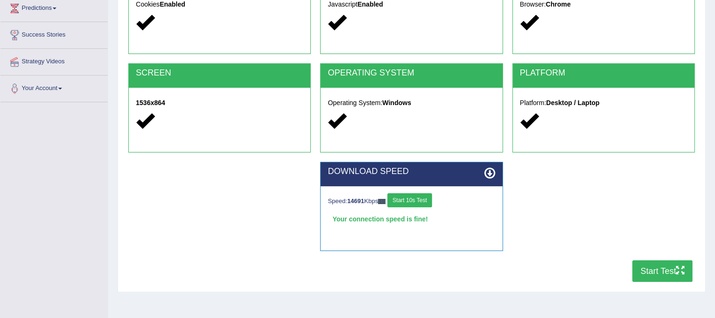
click at [654, 271] on button "Start Test" at bounding box center [662, 272] width 60 height 22
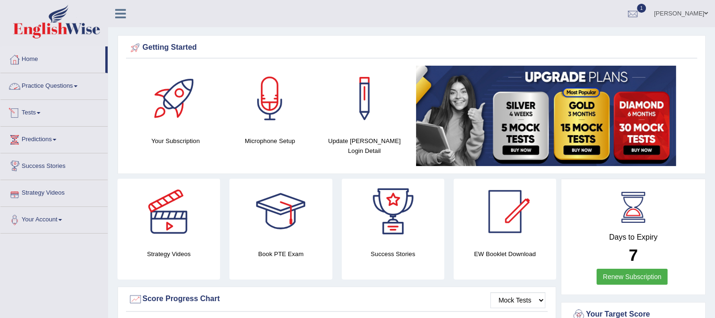
click at [60, 89] on link "Practice Questions" at bounding box center [53, 84] width 107 height 23
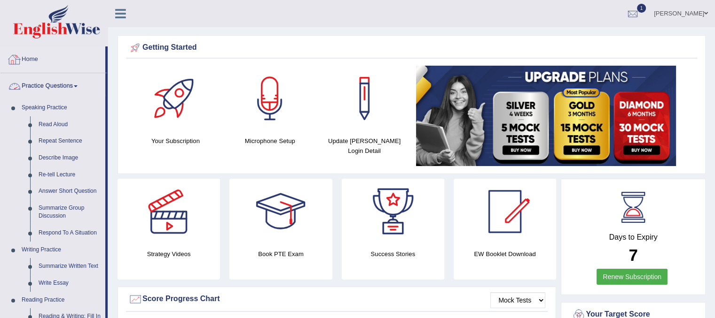
click at [69, 47] on link "Home" at bounding box center [52, 58] width 105 height 23
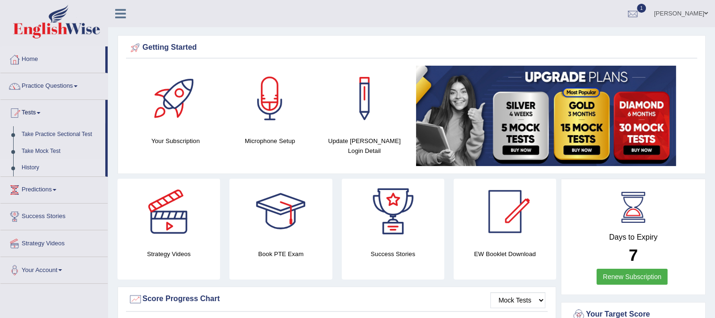
click at [32, 169] on link "History" at bounding box center [61, 168] width 88 height 17
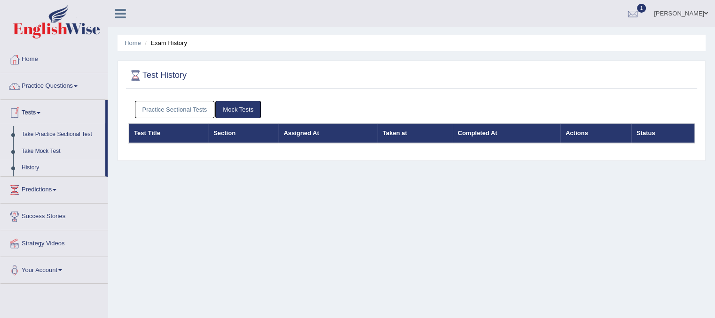
click at [145, 114] on link "Practice Sectional Tests" at bounding box center [175, 109] width 80 height 17
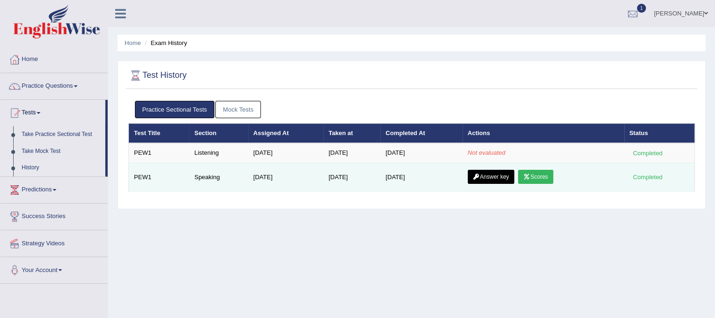
click at [507, 176] on link "Answer key" at bounding box center [490, 177] width 47 height 14
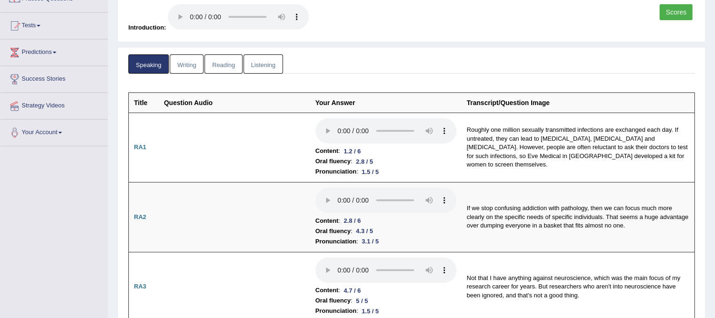
scroll to position [75, 0]
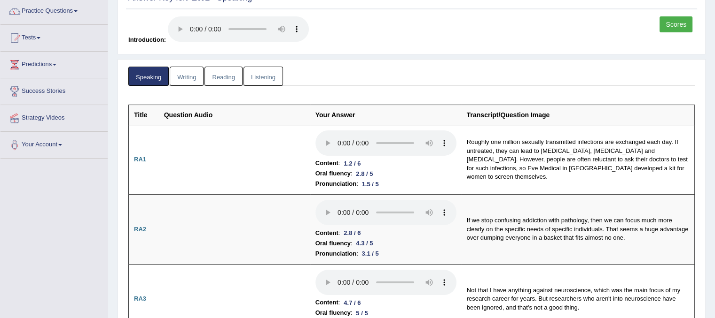
click at [274, 77] on link "Listening" at bounding box center [262, 76] width 39 height 19
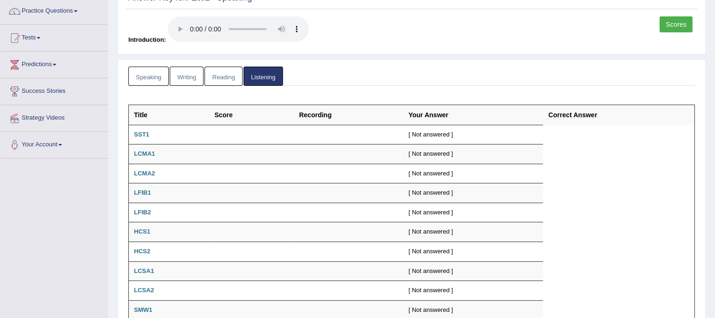
click at [520, 14] on div "Answer Key for PEW1 » Speaking Scores Introduction:" at bounding box center [411, 19] width 588 height 69
click at [666, 30] on link "Scores" at bounding box center [675, 24] width 33 height 16
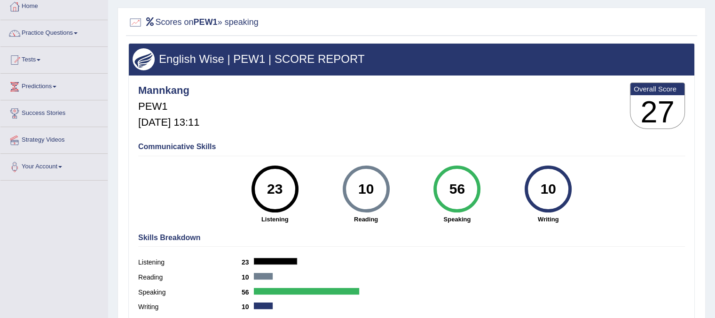
scroll to position [6, 0]
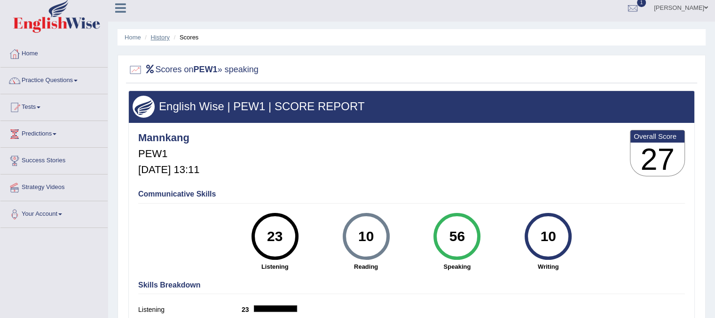
click at [162, 36] on link "History" at bounding box center [160, 37] width 19 height 7
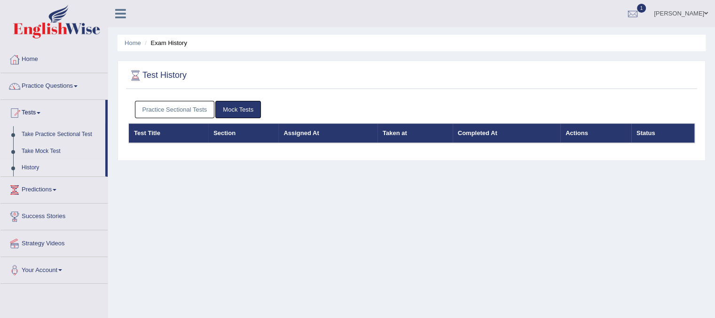
click at [182, 106] on link "Practice Sectional Tests" at bounding box center [175, 109] width 80 height 17
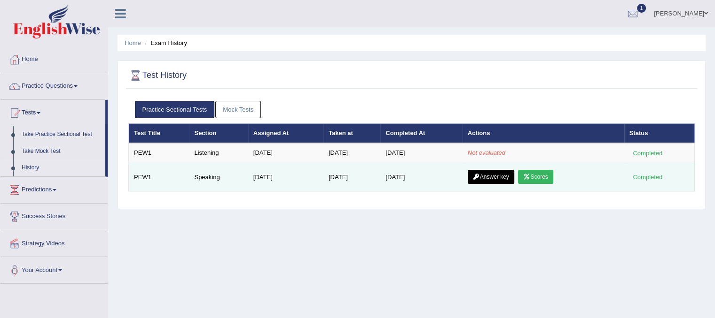
click at [536, 179] on link "Scores" at bounding box center [535, 177] width 35 height 14
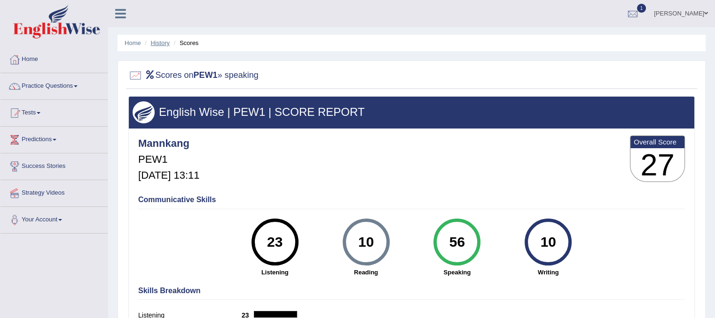
click at [160, 45] on link "History" at bounding box center [160, 42] width 19 height 7
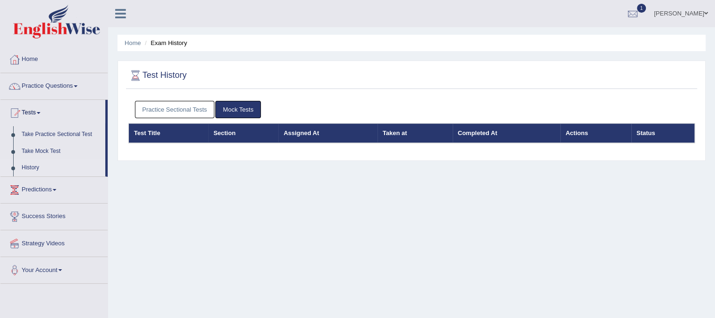
click at [171, 108] on link "Practice Sectional Tests" at bounding box center [175, 109] width 80 height 17
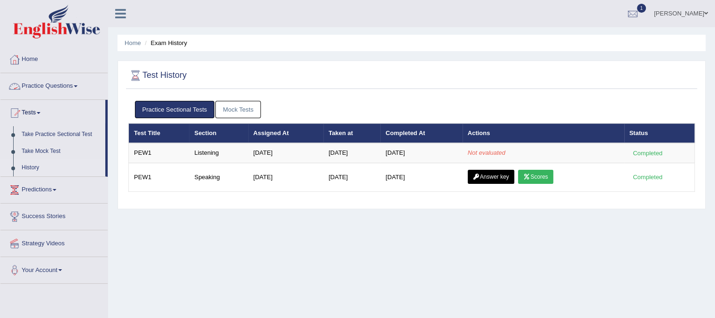
click at [54, 81] on link "Practice Questions" at bounding box center [53, 84] width 107 height 23
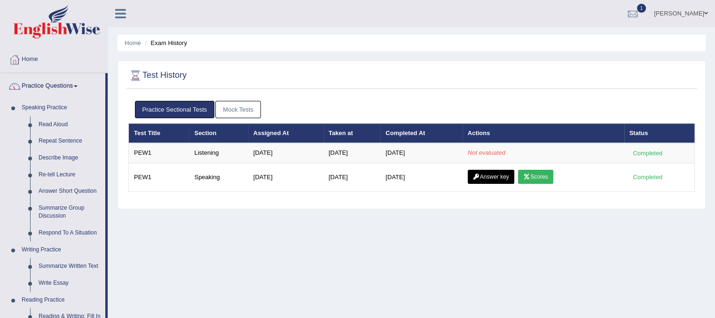
scroll to position [278, 0]
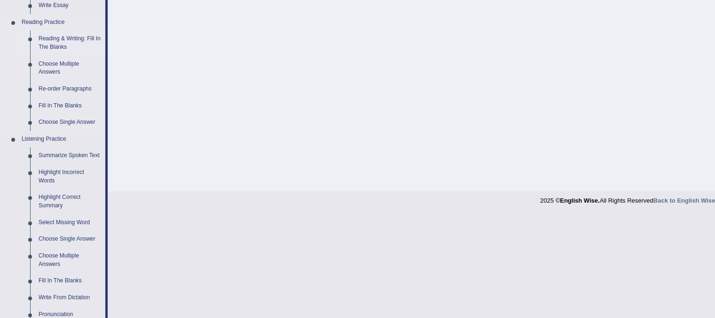
click at [78, 42] on link "Reading & Writing: Fill In The Blanks" at bounding box center [69, 43] width 71 height 25
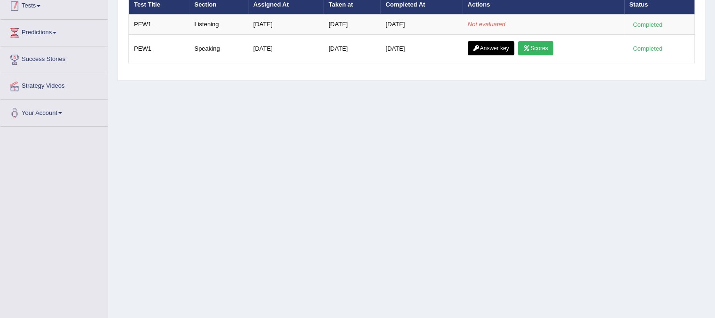
scroll to position [175, 0]
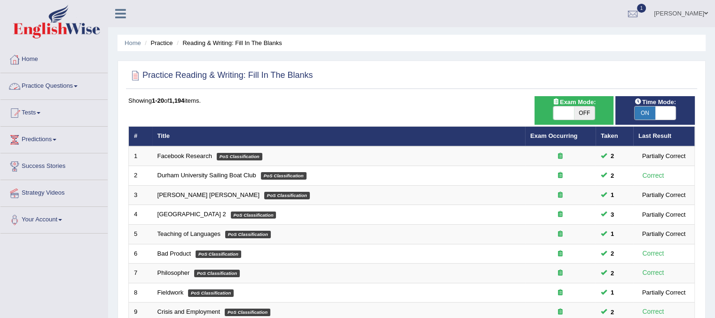
click at [50, 92] on link "Practice Questions" at bounding box center [53, 84] width 107 height 23
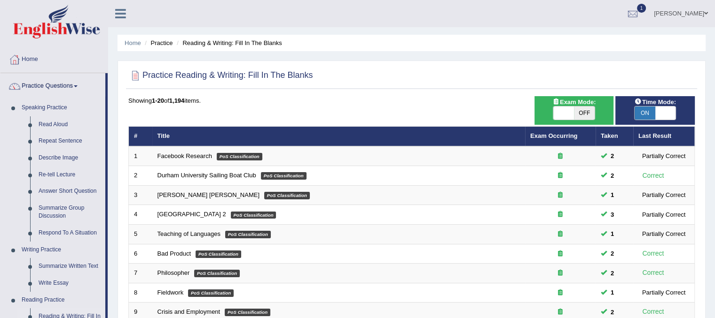
scroll to position [278, 0]
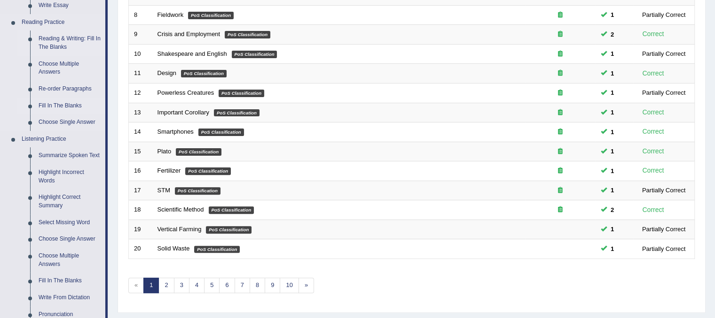
click at [67, 105] on link "Fill In The Blanks" at bounding box center [69, 106] width 71 height 17
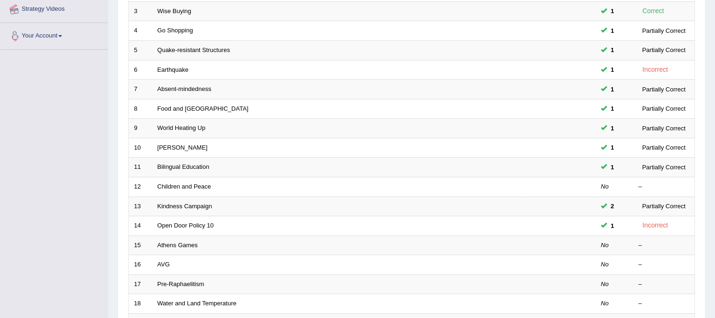
scroll to position [188, 0]
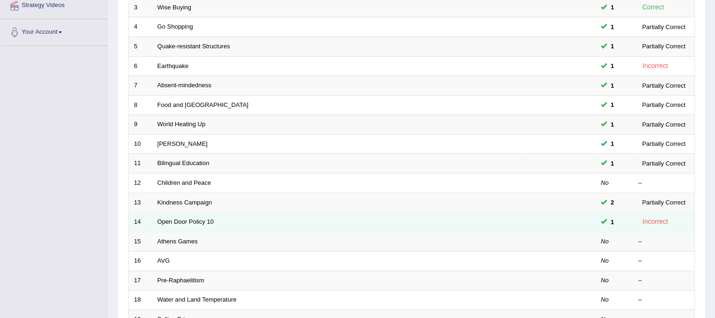
click at [165, 225] on td "Open Door Policy 10" at bounding box center [338, 223] width 373 height 20
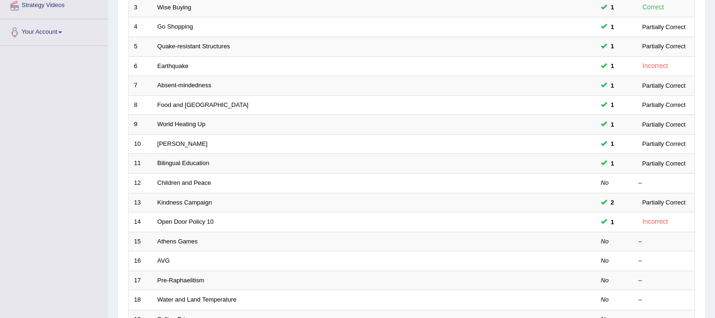
scroll to position [0, 0]
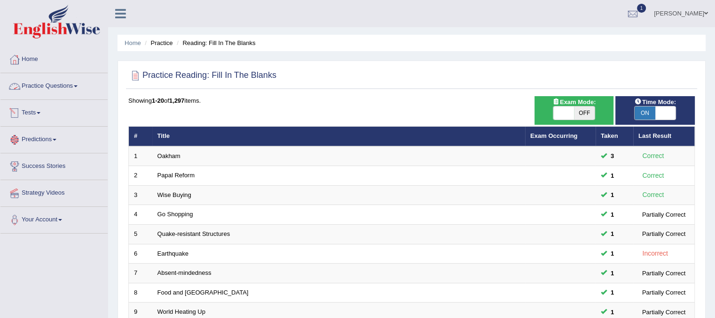
click at [64, 87] on link "Practice Questions" at bounding box center [53, 84] width 107 height 23
click at [77, 87] on link "Practice Questions" at bounding box center [53, 84] width 107 height 23
click at [51, 88] on link "Practice Questions" at bounding box center [53, 84] width 107 height 23
click at [47, 84] on link "Practice Questions" at bounding box center [53, 84] width 107 height 23
click at [72, 85] on link "Practice Questions" at bounding box center [53, 84] width 107 height 23
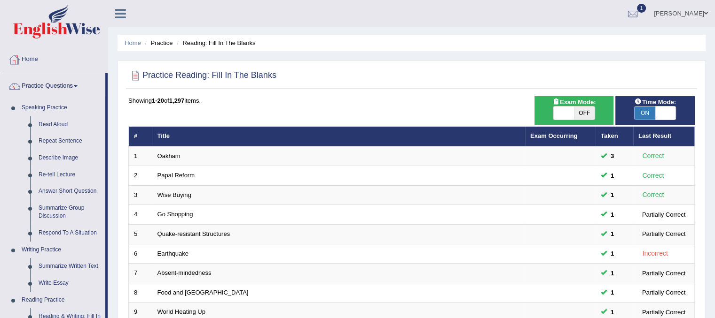
click at [53, 55] on link "Home" at bounding box center [53, 58] width 107 height 23
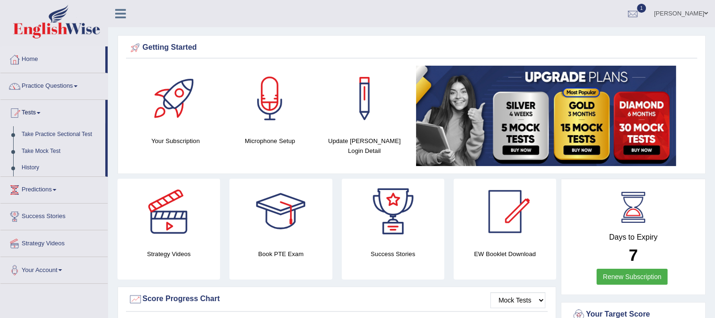
click at [35, 164] on link "History" at bounding box center [61, 168] width 88 height 17
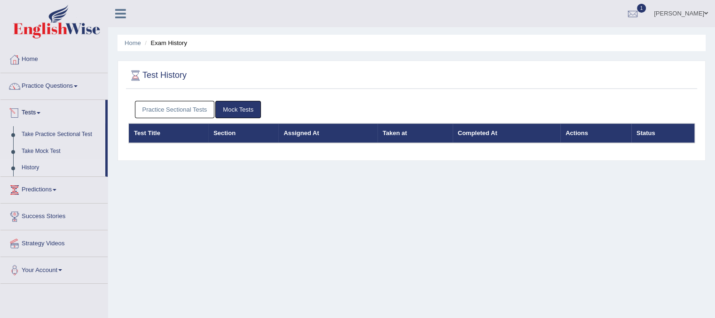
click at [143, 112] on link "Practice Sectional Tests" at bounding box center [175, 109] width 80 height 17
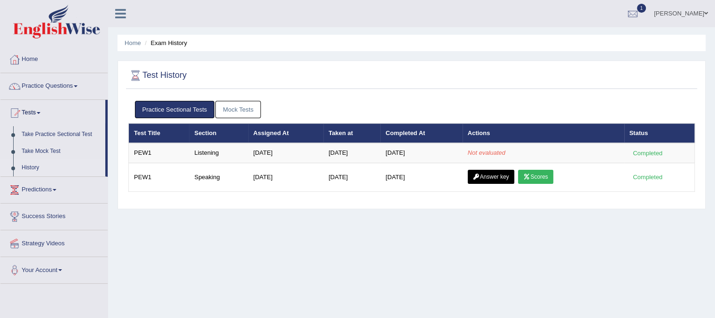
click at [31, 58] on link "Home" at bounding box center [53, 58] width 107 height 23
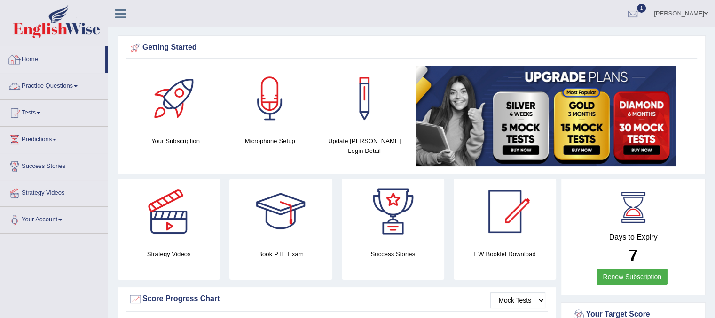
click at [52, 93] on link "Practice Questions" at bounding box center [53, 84] width 107 height 23
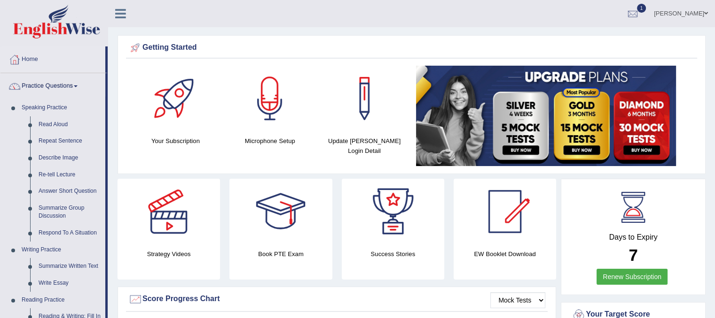
scroll to position [278, 0]
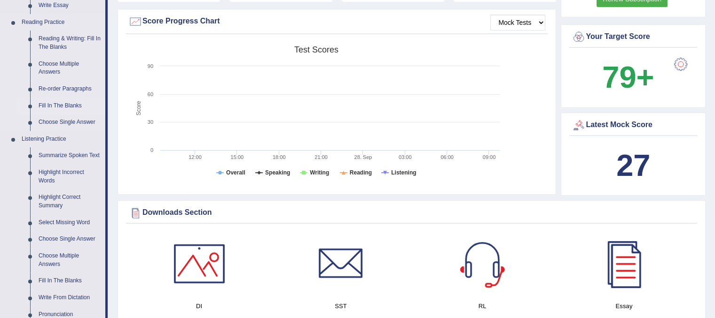
click at [53, 108] on link "Fill In The Blanks" at bounding box center [69, 106] width 71 height 17
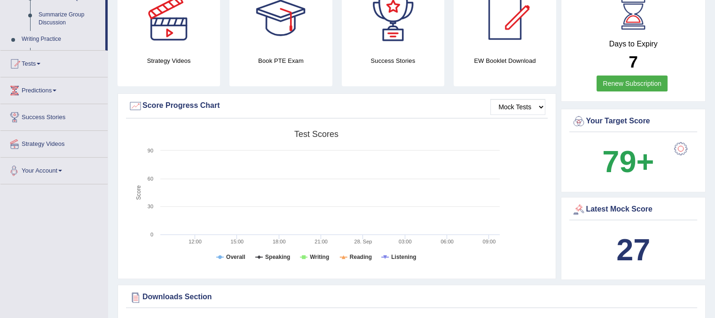
scroll to position [266, 0]
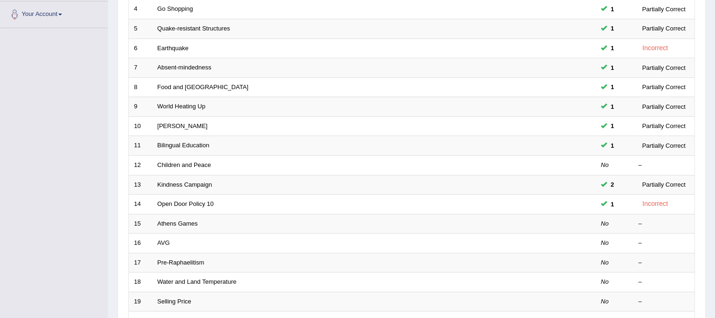
scroll to position [207, 0]
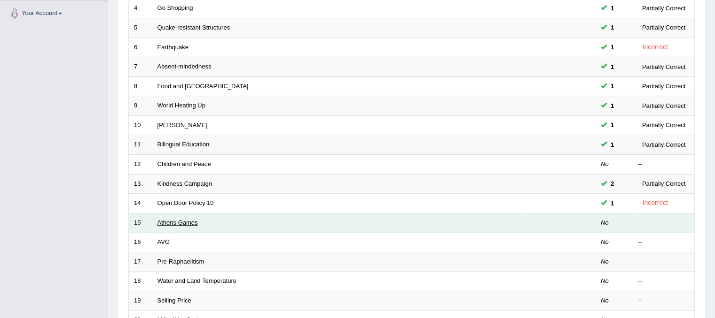
click at [161, 219] on link "Athens Games" at bounding box center [177, 222] width 40 height 7
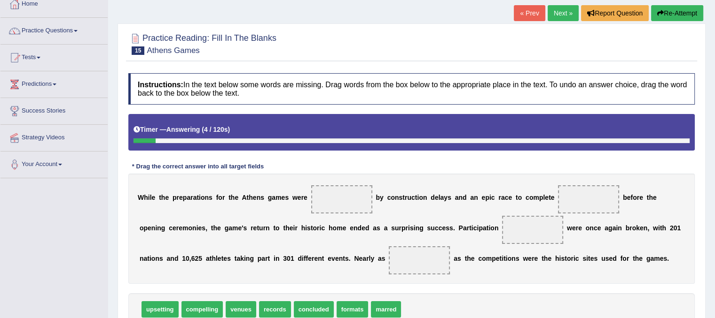
scroll to position [56, 0]
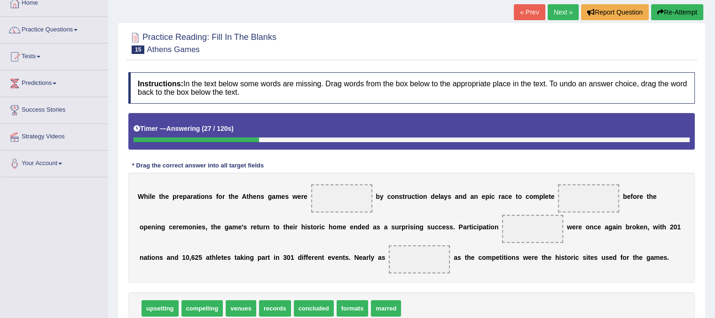
click at [331, 307] on span "concluded" at bounding box center [314, 309] width 40 height 16
drag, startPoint x: 331, startPoint y: 307, endPoint x: 368, endPoint y: 202, distance: 111.7
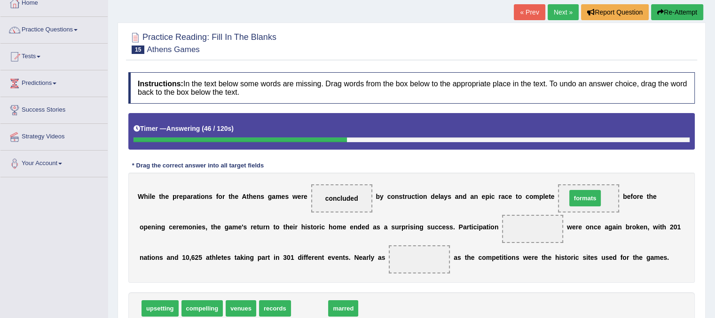
drag, startPoint x: 306, startPoint y: 312, endPoint x: 582, endPoint y: 202, distance: 296.6
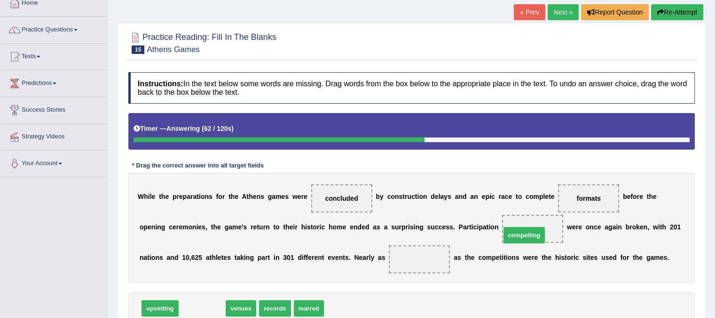
drag, startPoint x: 203, startPoint y: 311, endPoint x: 525, endPoint y: 238, distance: 330.0
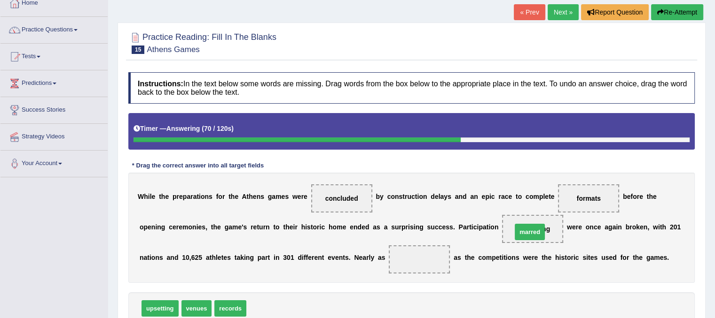
drag, startPoint x: 266, startPoint y: 306, endPoint x: 532, endPoint y: 229, distance: 276.2
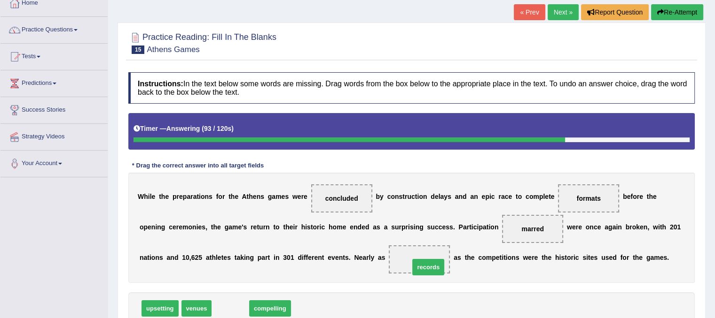
drag, startPoint x: 236, startPoint y: 307, endPoint x: 434, endPoint y: 264, distance: 202.2
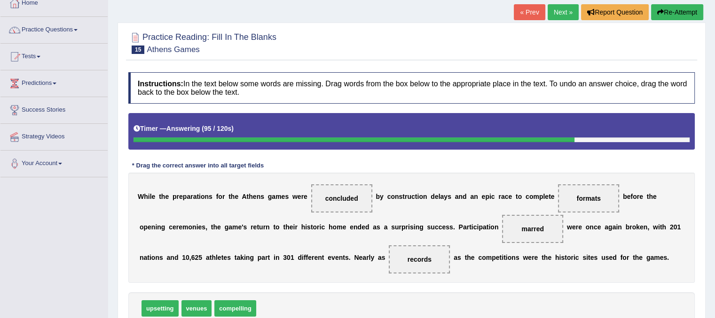
click at [434, 264] on span "records" at bounding box center [418, 260] width 61 height 28
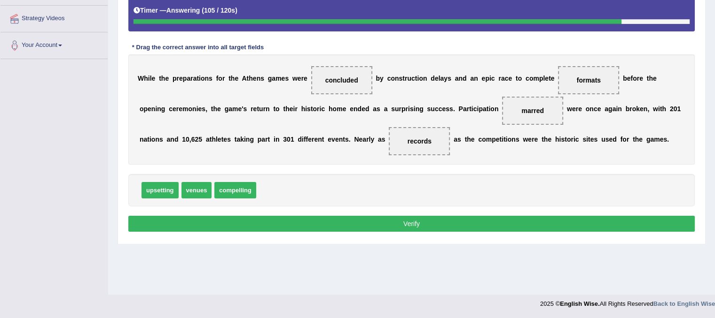
click at [550, 223] on button "Verify" at bounding box center [411, 224] width 566 height 16
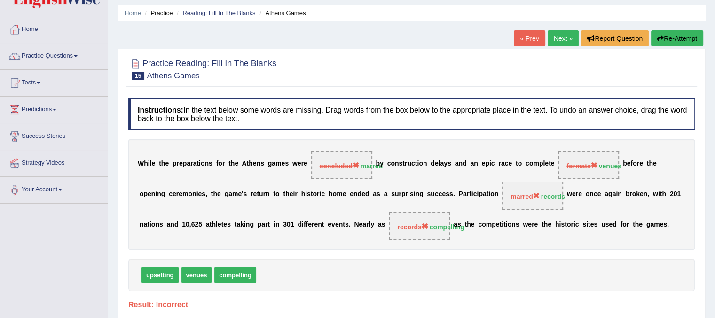
scroll to position [24, 0]
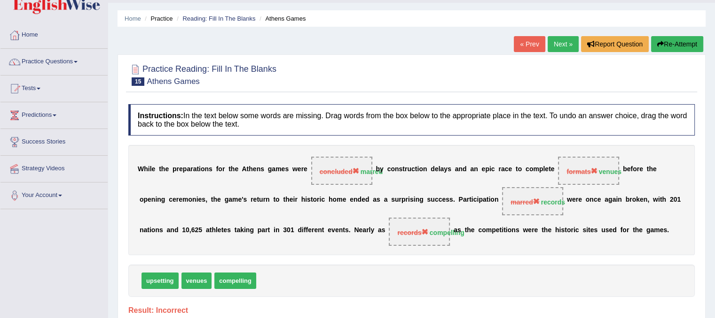
click at [668, 42] on button "Re-Attempt" at bounding box center [677, 44] width 52 height 16
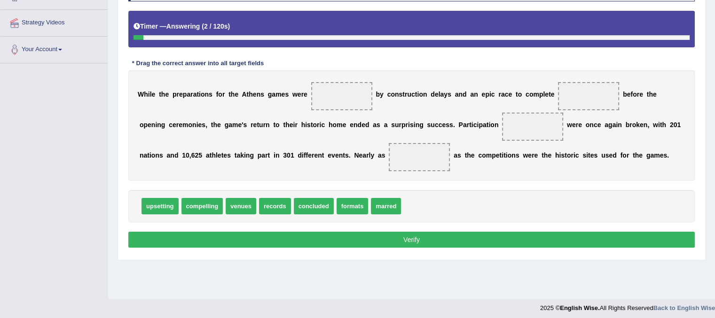
scroll to position [175, 0]
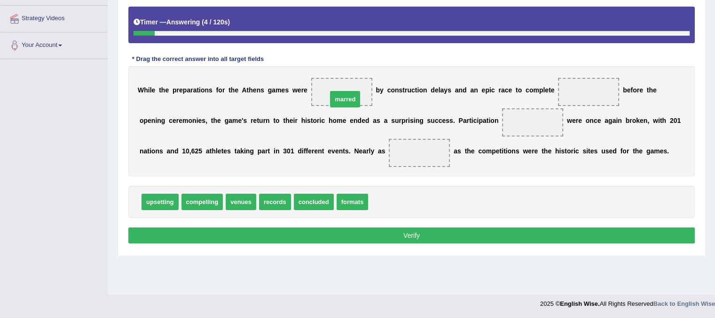
drag, startPoint x: 383, startPoint y: 203, endPoint x: 344, endPoint y: 94, distance: 115.6
drag, startPoint x: 249, startPoint y: 199, endPoint x: 440, endPoint y: 127, distance: 203.8
click at [256, 194] on span "venues" at bounding box center [240, 202] width 31 height 16
drag, startPoint x: 440, startPoint y: 127, endPoint x: 620, endPoint y: 91, distance: 183.1
click at [620, 91] on div "W h i l e t h e p r e p a r a t i o n s f o r t h e A t h e n s g a m e s w e r…" at bounding box center [411, 121] width 566 height 110
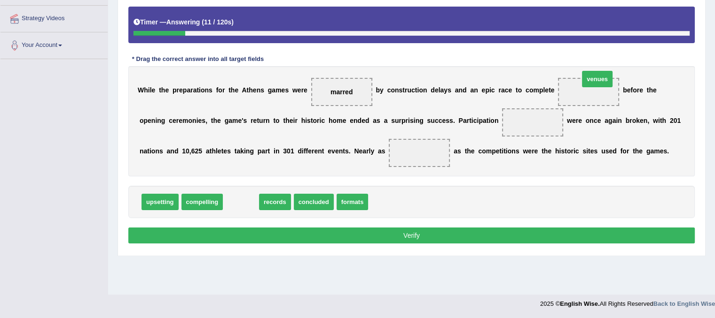
drag, startPoint x: 240, startPoint y: 200, endPoint x: 596, endPoint y: 77, distance: 376.8
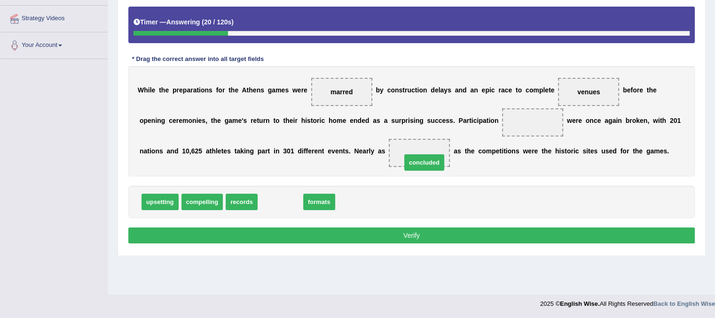
drag, startPoint x: 285, startPoint y: 200, endPoint x: 428, endPoint y: 157, distance: 149.8
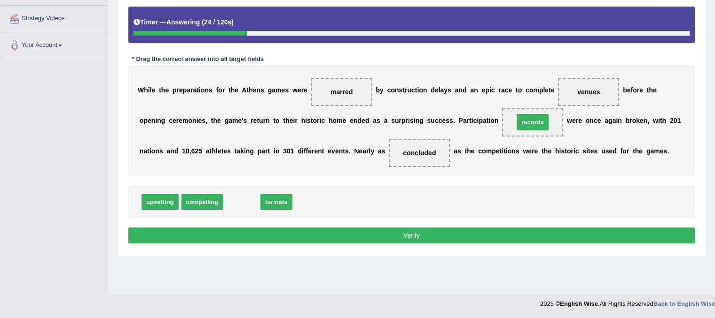
drag, startPoint x: 241, startPoint y: 202, endPoint x: 532, endPoint y: 123, distance: 301.4
click at [436, 237] on button "Verify" at bounding box center [411, 236] width 566 height 16
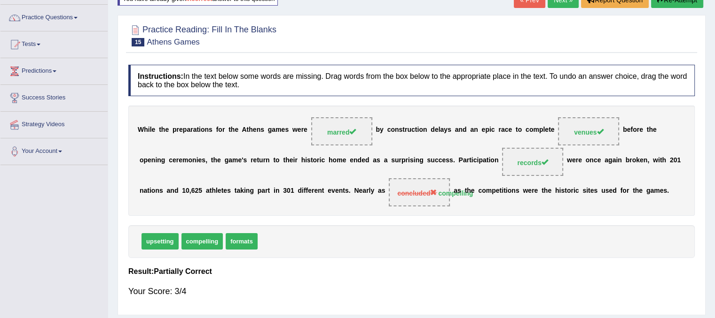
scroll to position [62, 0]
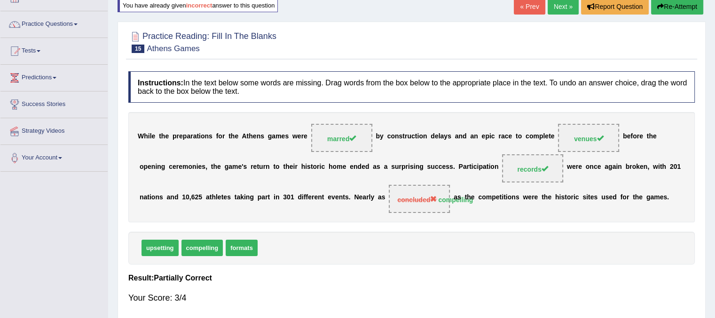
click at [562, 8] on link "Next »" at bounding box center [562, 7] width 31 height 16
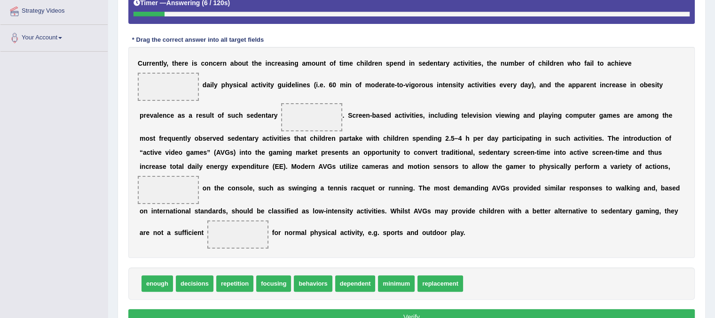
scroll to position [181, 0]
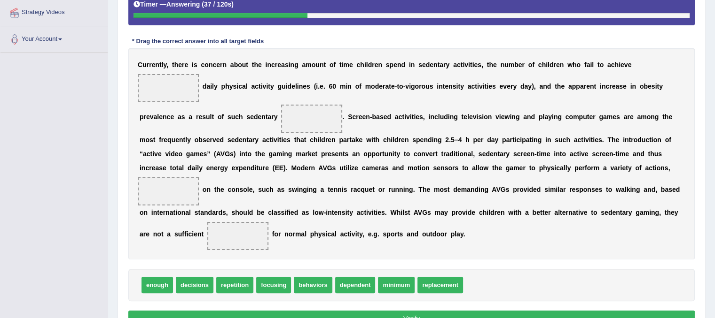
drag, startPoint x: 271, startPoint y: 285, endPoint x: 255, endPoint y: 234, distance: 53.2
drag, startPoint x: 255, startPoint y: 234, endPoint x: 229, endPoint y: 230, distance: 26.1
click at [229, 230] on span "focusing" at bounding box center [237, 236] width 61 height 28
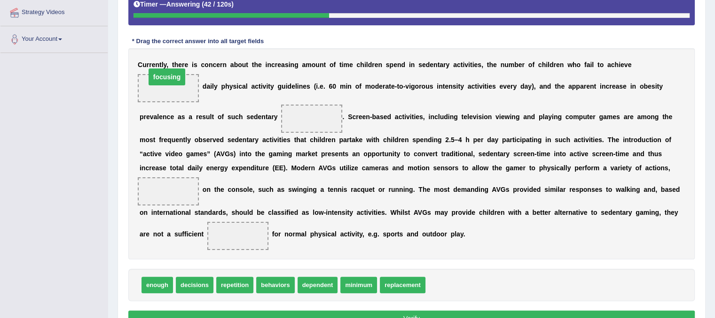
drag, startPoint x: 229, startPoint y: 230, endPoint x: 158, endPoint y: 73, distance: 172.0
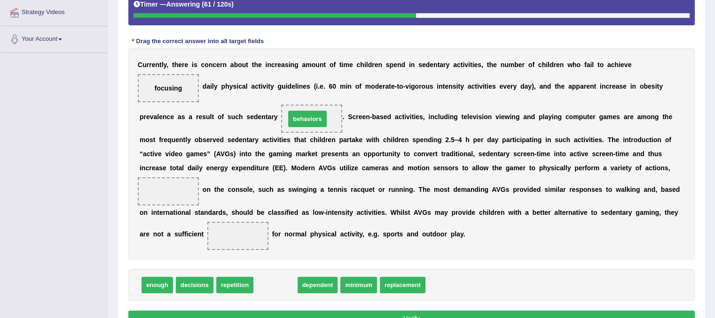
drag, startPoint x: 268, startPoint y: 287, endPoint x: 300, endPoint y: 121, distance: 169.3
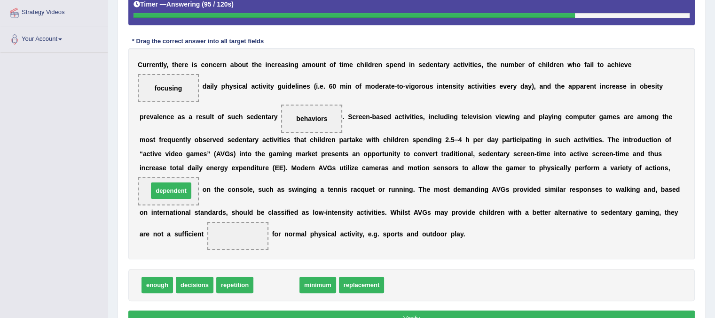
drag, startPoint x: 274, startPoint y: 285, endPoint x: 166, endPoint y: 184, distance: 147.9
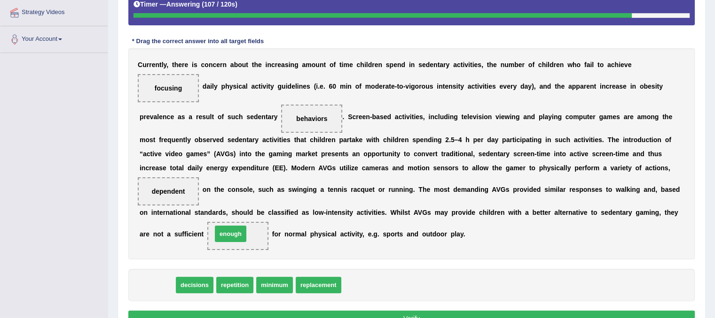
drag, startPoint x: 155, startPoint y: 284, endPoint x: 234, endPoint y: 233, distance: 94.9
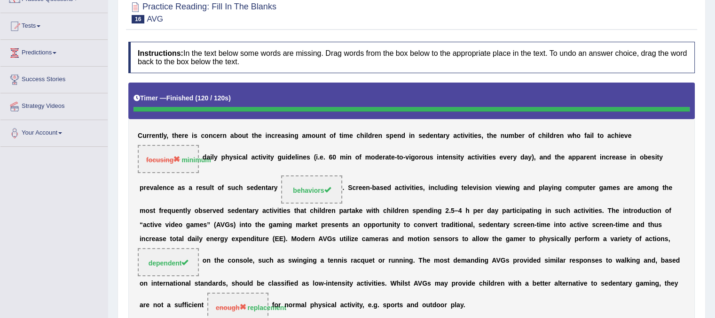
scroll to position [68, 0]
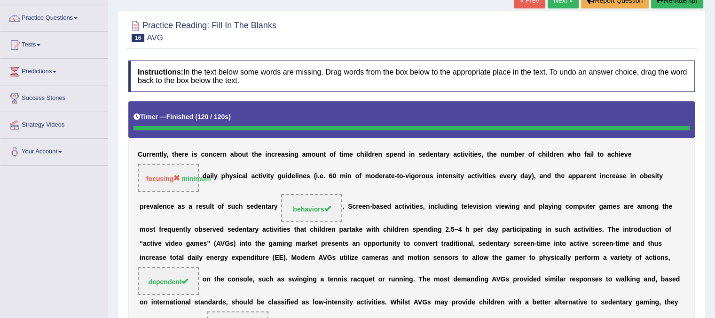
click at [556, 2] on link "Next »" at bounding box center [562, 0] width 31 height 16
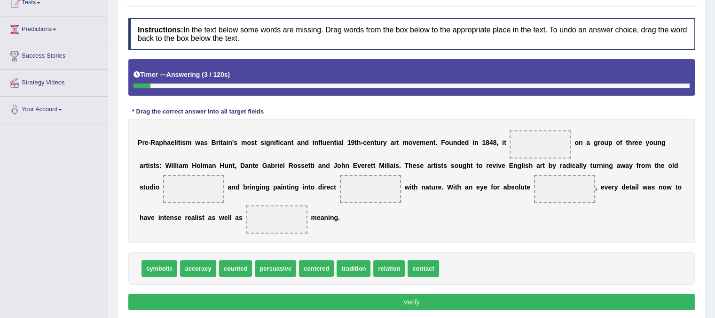
scroll to position [113, 0]
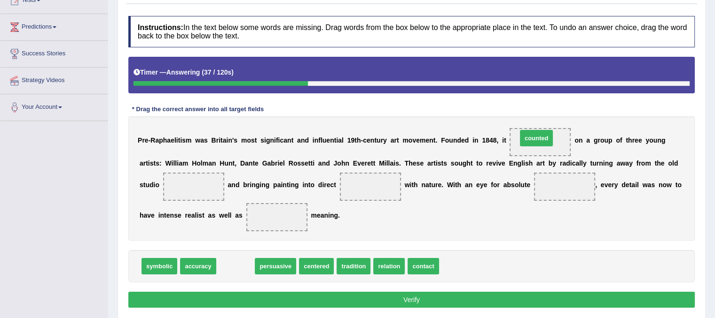
drag, startPoint x: 233, startPoint y: 262, endPoint x: 534, endPoint y: 136, distance: 325.7
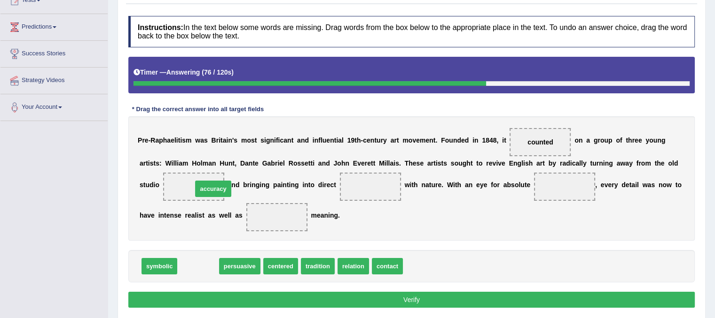
drag, startPoint x: 191, startPoint y: 260, endPoint x: 202, endPoint y: 182, distance: 78.4
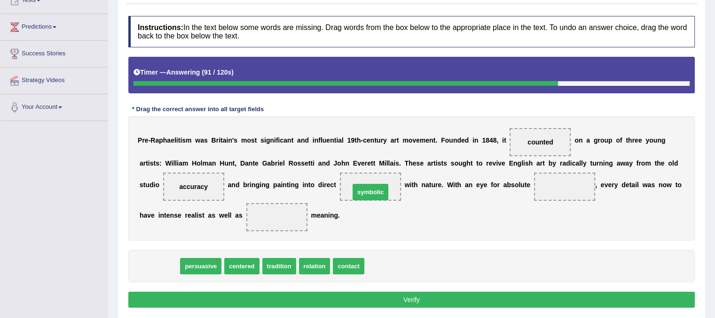
drag, startPoint x: 166, startPoint y: 266, endPoint x: 374, endPoint y: 189, distance: 221.6
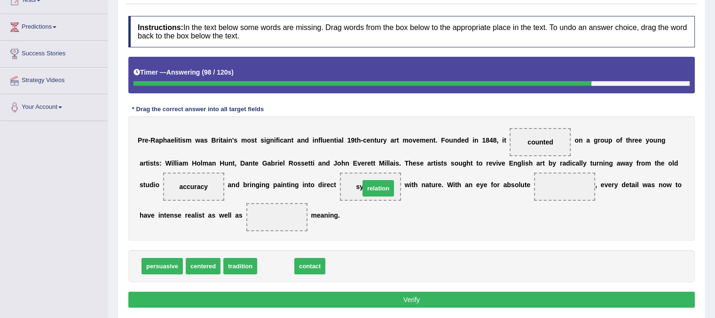
drag, startPoint x: 265, startPoint y: 267, endPoint x: 364, endPoint y: 186, distance: 127.5
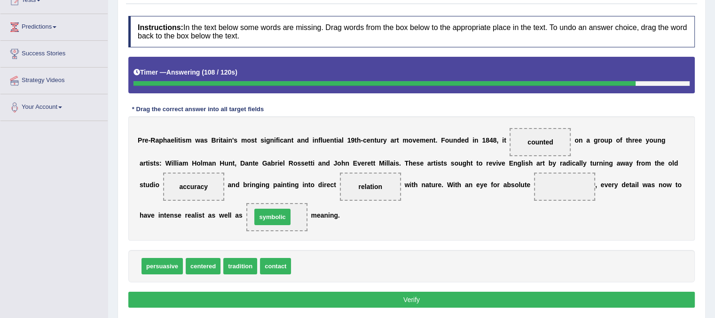
drag, startPoint x: 310, startPoint y: 267, endPoint x: 270, endPoint y: 218, distance: 63.5
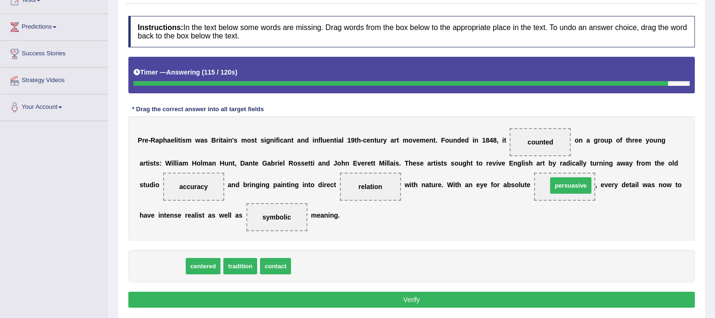
drag, startPoint x: 169, startPoint y: 267, endPoint x: 577, endPoint y: 186, distance: 415.7
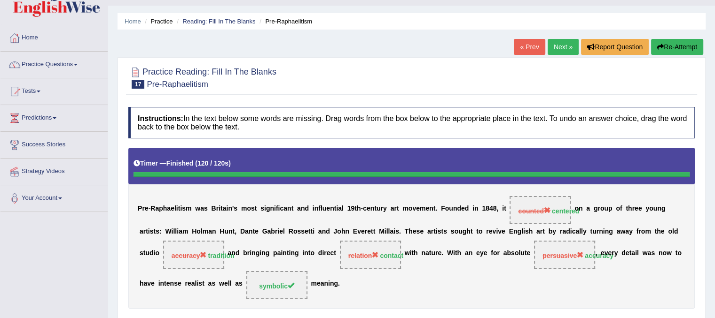
scroll to position [19, 0]
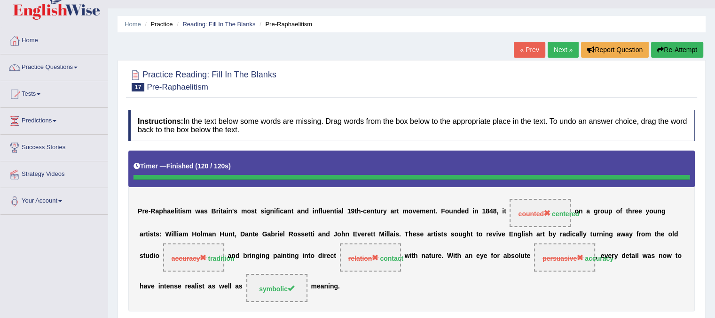
click at [39, 89] on link "Tests" at bounding box center [53, 92] width 107 height 23
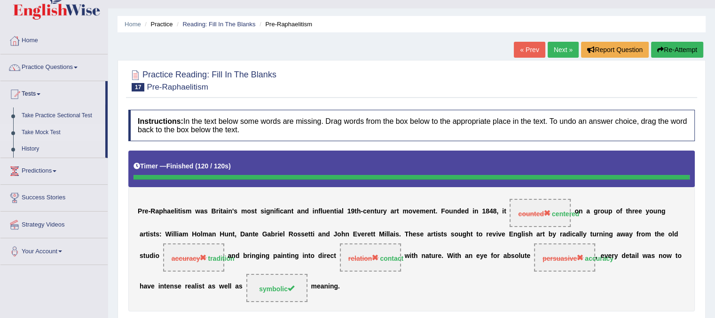
click at [25, 132] on link "Take Mock Test" at bounding box center [61, 132] width 88 height 17
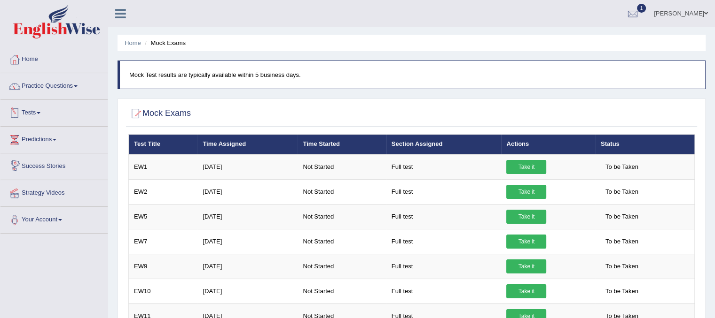
click at [34, 109] on link "Tests" at bounding box center [53, 111] width 107 height 23
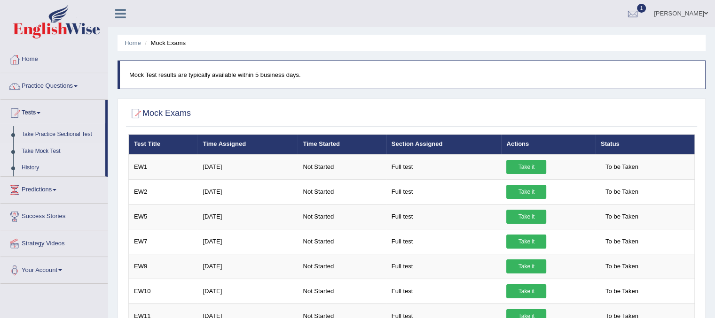
click at [30, 167] on link "History" at bounding box center [61, 168] width 88 height 17
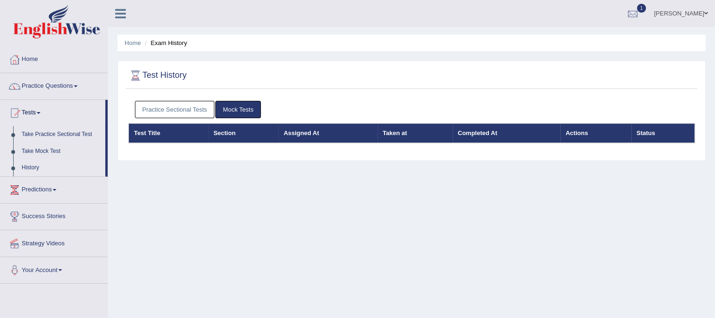
click at [160, 110] on link "Practice Sectional Tests" at bounding box center [175, 109] width 80 height 17
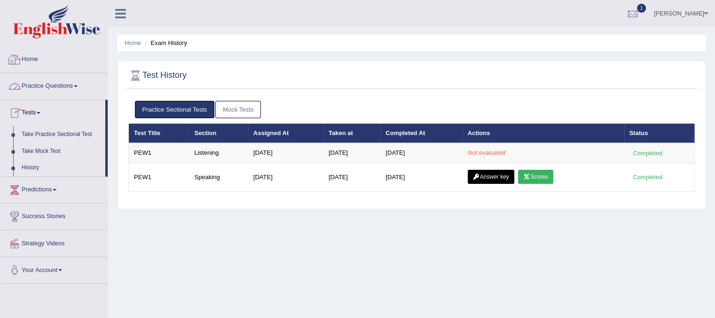
click at [71, 61] on link "Home" at bounding box center [53, 58] width 107 height 23
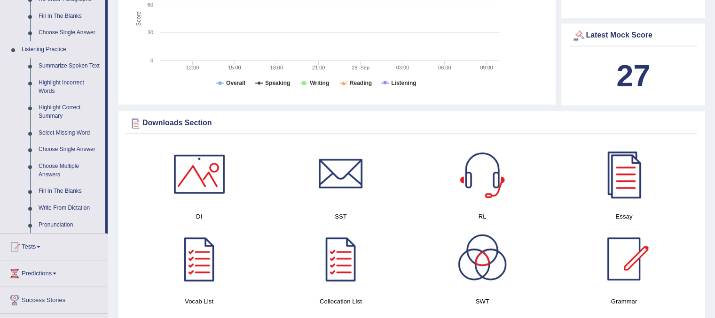
scroll to position [376, 0]
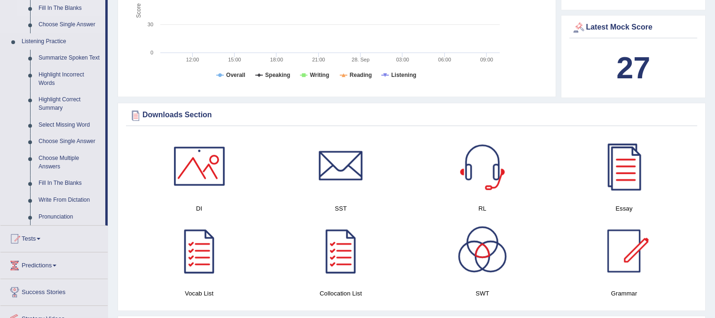
click at [73, 8] on link "Fill In The Blanks" at bounding box center [69, 8] width 71 height 17
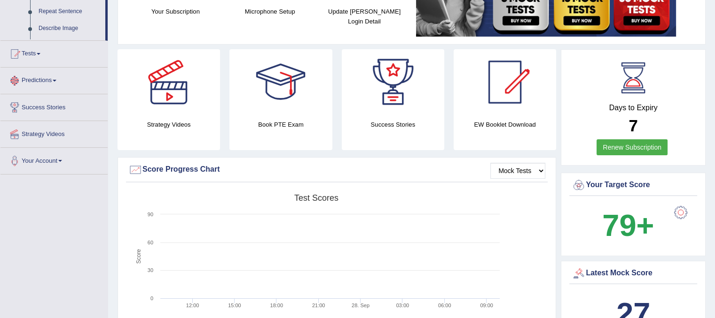
scroll to position [220, 0]
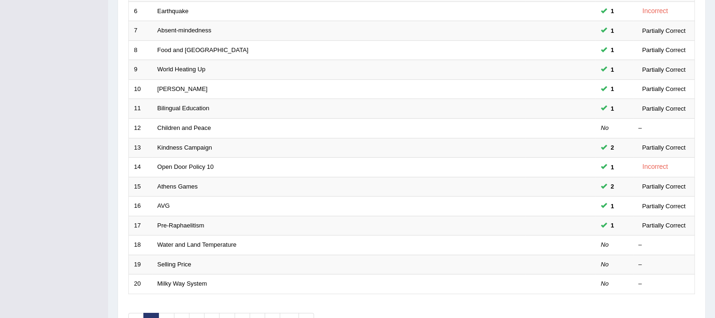
scroll to position [244, 0]
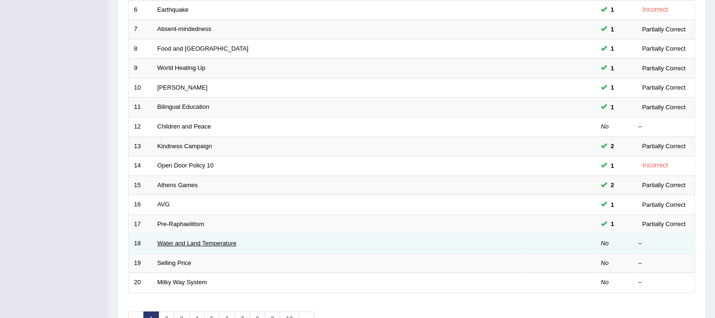
click at [221, 240] on link "Water and Land Temperature" at bounding box center [196, 243] width 79 height 7
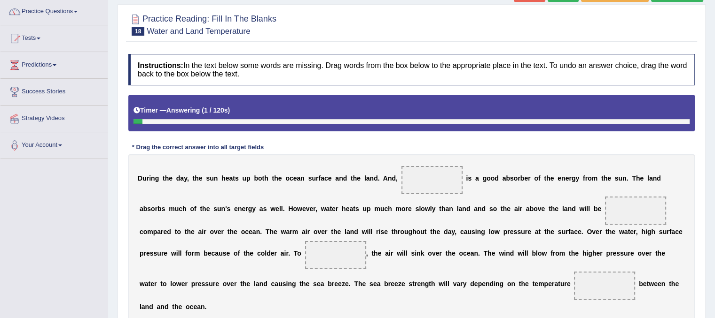
scroll to position [75, 0]
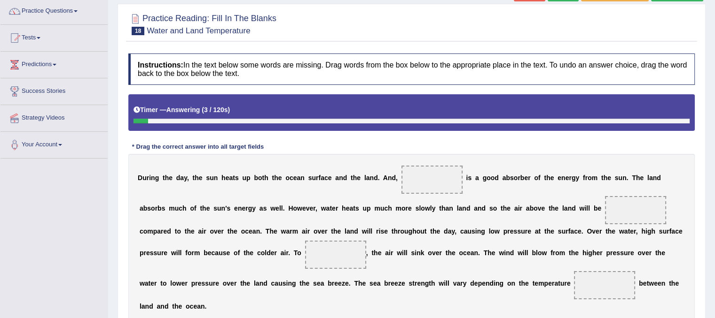
click at [221, 240] on div "D u r i n g t h e d a y , t h e s u n h e a t s u p b o t h t h e o c e a n s u…" at bounding box center [411, 238] width 566 height 169
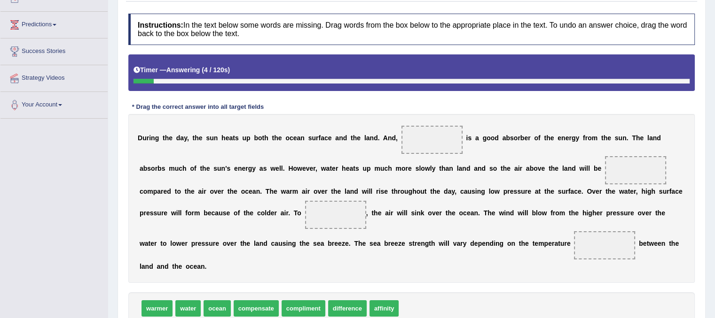
scroll to position [132, 0]
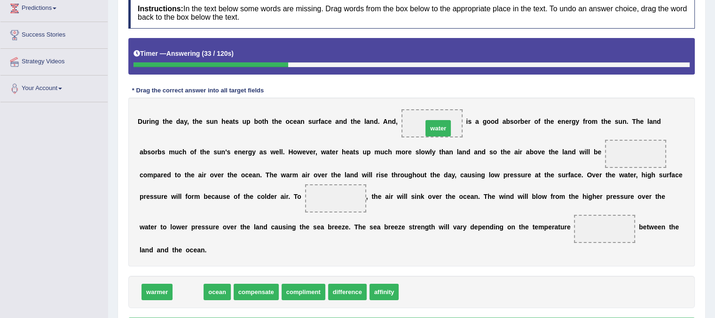
drag, startPoint x: 188, startPoint y: 294, endPoint x: 438, endPoint y: 130, distance: 298.9
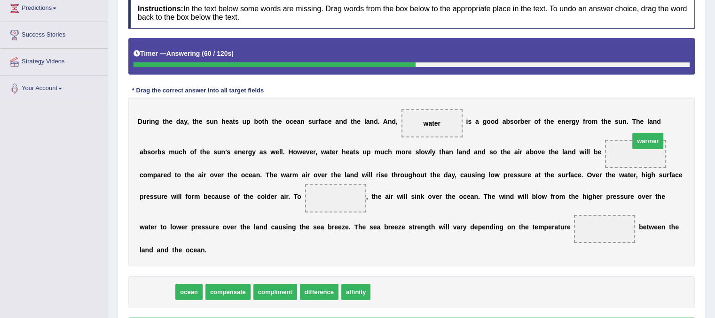
drag, startPoint x: 154, startPoint y: 292, endPoint x: 645, endPoint y: 141, distance: 513.5
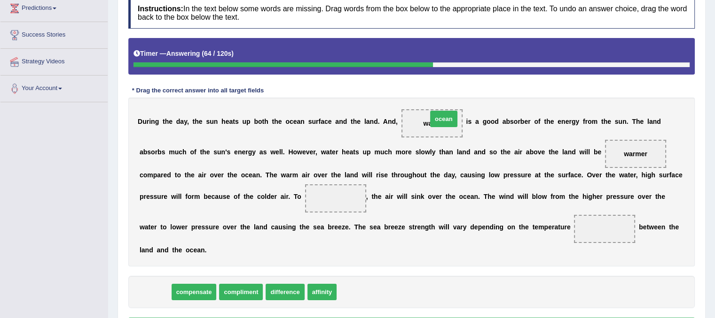
drag, startPoint x: 158, startPoint y: 292, endPoint x: 446, endPoint y: 119, distance: 335.9
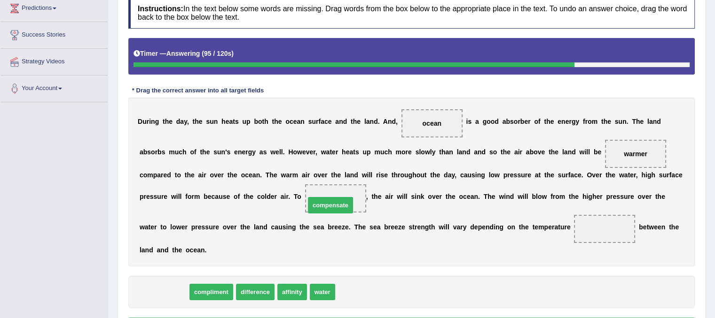
drag, startPoint x: 169, startPoint y: 290, endPoint x: 335, endPoint y: 203, distance: 188.1
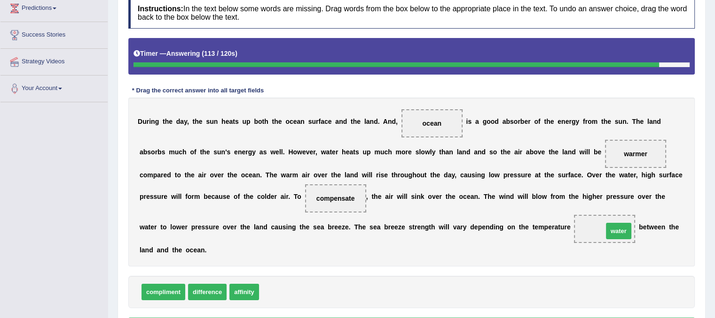
drag, startPoint x: 273, startPoint y: 289, endPoint x: 617, endPoint y: 228, distance: 349.3
click at [617, 228] on span "water" at bounding box center [604, 229] width 61 height 28
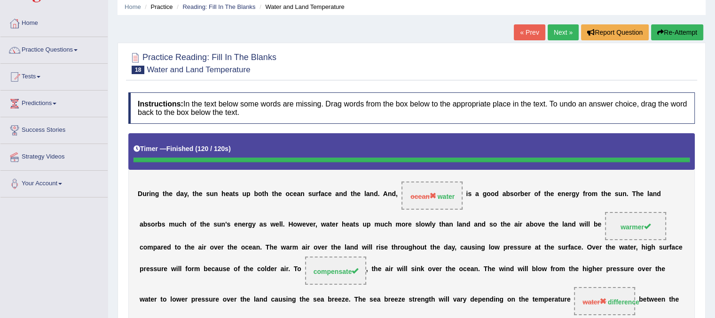
scroll to position [19, 0]
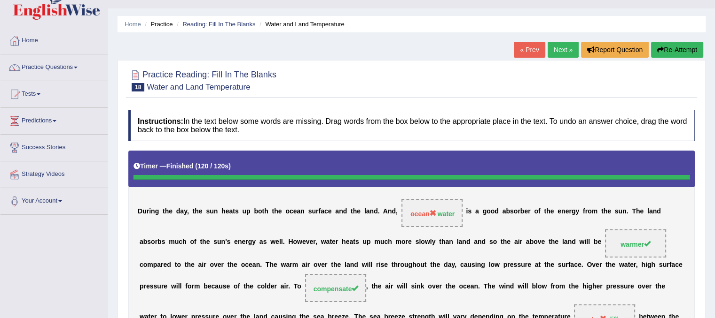
click at [553, 56] on link "Next »" at bounding box center [562, 50] width 31 height 16
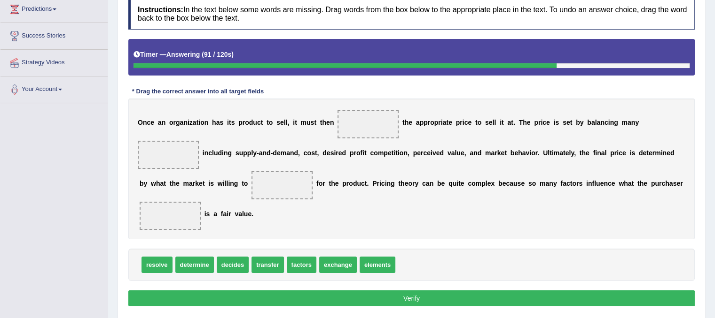
scroll to position [132, 0]
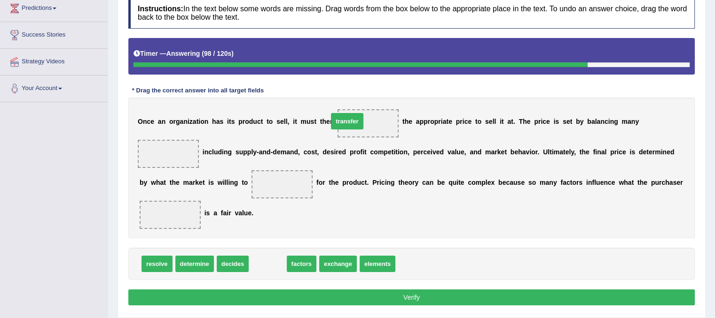
drag, startPoint x: 278, startPoint y: 265, endPoint x: 365, endPoint y: 124, distance: 166.4
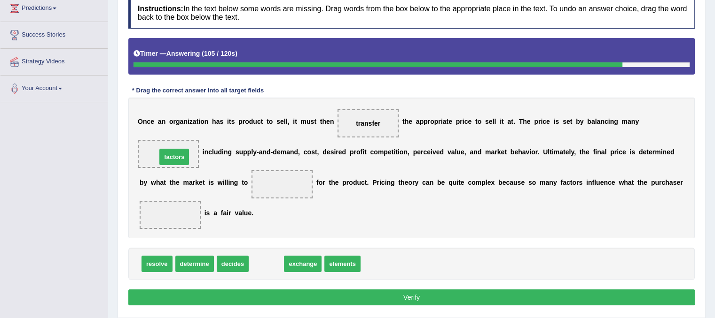
drag, startPoint x: 269, startPoint y: 266, endPoint x: 176, endPoint y: 158, distance: 141.9
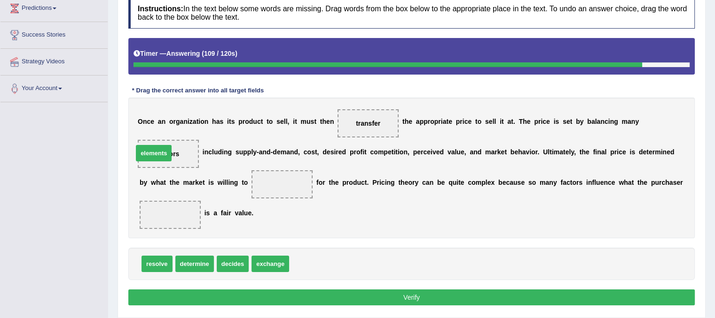
drag, startPoint x: 312, startPoint y: 258, endPoint x: 156, endPoint y: 147, distance: 191.3
drag, startPoint x: 269, startPoint y: 275, endPoint x: 266, endPoint y: 262, distance: 13.4
click at [266, 262] on div "resolve determine decides exchange factors" at bounding box center [411, 264] width 566 height 32
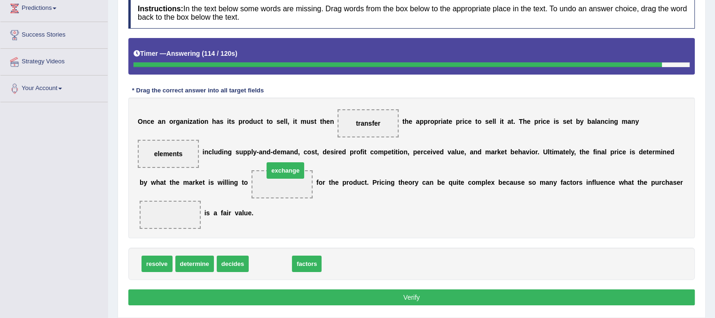
drag, startPoint x: 266, startPoint y: 262, endPoint x: 280, endPoint y: 173, distance: 89.3
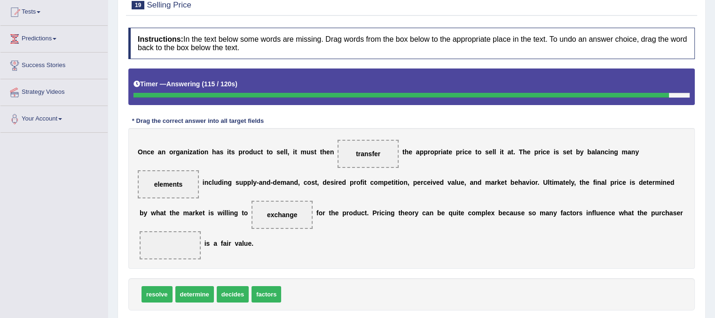
scroll to position [101, 0]
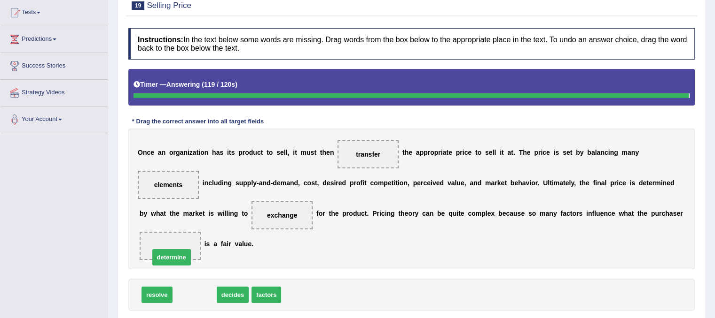
drag, startPoint x: 201, startPoint y: 293, endPoint x: 177, endPoint y: 250, distance: 48.4
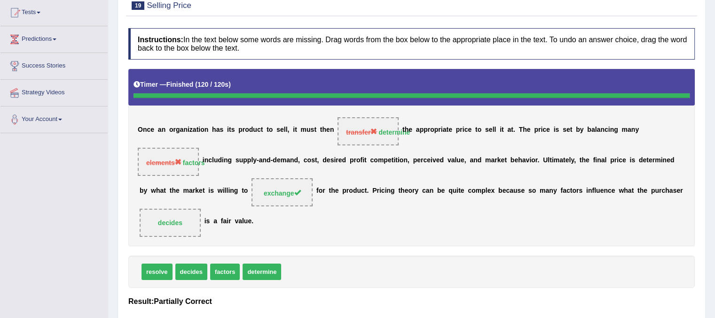
scroll to position [0, 0]
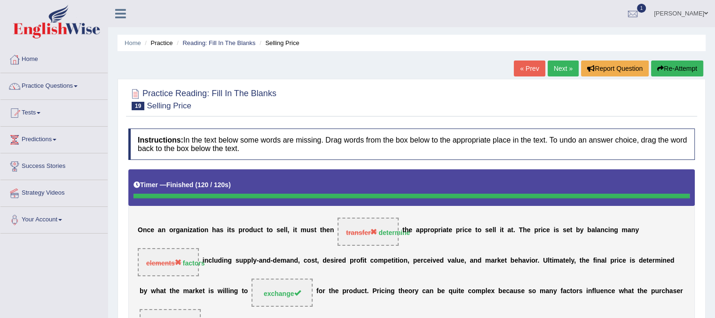
click at [567, 64] on link "Next »" at bounding box center [562, 69] width 31 height 16
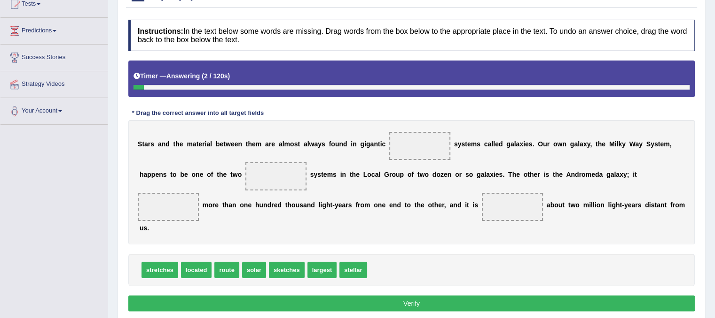
scroll to position [128, 0]
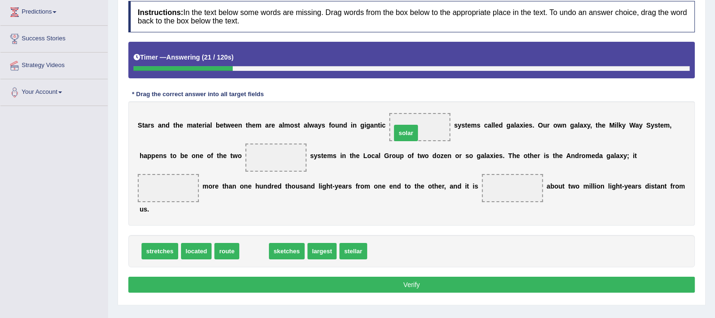
drag, startPoint x: 250, startPoint y: 250, endPoint x: 402, endPoint y: 132, distance: 192.4
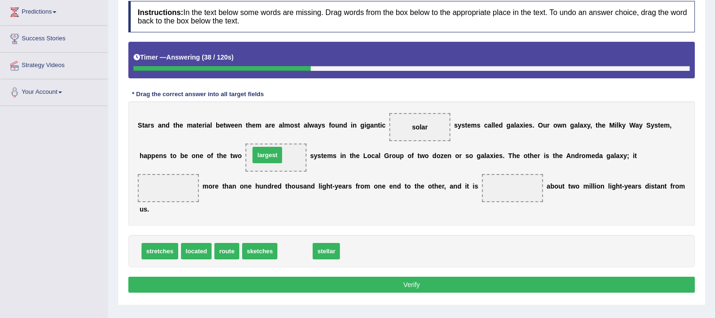
drag, startPoint x: 304, startPoint y: 250, endPoint x: 280, endPoint y: 155, distance: 97.9
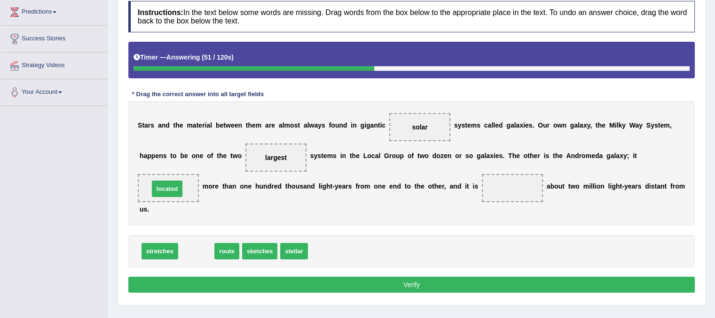
drag, startPoint x: 210, startPoint y: 249, endPoint x: 182, endPoint y: 187, distance: 68.3
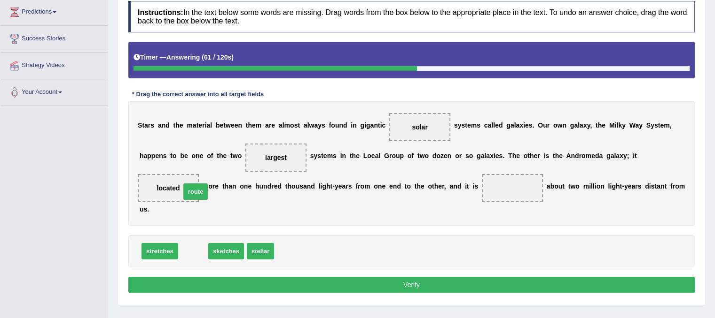
drag, startPoint x: 201, startPoint y: 251, endPoint x: 194, endPoint y: 184, distance: 67.5
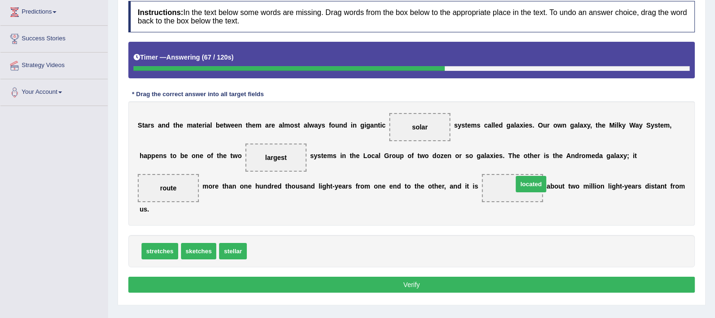
drag, startPoint x: 269, startPoint y: 249, endPoint x: 528, endPoint y: 182, distance: 268.2
click at [481, 286] on button "Verify" at bounding box center [411, 285] width 566 height 16
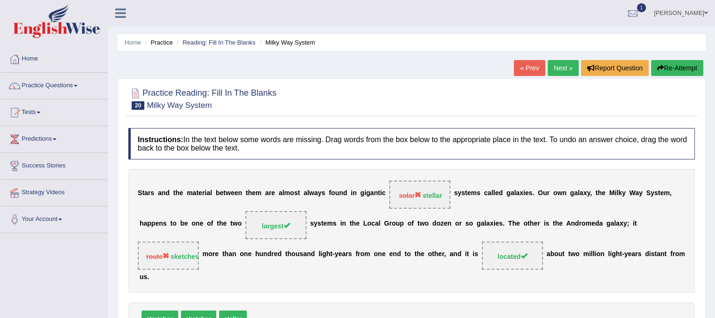
scroll to position [0, 0]
click at [559, 70] on link "Next »" at bounding box center [562, 69] width 31 height 16
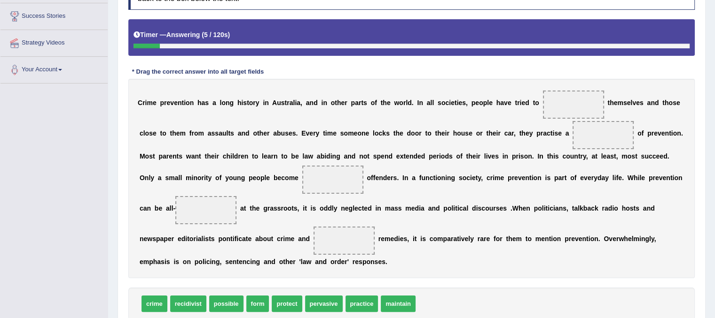
scroll to position [169, 0]
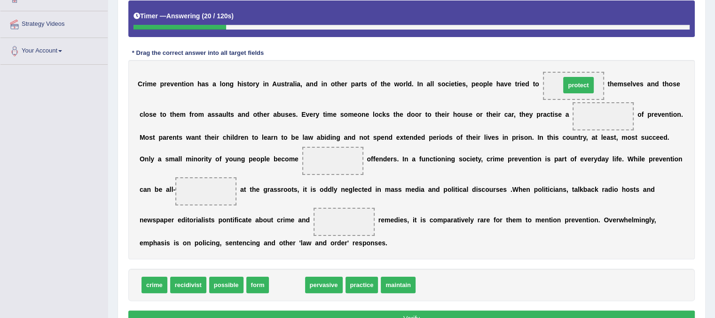
drag, startPoint x: 287, startPoint y: 290, endPoint x: 578, endPoint y: 89, distance: 353.6
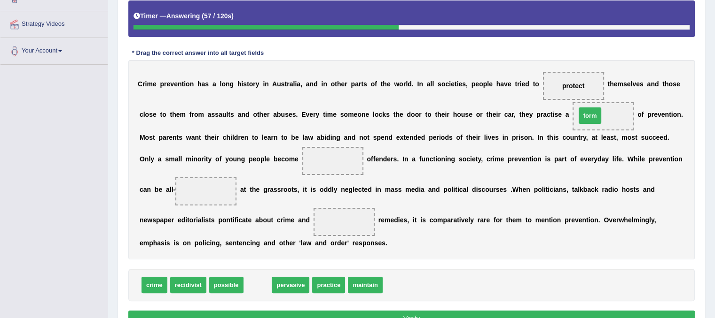
drag, startPoint x: 257, startPoint y: 281, endPoint x: 593, endPoint y: 111, distance: 376.5
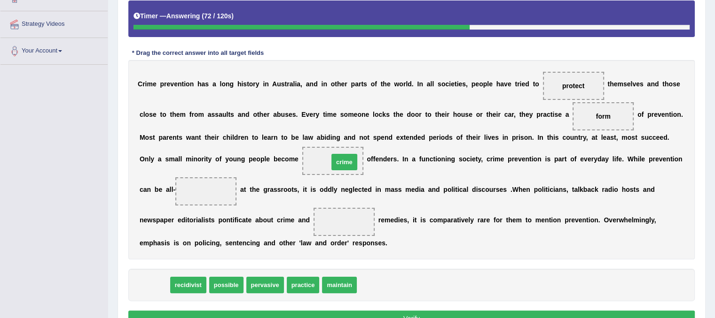
drag, startPoint x: 155, startPoint y: 285, endPoint x: 344, endPoint y: 161, distance: 225.9
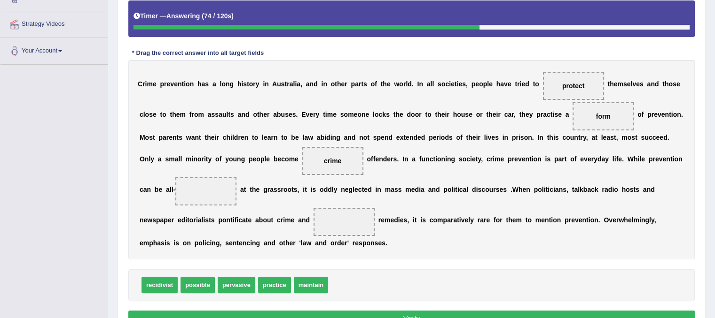
drag, startPoint x: 448, startPoint y: 159, endPoint x: 475, endPoint y: 164, distance: 27.7
click at [475, 164] on div "C r i m e p r e v e n t i o n h a s a l o n g h i s t o r y i n A u s t r a l i…" at bounding box center [411, 160] width 566 height 200
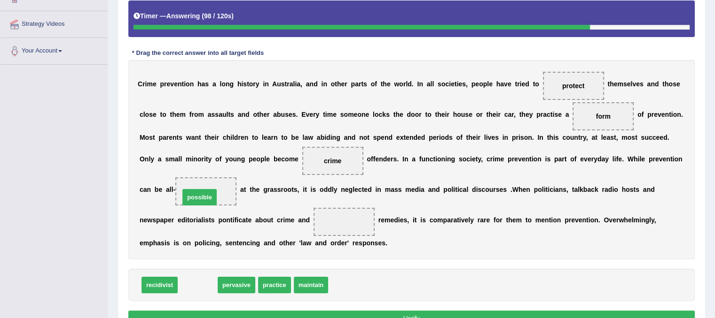
drag, startPoint x: 191, startPoint y: 287, endPoint x: 193, endPoint y: 199, distance: 87.9
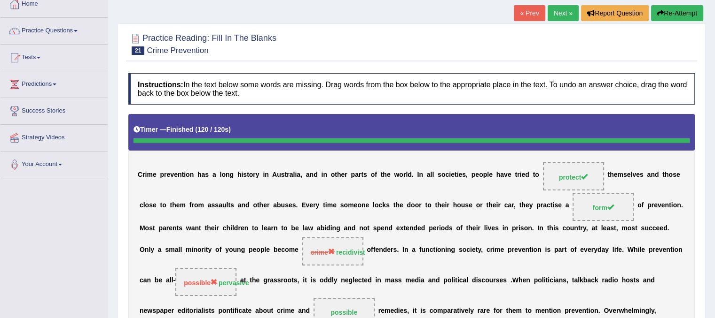
scroll to position [38, 0]
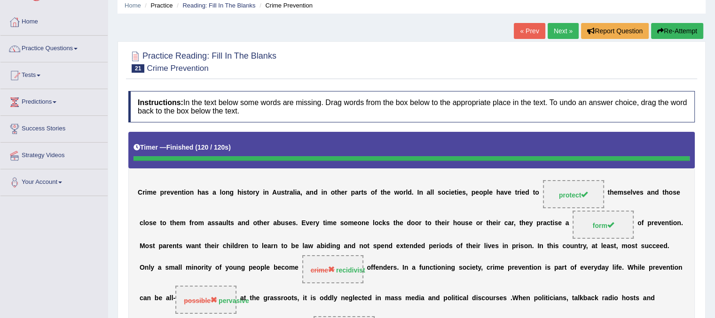
click at [566, 28] on link "Next »" at bounding box center [562, 31] width 31 height 16
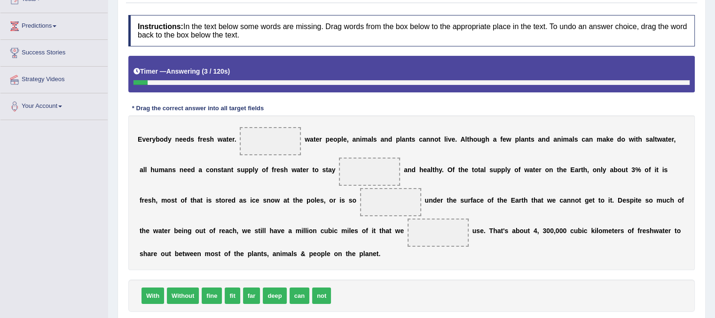
scroll to position [132, 0]
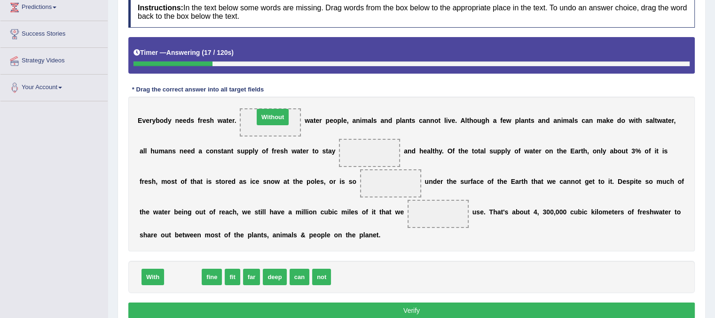
drag, startPoint x: 194, startPoint y: 276, endPoint x: 283, endPoint y: 116, distance: 183.6
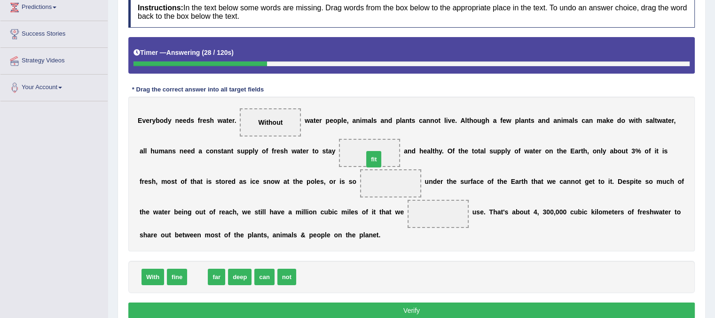
drag, startPoint x: 196, startPoint y: 277, endPoint x: 372, endPoint y: 157, distance: 212.6
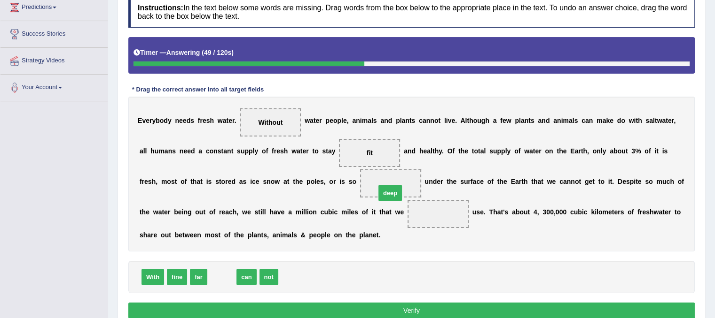
drag, startPoint x: 219, startPoint y: 280, endPoint x: 388, endPoint y: 197, distance: 187.8
drag, startPoint x: 395, startPoint y: 217, endPoint x: 266, endPoint y: 274, distance: 140.7
click at [266, 274] on div "Instructions: In the text below some words are missing. Drag words from the box…" at bounding box center [411, 159] width 571 height 335
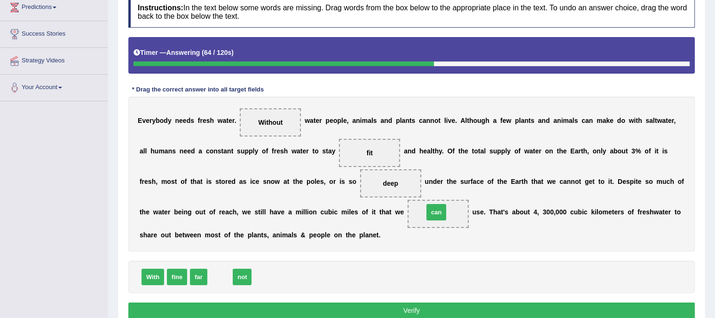
drag, startPoint x: 219, startPoint y: 275, endPoint x: 435, endPoint y: 211, distance: 225.5
click at [412, 309] on button "Verify" at bounding box center [411, 311] width 566 height 16
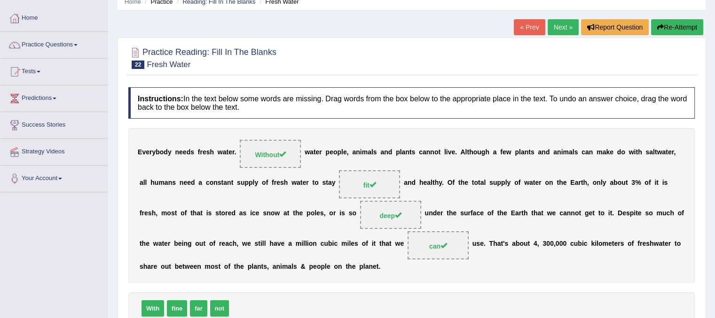
scroll to position [32, 0]
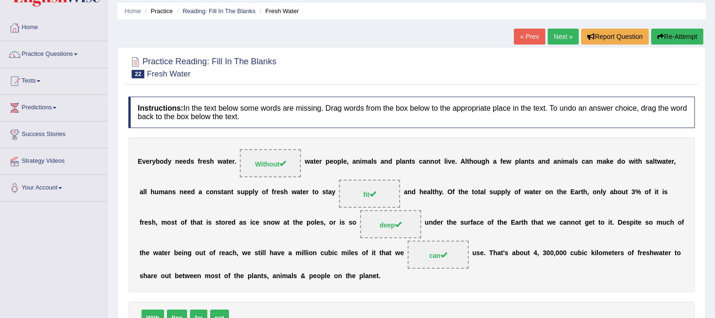
click at [550, 40] on link "Next »" at bounding box center [562, 37] width 31 height 16
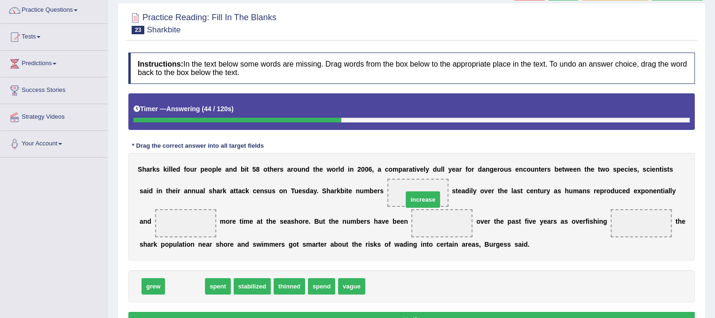
drag, startPoint x: 189, startPoint y: 285, endPoint x: 427, endPoint y: 198, distance: 253.1
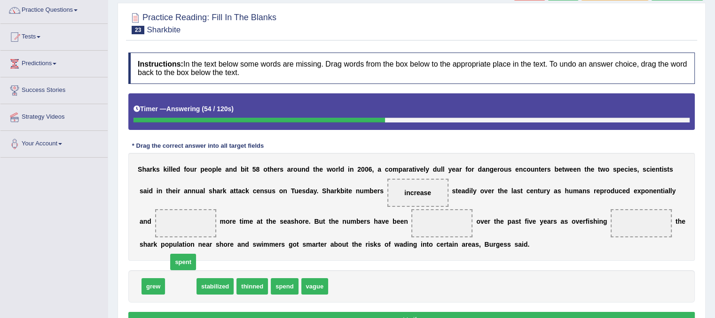
drag, startPoint x: 186, startPoint y: 284, endPoint x: 191, endPoint y: 266, distance: 18.6
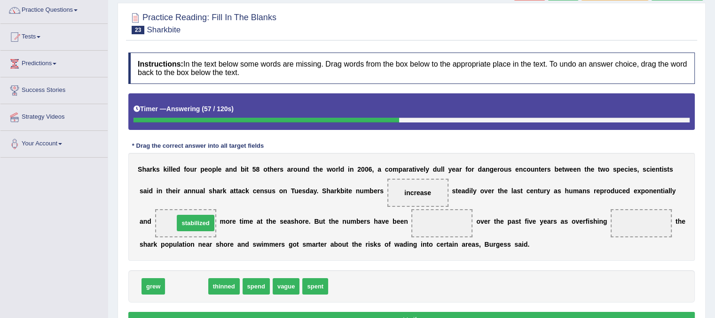
drag, startPoint x: 200, startPoint y: 284, endPoint x: 209, endPoint y: 221, distance: 64.0
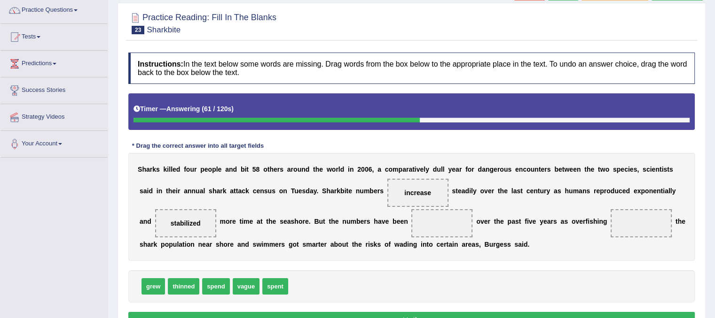
drag, startPoint x: 173, startPoint y: 216, endPoint x: 280, endPoint y: 239, distance: 110.0
click at [280, 239] on div "S h a r k s k i l l e d f o u r p e o p l e a n d b i t 5 8 o t h e r s a r o u…" at bounding box center [411, 207] width 566 height 108
drag, startPoint x: 276, startPoint y: 285, endPoint x: 443, endPoint y: 230, distance: 176.2
click at [148, 286] on span "grew" at bounding box center [152, 287] width 23 height 16
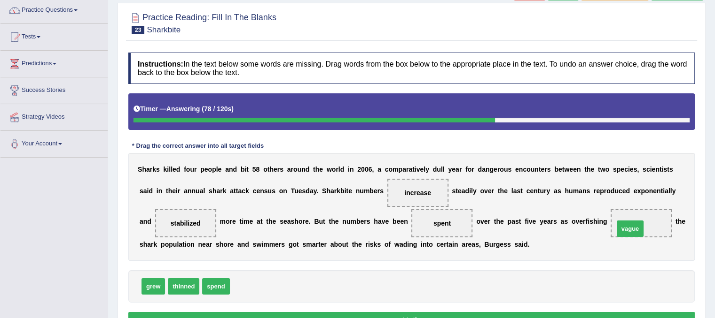
drag, startPoint x: 241, startPoint y: 285, endPoint x: 624, endPoint y: 227, distance: 388.1
drag, startPoint x: 151, startPoint y: 282, endPoint x: 646, endPoint y: 223, distance: 499.2
click at [501, 317] on button "Verify" at bounding box center [411, 320] width 566 height 16
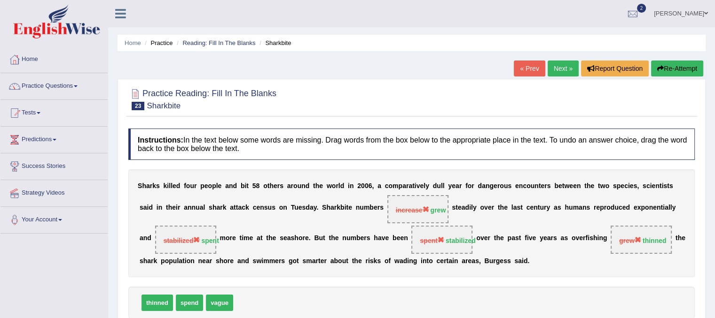
click at [676, 72] on button "Re-Attempt" at bounding box center [677, 69] width 52 height 16
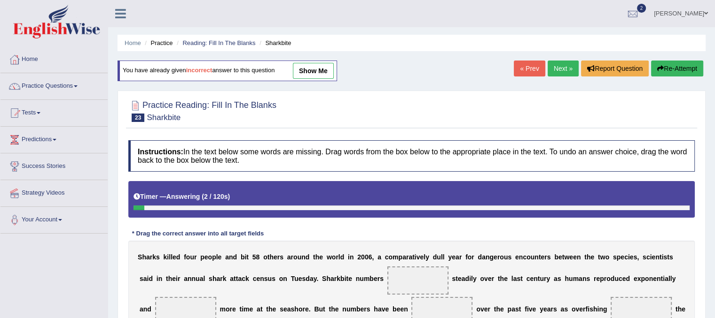
drag, startPoint x: 714, startPoint y: 312, endPoint x: 720, endPoint y: 313, distance: 5.7
click at [714, 313] on html "Toggle navigation Home Practice Questions Speaking Practice Read Aloud Repeat S…" at bounding box center [357, 159] width 715 height 318
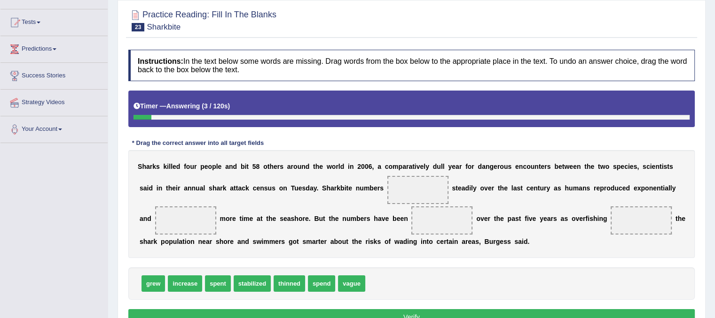
scroll to position [94, 0]
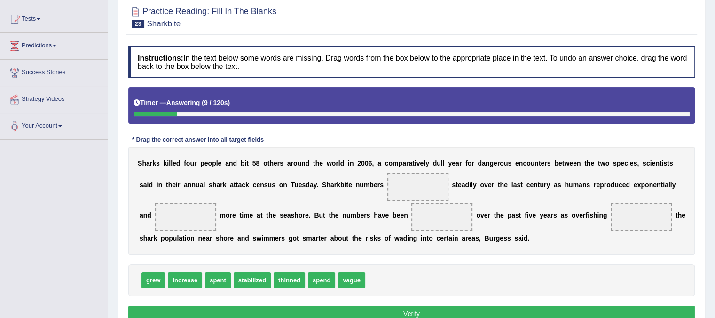
drag, startPoint x: 140, startPoint y: 279, endPoint x: 154, endPoint y: 278, distance: 14.2
click at [180, 267] on div "grew increase spent stabilized thinned spend vague" at bounding box center [411, 280] width 566 height 32
drag, startPoint x: 144, startPoint y: 281, endPoint x: 406, endPoint y: 191, distance: 277.2
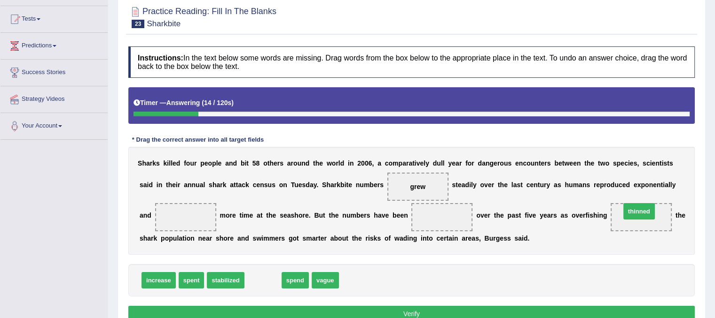
drag, startPoint x: 259, startPoint y: 280, endPoint x: 635, endPoint y: 211, distance: 382.1
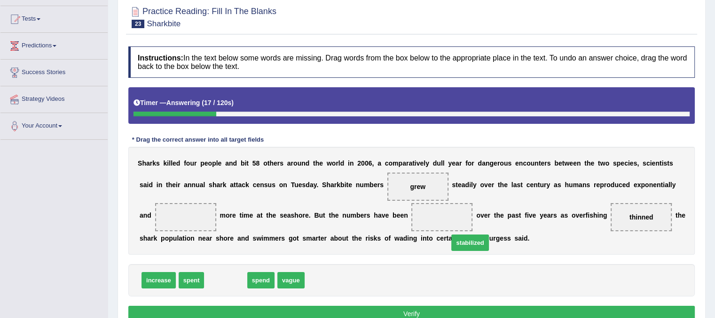
drag, startPoint x: 230, startPoint y: 280, endPoint x: 453, endPoint y: 225, distance: 229.9
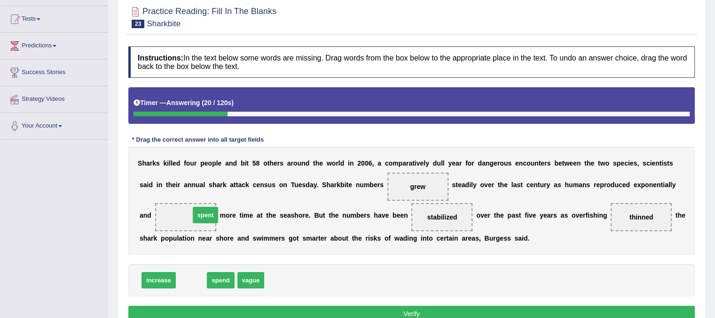
drag, startPoint x: 189, startPoint y: 286, endPoint x: 202, endPoint y: 220, distance: 66.7
click at [274, 306] on button "Verify" at bounding box center [411, 314] width 566 height 16
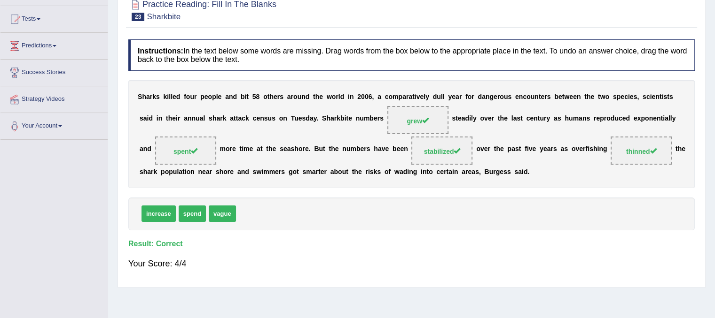
scroll to position [0, 0]
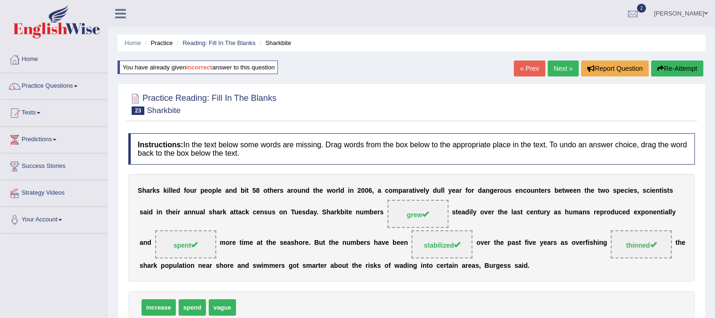
click at [557, 67] on link "Next »" at bounding box center [562, 69] width 31 height 16
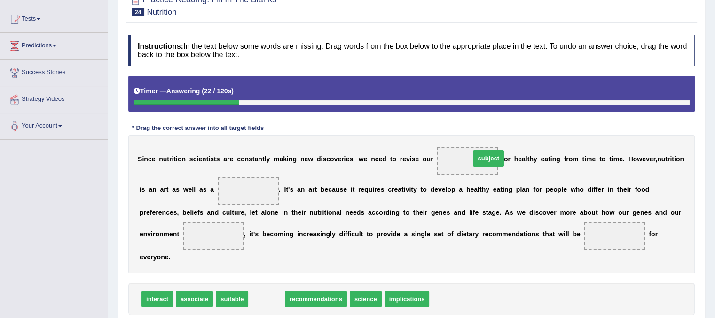
drag, startPoint x: 260, startPoint y: 298, endPoint x: 481, endPoint y: 158, distance: 261.0
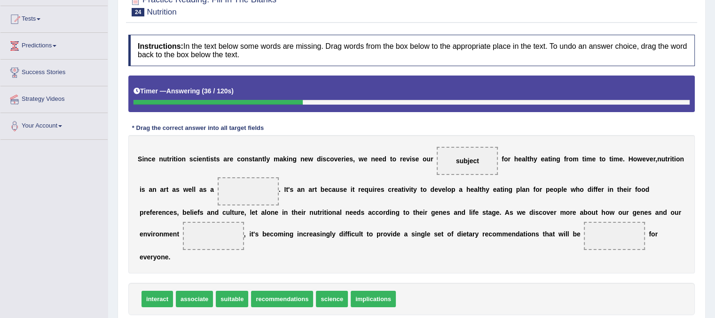
click at [478, 158] on span "subject" at bounding box center [467, 161] width 23 height 8
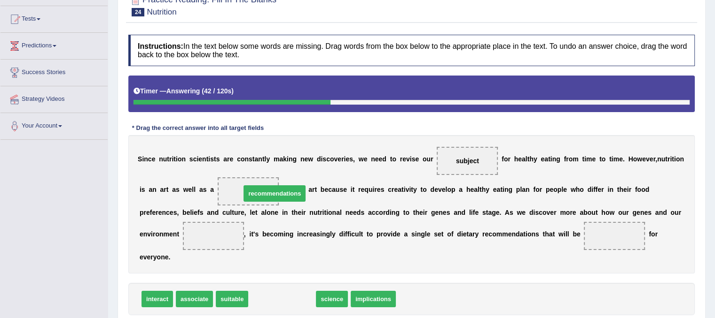
drag, startPoint x: 263, startPoint y: 299, endPoint x: 253, endPoint y: 194, distance: 106.2
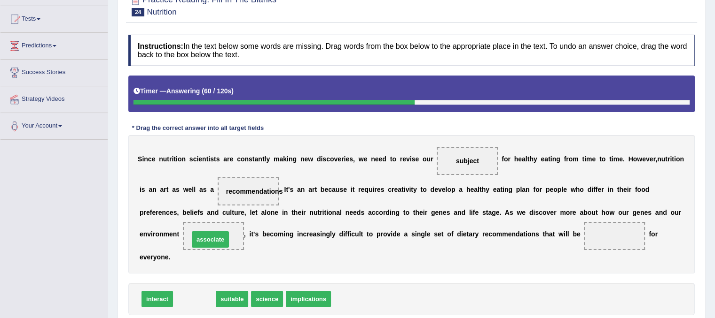
drag, startPoint x: 186, startPoint y: 299, endPoint x: 202, endPoint y: 239, distance: 62.2
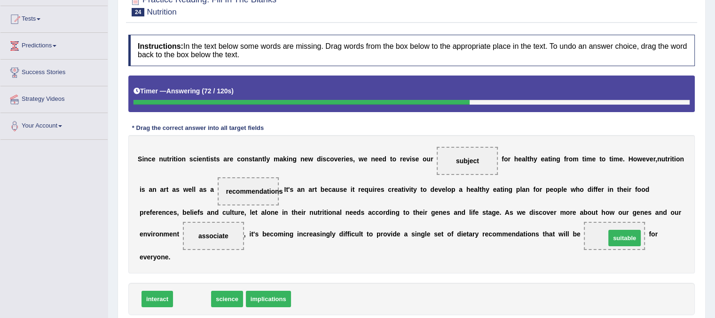
drag, startPoint x: 192, startPoint y: 297, endPoint x: 621, endPoint y: 235, distance: 433.4
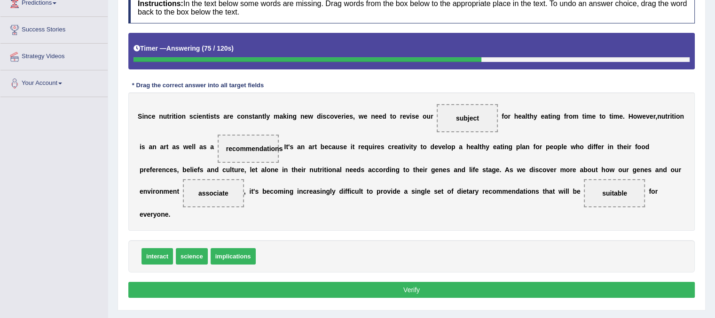
scroll to position [150, 0]
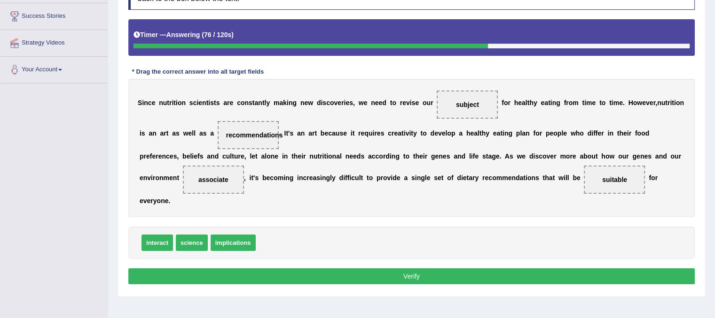
click at [598, 280] on button "Verify" at bounding box center [411, 277] width 566 height 16
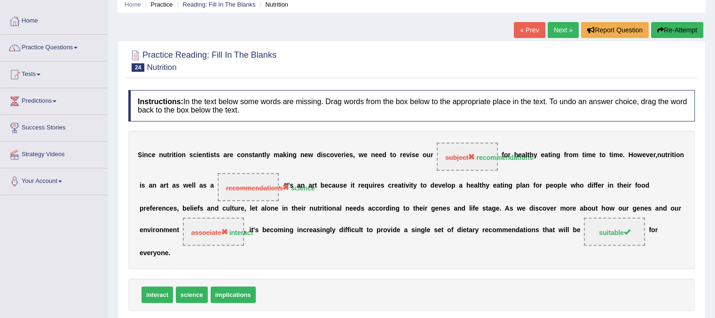
scroll to position [38, 0]
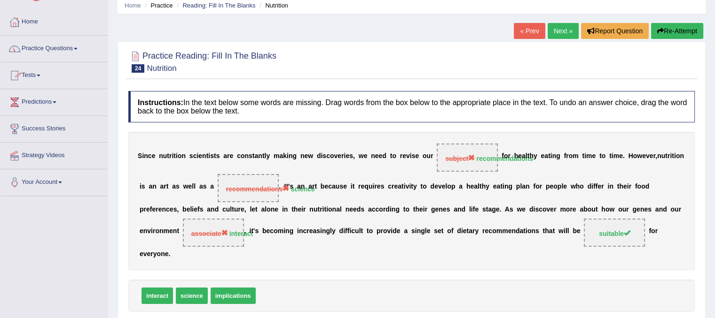
click at [34, 74] on link "Tests" at bounding box center [53, 73] width 107 height 23
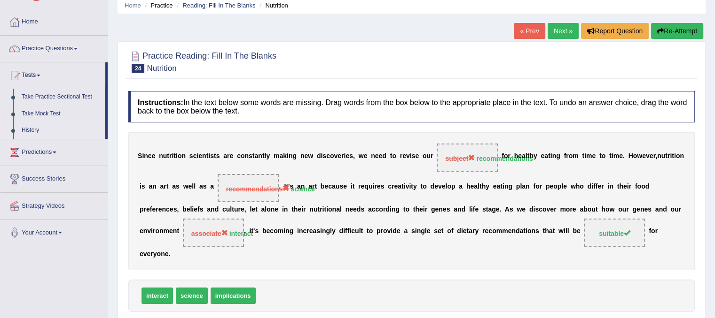
click at [30, 132] on link "History" at bounding box center [61, 130] width 88 height 17
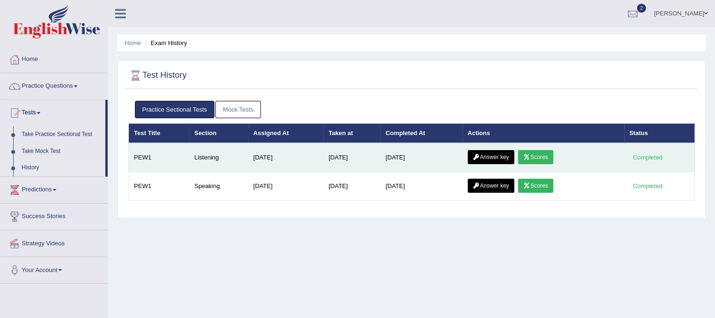
click at [508, 156] on link "Answer key" at bounding box center [490, 157] width 47 height 14
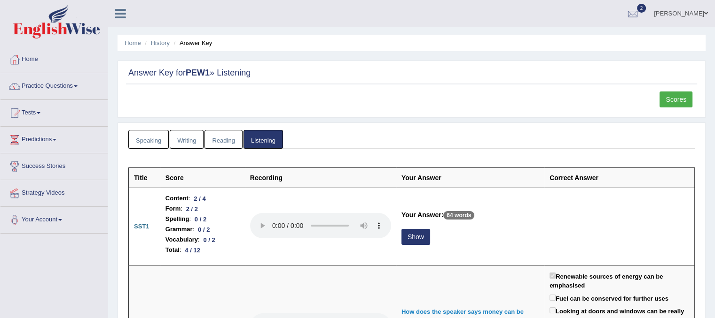
click at [666, 100] on link "Scores" at bounding box center [675, 100] width 33 height 16
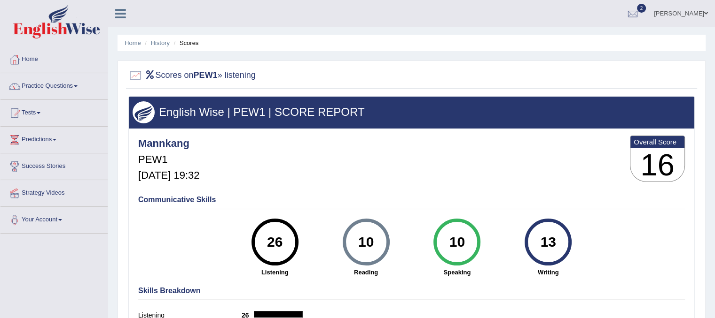
click at [194, 44] on li "Scores" at bounding box center [184, 43] width 27 height 9
click at [183, 46] on li "Scores" at bounding box center [184, 43] width 27 height 9
drag, startPoint x: 184, startPoint y: 44, endPoint x: 163, endPoint y: 76, distance: 38.7
click at [163, 76] on div "Home History Scores Scores on PEW1 » listening English Wise | PEW1 | SCORE REPO…" at bounding box center [411, 235] width 606 height 470
click at [163, 76] on h2 "Scores on PEW1 » listening" at bounding box center [191, 76] width 127 height 14
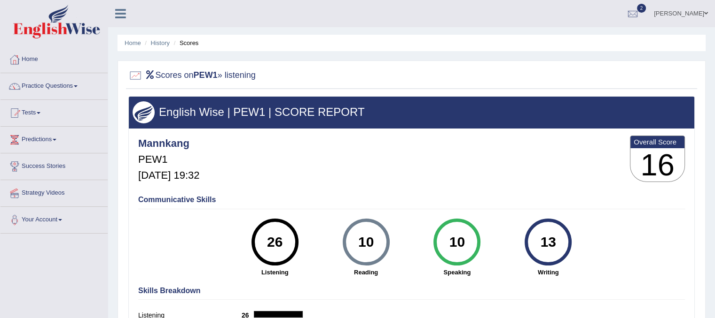
click at [132, 77] on div at bounding box center [135, 76] width 14 height 14
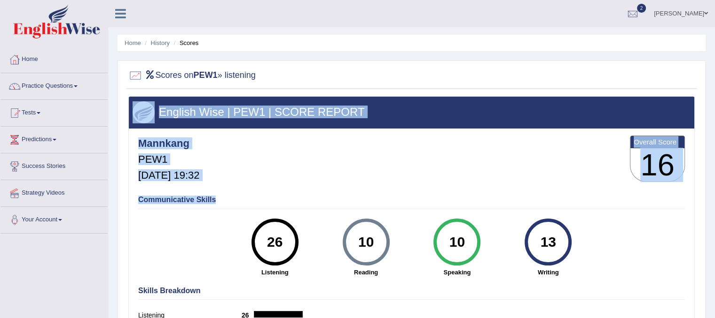
drag, startPoint x: 186, startPoint y: 206, endPoint x: 144, endPoint y: 101, distance: 113.4
click at [144, 101] on div "English Wise | PEW1 | SCORE REPORT Mannkang PEW1 Sep 28, 2025, 19:32 Overall Sc…" at bounding box center [411, 234] width 566 height 276
click at [83, 79] on link "Practice Questions" at bounding box center [53, 84] width 107 height 23
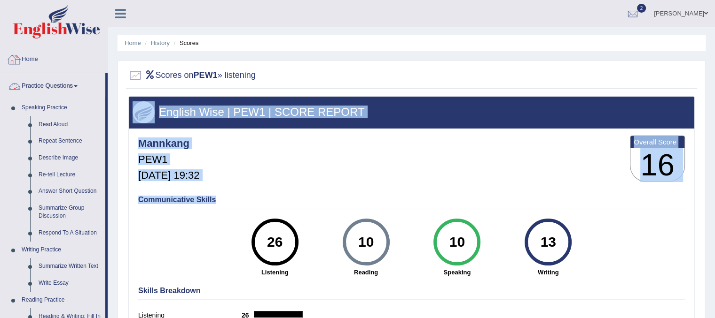
click at [71, 55] on link "Home" at bounding box center [53, 58] width 107 height 23
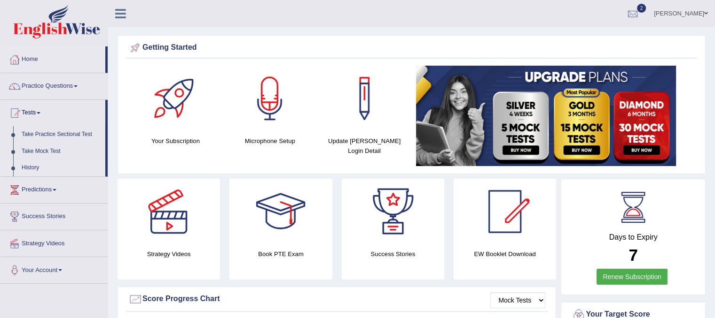
click at [28, 170] on link "History" at bounding box center [61, 168] width 88 height 17
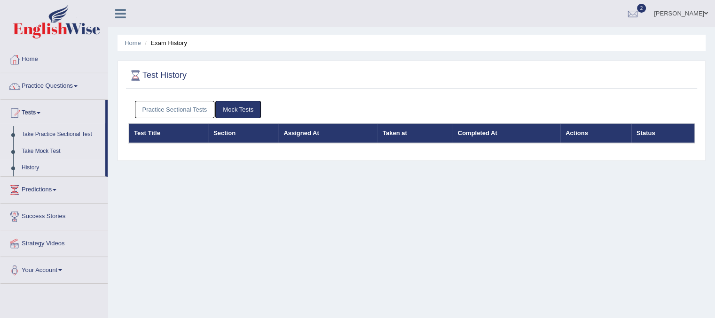
click at [194, 109] on link "Practice Sectional Tests" at bounding box center [175, 109] width 80 height 17
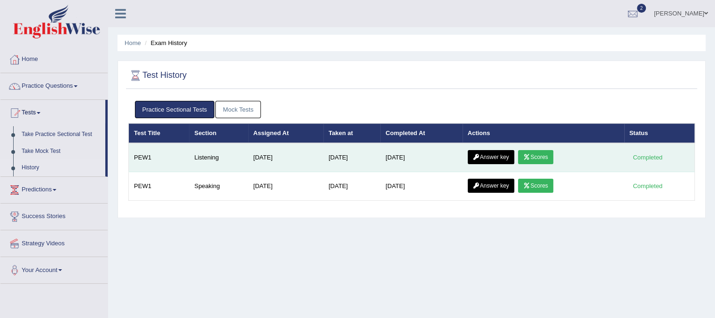
click at [530, 155] on icon at bounding box center [526, 158] width 7 height 6
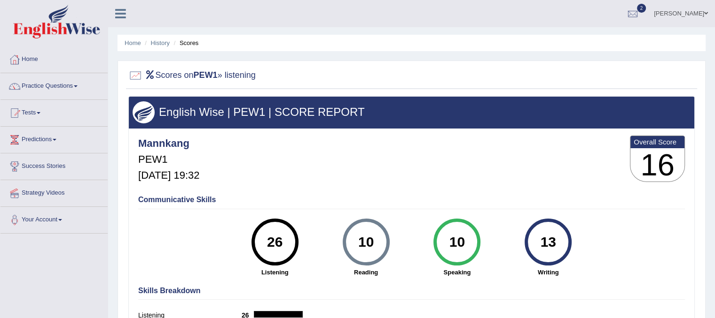
click at [364, 94] on div "Scores on PEW1 » listening English Wise | PEW1 | SCORE REPORT Mannkang PEW1 [DA…" at bounding box center [411, 225] width 588 height 329
drag, startPoint x: 185, startPoint y: 72, endPoint x: 166, endPoint y: 34, distance: 42.4
click at [166, 34] on div "Home History Scores Scores on PEW1 » listening English Wise | PEW1 | SCORE REPO…" at bounding box center [411, 235] width 606 height 470
click at [166, 35] on ul "Home History Scores" at bounding box center [411, 43] width 588 height 16
drag, startPoint x: 166, startPoint y: 34, endPoint x: 187, endPoint y: 12, distance: 31.2
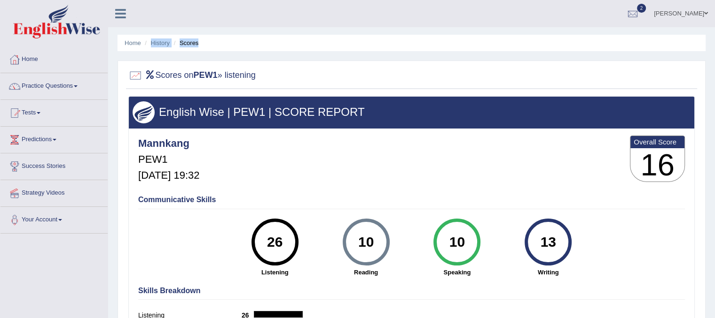
click at [187, 12] on div "Toggle navigation Home Practice Questions Speaking Practice Read Aloud Repeat S…" at bounding box center [357, 244] width 715 height 489
click at [135, 11] on div at bounding box center [124, 10] width 33 height 21
click at [101, 6] on span at bounding box center [56, 22] width 101 height 34
click at [36, 111] on link "Tests" at bounding box center [53, 111] width 107 height 23
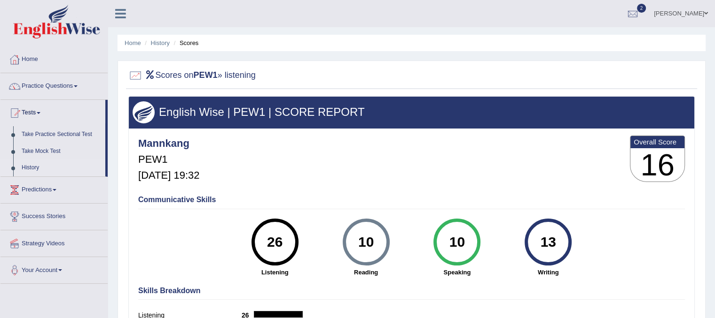
click at [28, 167] on link "History" at bounding box center [61, 168] width 88 height 17
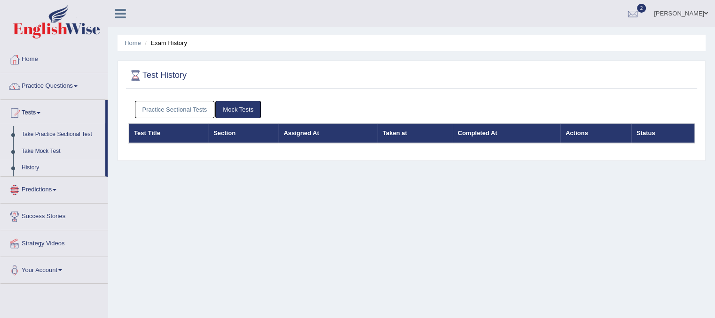
click at [152, 107] on link "Practice Sectional Tests" at bounding box center [175, 109] width 80 height 17
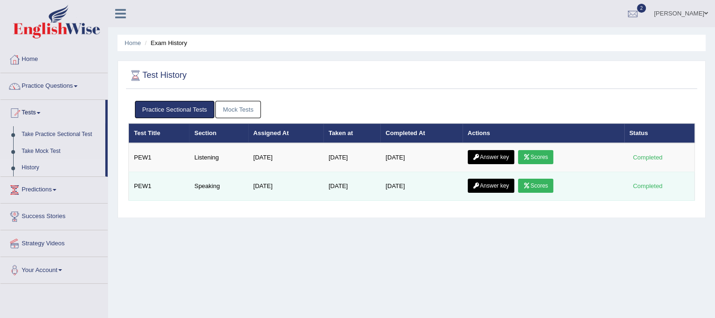
click at [539, 187] on link "Scores" at bounding box center [535, 186] width 35 height 14
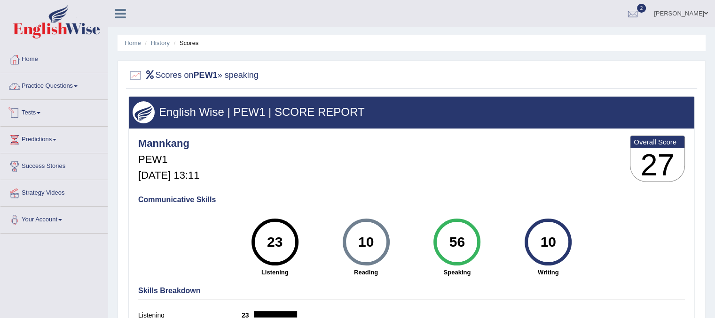
click at [38, 109] on link "Tests" at bounding box center [53, 111] width 107 height 23
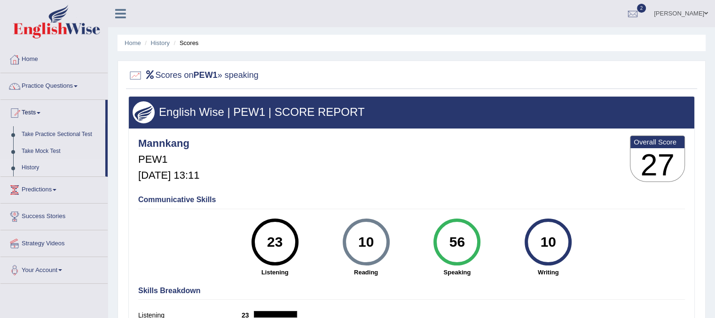
click at [37, 167] on link "History" at bounding box center [61, 168] width 88 height 17
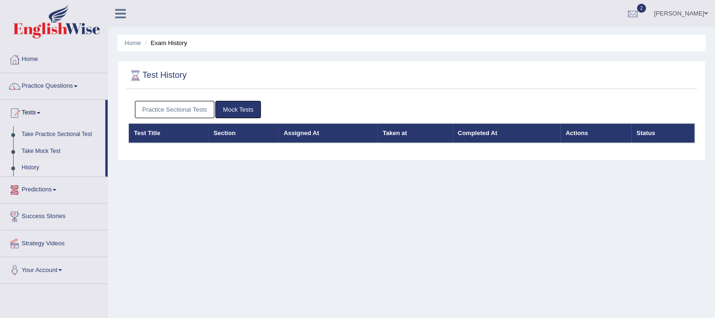
click at [167, 110] on link "Practice Sectional Tests" at bounding box center [175, 109] width 80 height 17
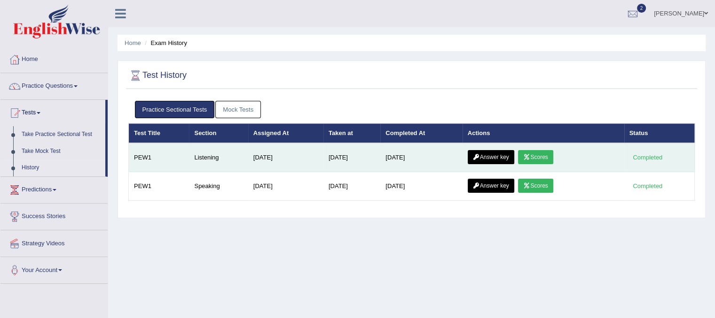
click at [530, 155] on icon at bounding box center [526, 158] width 7 height 6
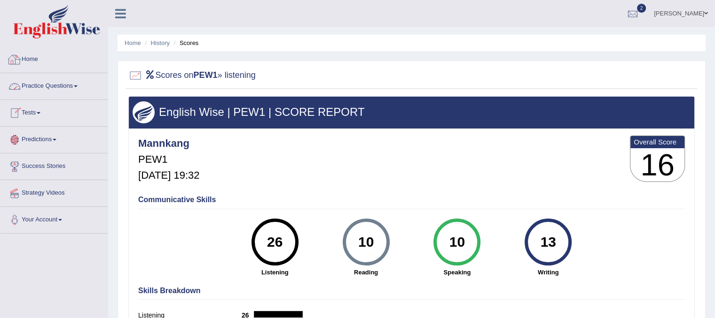
click at [46, 68] on link "Home" at bounding box center [53, 58] width 107 height 23
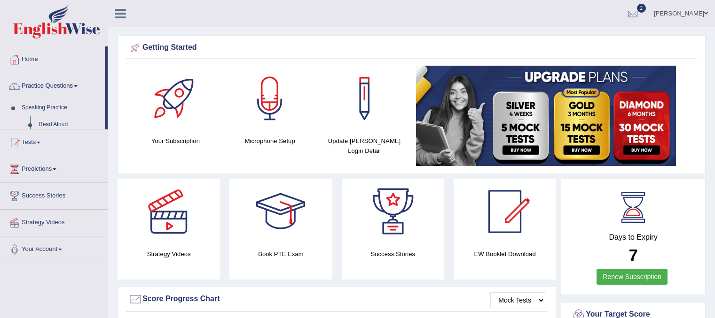
click at [39, 83] on link "Practice Questions" at bounding box center [52, 84] width 105 height 23
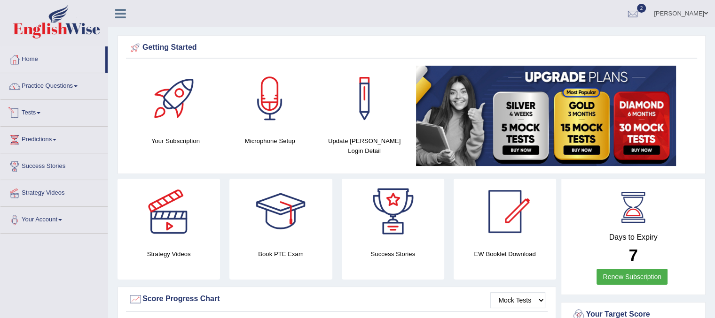
click at [35, 110] on link "Tests" at bounding box center [53, 111] width 107 height 23
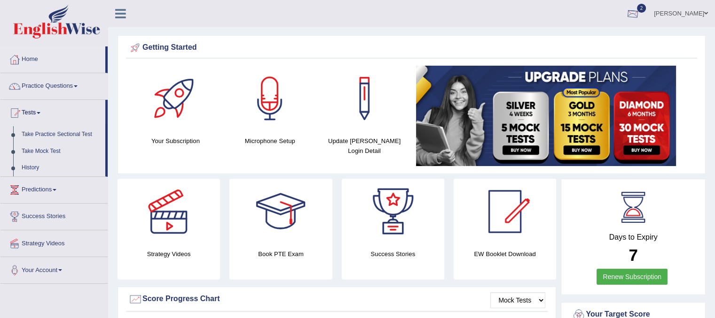
click at [639, 15] on div at bounding box center [632, 14] width 14 height 14
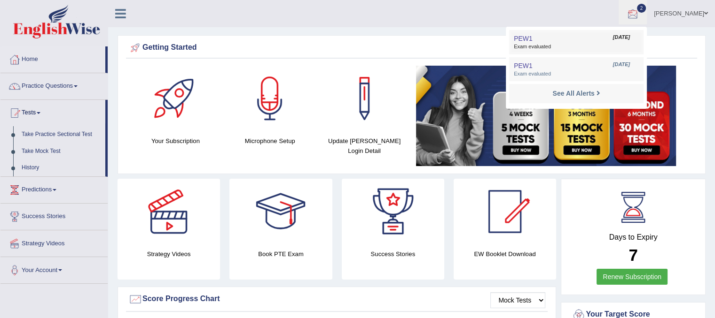
click at [633, 33] on link "PEW1 Sep 28, 2025 Exam evaluated" at bounding box center [576, 42] width 130 height 20
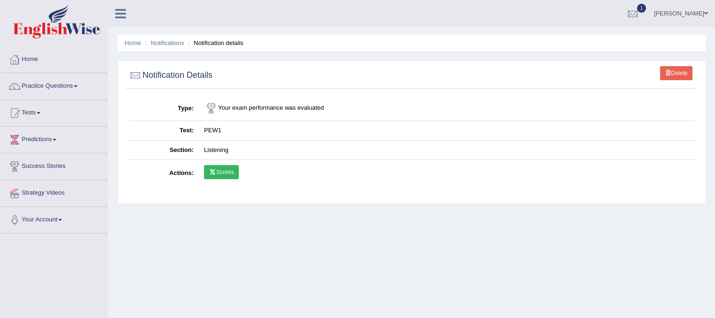
click at [216, 170] on link "Scores" at bounding box center [221, 172] width 35 height 14
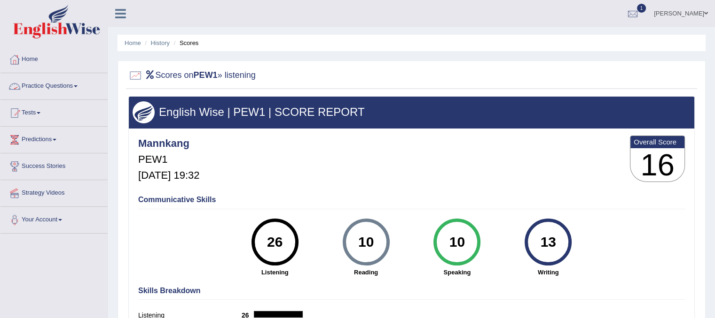
click at [68, 82] on link "Practice Questions" at bounding box center [53, 84] width 107 height 23
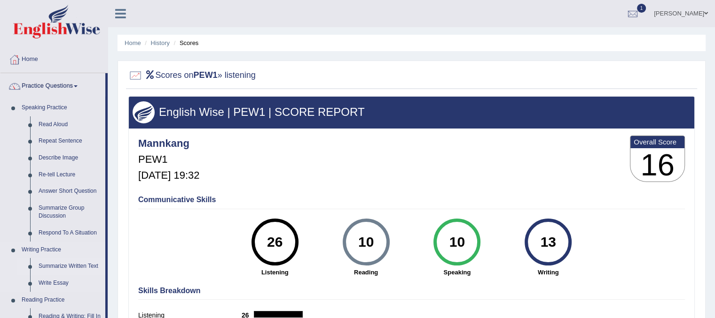
click at [57, 267] on link "Summarize Written Text" at bounding box center [69, 266] width 71 height 17
